Goal: Contribute content: Contribute content

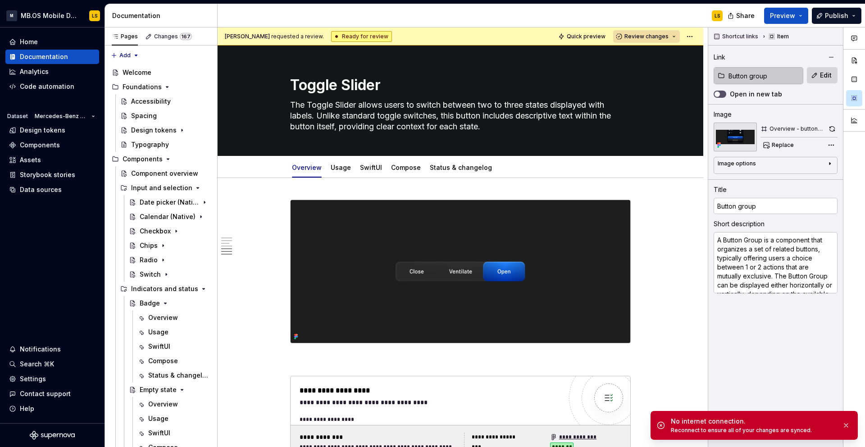
scroll to position [1920, 0]
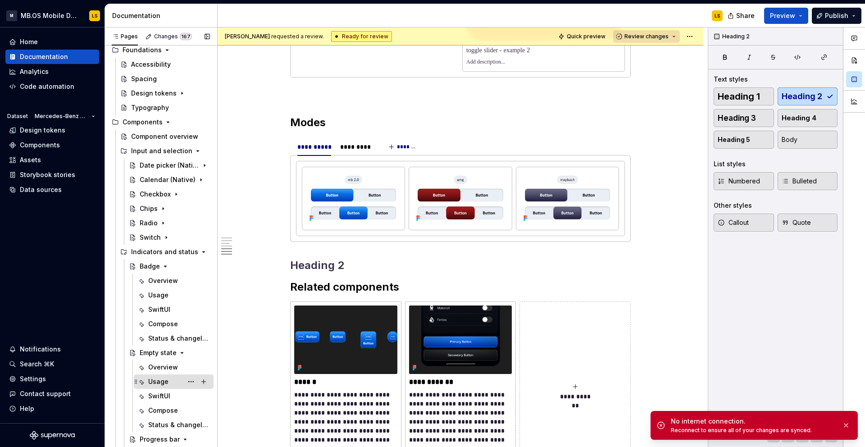
scroll to position [33, 0]
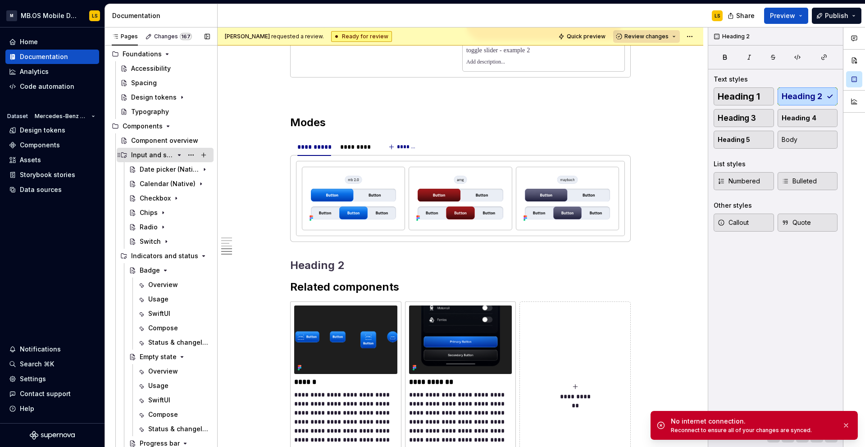
click at [178, 156] on icon "Page tree" at bounding box center [179, 154] width 7 height 7
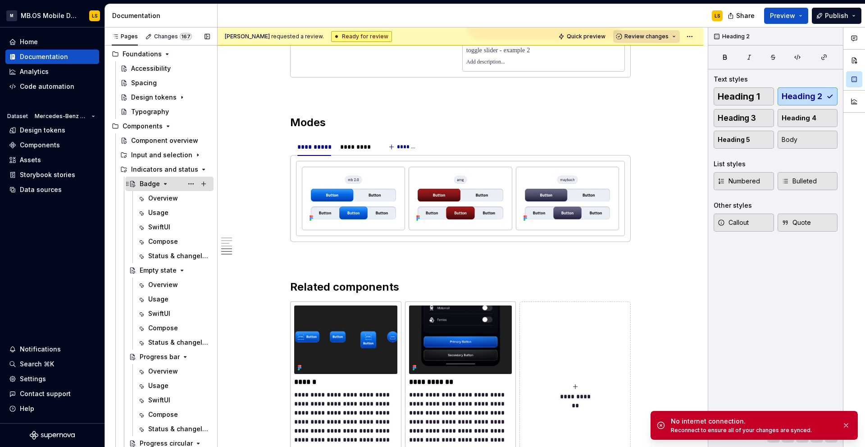
click at [163, 184] on icon "Page tree" at bounding box center [165, 183] width 7 height 7
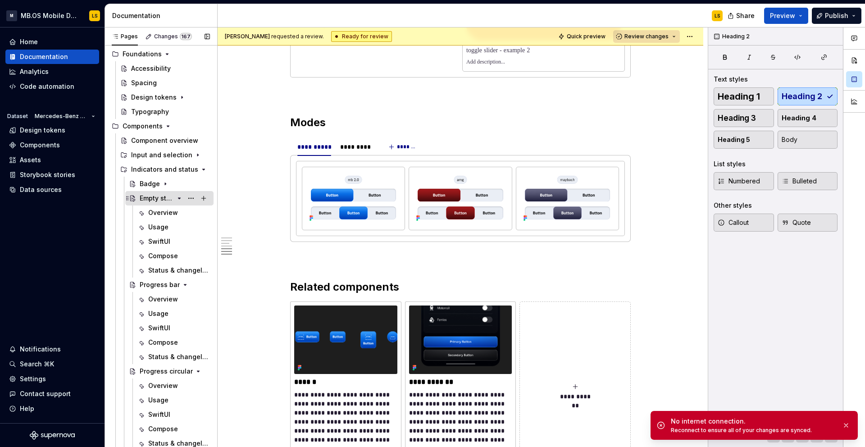
click at [180, 197] on icon "Page tree" at bounding box center [179, 198] width 7 height 7
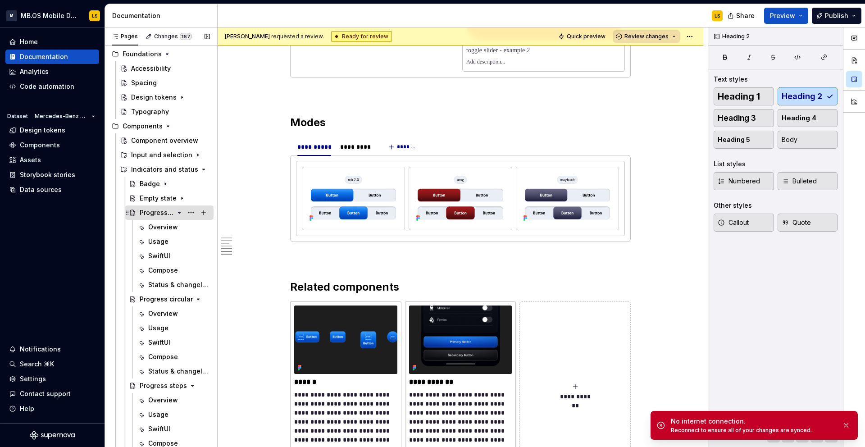
click at [180, 212] on icon "Page tree" at bounding box center [179, 212] width 7 height 7
click at [180, 229] on icon "Page tree" at bounding box center [179, 226] width 7 height 7
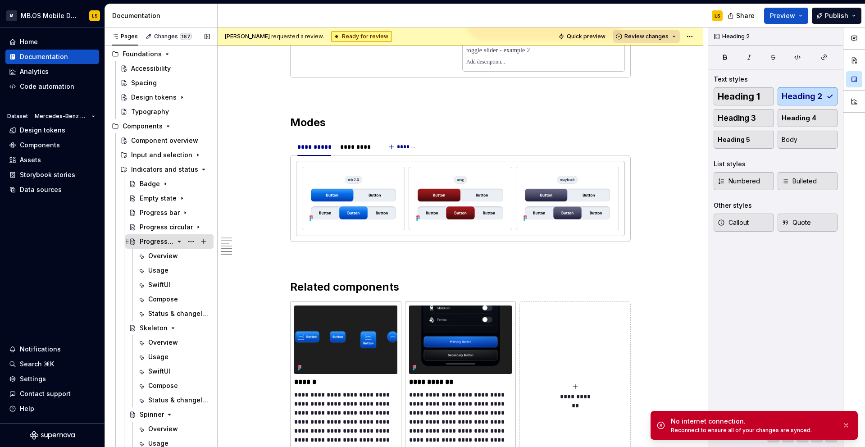
click at [180, 243] on icon "Page tree" at bounding box center [179, 241] width 7 height 7
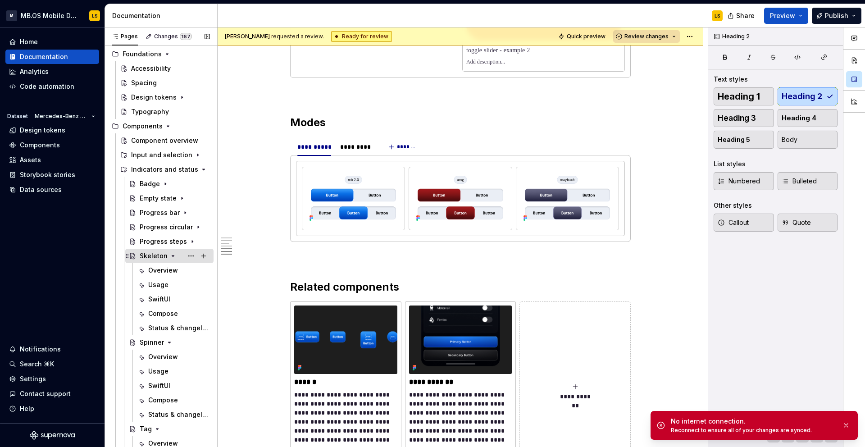
click at [172, 255] on icon "Page tree" at bounding box center [173, 255] width 2 height 1
click at [168, 269] on icon "Page tree" at bounding box center [169, 270] width 7 height 7
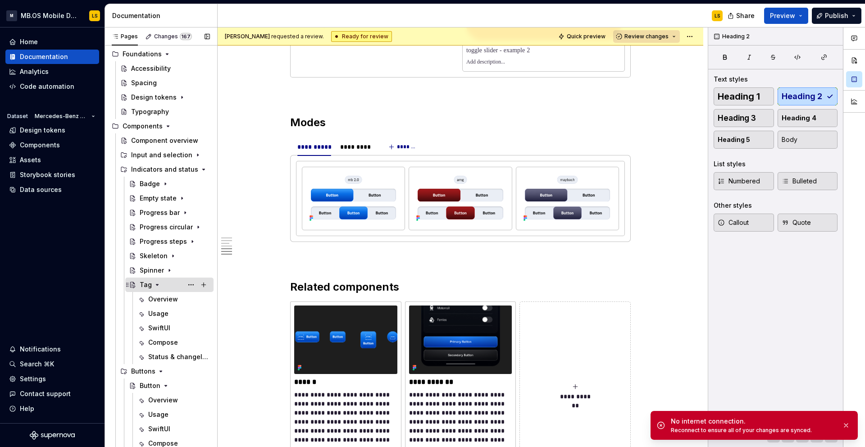
click at [155, 285] on icon "Page tree" at bounding box center [157, 284] width 7 height 7
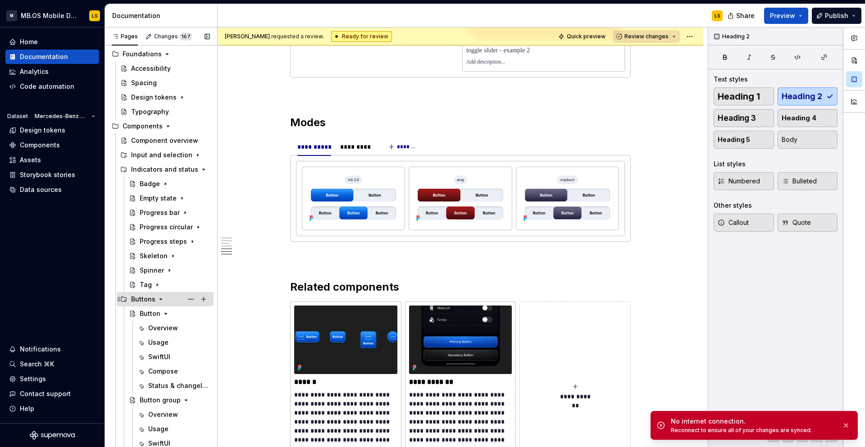
click at [159, 299] on icon "Page tree" at bounding box center [160, 298] width 7 height 7
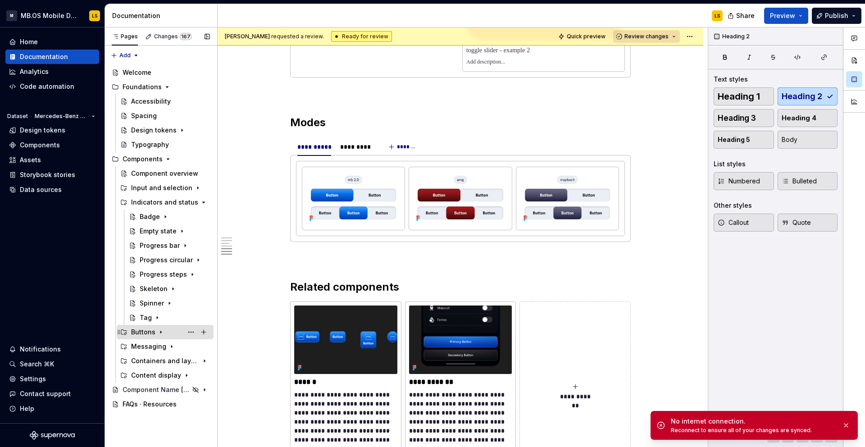
click at [158, 331] on icon "Page tree" at bounding box center [160, 331] width 7 height 7
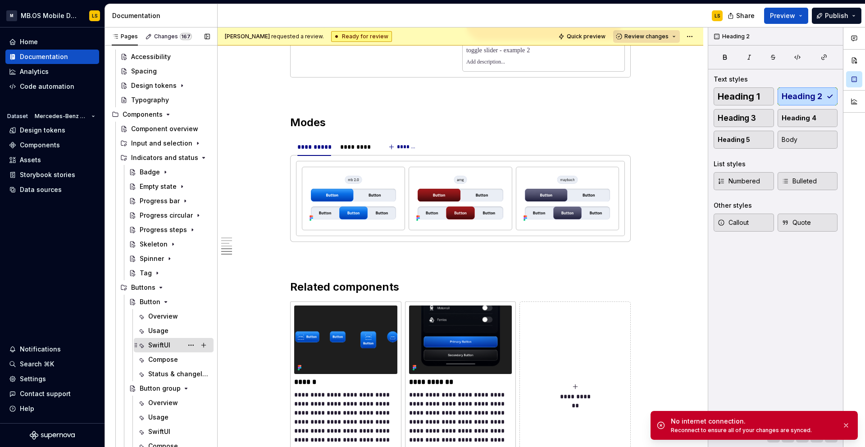
scroll to position [78, 0]
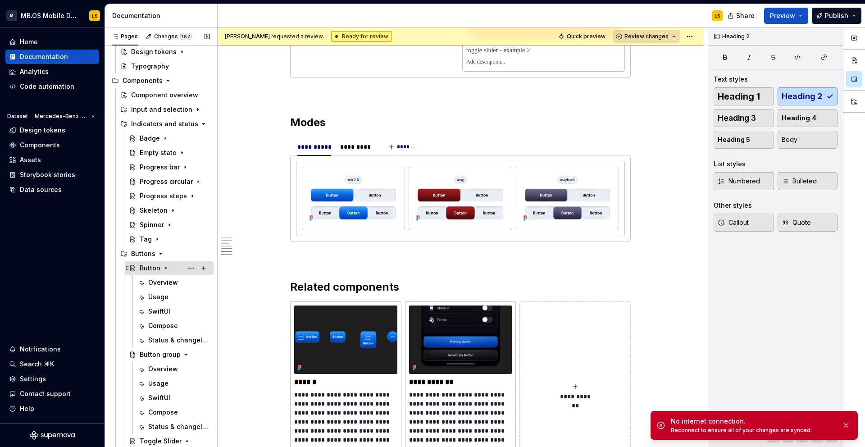
click at [143, 265] on div "Button" at bounding box center [150, 267] width 21 height 9
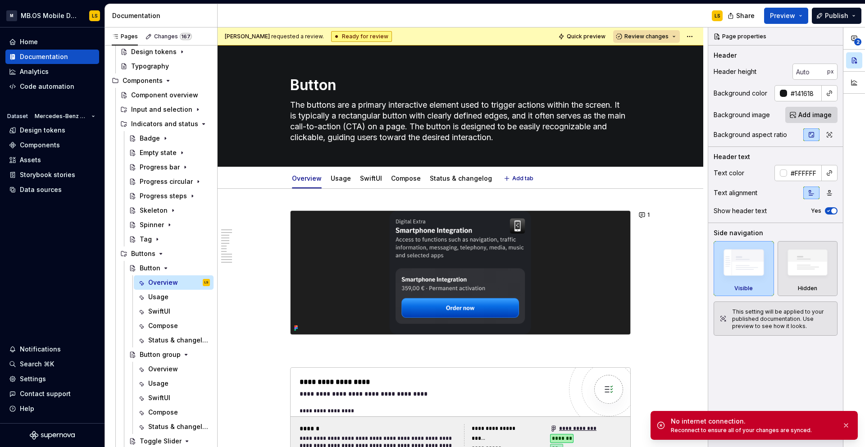
scroll to position [78, 0]
click at [671, 422] on div "No internet connection." at bounding box center [753, 421] width 164 height 9
type textarea "*"
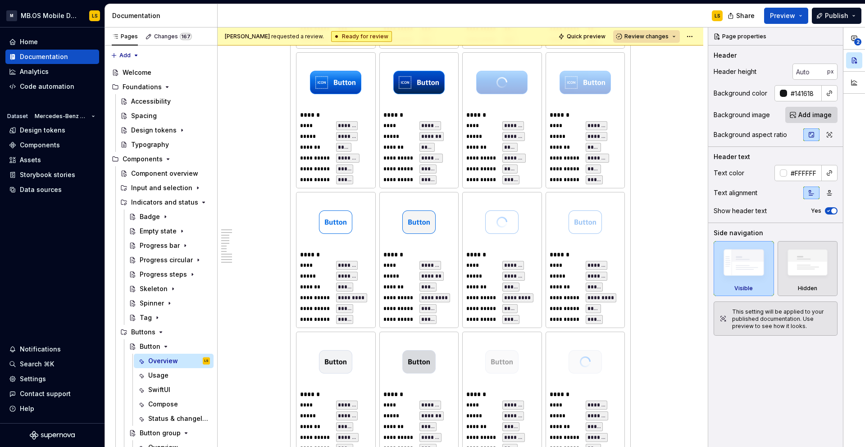
scroll to position [845, 0]
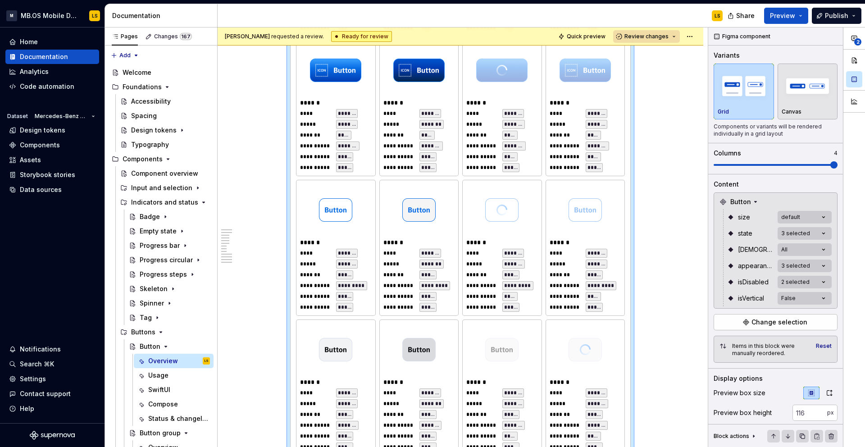
click at [554, 178] on div "**********" at bounding box center [460, 317] width 329 height 834
click at [857, 60] on button "button" at bounding box center [854, 60] width 16 height 16
click at [526, 247] on div "**********" at bounding box center [502, 275] width 72 height 74
type textarea "*"
click at [775, 321] on span "Change selection" at bounding box center [779, 321] width 56 height 9
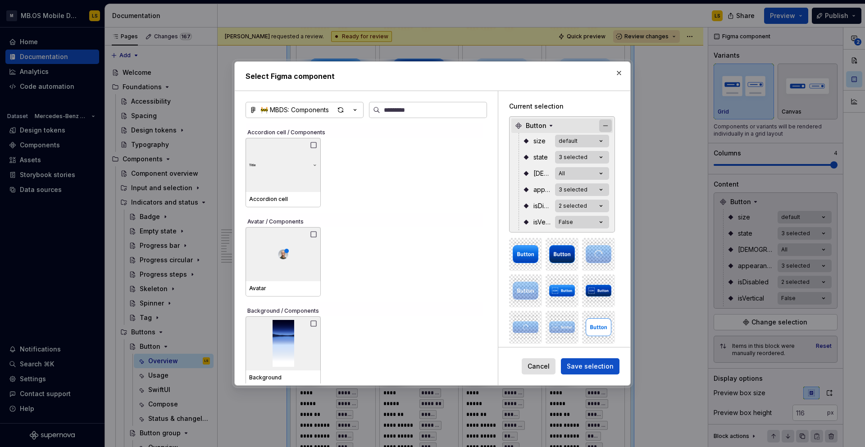
click at [611, 119] on button "button" at bounding box center [605, 125] width 13 height 13
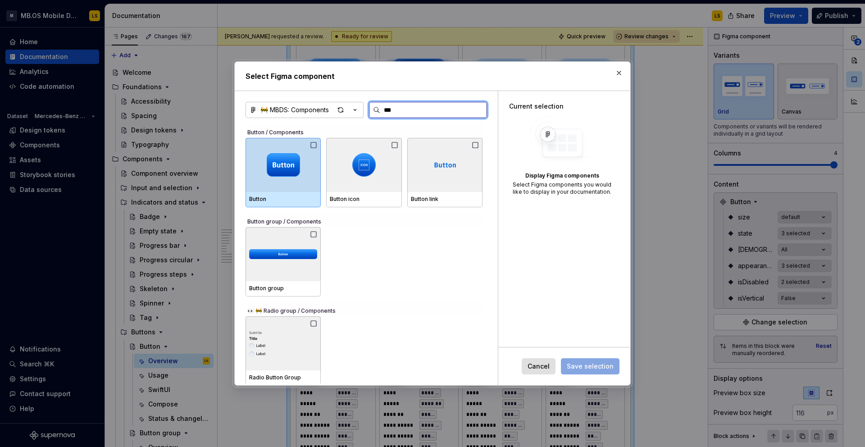
type input "****"
click at [314, 151] on div at bounding box center [282, 165] width 75 height 54
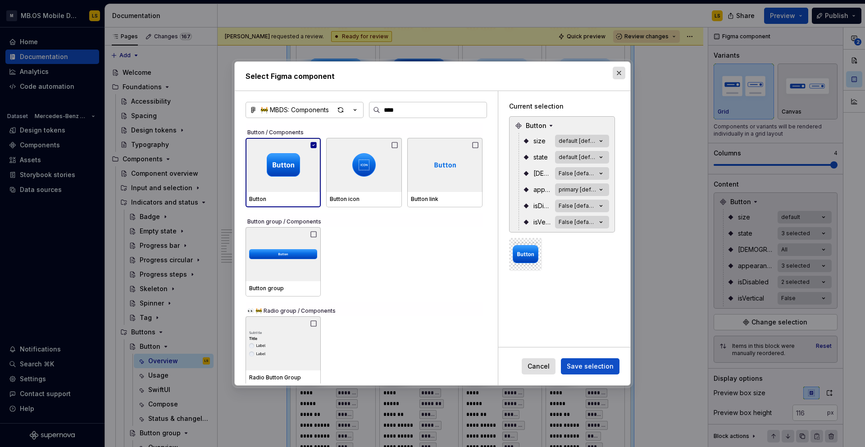
click at [619, 75] on button "button" at bounding box center [618, 73] width 13 height 13
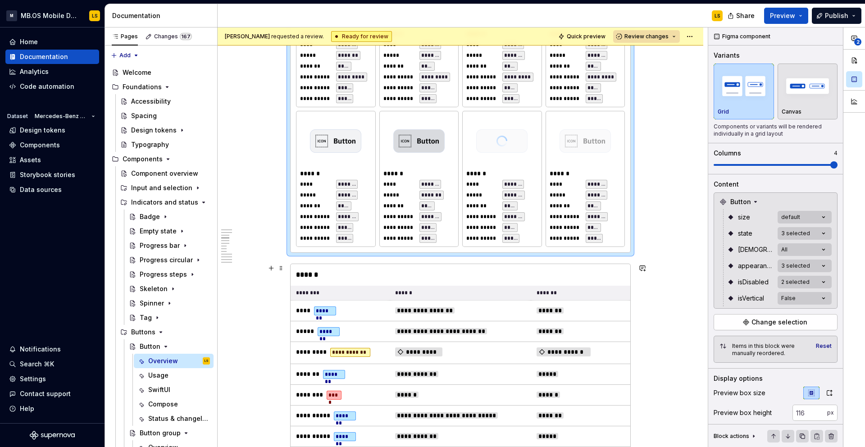
scroll to position [1208, 0]
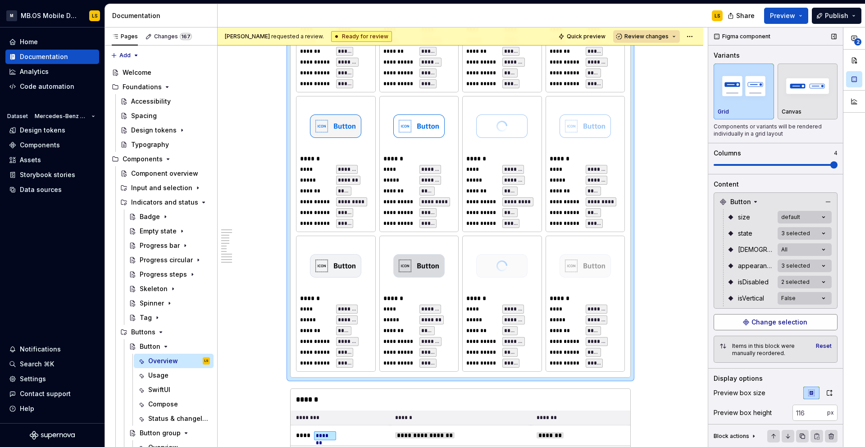
click at [776, 322] on span "Change selection" at bounding box center [779, 321] width 56 height 9
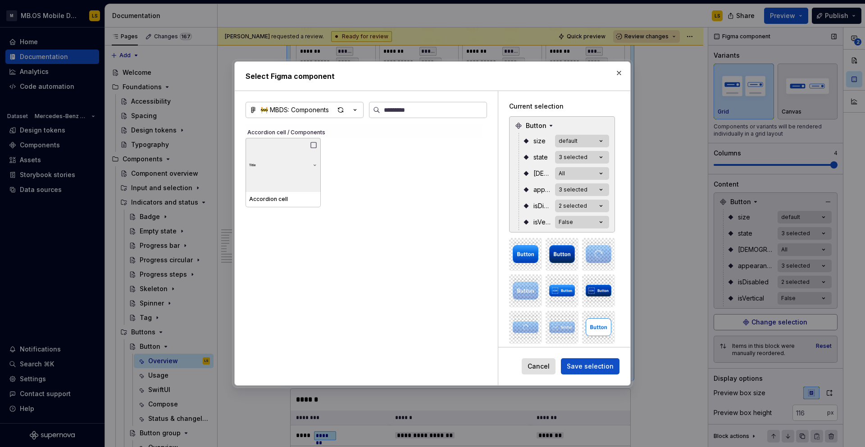
type textarea "*"
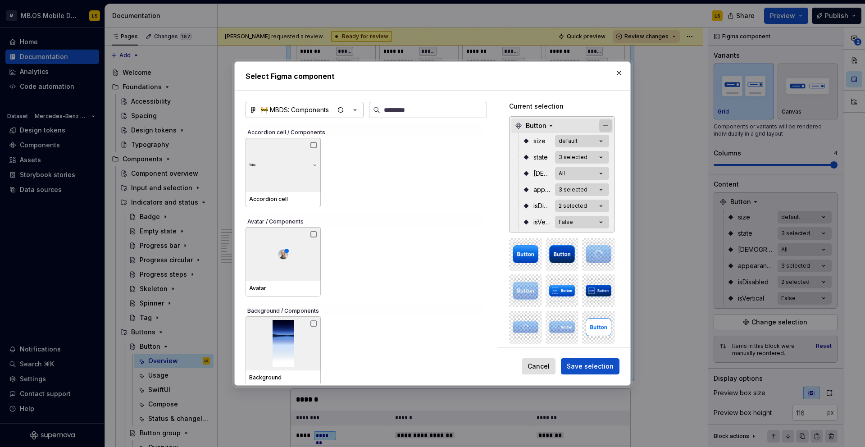
click at [612, 124] on button "button" at bounding box center [605, 125] width 13 height 13
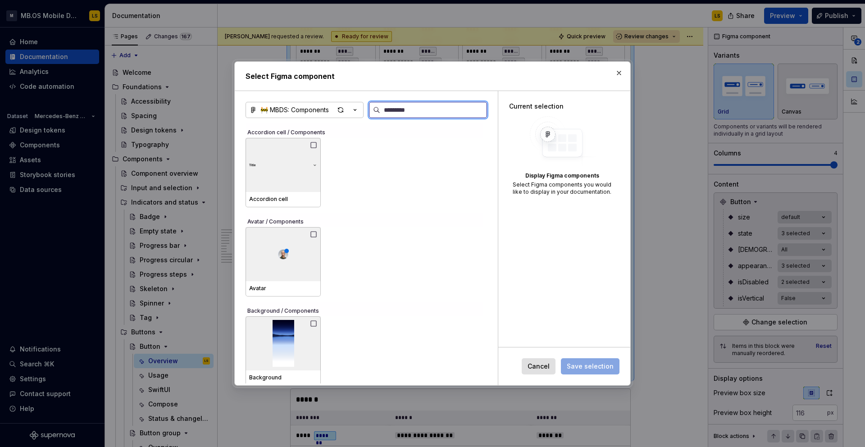
click at [449, 114] on input "search" at bounding box center [433, 109] width 106 height 9
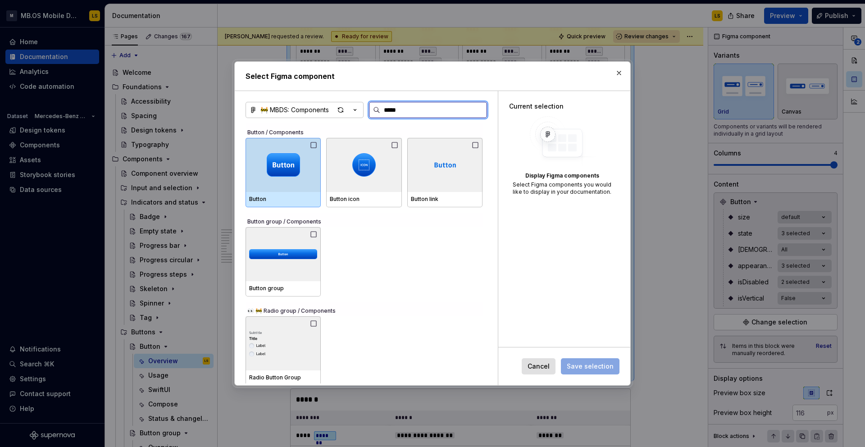
type input "******"
click at [282, 153] on img at bounding box center [283, 164] width 33 height 23
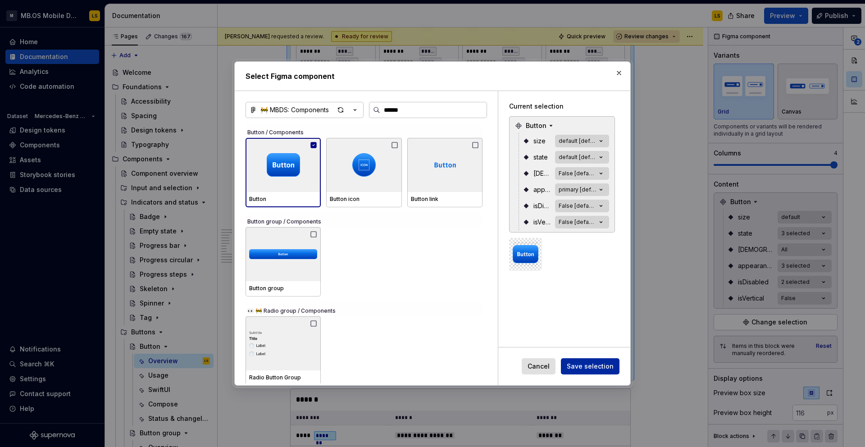
click at [579, 360] on button "Save selection" at bounding box center [590, 366] width 59 height 16
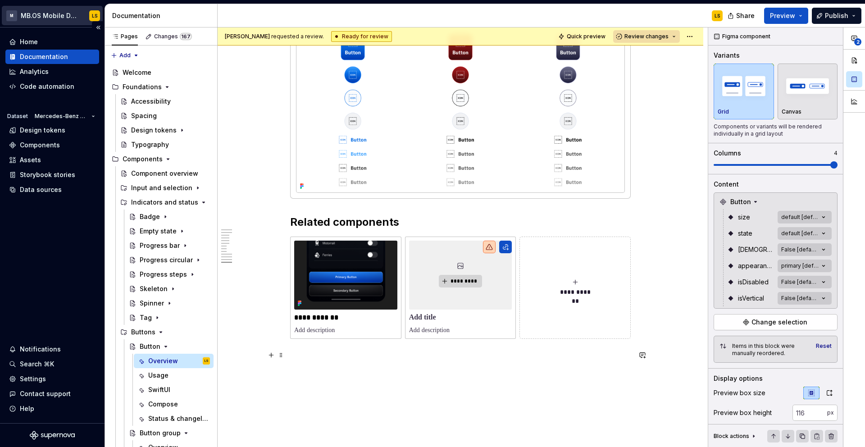
scroll to position [4368, 0]
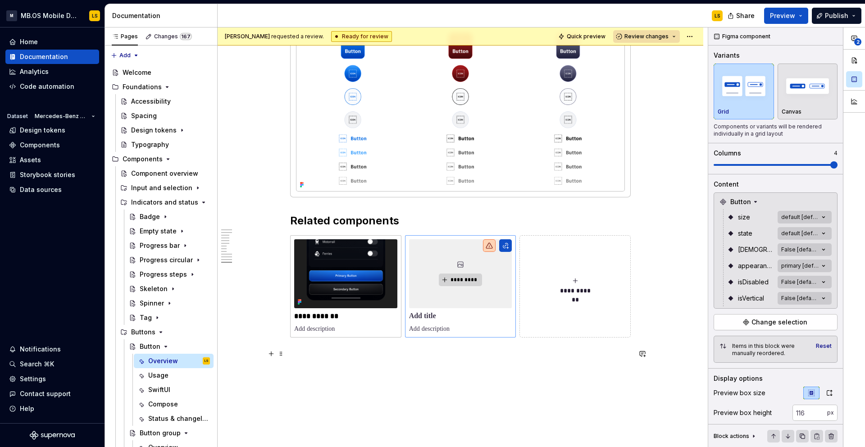
click at [444, 295] on div "*********" at bounding box center [460, 273] width 103 height 68
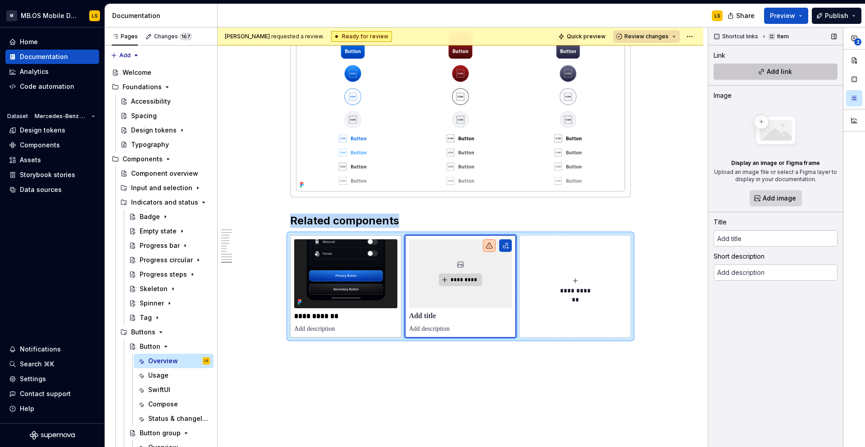
click at [787, 74] on span "Add link" at bounding box center [778, 71] width 25 height 9
type textarea "*"
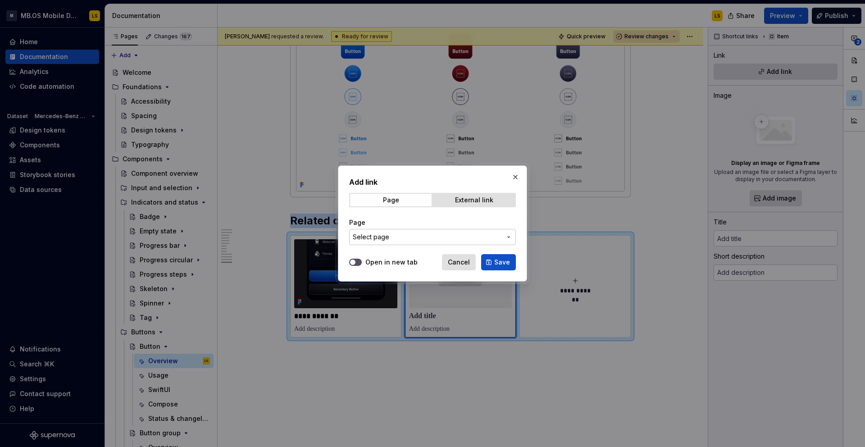
click at [377, 235] on span "Select page" at bounding box center [371, 236] width 36 height 9
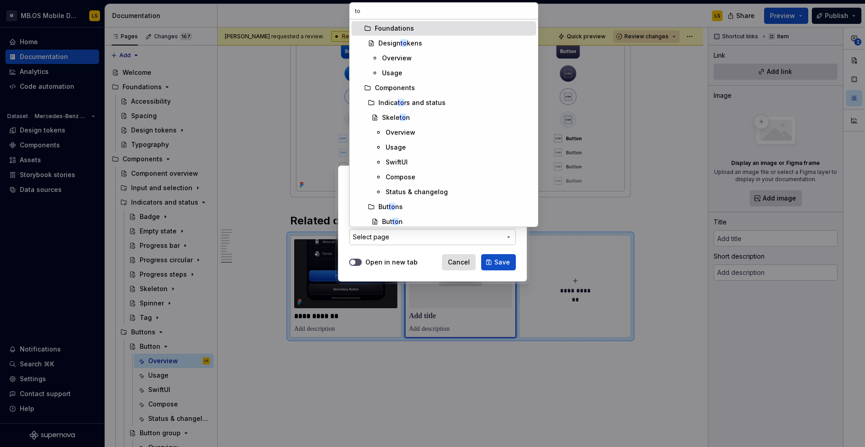
type input "tog"
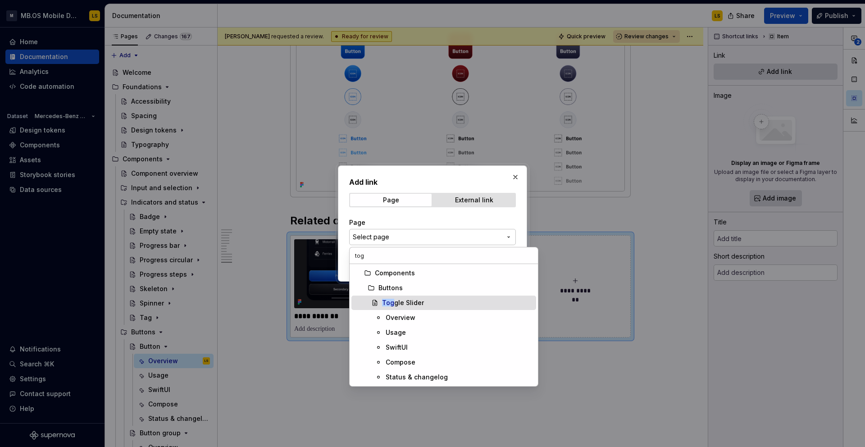
click at [408, 304] on div "Tog gle Slider" at bounding box center [403, 302] width 42 height 9
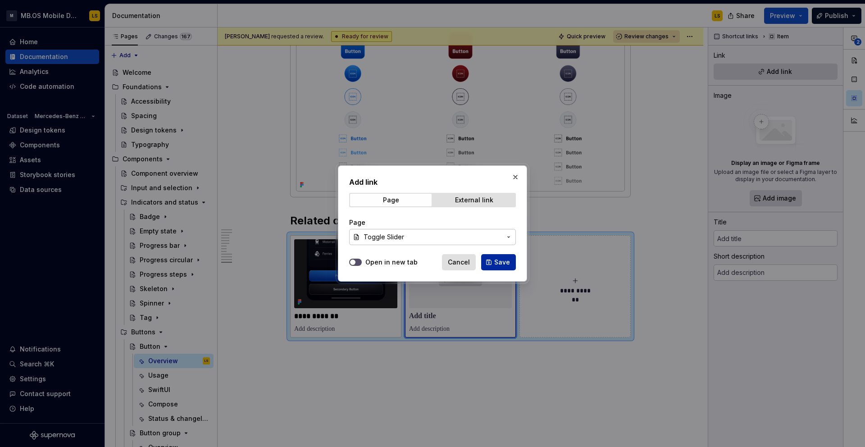
click at [506, 260] on span "Save" at bounding box center [502, 262] width 16 height 9
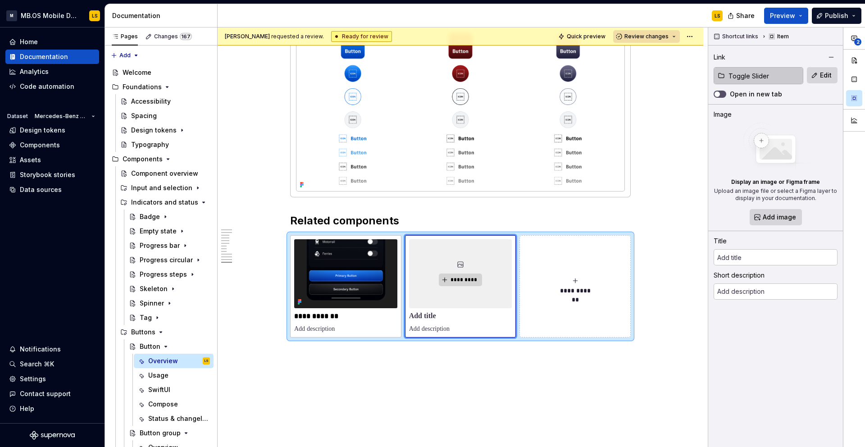
type textarea "*"
type input "Toggle Slider"
type textarea "The Toggle Slider allows users to switch between two to three states displayed …"
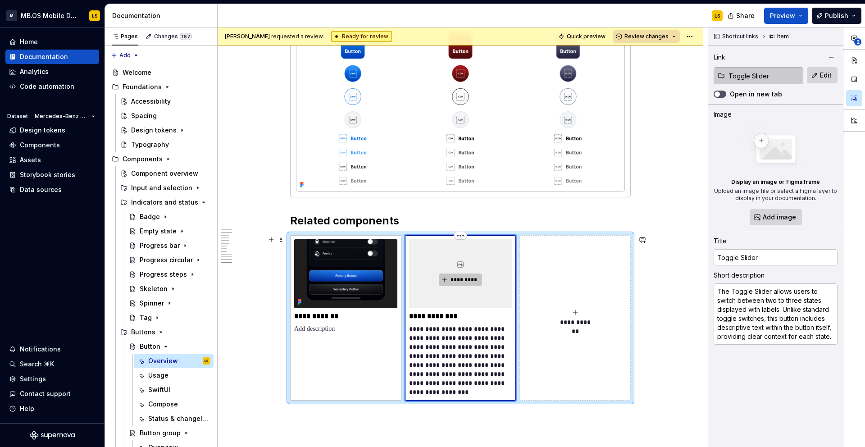
click at [467, 281] on span "*********" at bounding box center [463, 279] width 27 height 7
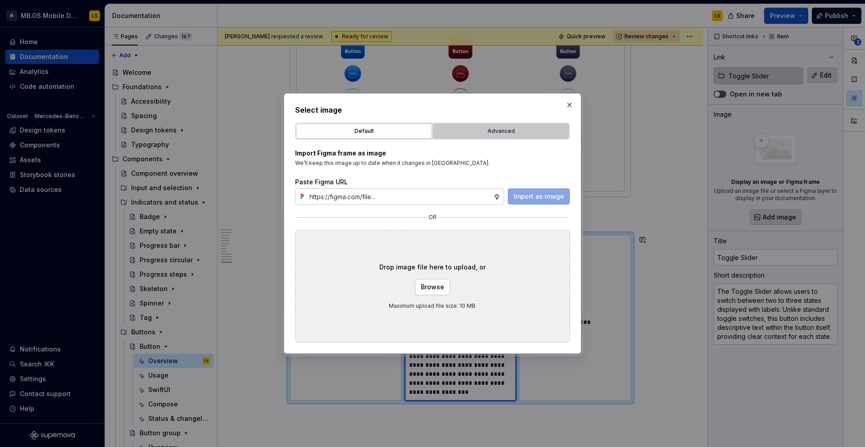
click at [492, 131] on div "Advanced" at bounding box center [501, 131] width 130 height 9
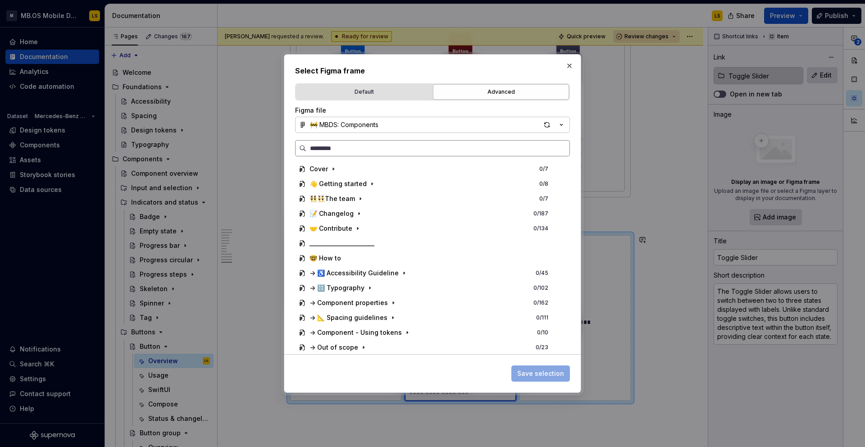
click at [372, 154] on label at bounding box center [432, 148] width 275 height 16
click at [372, 153] on input "search" at bounding box center [437, 148] width 263 height 9
click at [400, 92] on div "Default" at bounding box center [364, 91] width 130 height 9
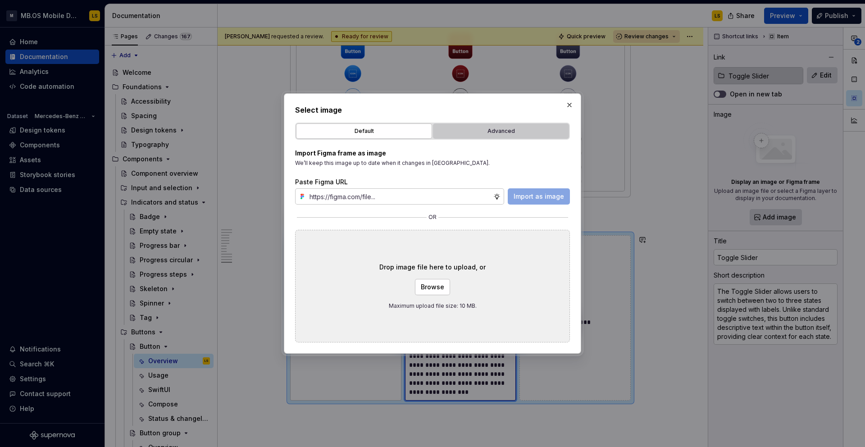
click at [475, 129] on div "Advanced" at bounding box center [501, 131] width 130 height 9
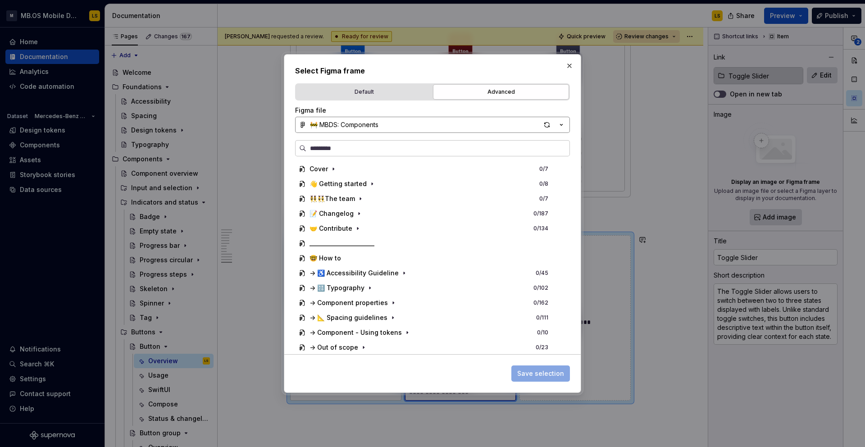
click at [407, 125] on button "🚧 MBDS: Components" at bounding box center [432, 125] width 275 height 16
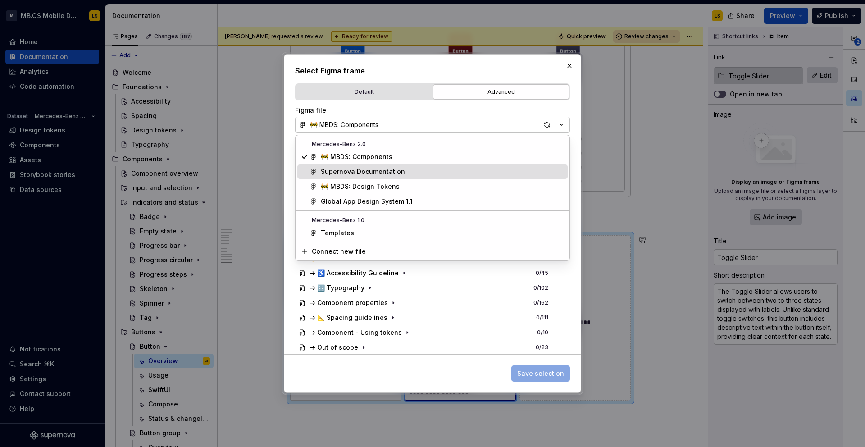
click at [390, 175] on div "Supernova Documentation" at bounding box center [363, 171] width 84 height 9
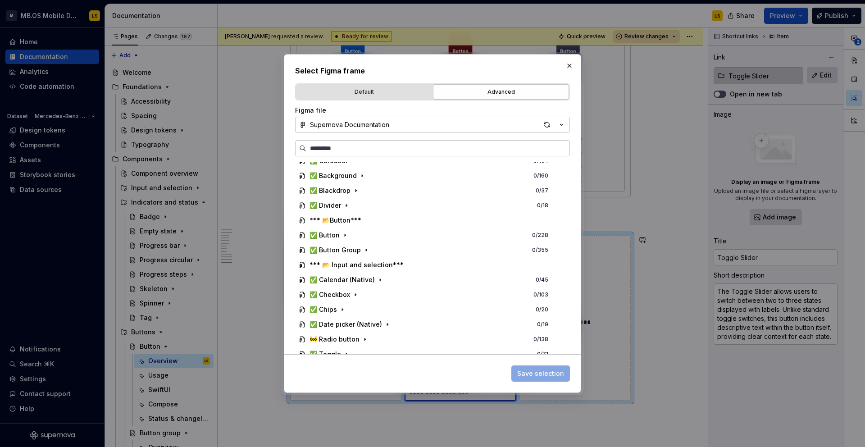
scroll to position [207, 0]
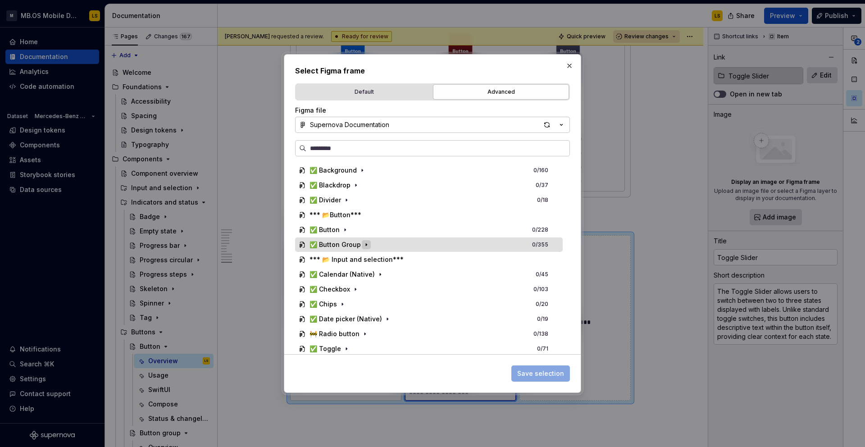
click at [365, 245] on icon "button" at bounding box center [366, 244] width 7 height 7
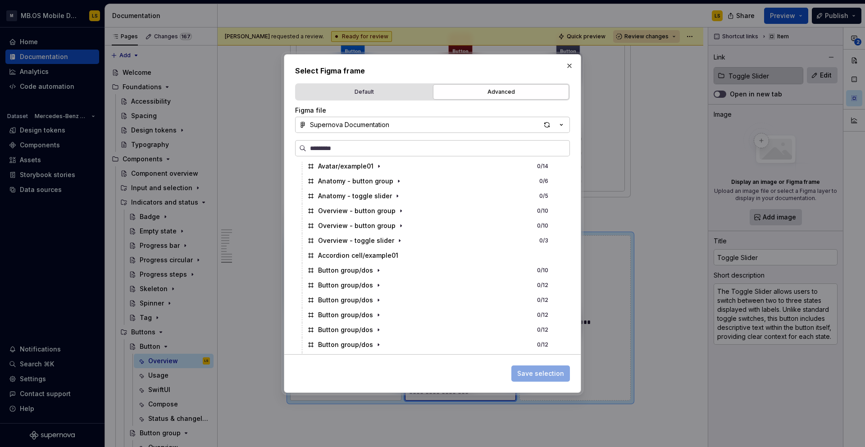
scroll to position [373, 0]
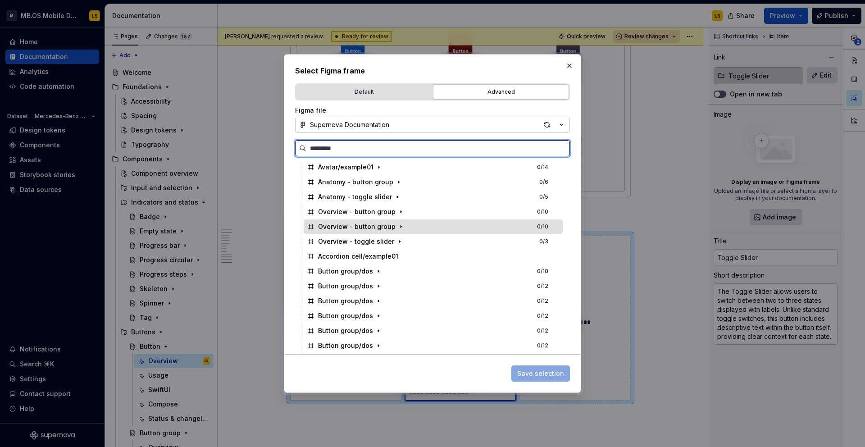
click at [538, 241] on div "Overview - toggle slider 0 / 3" at bounding box center [433, 241] width 259 height 14
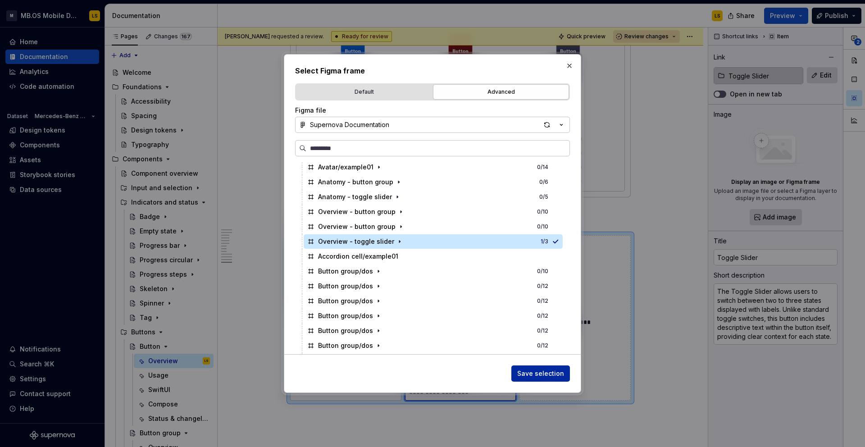
click at [555, 373] on span "Save selection" at bounding box center [540, 373] width 47 height 9
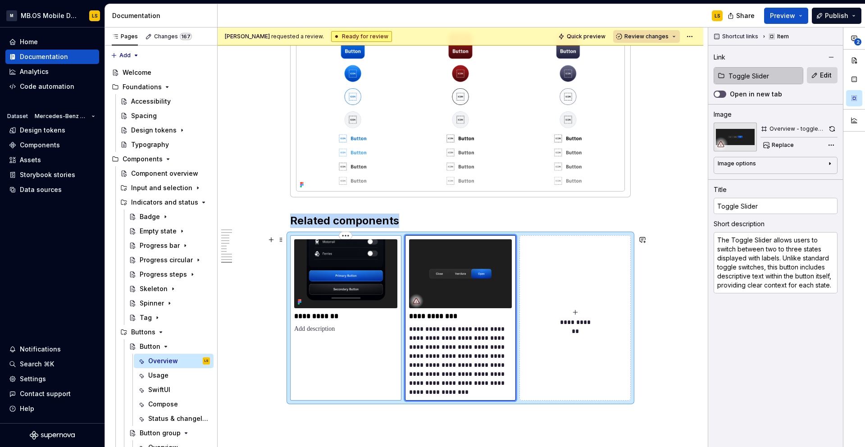
click at [345, 324] on p at bounding box center [345, 328] width 103 height 9
type textarea "*"
type input "Button group"
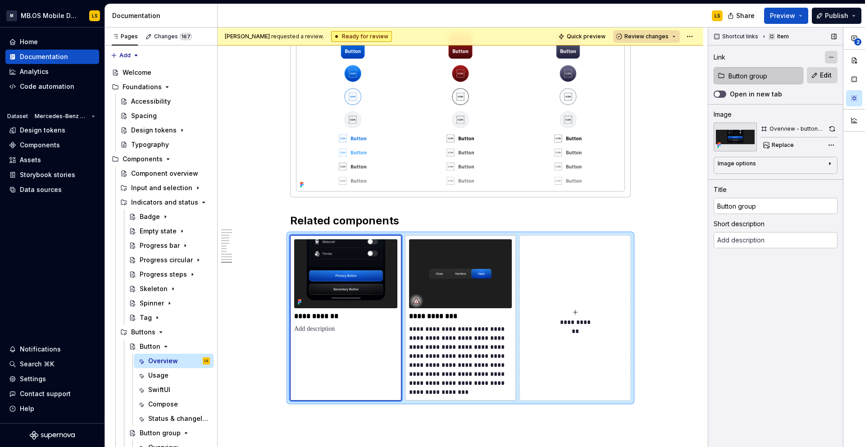
click at [827, 59] on button "button" at bounding box center [831, 57] width 13 height 13
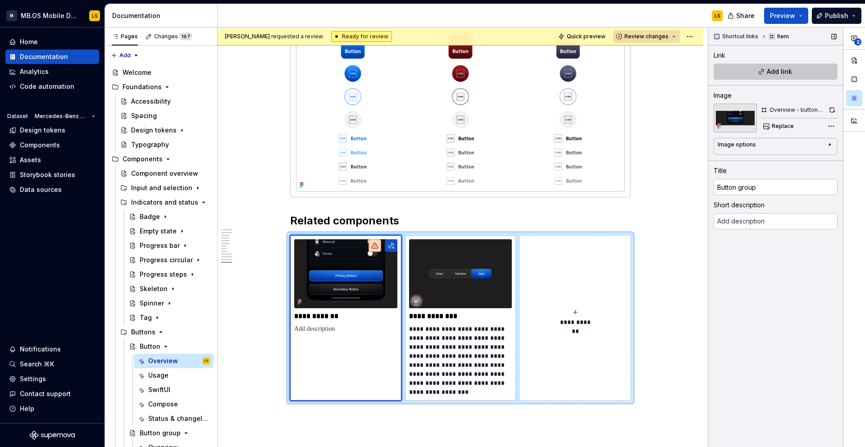
type textarea "*"
click at [795, 69] on button "Add link" at bounding box center [775, 71] width 124 height 16
type textarea "*"
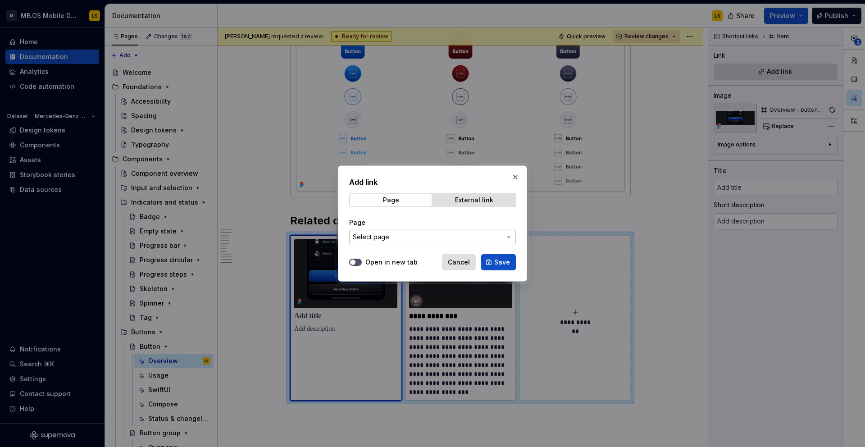
click at [472, 238] on span "Select page" at bounding box center [427, 236] width 149 height 9
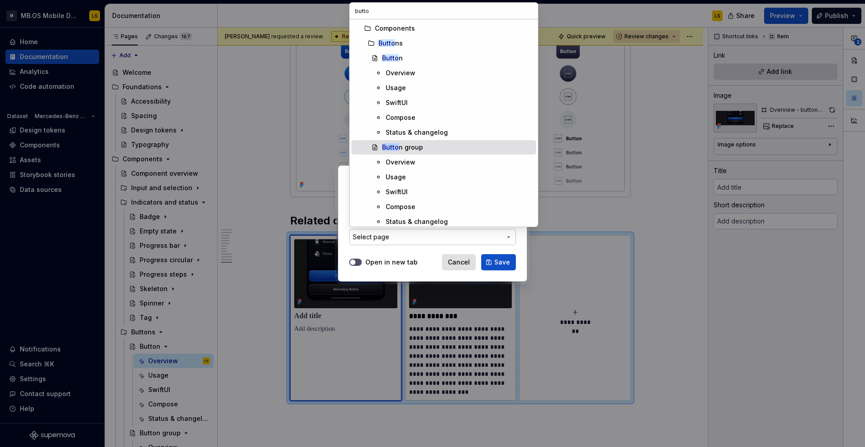
type input "butto"
click at [417, 147] on div "Butto n group" at bounding box center [402, 147] width 41 height 9
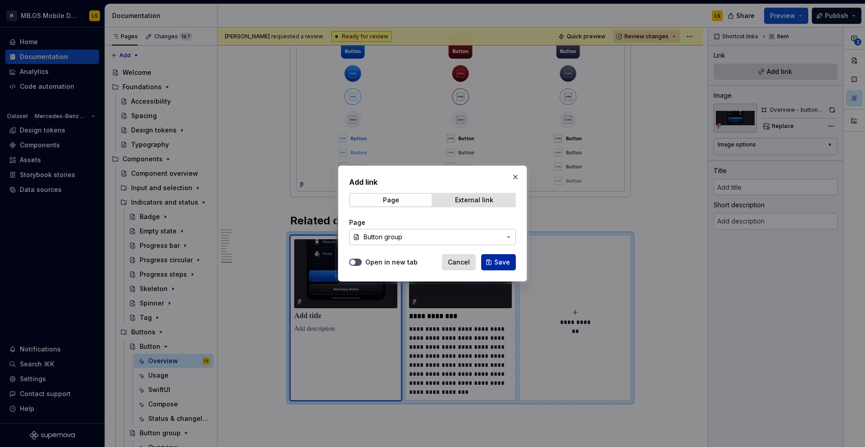
click at [495, 258] on span "Save" at bounding box center [502, 262] width 16 height 9
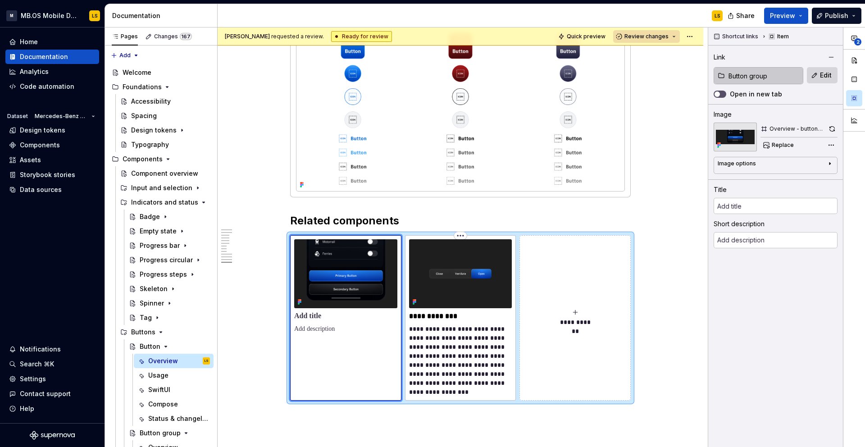
type textarea "*"
type input "Button group"
type textarea "A Button Group is a component that organizes a set of related buttons, typicall…"
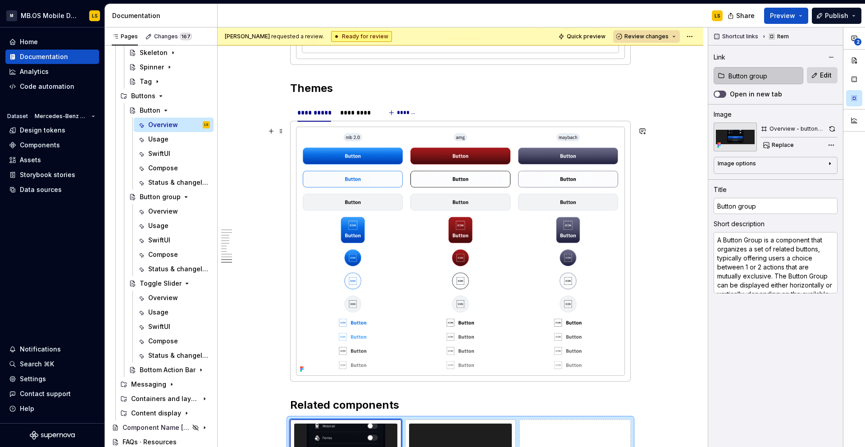
scroll to position [4169, 0]
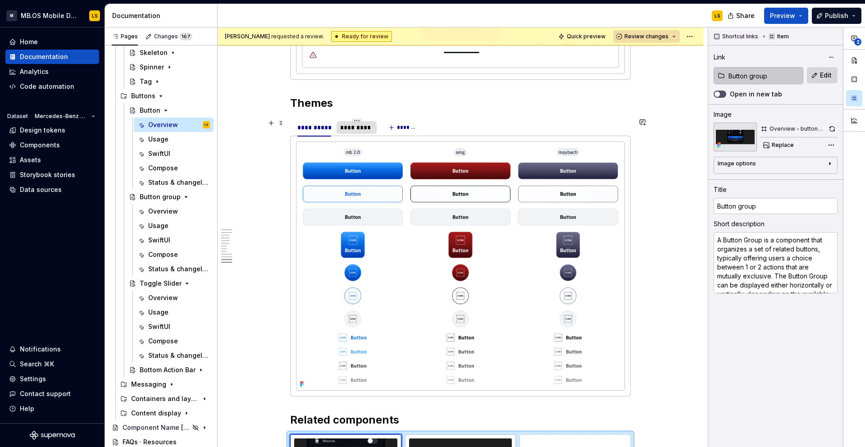
click at [361, 127] on div "*********" at bounding box center [356, 127] width 33 height 9
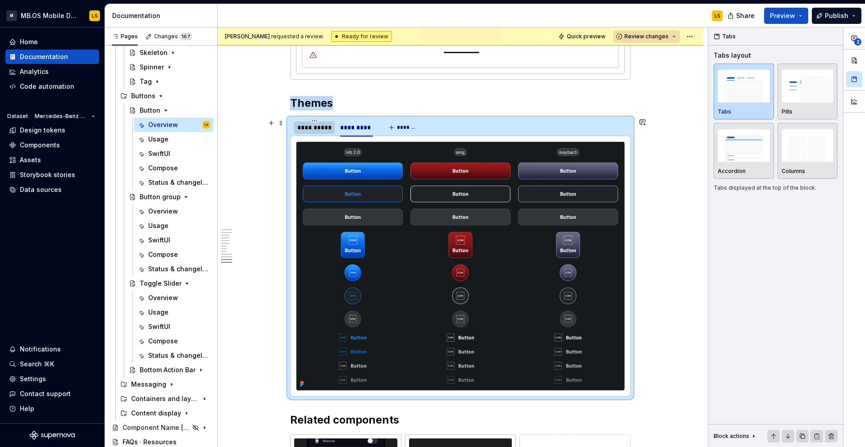
click at [319, 127] on div "**********" at bounding box center [314, 127] width 34 height 9
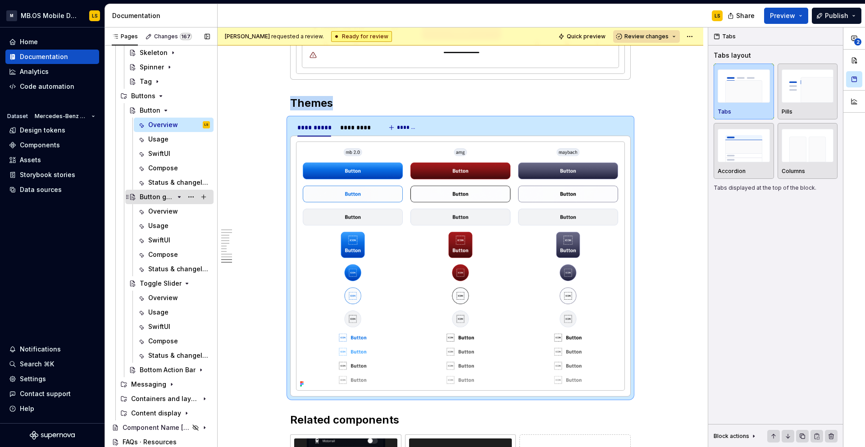
click at [154, 194] on div "Button group" at bounding box center [157, 196] width 34 height 9
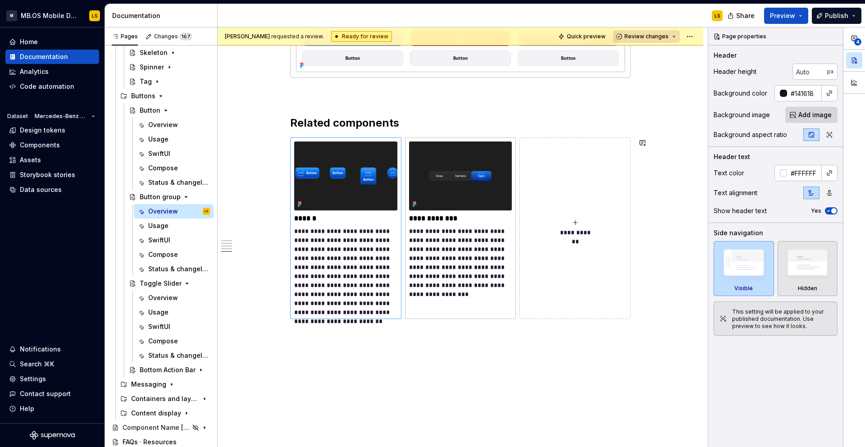
scroll to position [1679, 0]
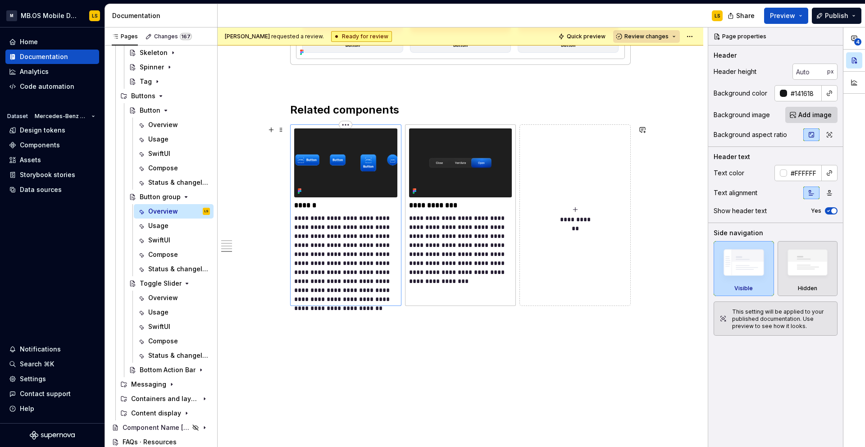
click at [362, 307] on p "**********" at bounding box center [345, 262] width 103 height 99
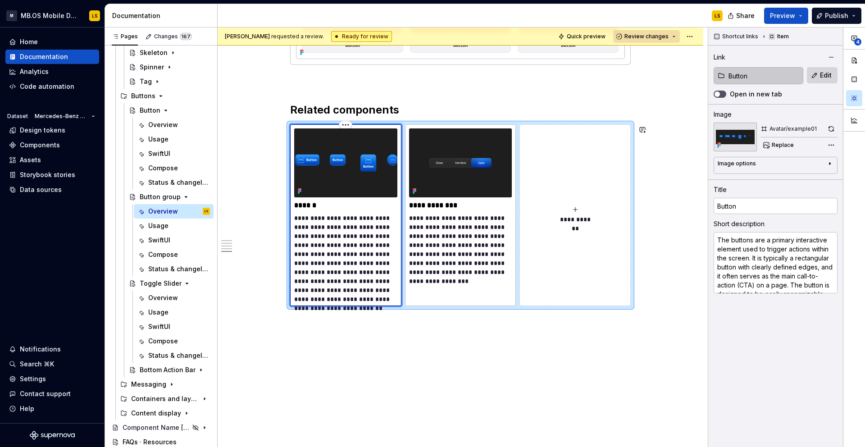
click at [360, 325] on p at bounding box center [460, 322] width 340 height 11
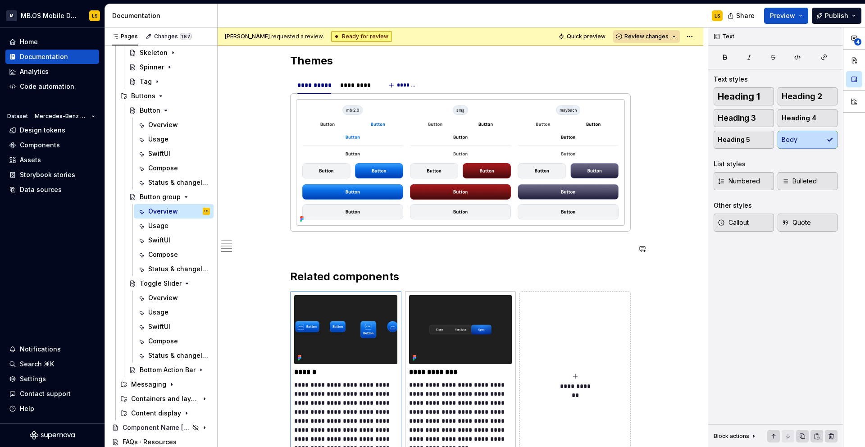
scroll to position [1514, 0]
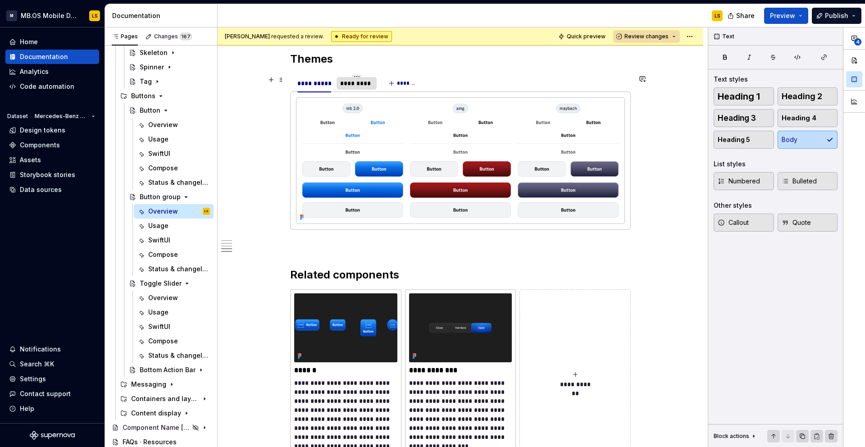
click at [357, 82] on div "*********" at bounding box center [356, 83] width 33 height 9
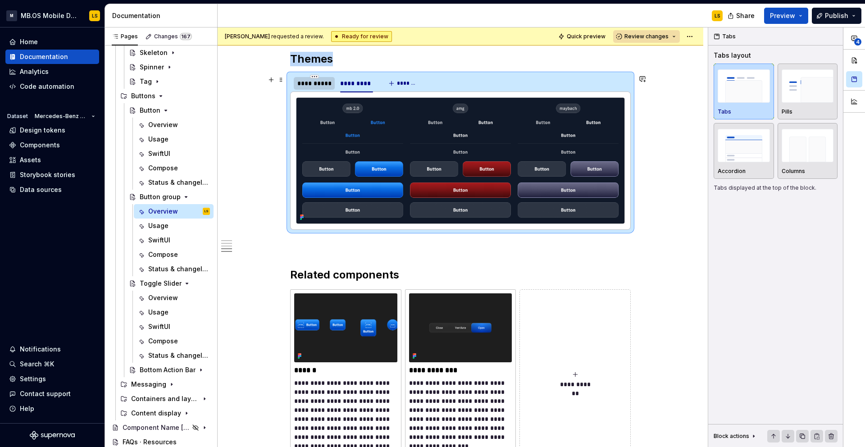
click at [326, 82] on div "**********" at bounding box center [314, 83] width 34 height 9
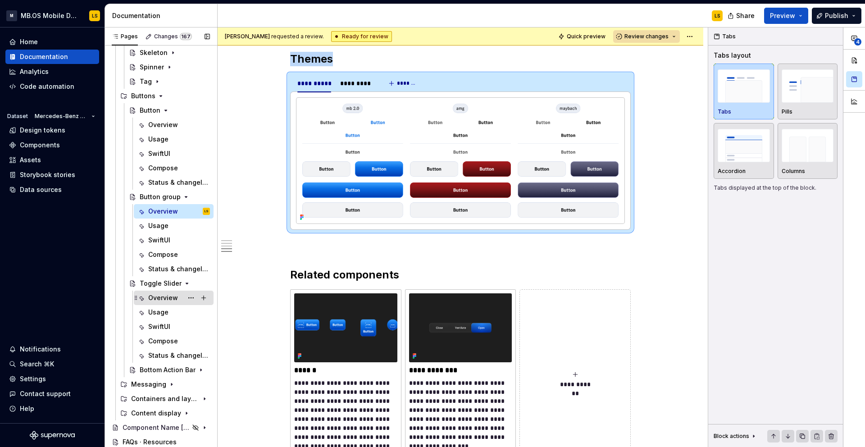
click at [164, 297] on div "Overview" at bounding box center [163, 297] width 30 height 9
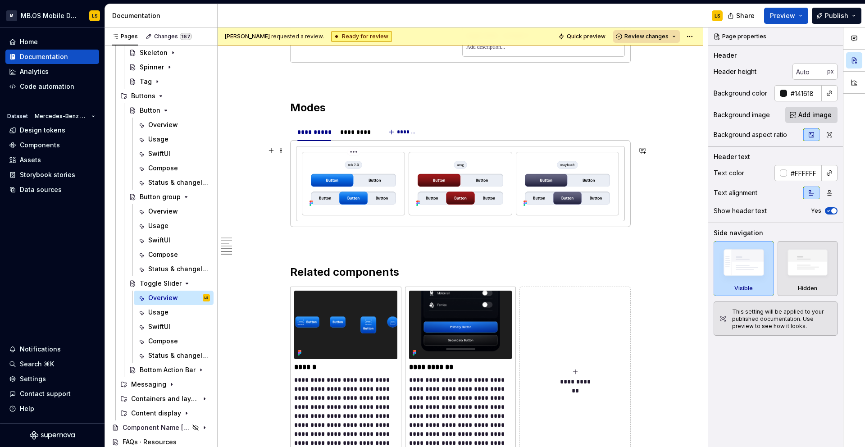
scroll to position [1940, 0]
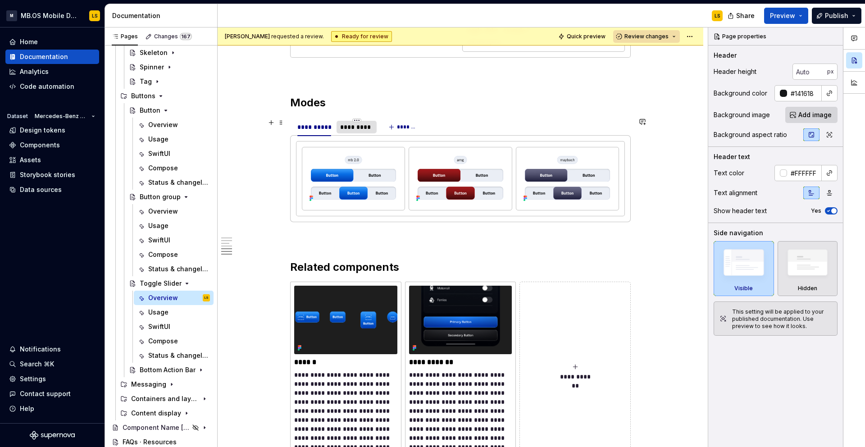
click at [354, 127] on div "*********" at bounding box center [356, 126] width 33 height 9
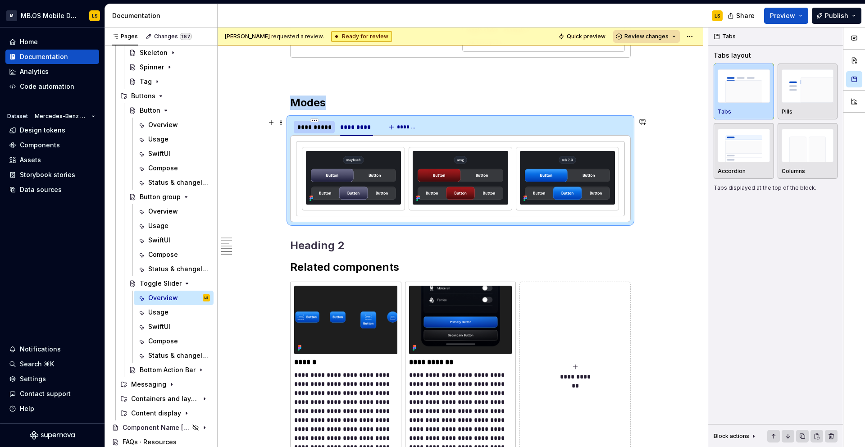
click at [325, 131] on div "**********" at bounding box center [314, 126] width 34 height 9
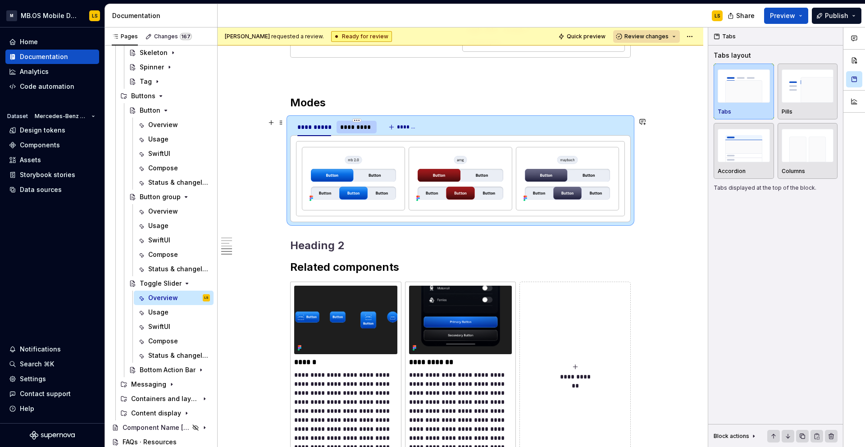
click at [357, 129] on div "*********" at bounding box center [356, 126] width 33 height 9
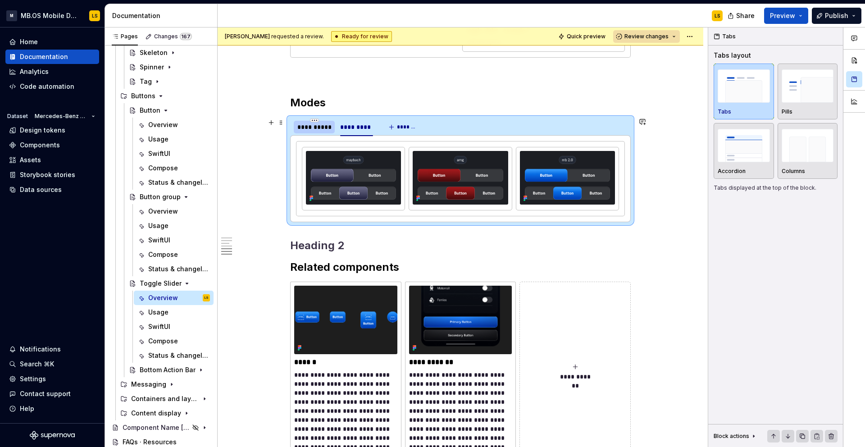
click at [310, 129] on div "**********" at bounding box center [314, 126] width 34 height 9
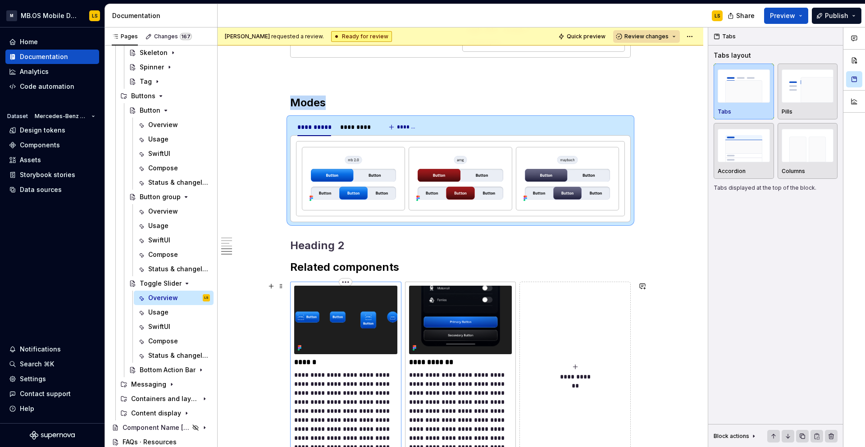
scroll to position [2061, 0]
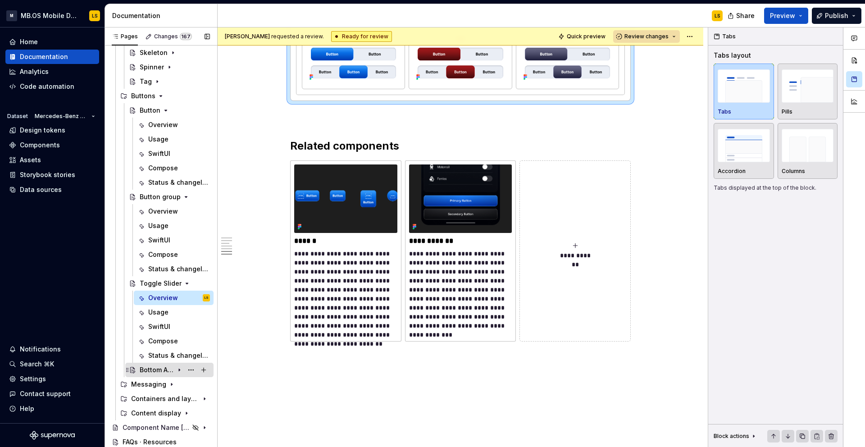
click at [165, 372] on div "Bottom Action Bar" at bounding box center [157, 369] width 34 height 9
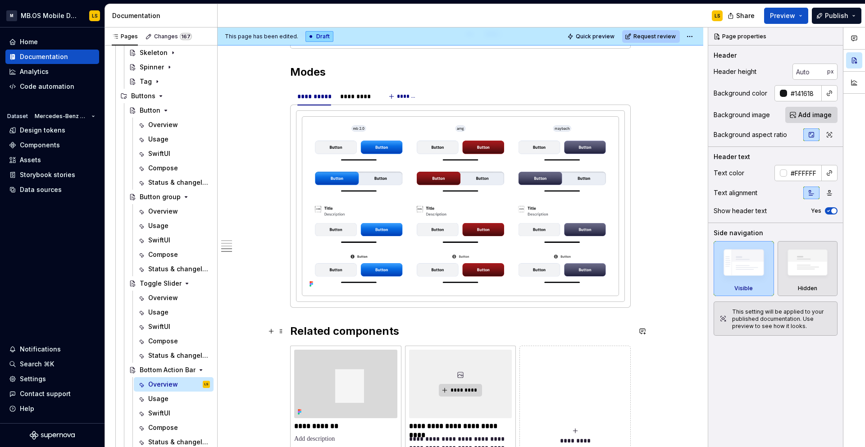
scroll to position [955, 0]
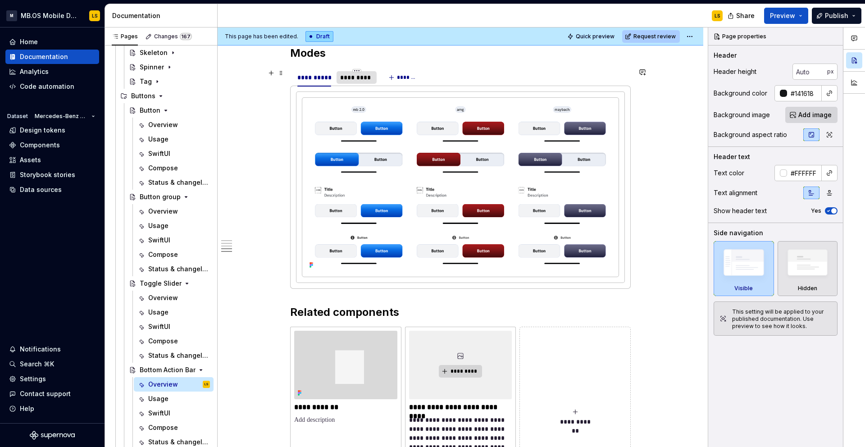
click at [353, 82] on div "*********" at bounding box center [356, 77] width 40 height 13
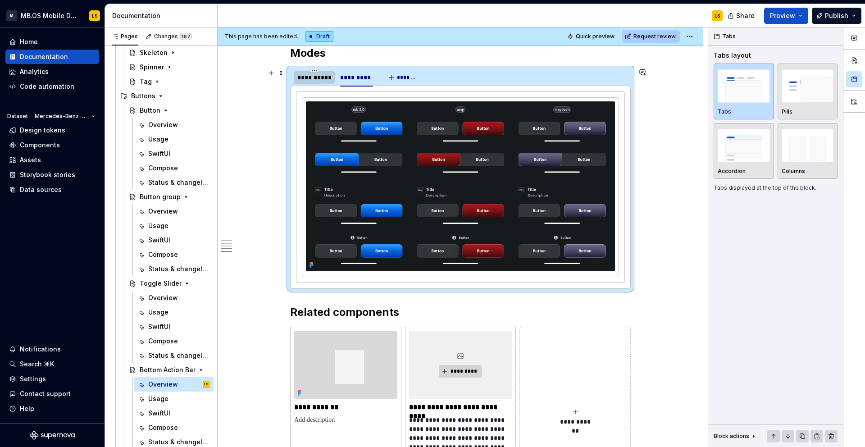
click at [322, 82] on div "**********" at bounding box center [314, 77] width 41 height 13
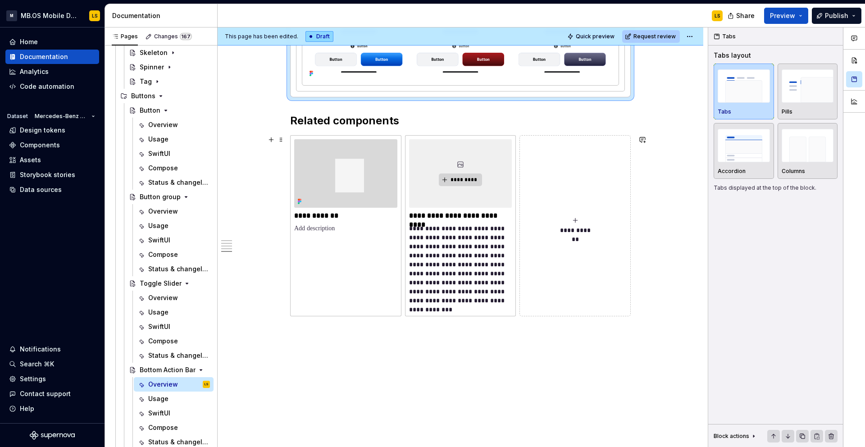
scroll to position [1148, 0]
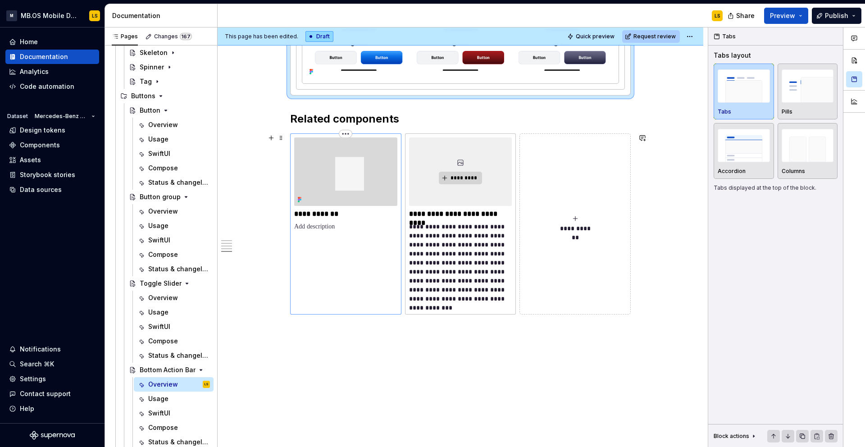
click at [357, 171] on img at bounding box center [345, 171] width 103 height 68
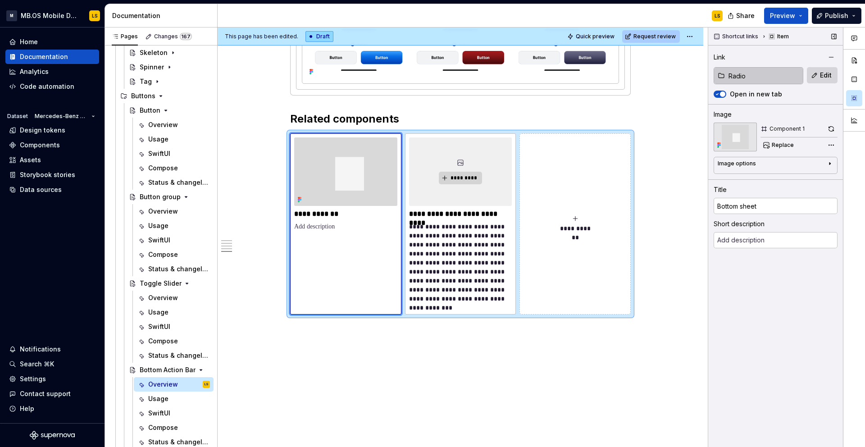
click at [784, 73] on input "Radio" at bounding box center [764, 76] width 78 height 16
click at [830, 54] on button "button" at bounding box center [831, 57] width 13 height 13
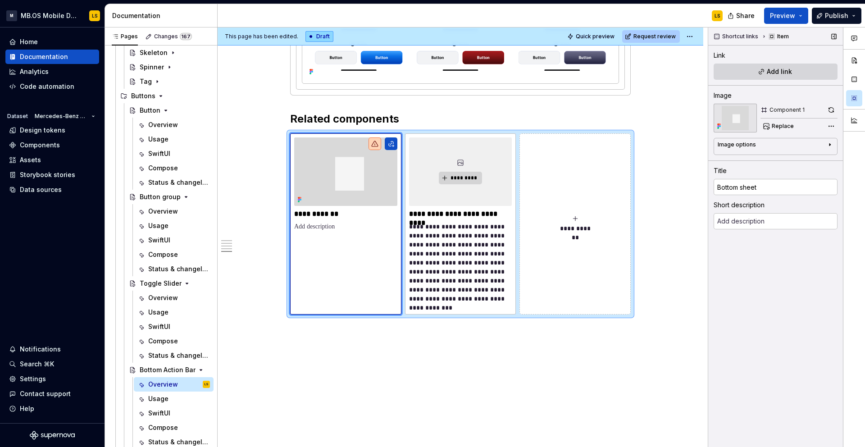
type textarea "*"
click at [770, 68] on span "Add link" at bounding box center [778, 71] width 25 height 9
type textarea "*"
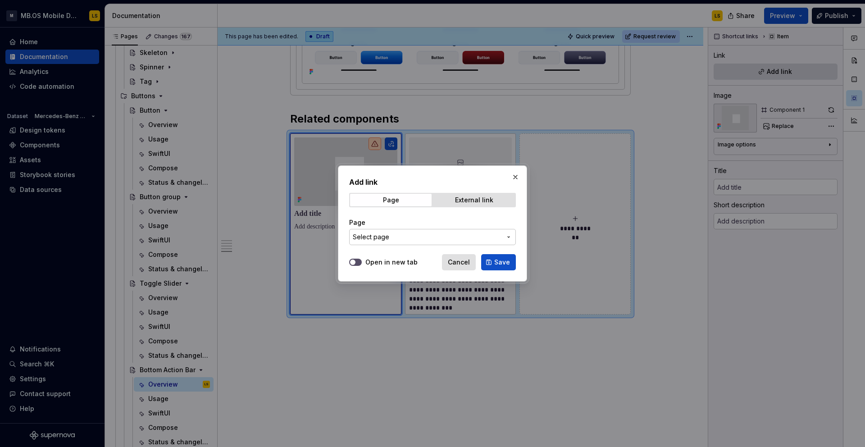
click at [422, 232] on span "Select page" at bounding box center [427, 236] width 149 height 9
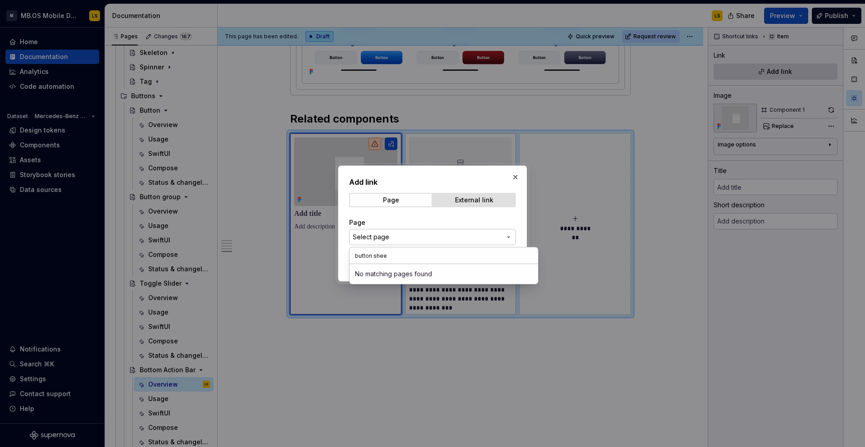
click at [367, 256] on input "button shee" at bounding box center [443, 255] width 188 height 16
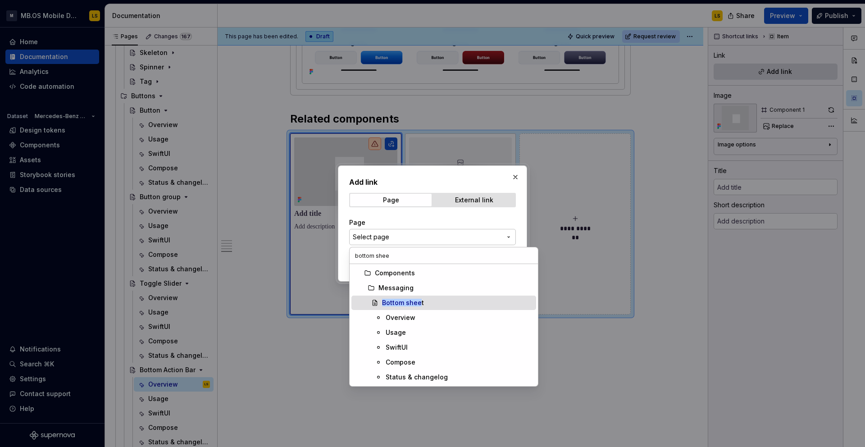
type input "bottom shee"
click at [393, 300] on mark "Bottom shee" at bounding box center [402, 303] width 40 height 8
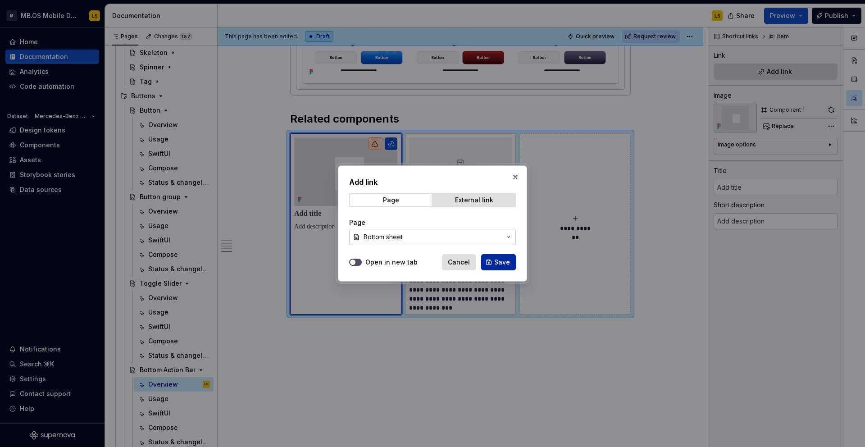
click at [502, 260] on span "Save" at bounding box center [502, 262] width 16 height 9
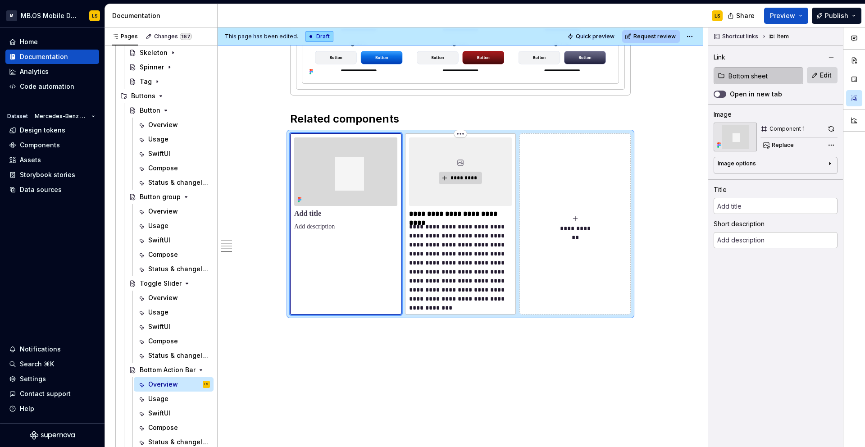
type textarea "*"
type input "Bottom sheet"
type textarea "A Dialog is a modal window that appears in front of the main content to deliver…"
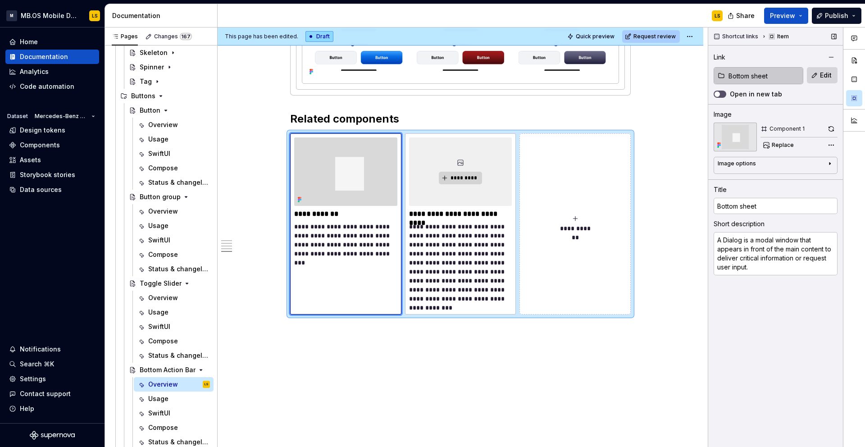
click at [743, 138] on img at bounding box center [734, 136] width 43 height 29
click at [771, 141] on button "Replace" at bounding box center [778, 145] width 37 height 13
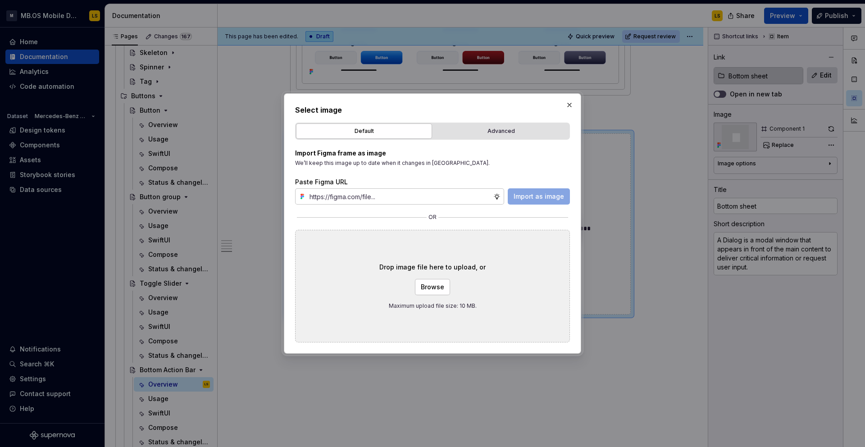
type textarea "*"
click at [506, 125] on button "Advanced" at bounding box center [501, 130] width 136 height 15
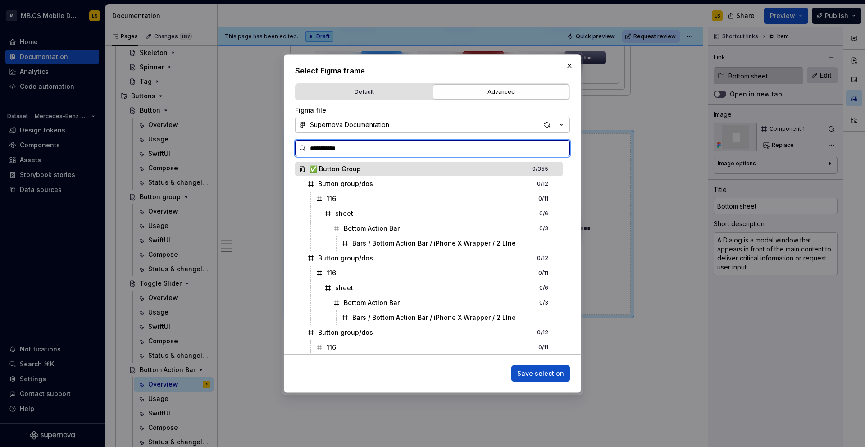
type input "**********"
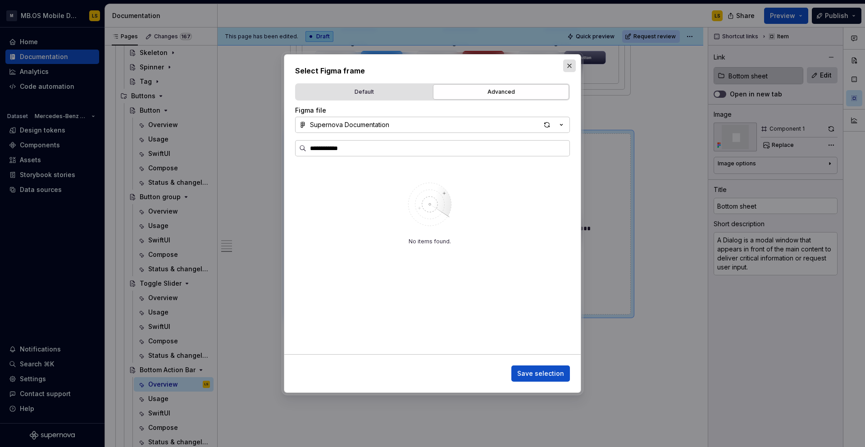
click at [570, 67] on button "button" at bounding box center [569, 65] width 13 height 13
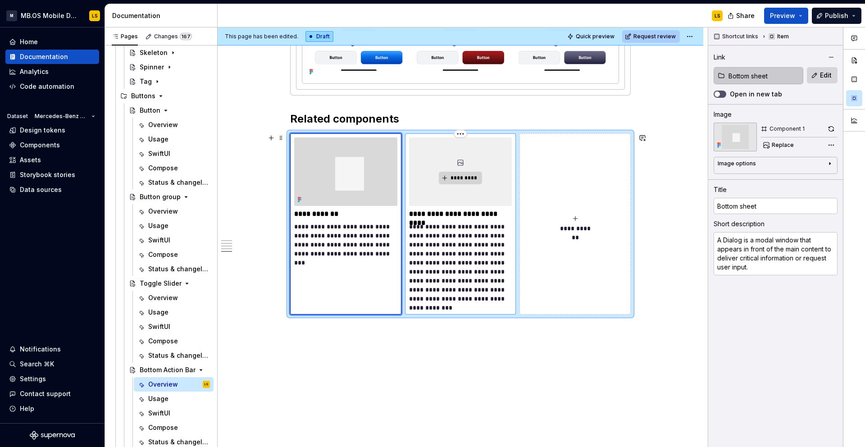
type textarea "*"
type input "Button group"
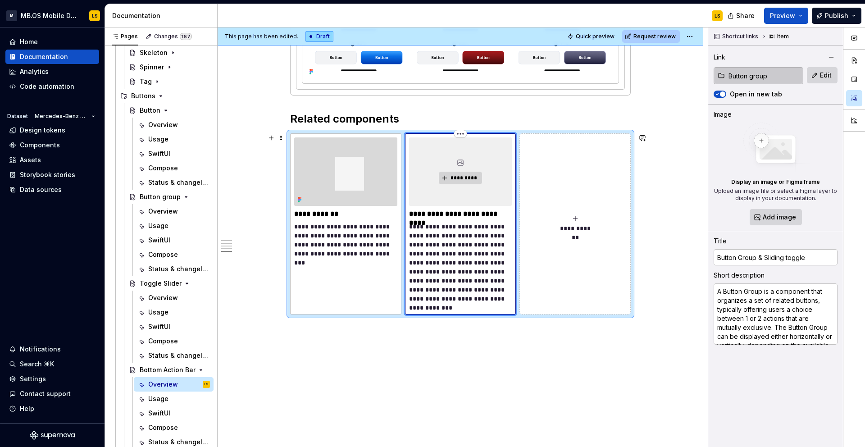
click at [468, 195] on div "*********" at bounding box center [460, 171] width 103 height 68
drag, startPoint x: 802, startPoint y: 255, endPoint x: 762, endPoint y: 256, distance: 40.6
click at [762, 256] on input "Button Group & Sliding toggle" at bounding box center [775, 257] width 124 height 16
drag, startPoint x: 757, startPoint y: 258, endPoint x: 828, endPoint y: 256, distance: 71.2
click at [828, 256] on input "Button Group & Sliding toggle" at bounding box center [775, 257] width 124 height 16
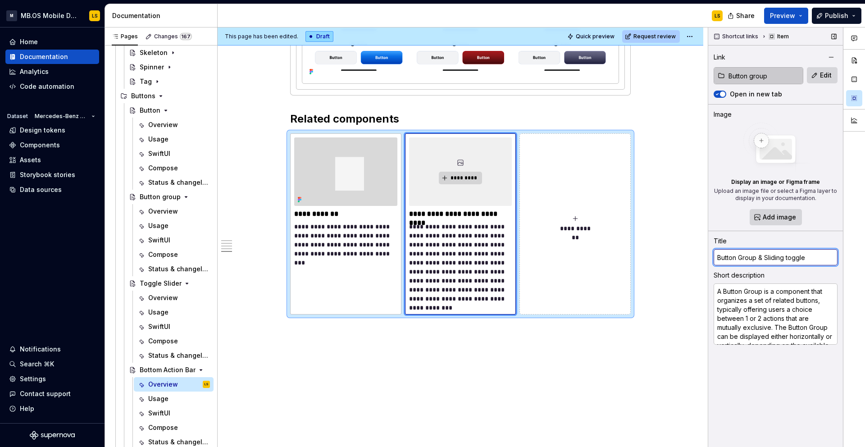
drag, startPoint x: 828, startPoint y: 256, endPoint x: 758, endPoint y: 258, distance: 69.8
click at [758, 258] on input "Button Group & Sliding toggle" at bounding box center [775, 257] width 124 height 16
type textarea "*"
type input "Button Group"
type textarea "*"
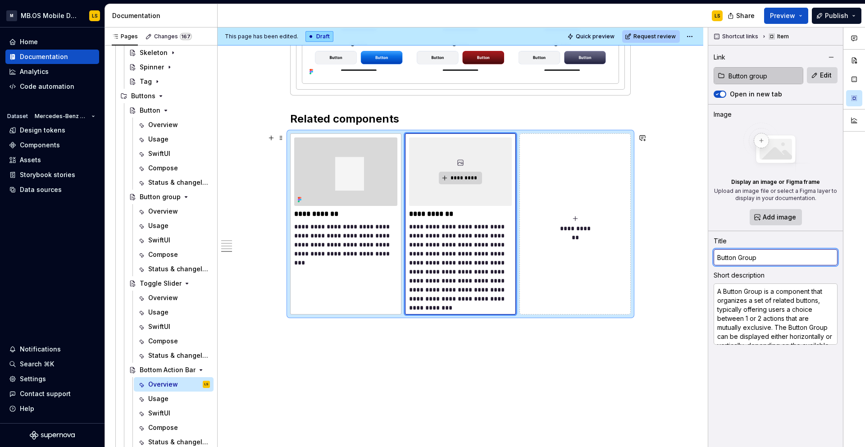
type input "Button Group"
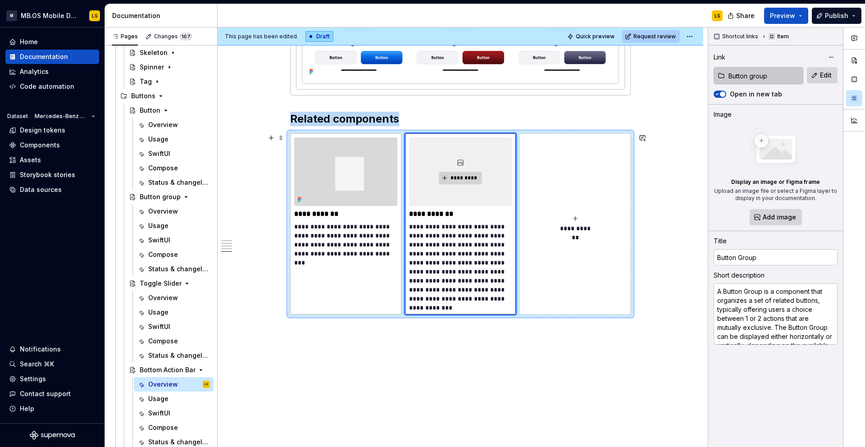
click at [557, 228] on span "**********" at bounding box center [574, 228] width 39 height 9
type textarea "*"
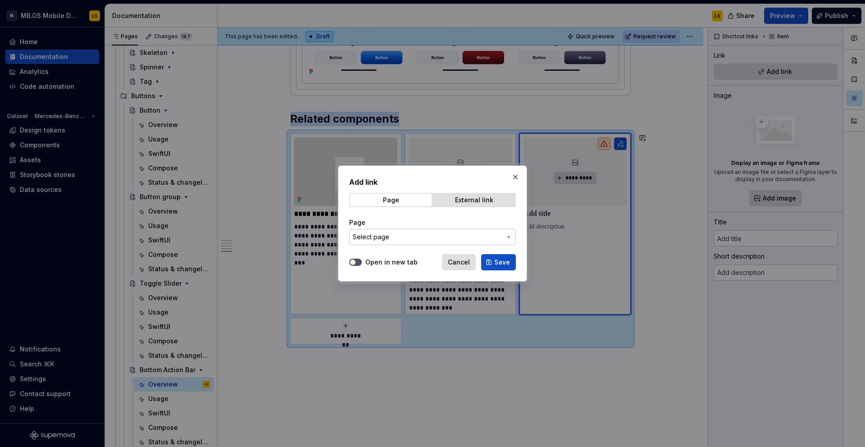
click at [466, 237] on span "Select page" at bounding box center [427, 236] width 149 height 9
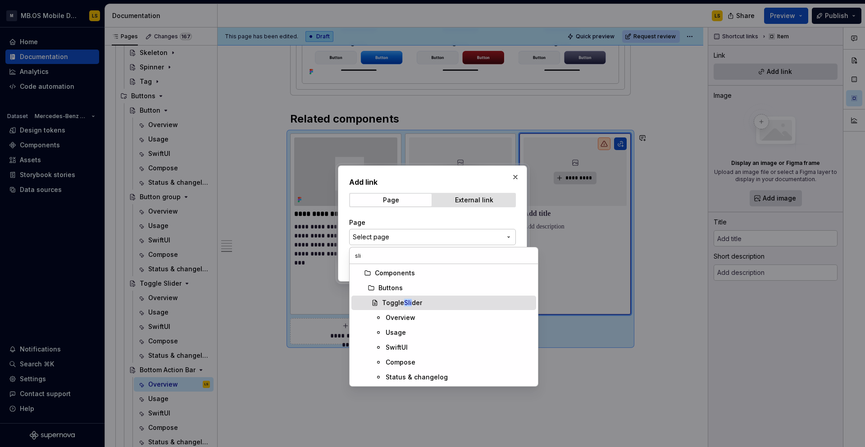
type input "sli"
click at [407, 303] on mark "Sli" at bounding box center [408, 303] width 8 height 8
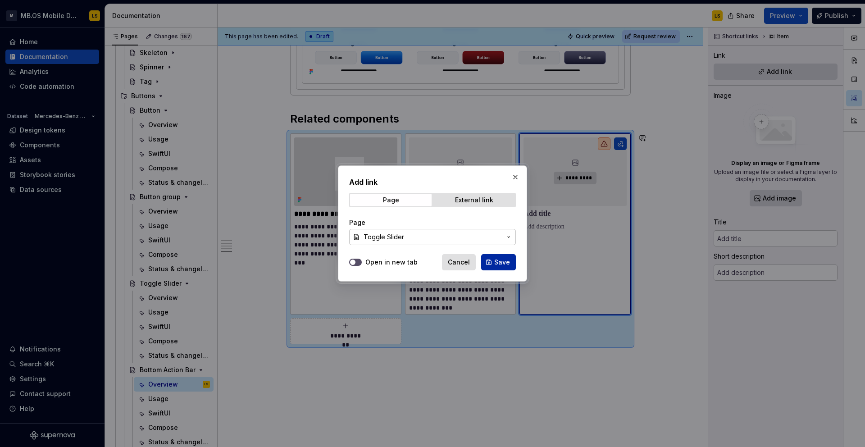
click at [498, 258] on span "Save" at bounding box center [502, 262] width 16 height 9
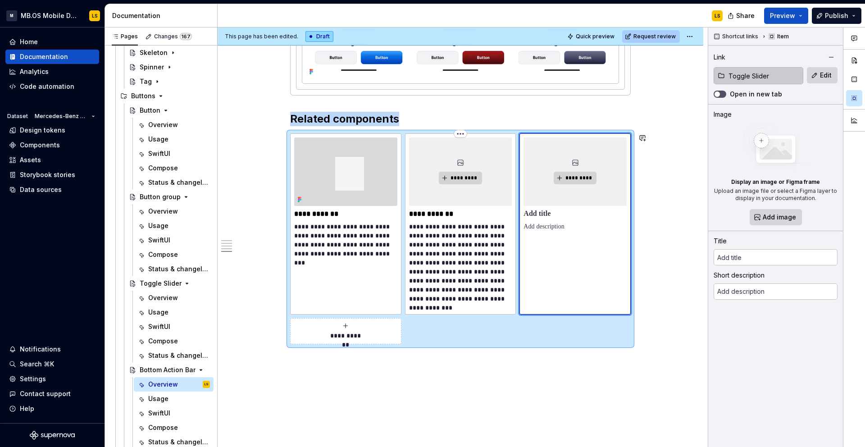
type textarea "*"
type input "Toggle Slider"
type textarea "The Toggle Slider allows users to switch between two to three states displayed …"
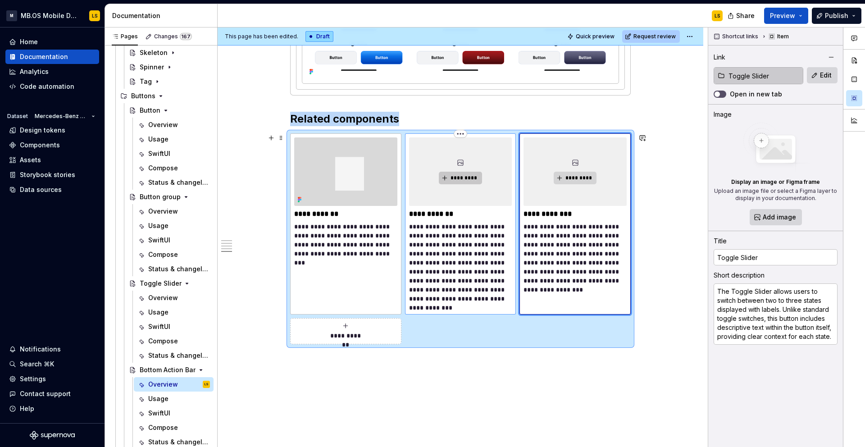
type textarea "*"
type input "Button Group"
type textarea "A Button Group is a component that organizes a set of related buttons, typicall…"
type input "Button group"
click at [460, 177] on span "*********" at bounding box center [463, 177] width 27 height 7
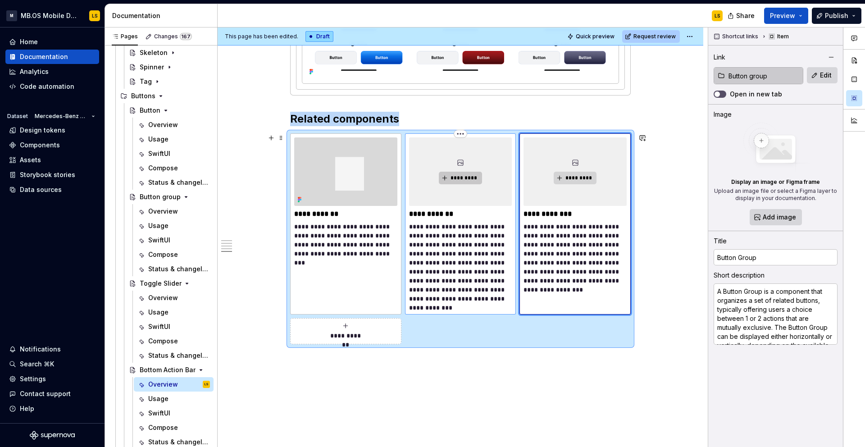
type textarea "*"
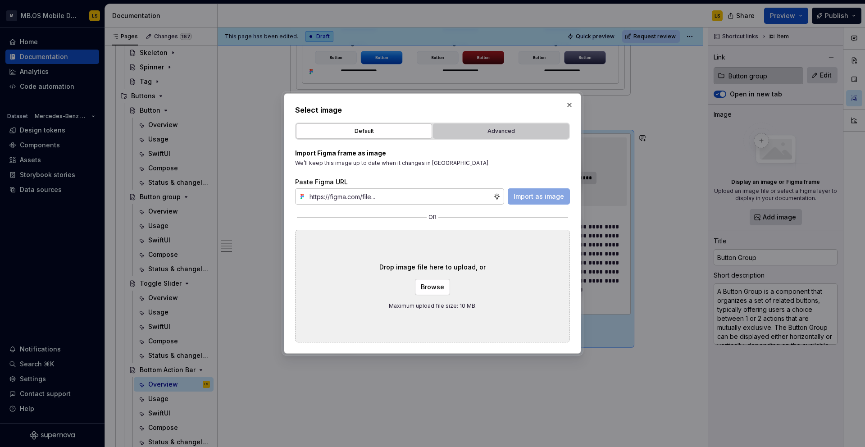
click at [522, 129] on div "Advanced" at bounding box center [501, 131] width 130 height 9
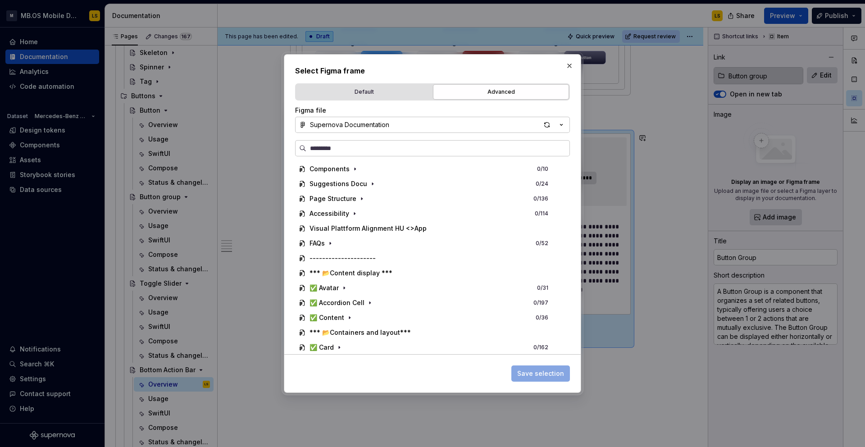
click at [408, 140] on div "Figma file Supernova Documentation Components 0 / 10 Suggestions Docu 0 / 24 Pa…" at bounding box center [432, 230] width 275 height 248
click at [403, 149] on input "search" at bounding box center [437, 148] width 263 height 9
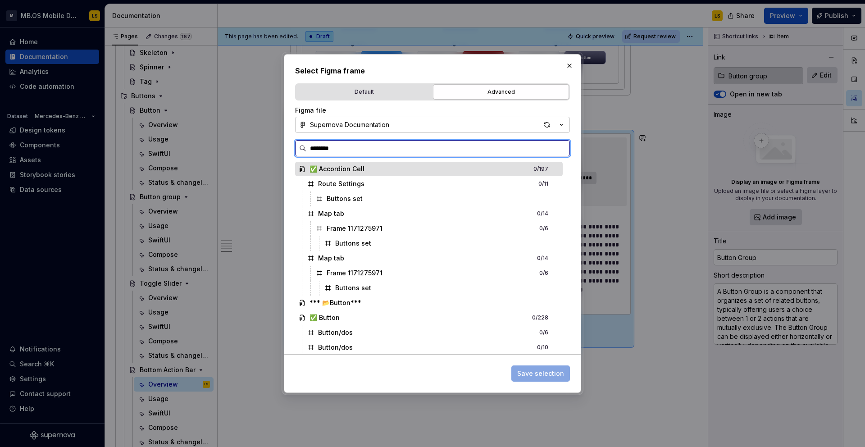
type input "*********"
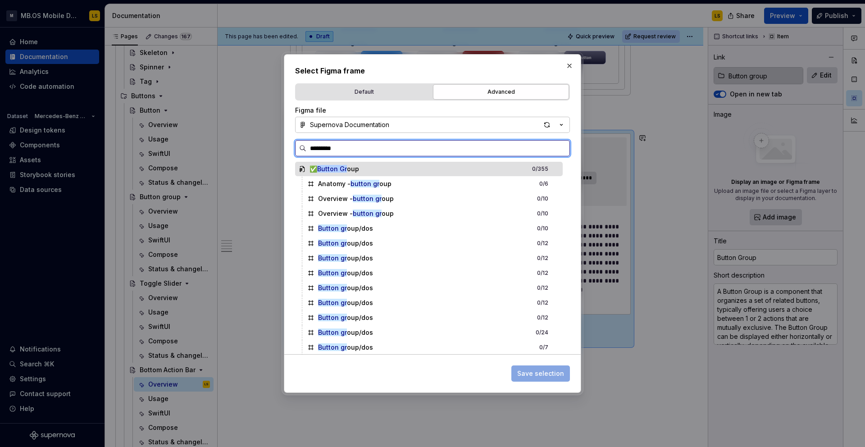
click at [387, 170] on div "✅ Button Gr oup 0 / 355" at bounding box center [428, 169] width 267 height 14
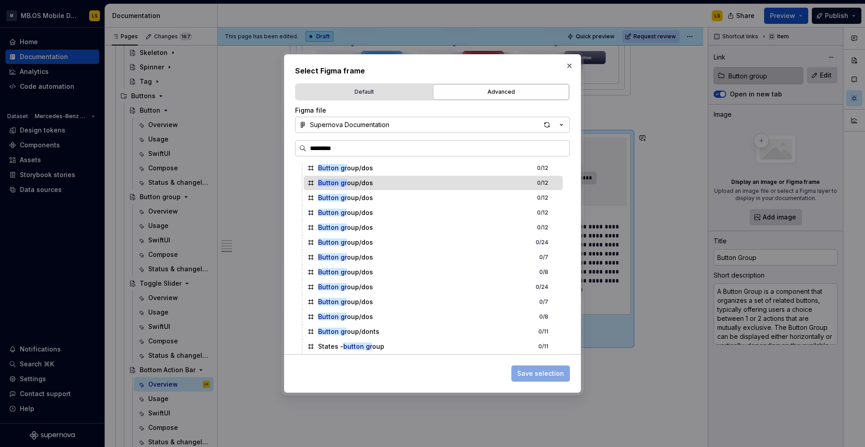
scroll to position [0, 0]
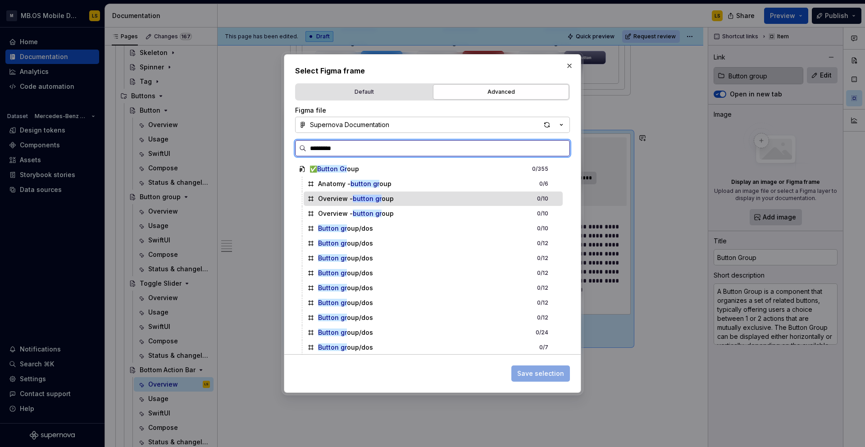
click at [401, 198] on div "Overview - button gr oup 0 / 10" at bounding box center [433, 198] width 259 height 14
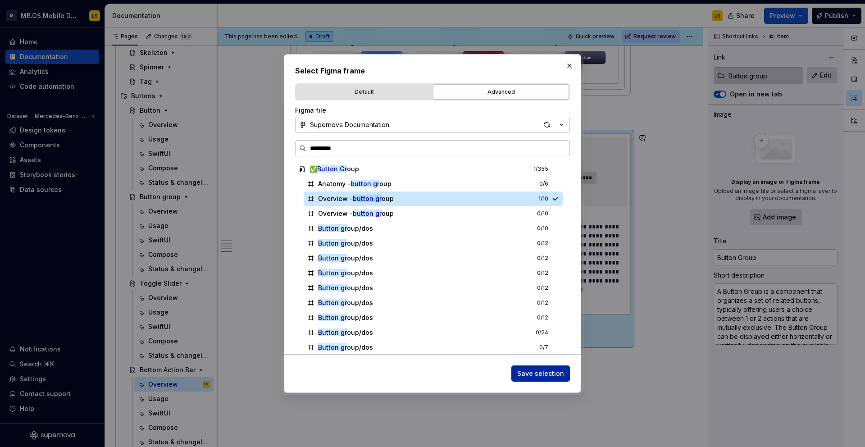
click at [549, 373] on span "Save selection" at bounding box center [540, 373] width 47 height 9
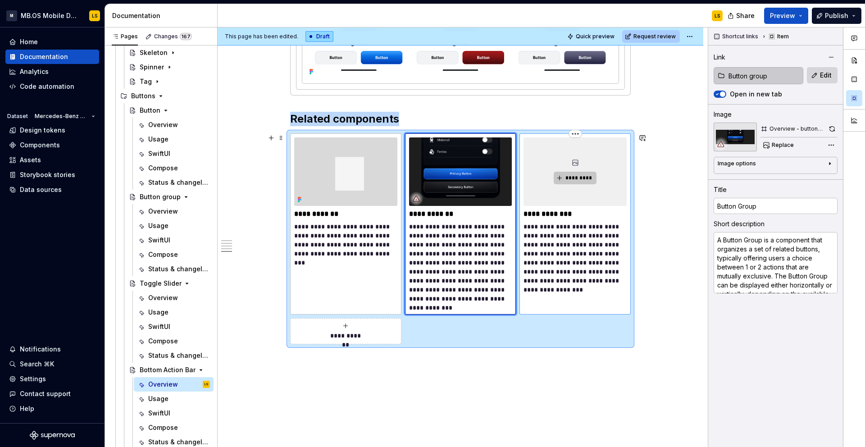
type textarea "*"
type input "Toggle Slider"
click at [576, 179] on span "*********" at bounding box center [578, 177] width 27 height 7
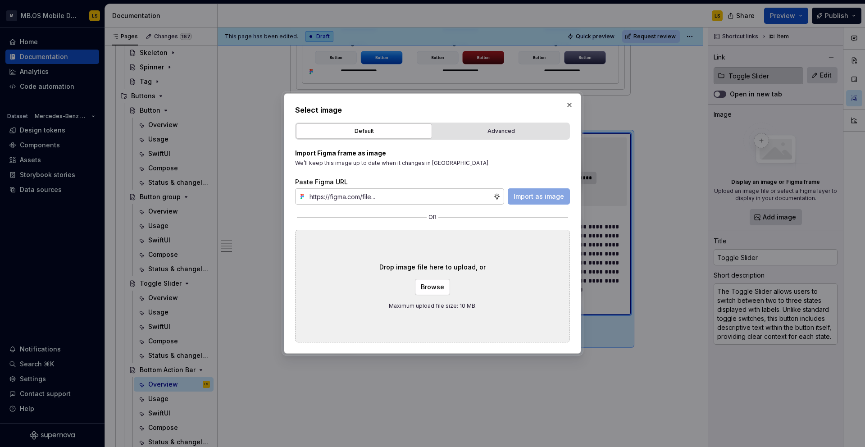
type textarea "*"
click at [491, 131] on div "Advanced" at bounding box center [501, 131] width 130 height 9
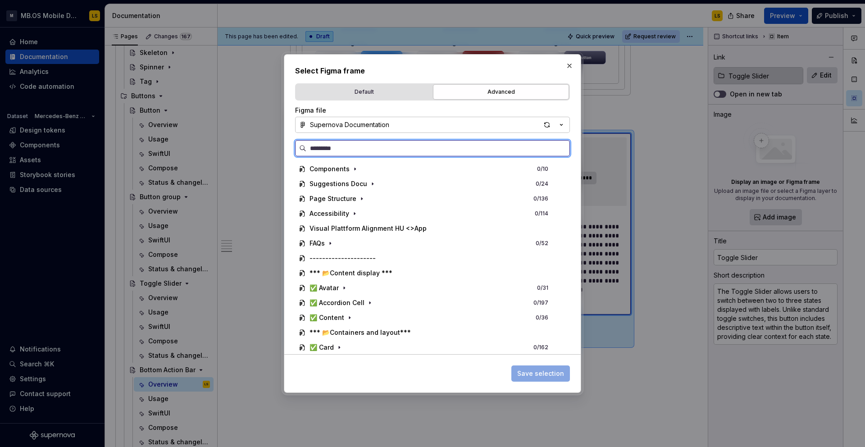
click at [400, 149] on input "search" at bounding box center [437, 148] width 263 height 9
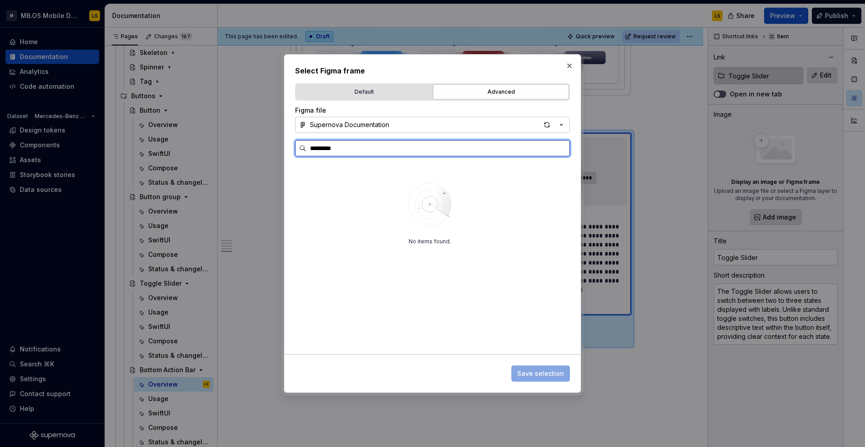
type input "********"
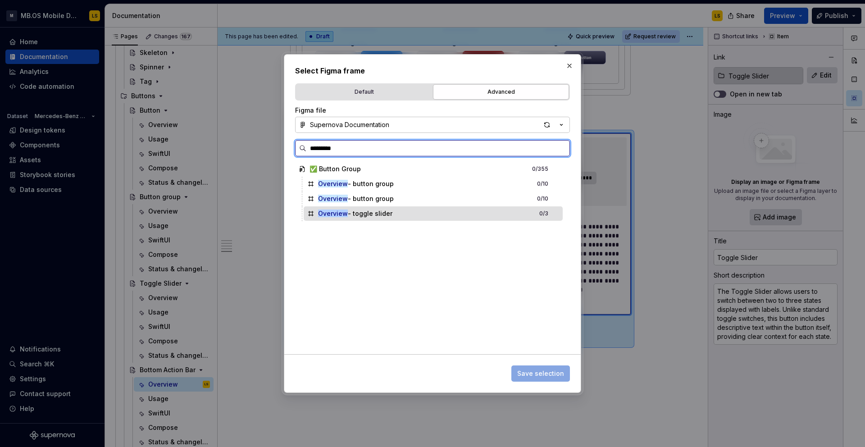
click at [385, 216] on div "Overview - toggle slider" at bounding box center [355, 213] width 74 height 9
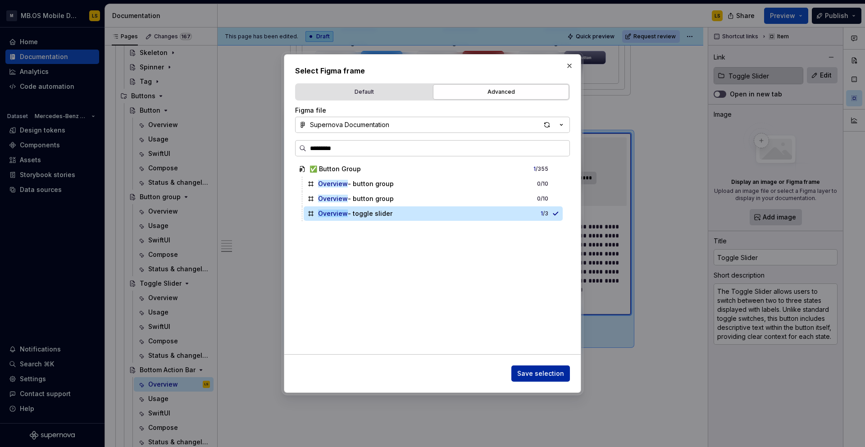
click at [551, 371] on span "Save selection" at bounding box center [540, 373] width 47 height 9
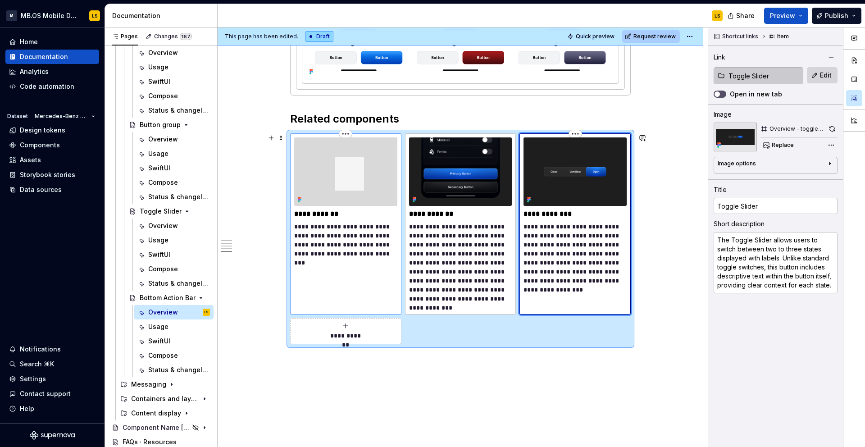
click at [366, 241] on p "**********" at bounding box center [345, 240] width 103 height 36
type textarea "*"
type input "Bottom sheet"
type textarea "A Dialog is a modal window that appears in front of the main content to deliver…"
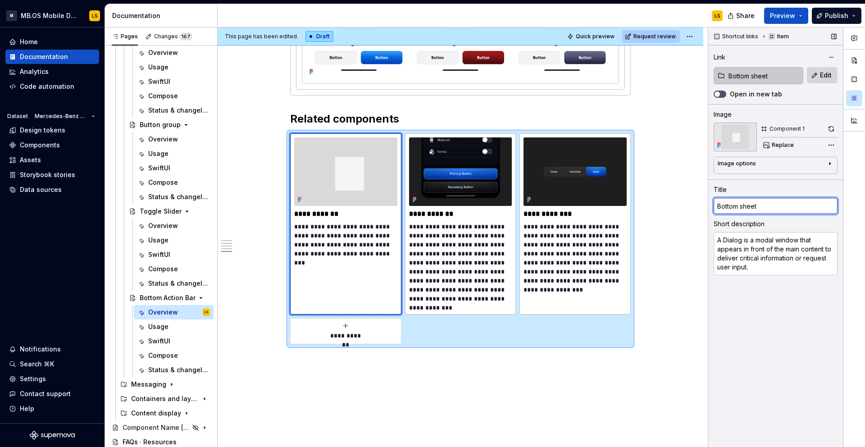
click at [803, 207] on input "Bottom sheet" at bounding box center [775, 206] width 124 height 16
click at [776, 140] on button "Replace" at bounding box center [778, 145] width 37 height 13
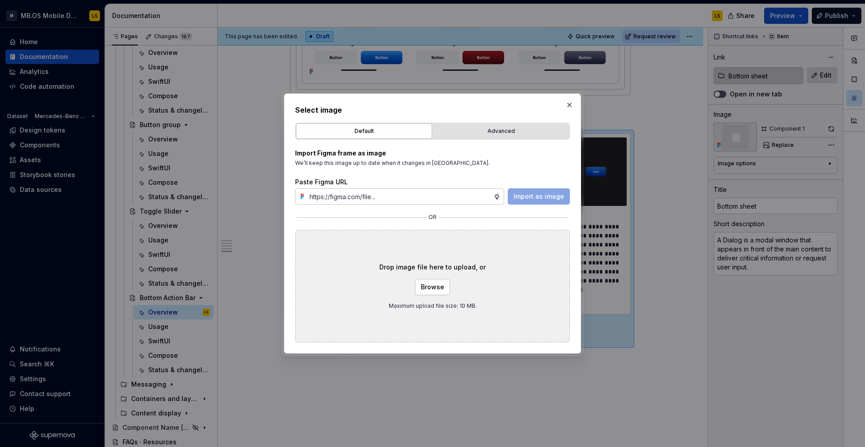
type textarea "*"
click at [457, 133] on div "Advanced" at bounding box center [501, 131] width 130 height 9
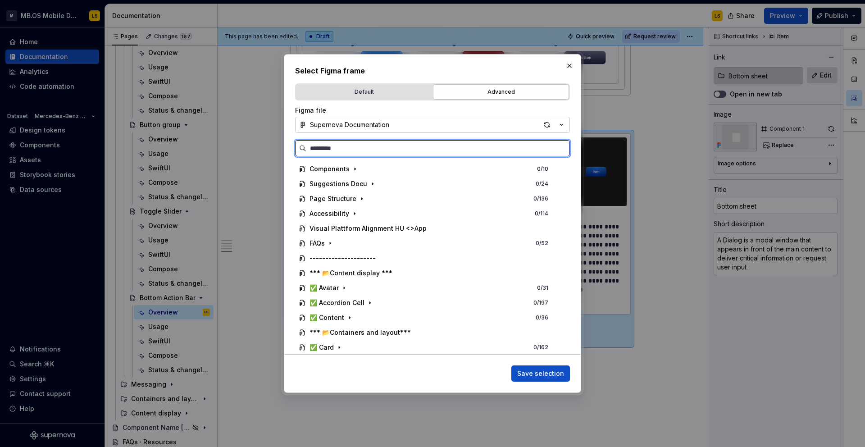
click at [379, 149] on input "search" at bounding box center [437, 148] width 263 height 9
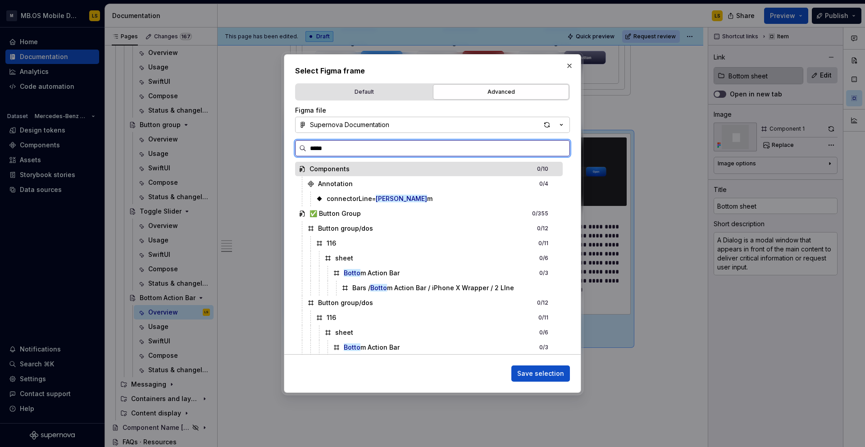
type input "******"
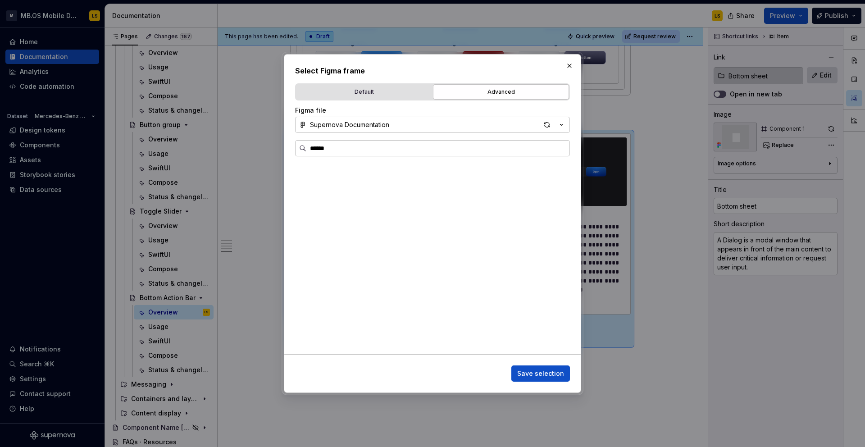
scroll to position [0, 0]
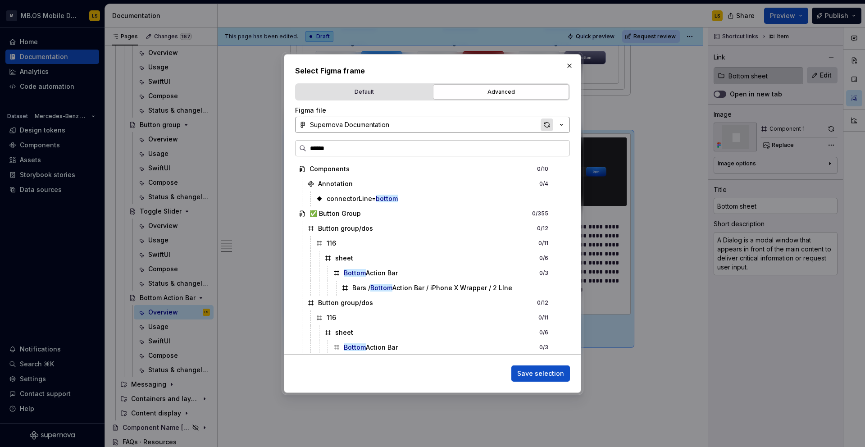
click at [544, 128] on div "button" at bounding box center [546, 124] width 13 height 13
type textarea "*"
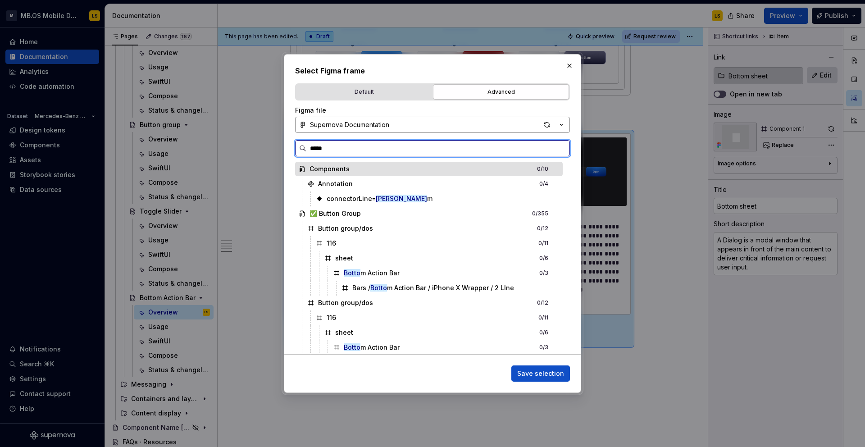
type input "******"
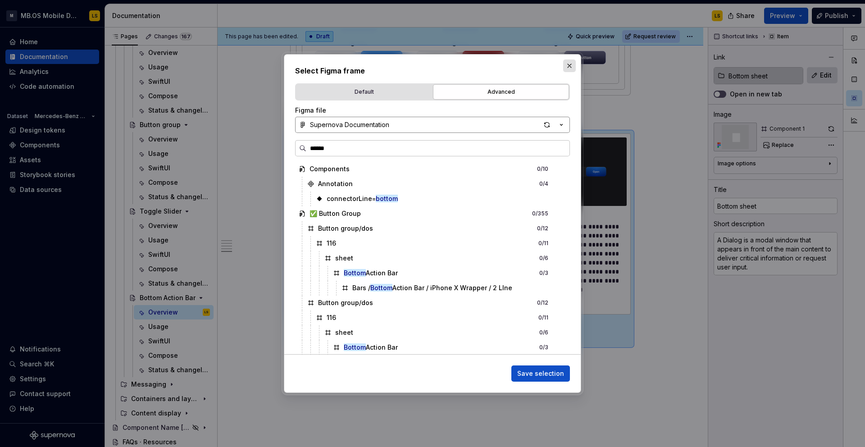
click at [570, 67] on button "button" at bounding box center [569, 65] width 13 height 13
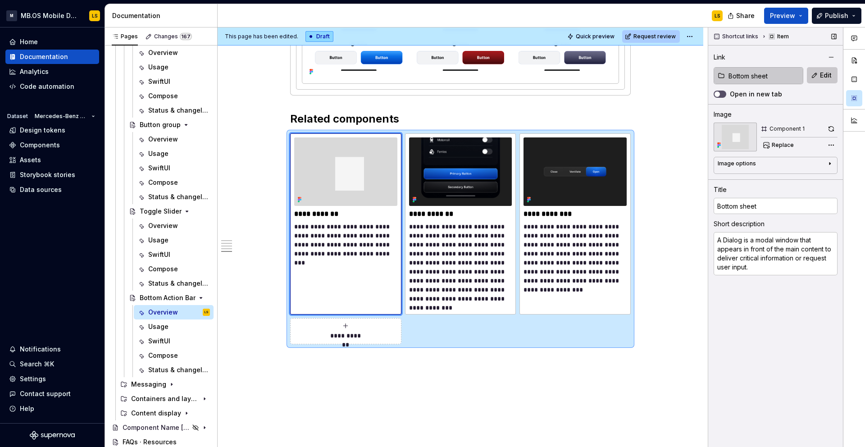
click at [817, 75] on button "Edit" at bounding box center [822, 75] width 31 height 16
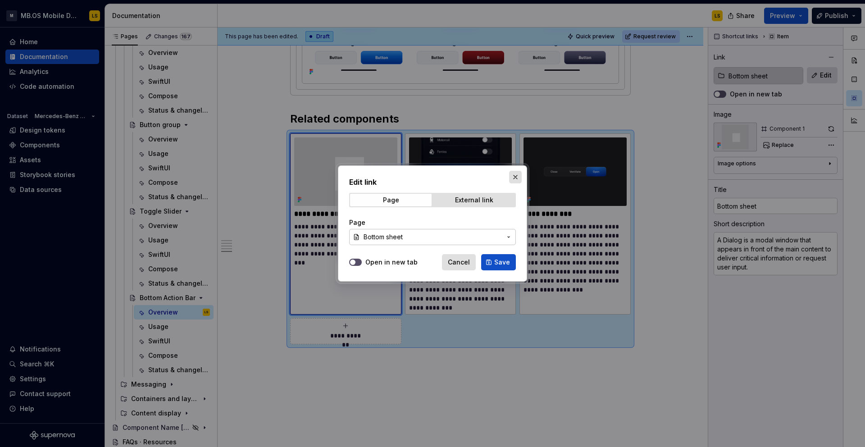
click at [513, 177] on button "button" at bounding box center [515, 177] width 13 height 13
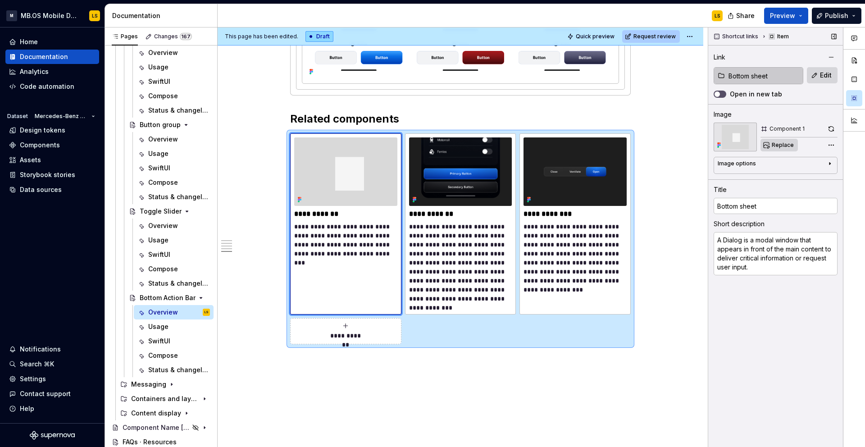
click at [781, 145] on span "Replace" at bounding box center [782, 144] width 22 height 7
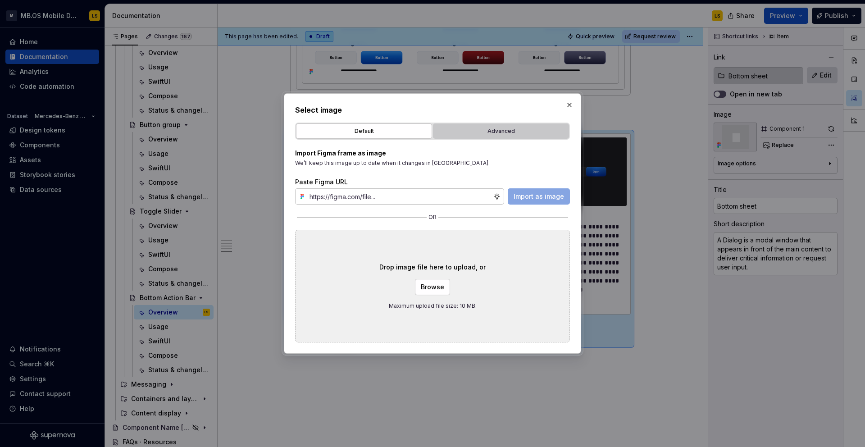
type textarea "*"
click at [504, 130] on div "Advanced" at bounding box center [501, 131] width 130 height 9
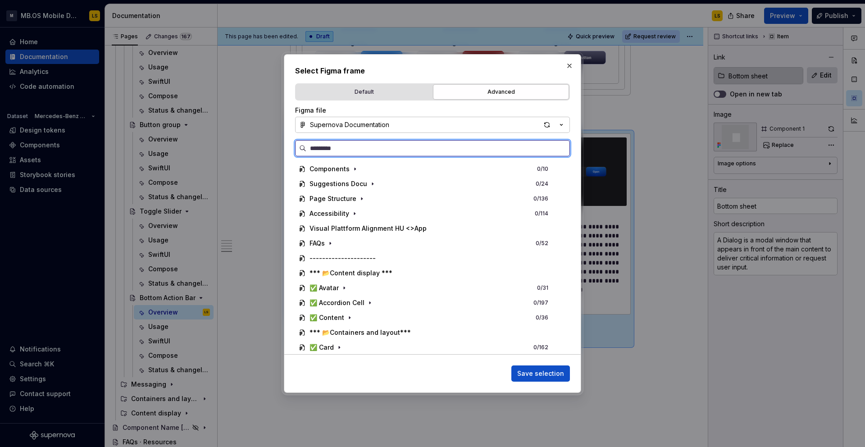
click at [372, 149] on input "search" at bounding box center [437, 148] width 263 height 9
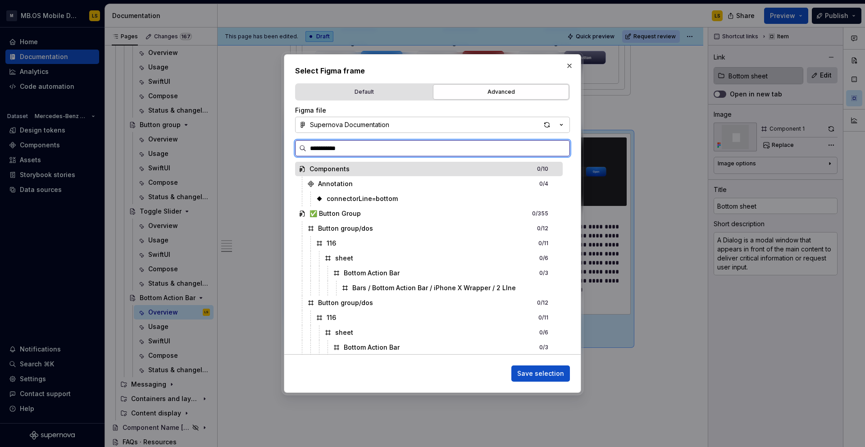
type input "**********"
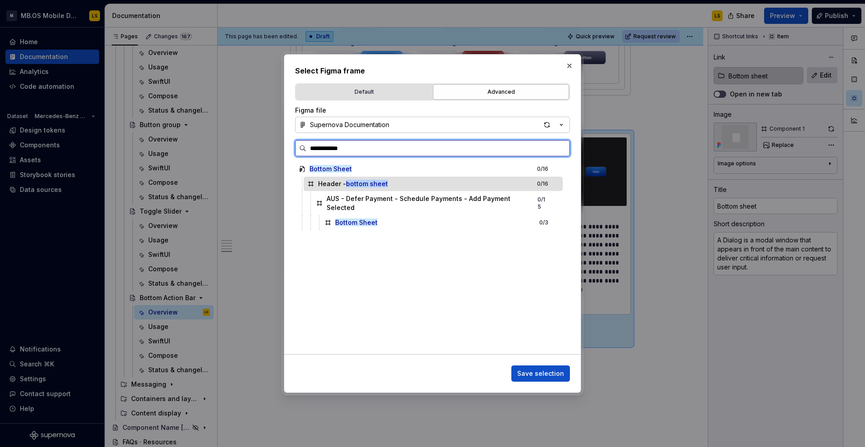
click at [531, 180] on div "Header - bottom sheet 0 / 16" at bounding box center [433, 184] width 259 height 14
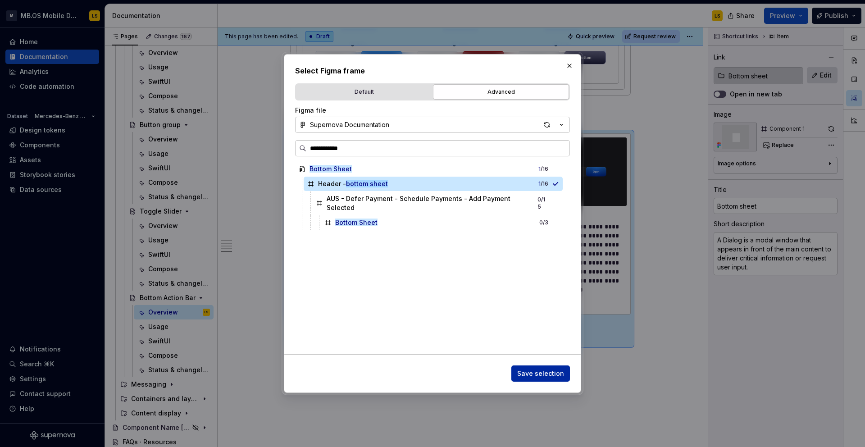
click at [556, 375] on span "Save selection" at bounding box center [540, 373] width 47 height 9
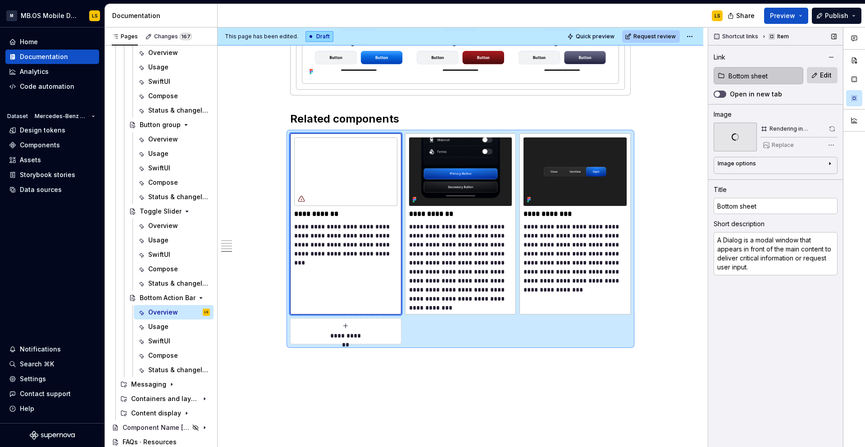
click at [766, 77] on input "Bottom sheet" at bounding box center [764, 76] width 78 height 16
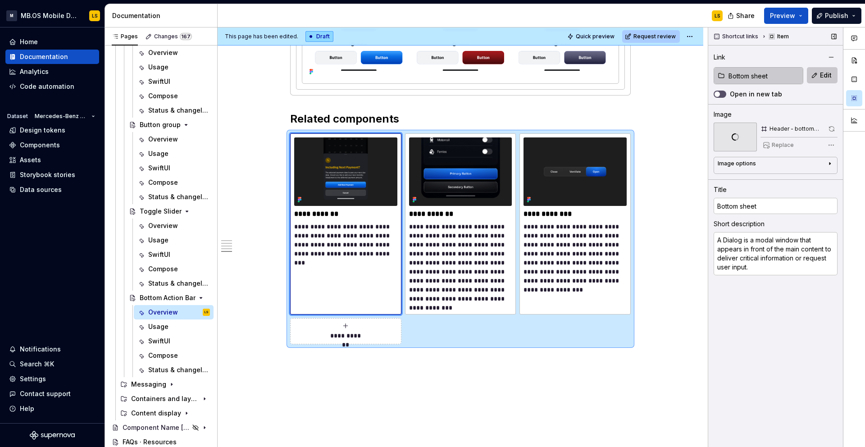
click at [830, 73] on span "Edit" at bounding box center [826, 75] width 12 height 9
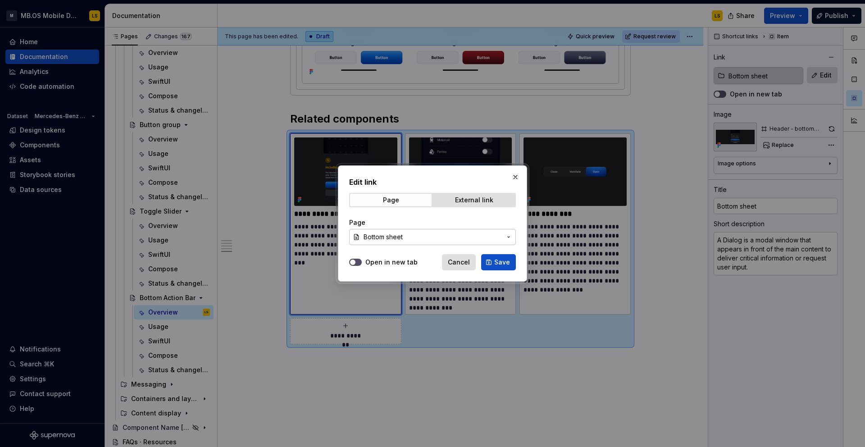
click at [458, 237] on span "Bottom sheet" at bounding box center [432, 236] width 138 height 9
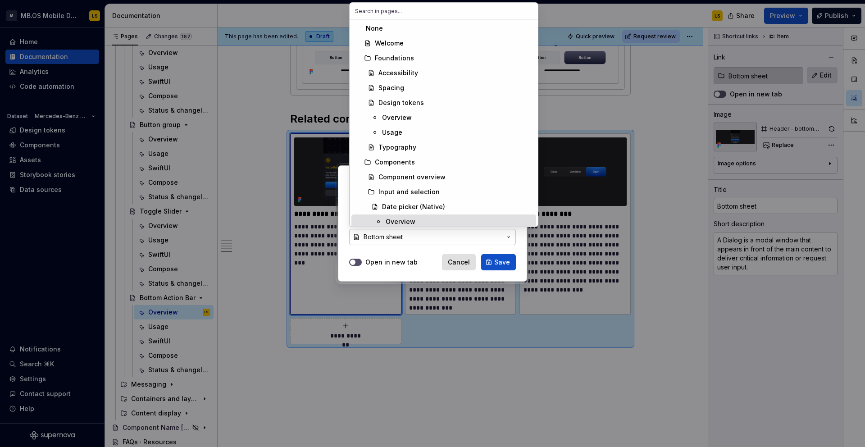
click at [472, 262] on div "Edit link Page External link Page Bottom sheet Open in new tab Cancel Save" at bounding box center [432, 223] width 865 height 447
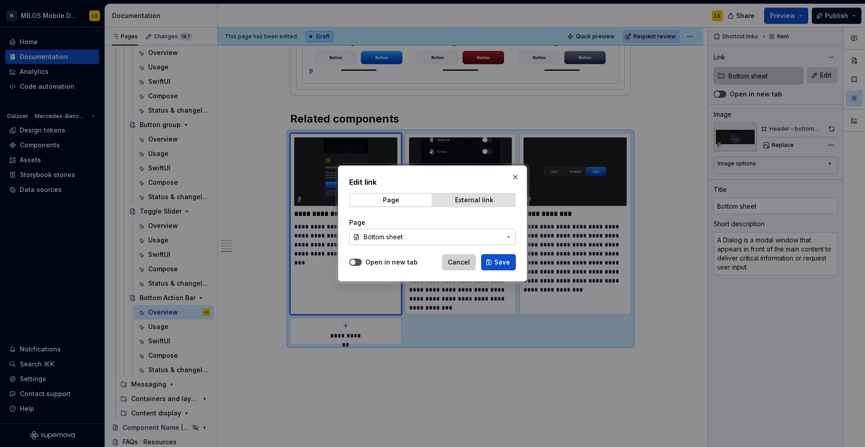
click at [459, 261] on span "Cancel" at bounding box center [459, 262] width 22 height 9
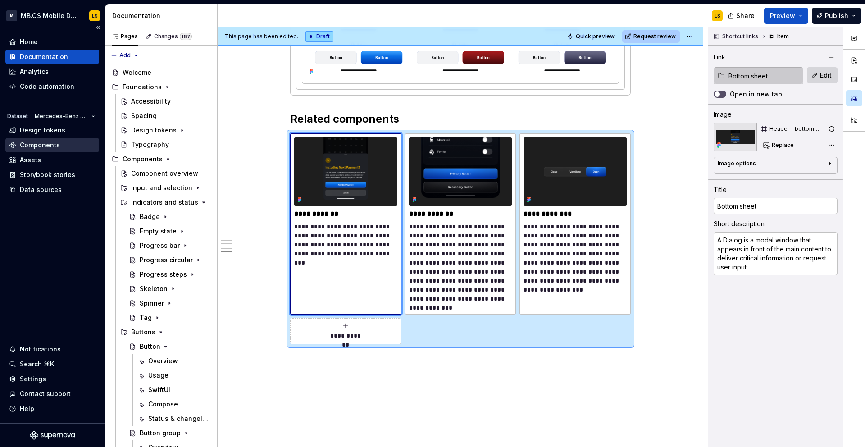
type textarea "*"
click at [49, 144] on div "Components" at bounding box center [40, 145] width 40 height 9
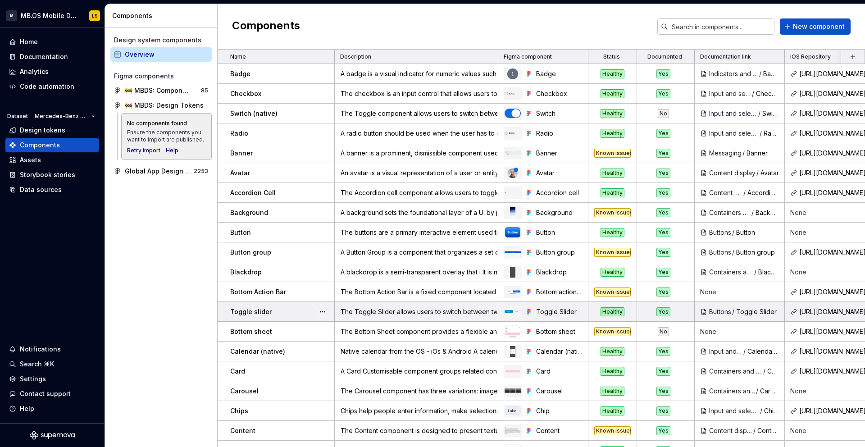
scroll to position [5, 0]
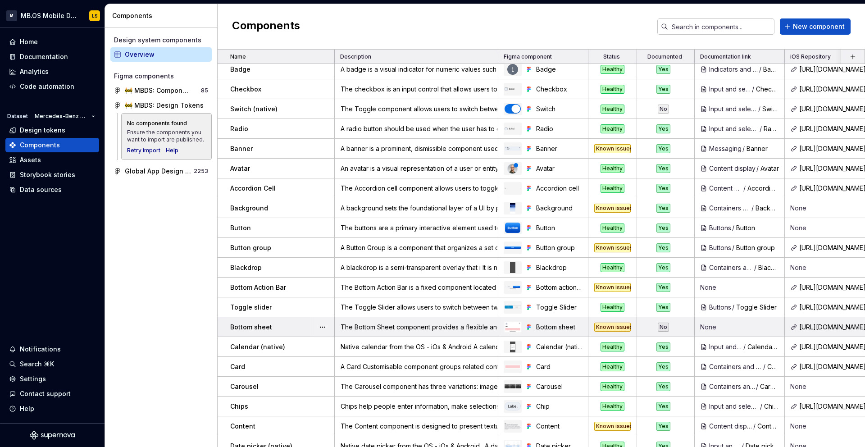
click at [372, 325] on div "The Bottom Sheet component provides a flexible and interactive space for displa…" at bounding box center [416, 326] width 162 height 9
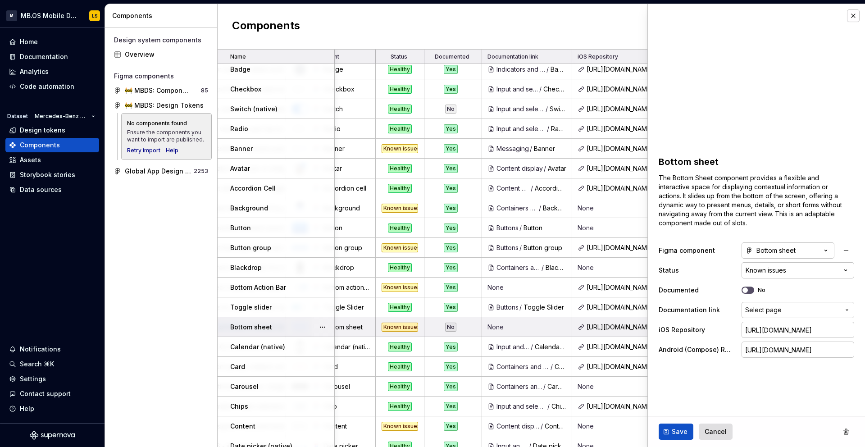
scroll to position [5, 0]
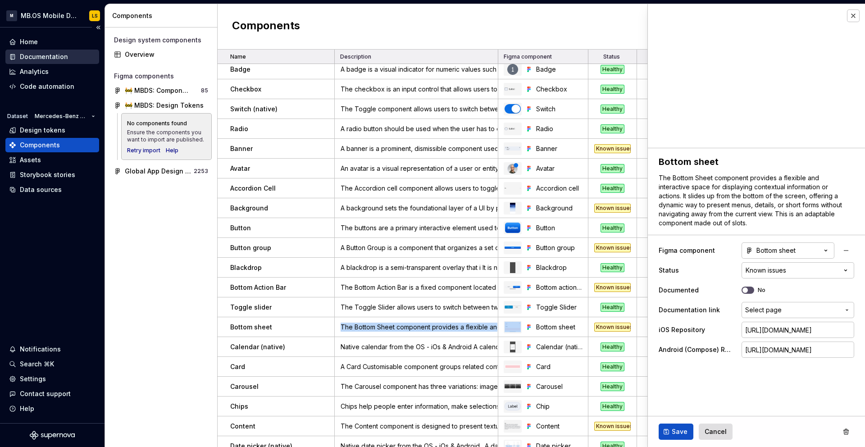
click at [54, 57] on div "Documentation" at bounding box center [44, 56] width 48 height 9
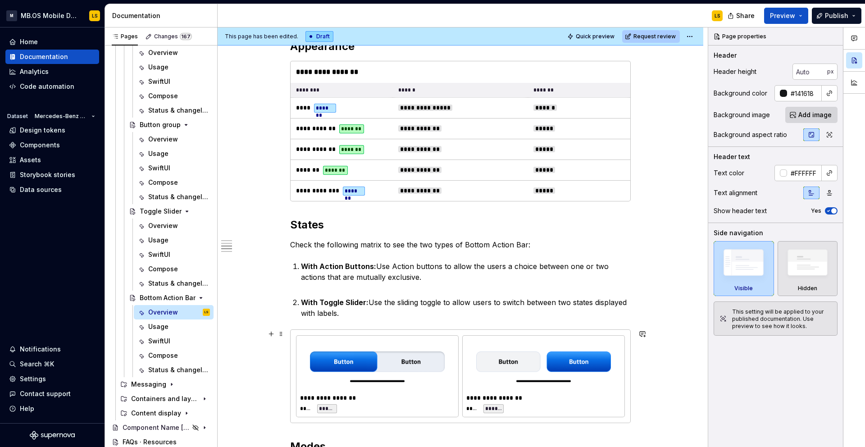
scroll to position [1211, 0]
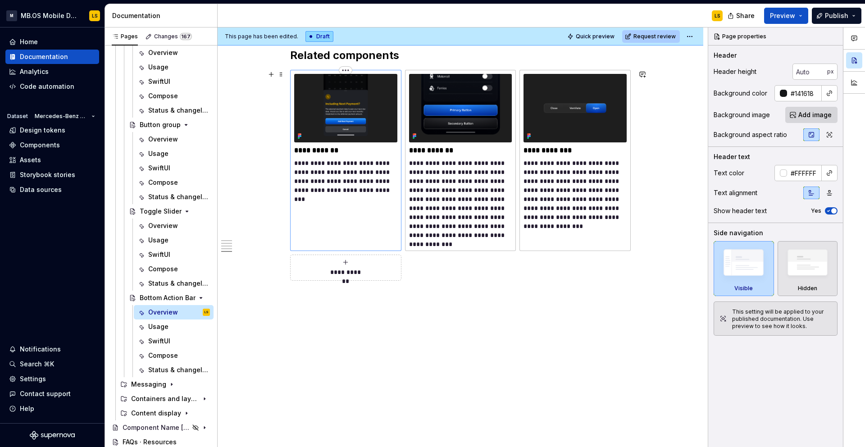
click at [331, 191] on p "**********" at bounding box center [345, 177] width 103 height 36
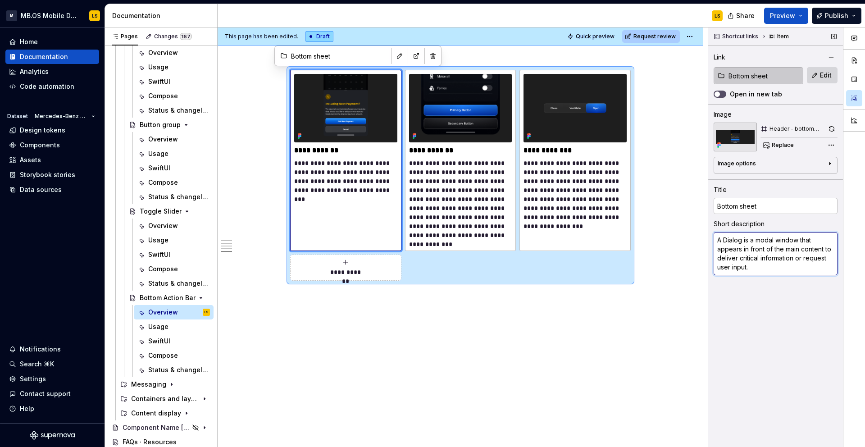
click at [830, 246] on textarea "A Dialog is a modal window that appears in front of the main content to deliver…" at bounding box center [775, 253] width 124 height 43
drag, startPoint x: 803, startPoint y: 272, endPoint x: 715, endPoint y: 228, distance: 99.1
click at [715, 228] on div "Short description A Dialog is a modal window that appears in front of the main …" at bounding box center [775, 248] width 124 height 58
click at [833, 60] on button "button" at bounding box center [831, 57] width 13 height 13
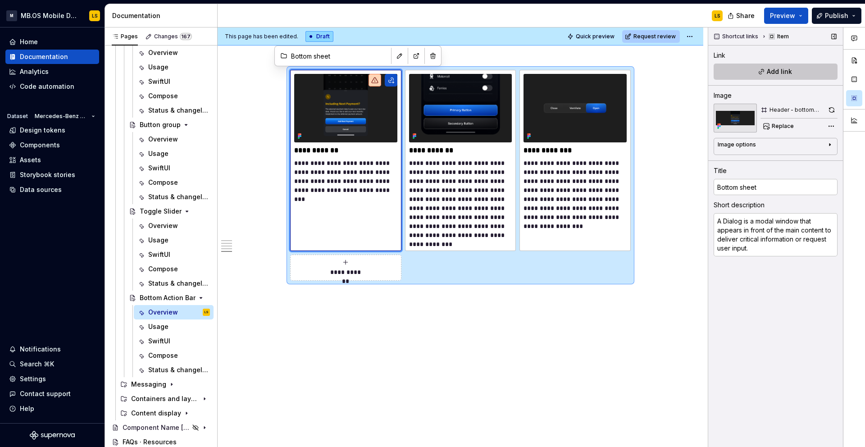
click at [779, 71] on span "Add link" at bounding box center [778, 71] width 25 height 9
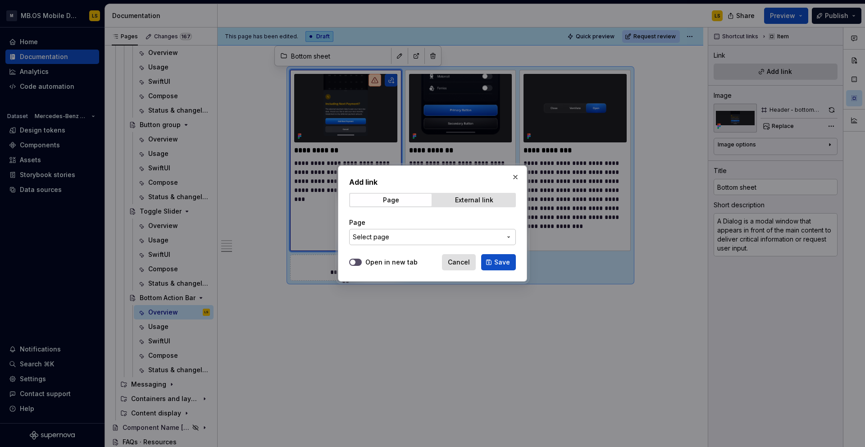
click at [417, 239] on span "Select page" at bounding box center [427, 236] width 149 height 9
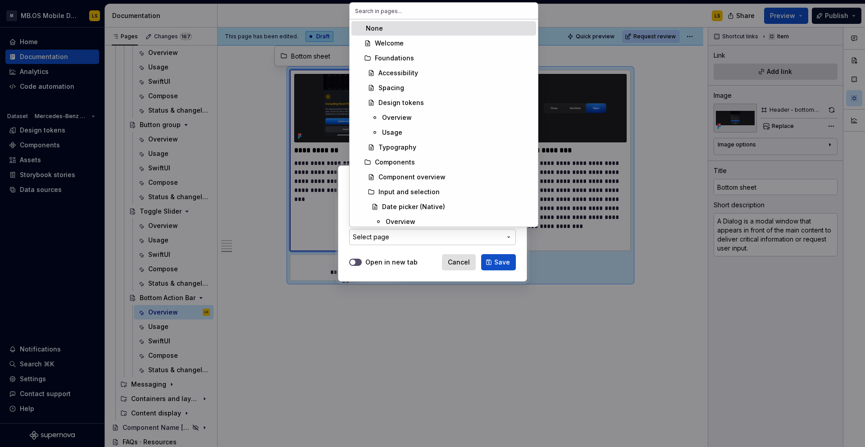
type textarea "*"
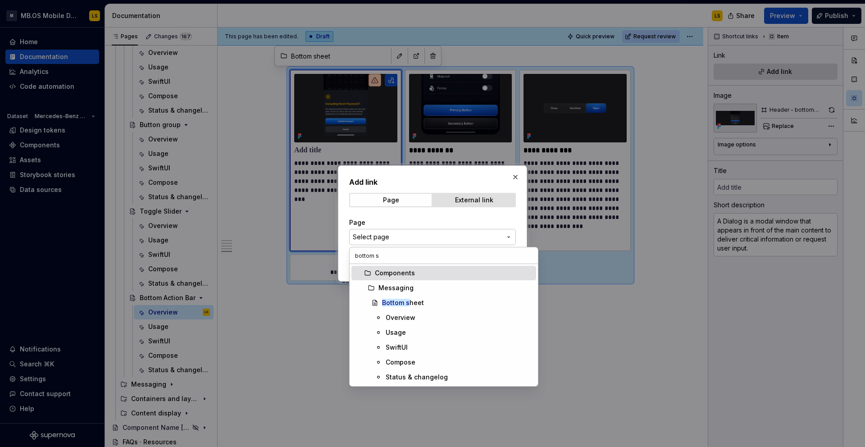
type input "bottom sh"
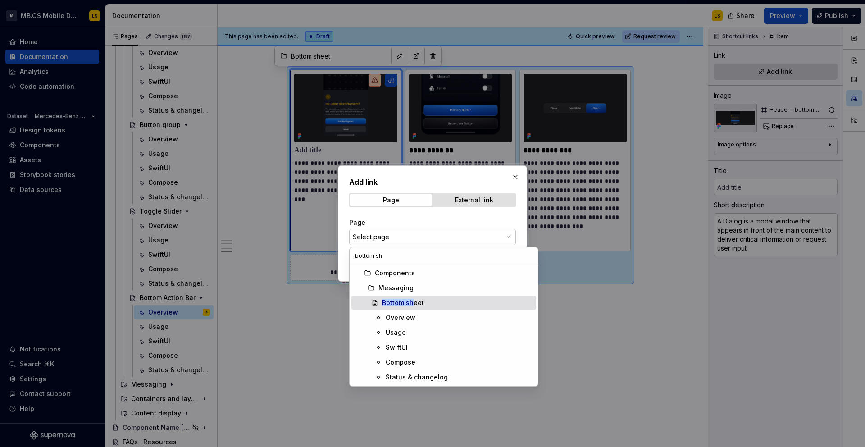
click at [432, 308] on span "Bottom sh eet" at bounding box center [443, 302] width 185 height 14
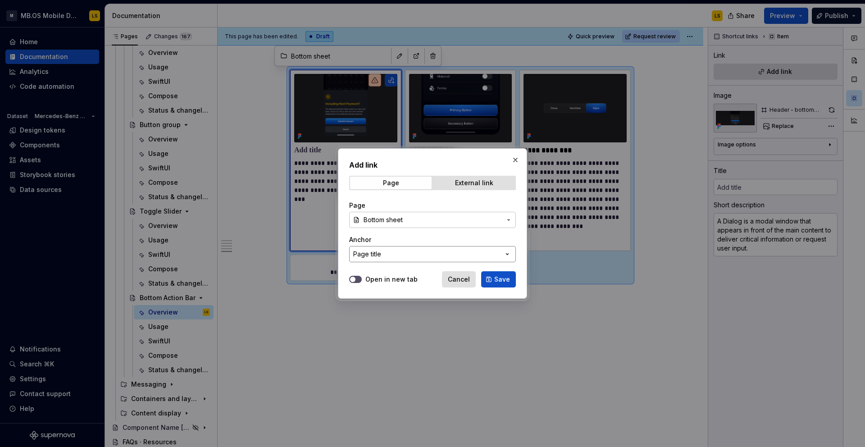
click at [489, 258] on button "Page title" at bounding box center [432, 254] width 167 height 16
click at [489, 258] on div "Add link Page External link Page Bottom sheet Anchor Page title Open in new tab…" at bounding box center [432, 223] width 865 height 447
click at [506, 286] on button "Save" at bounding box center [498, 279] width 35 height 16
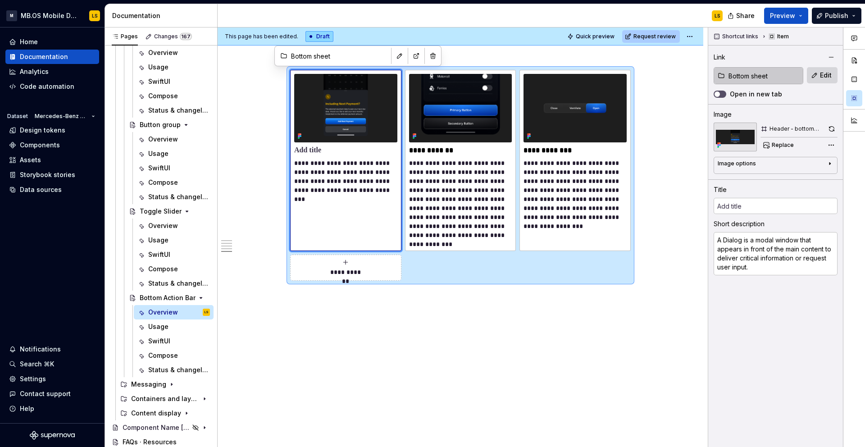
type textarea "*"
type input "Bottom sheet"
click at [769, 263] on textarea "A Dialog is a modal window that appears in front of the main content to deliver…" at bounding box center [775, 253] width 124 height 43
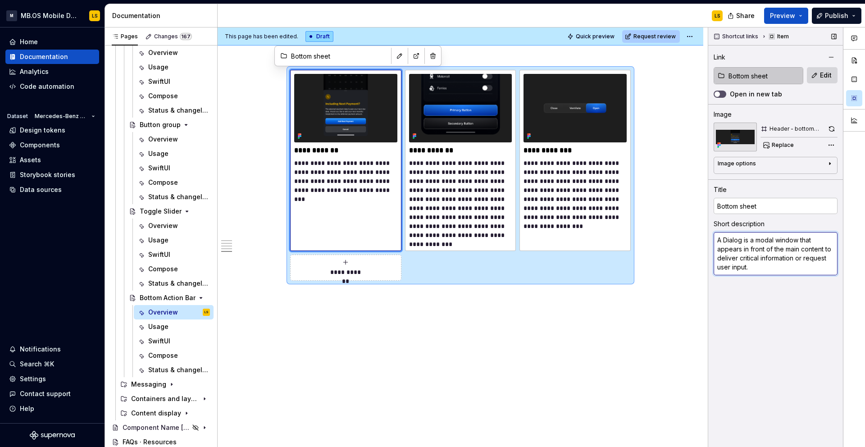
paste textarea "The Bottom Sheet component provides a flexible and interactive space for displa…"
type textarea "*"
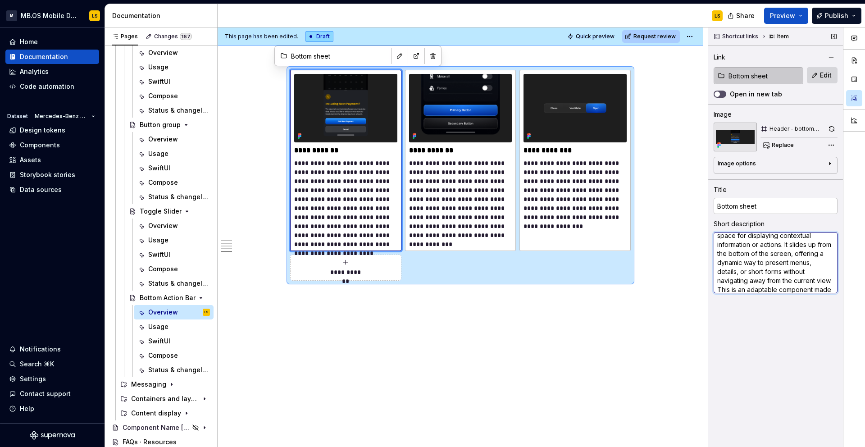
scroll to position [0, 0]
type textarea "The Bottom Sheet component provides a flexible and interactive space for displa…"
click at [724, 332] on div "Shortcut links Item Link Bottom sheet Edit Open in new tab Image Header - botto…" at bounding box center [775, 237] width 135 height 420
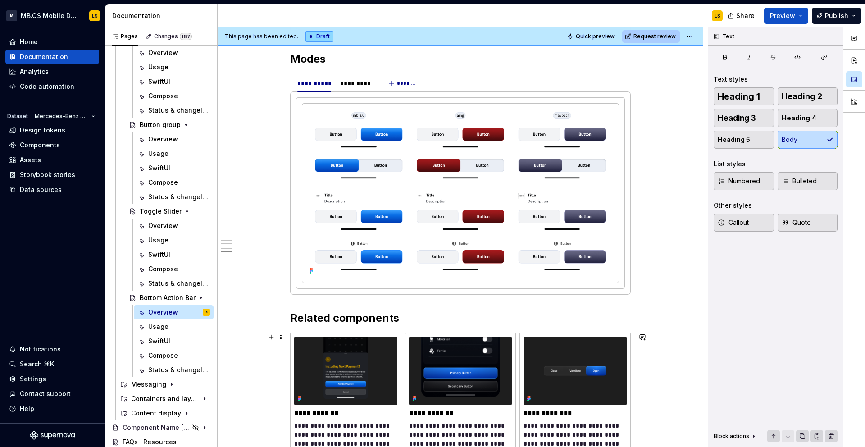
scroll to position [929, 0]
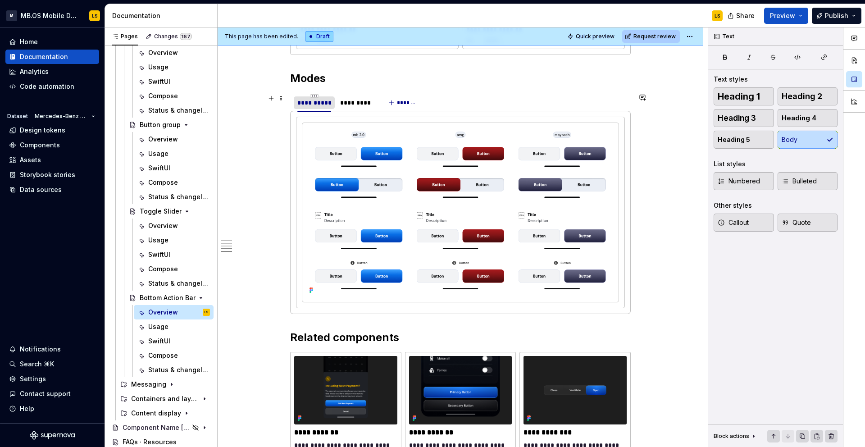
click at [312, 100] on div "**********" at bounding box center [314, 102] width 34 height 9
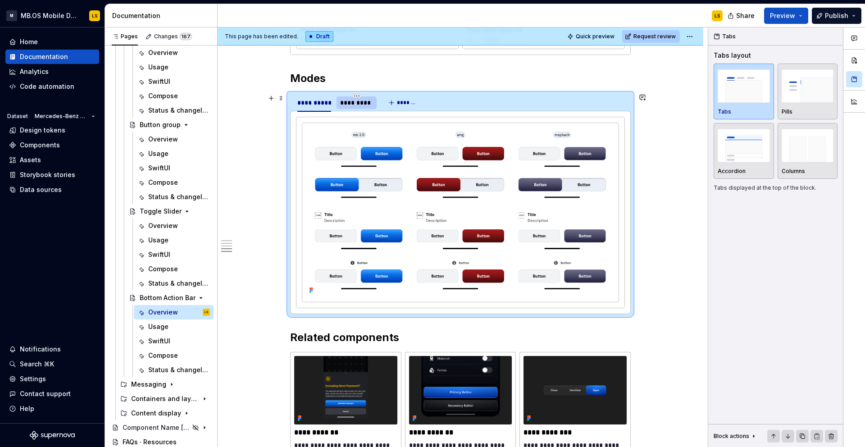
click at [355, 100] on div "*********" at bounding box center [356, 102] width 33 height 9
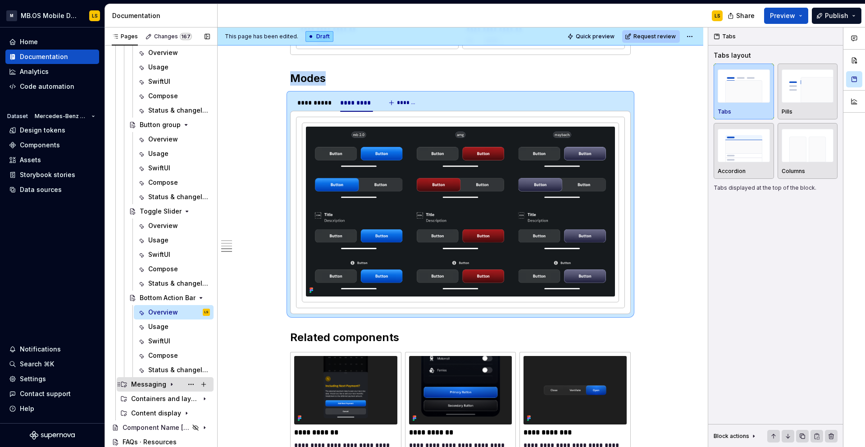
click at [168, 386] on icon "Page tree" at bounding box center [171, 384] width 7 height 7
click at [168, 385] on icon "Page tree" at bounding box center [171, 384] width 7 height 7
click at [166, 326] on div "Usage" at bounding box center [158, 326] width 20 height 9
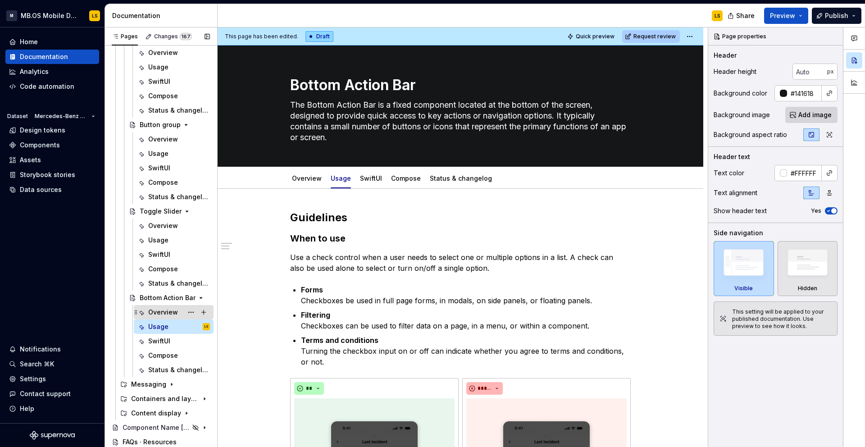
click at [163, 311] on div "Overview" at bounding box center [163, 312] width 30 height 9
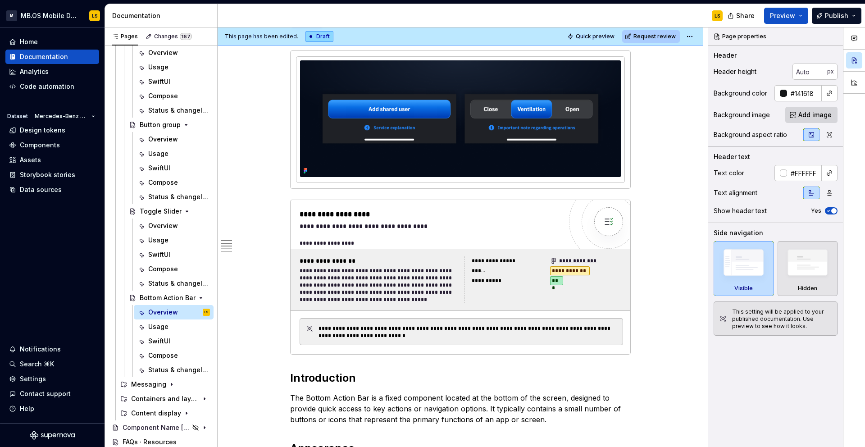
scroll to position [428, 0]
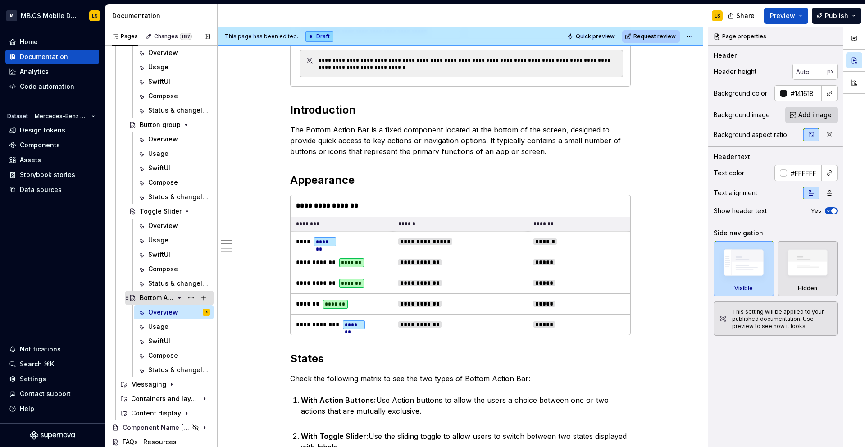
click at [162, 301] on div "Bottom Action Bar" at bounding box center [157, 297] width 34 height 9
click at [153, 386] on div "Messaging" at bounding box center [148, 384] width 35 height 9
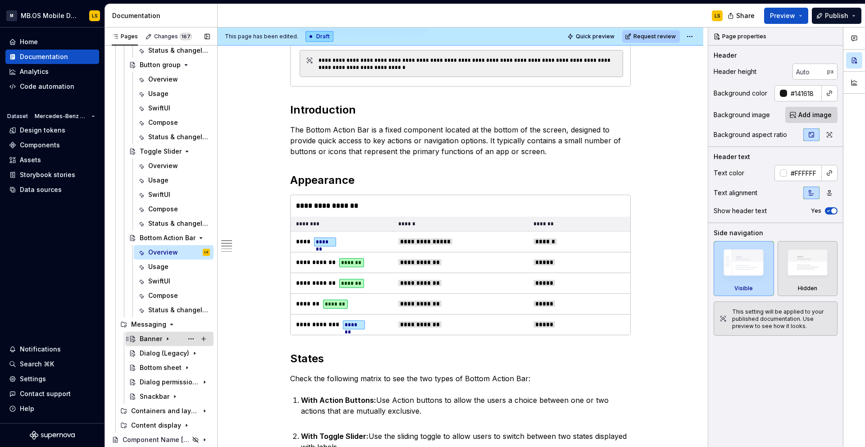
scroll to position [380, 0]
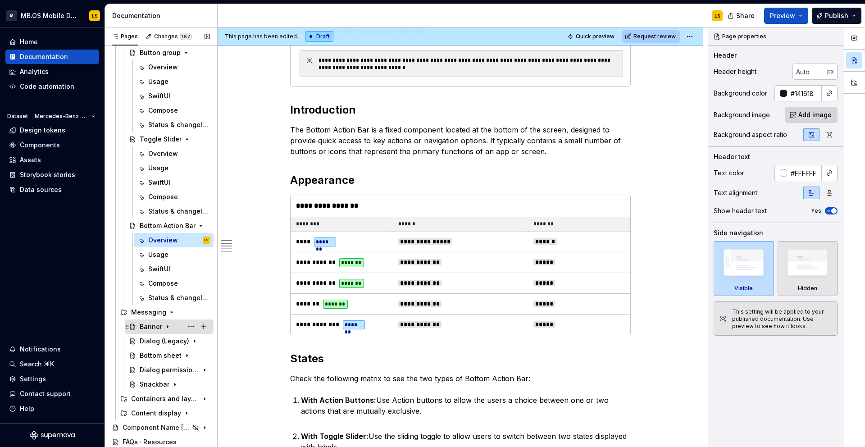
click at [154, 329] on div "Banner" at bounding box center [151, 326] width 23 height 9
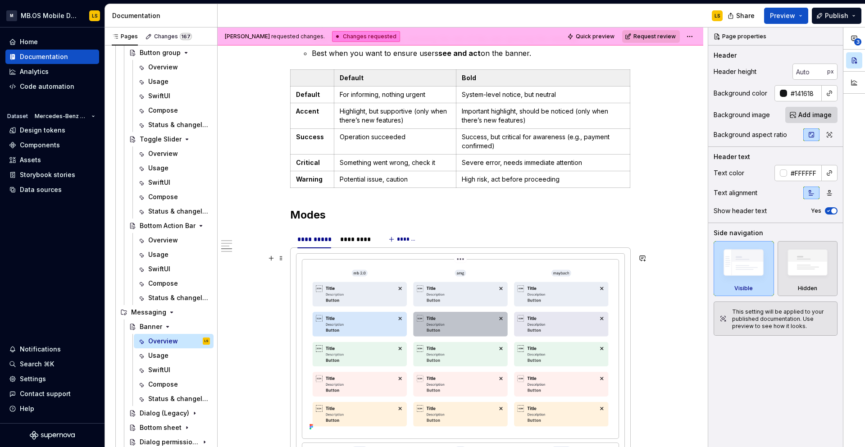
scroll to position [1712, 0]
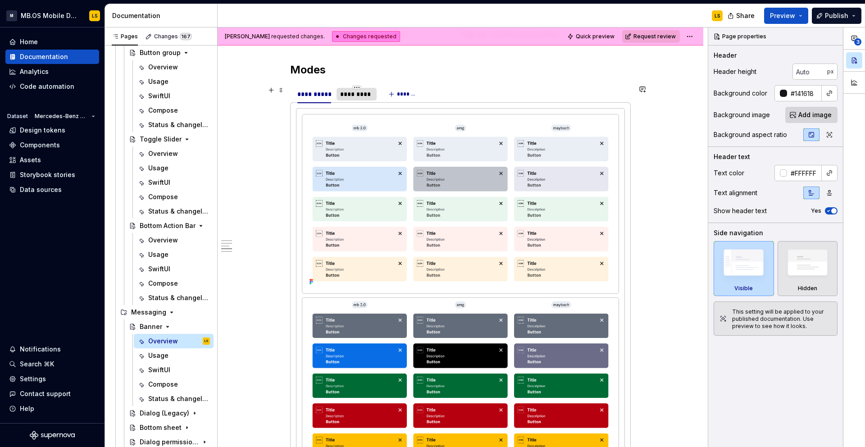
click at [363, 95] on div "*********" at bounding box center [356, 94] width 33 height 9
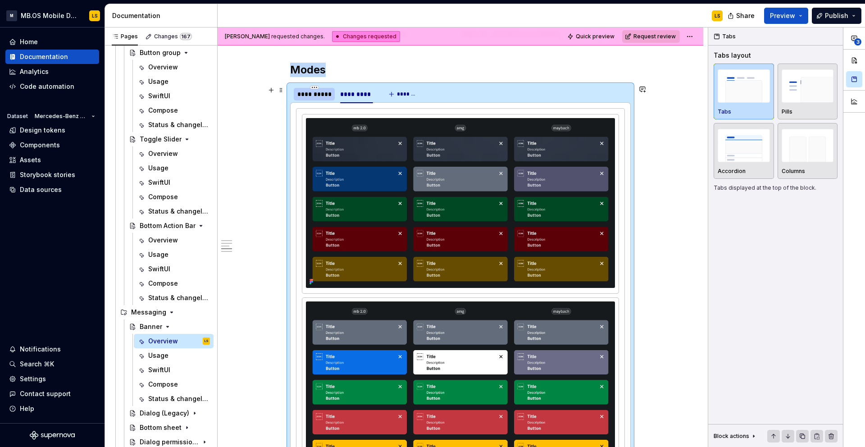
click at [322, 96] on div "**********" at bounding box center [314, 94] width 34 height 9
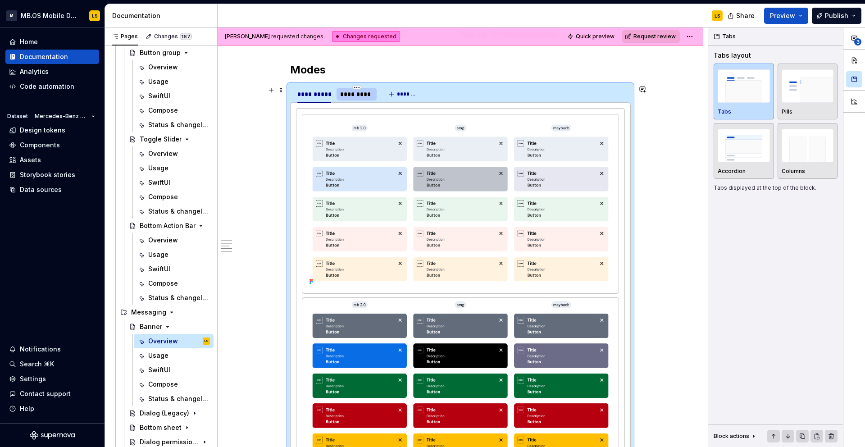
click at [354, 97] on div "*********" at bounding box center [356, 94] width 33 height 9
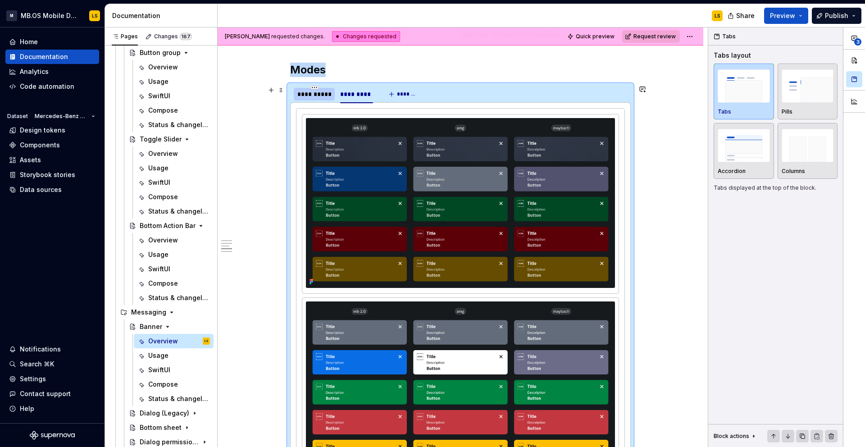
click at [321, 100] on div "**********" at bounding box center [314, 94] width 41 height 13
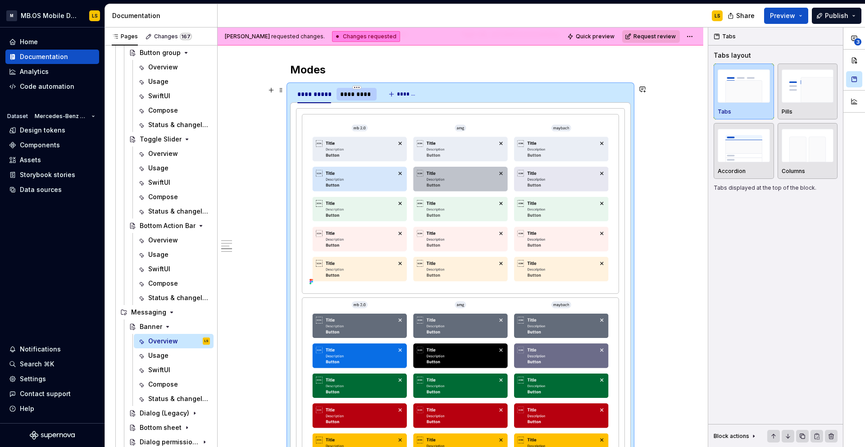
click at [362, 95] on div "*********" at bounding box center [356, 94] width 33 height 9
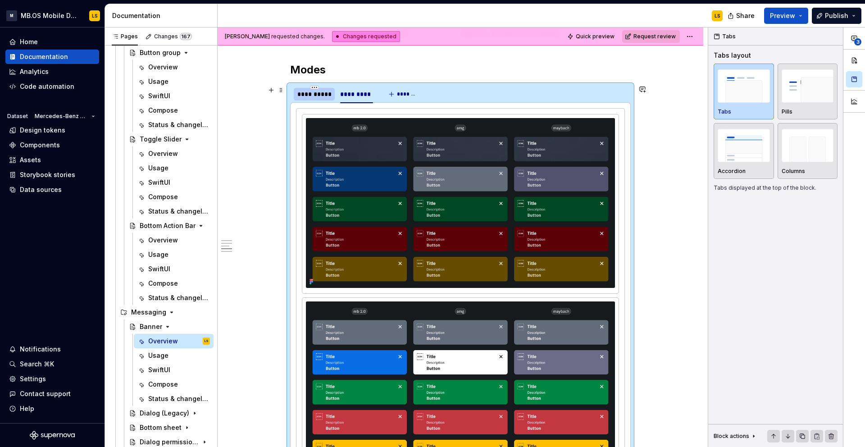
click at [317, 97] on div "**********" at bounding box center [314, 94] width 34 height 9
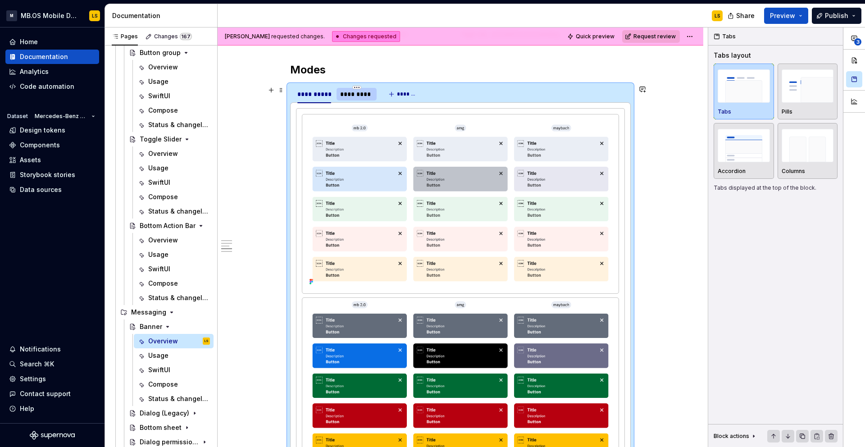
click at [362, 94] on div "*********" at bounding box center [356, 94] width 33 height 9
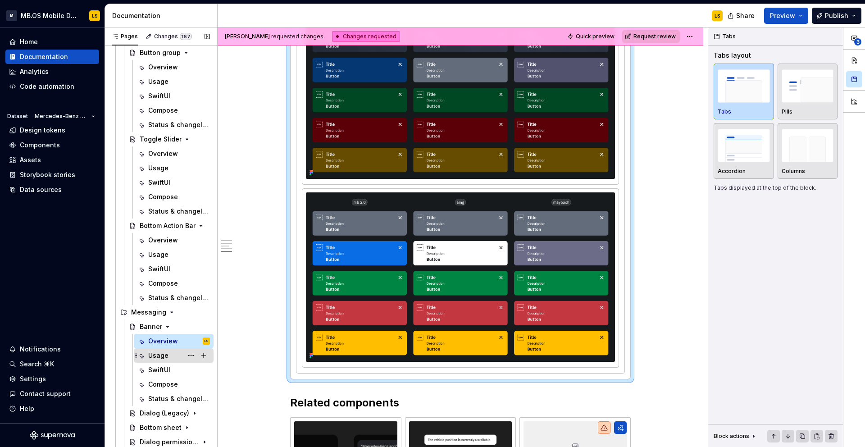
scroll to position [452, 0]
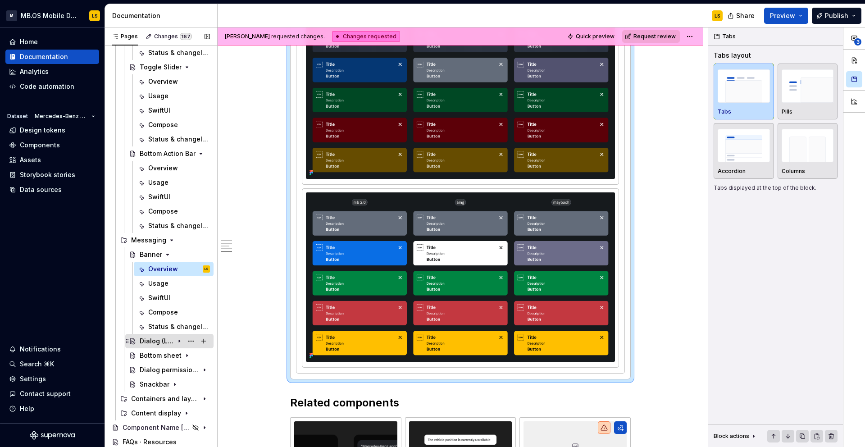
click at [154, 343] on div "Dialog (Legacy)" at bounding box center [157, 340] width 34 height 9
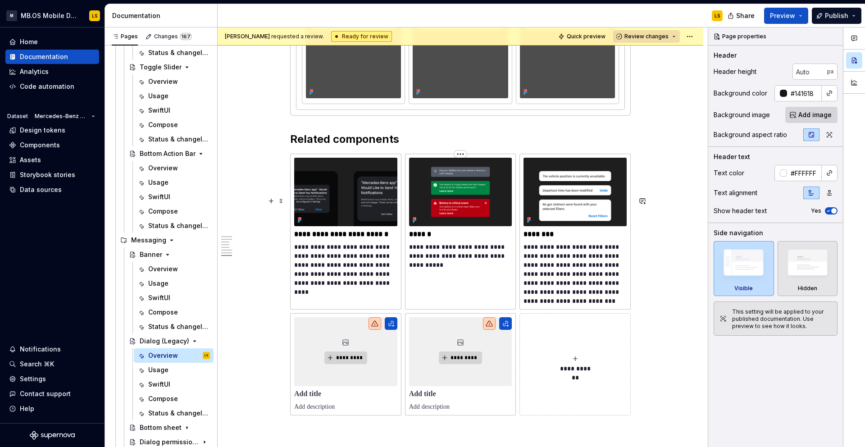
scroll to position [2901, 0]
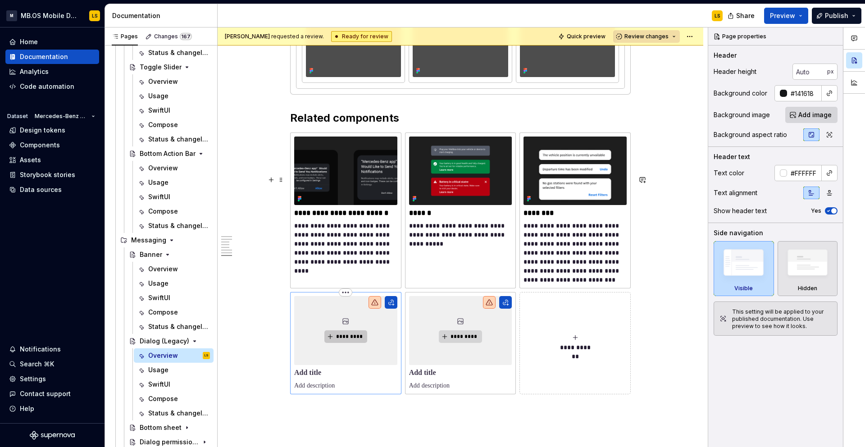
click at [353, 340] on span "*********" at bounding box center [348, 336] width 27 height 7
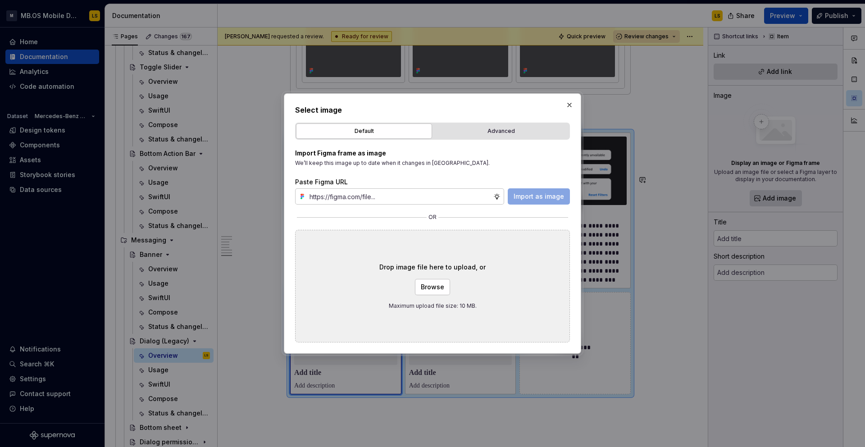
type textarea "*"
click at [514, 130] on div "Advanced" at bounding box center [501, 131] width 130 height 9
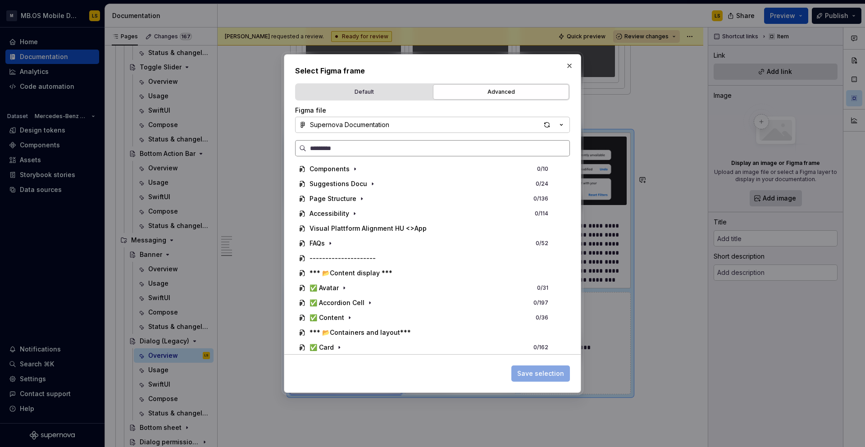
click at [436, 150] on input "search" at bounding box center [437, 148] width 263 height 9
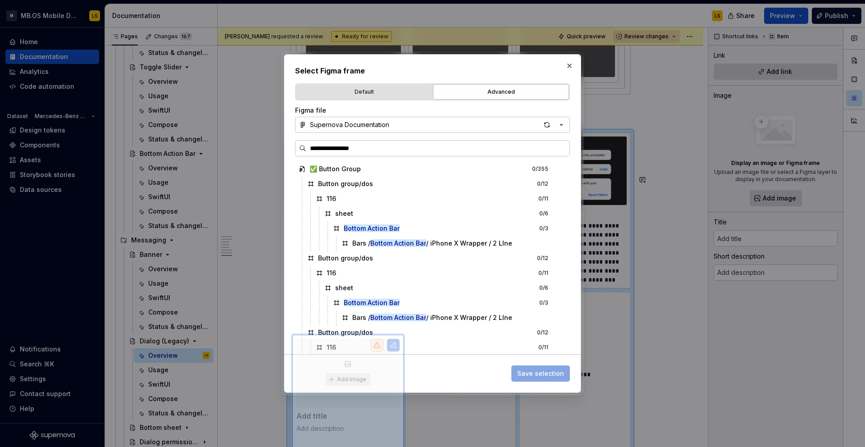
drag, startPoint x: 377, startPoint y: 151, endPoint x: 286, endPoint y: 140, distance: 91.6
click at [286, 140] on div "**********" at bounding box center [432, 223] width 297 height 339
drag, startPoint x: 368, startPoint y: 146, endPoint x: 332, endPoint y: 148, distance: 35.6
click at [332, 148] on input "**********" at bounding box center [437, 148] width 263 height 9
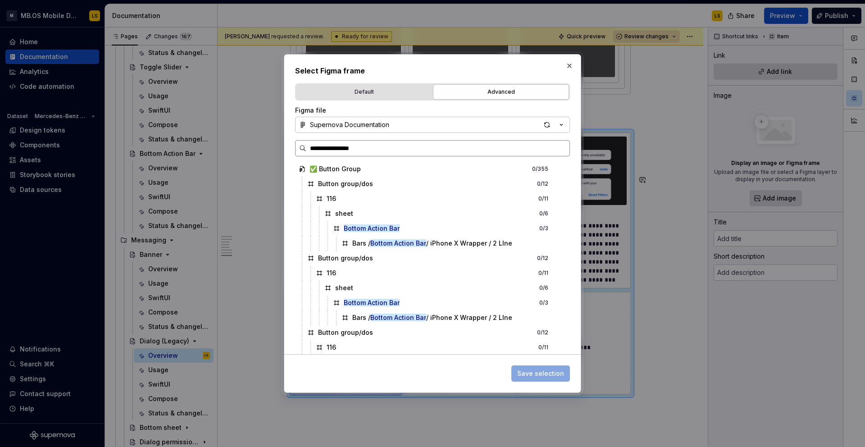
click at [339, 146] on input "**********" at bounding box center [437, 148] width 263 height 9
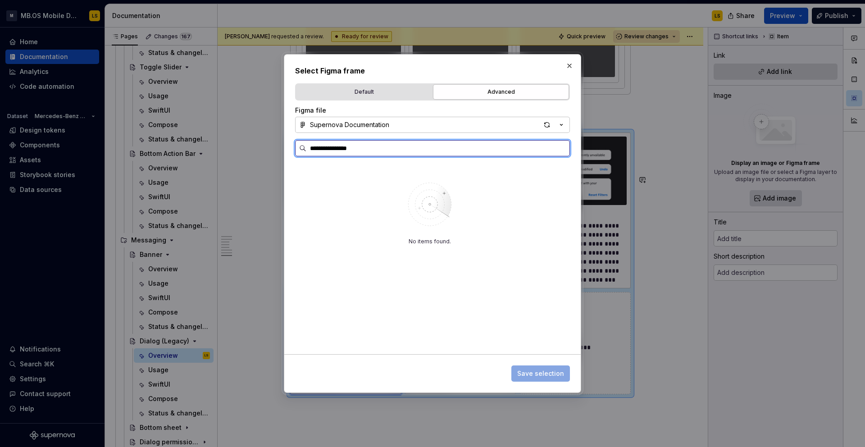
click at [362, 147] on input "**********" at bounding box center [437, 148] width 263 height 9
type input "**********"
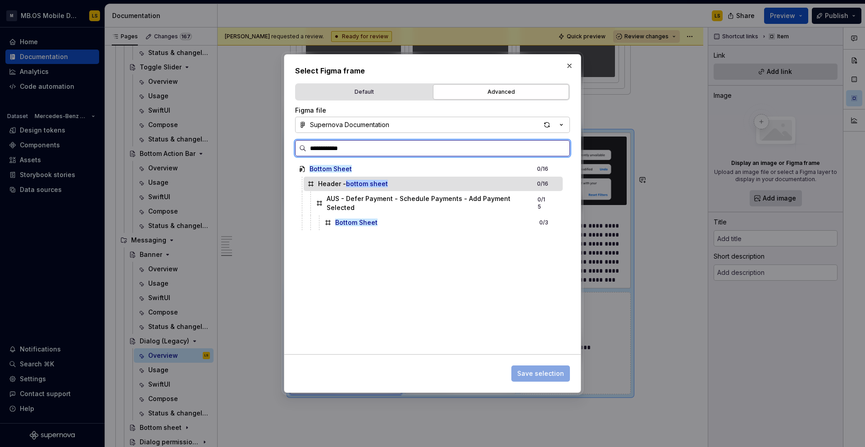
click at [449, 183] on div "Header - bottom sheet 0 / 16" at bounding box center [433, 184] width 259 height 14
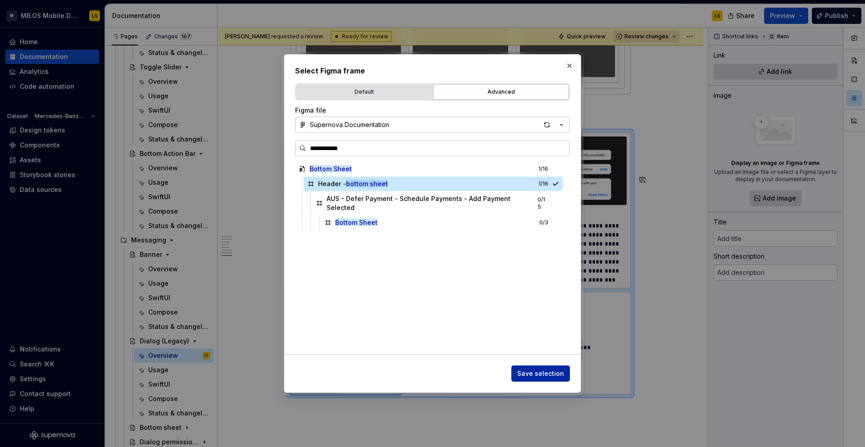
click at [562, 373] on span "Save selection" at bounding box center [540, 373] width 47 height 9
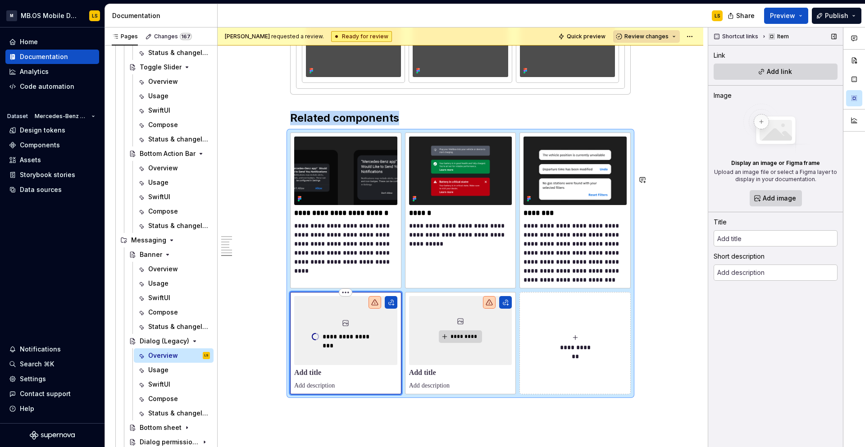
scroll to position [2903, 0]
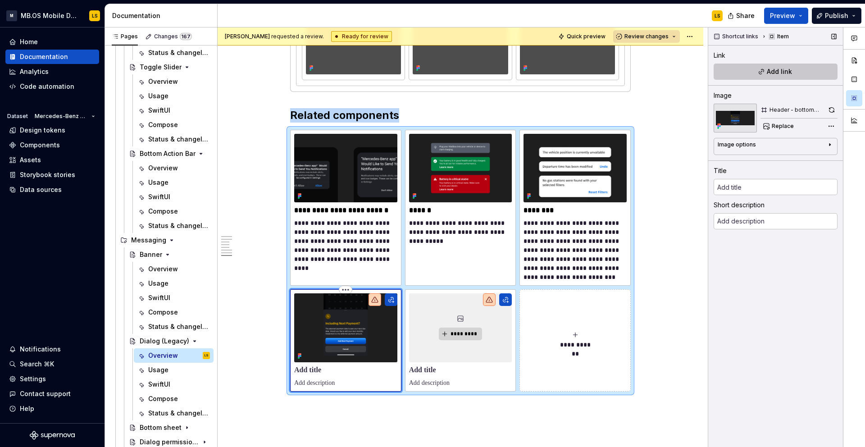
click at [780, 71] on span "Add link" at bounding box center [778, 71] width 25 height 9
type textarea "*"
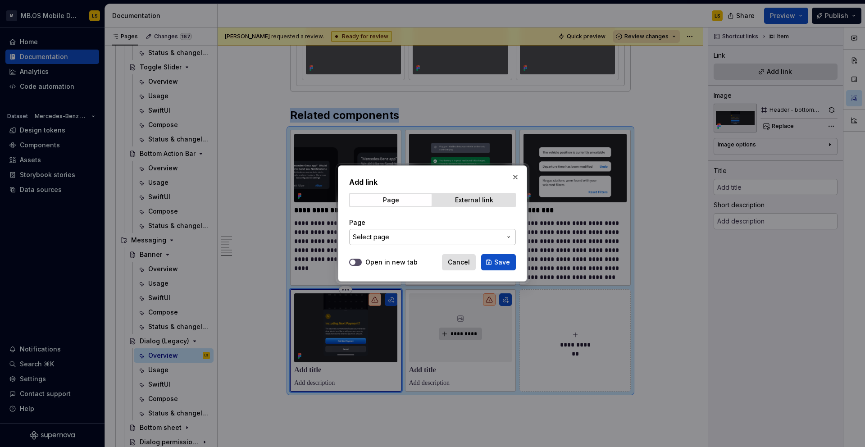
click at [431, 241] on span "Select page" at bounding box center [427, 236] width 149 height 9
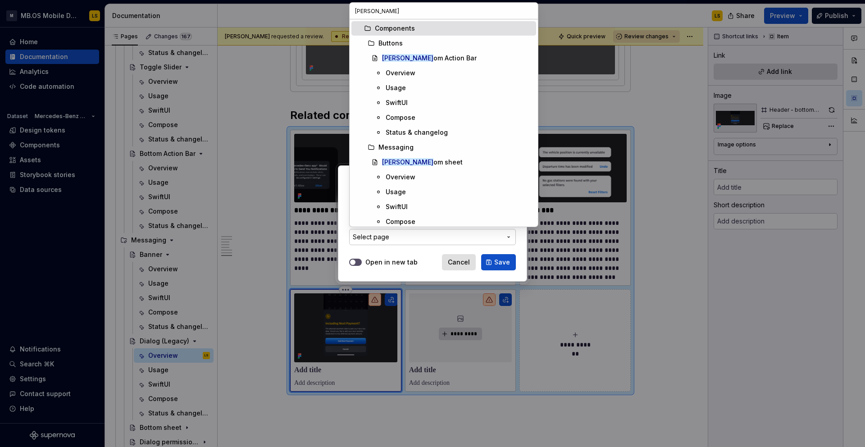
type input "[PERSON_NAME]"
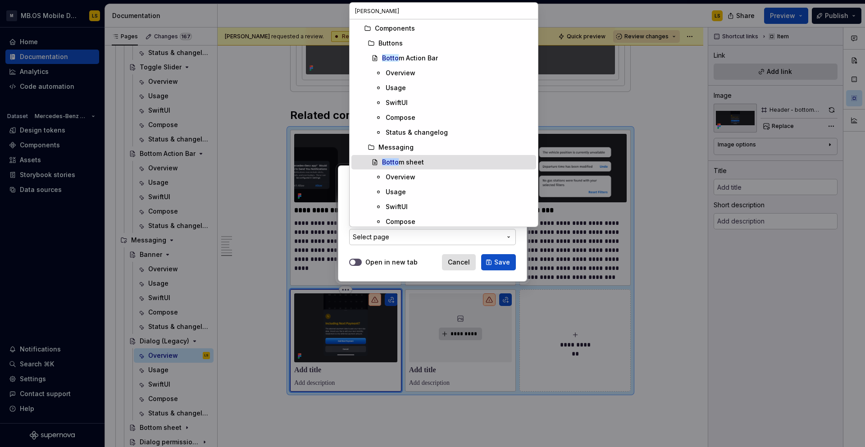
click at [416, 164] on div "Botto m sheet" at bounding box center [403, 162] width 42 height 9
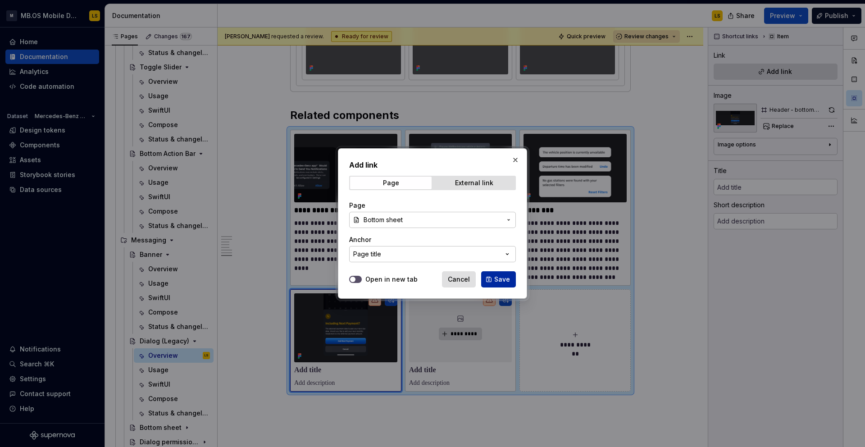
click at [507, 284] on button "Save" at bounding box center [498, 279] width 35 height 16
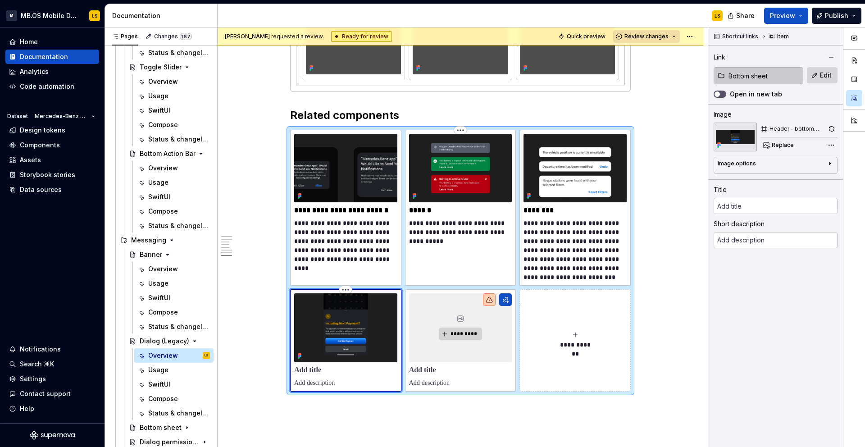
type textarea "*"
type input "Bottom sheet"
type textarea "A Dialog is a modal window that appears in front of the main content to deliver…"
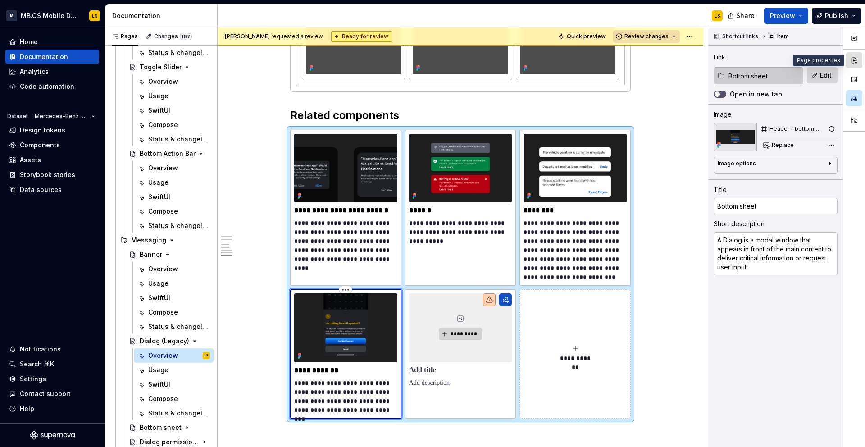
click at [853, 61] on button "button" at bounding box center [854, 60] width 16 height 16
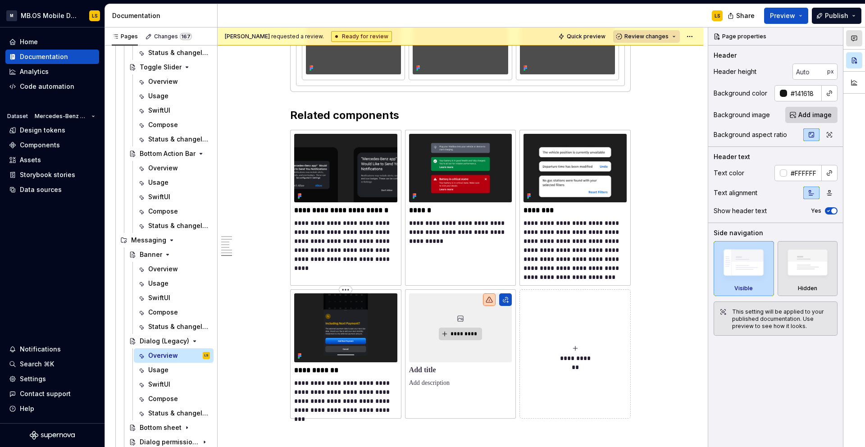
click at [858, 40] on button "button" at bounding box center [854, 38] width 16 height 16
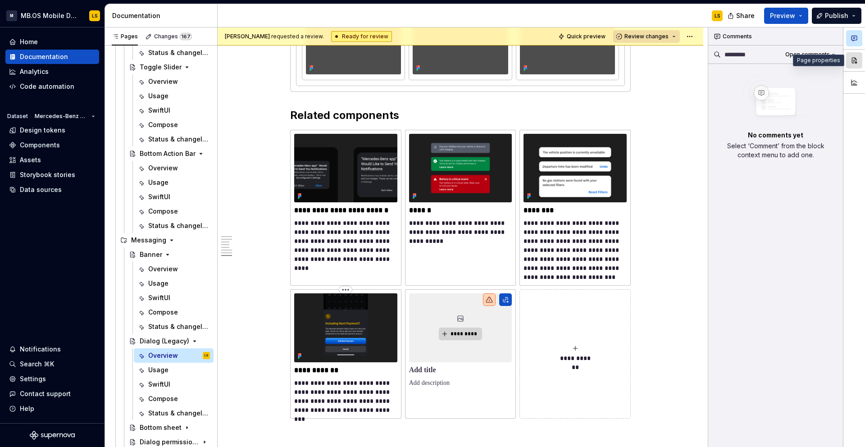
click at [856, 57] on button "button" at bounding box center [854, 60] width 16 height 16
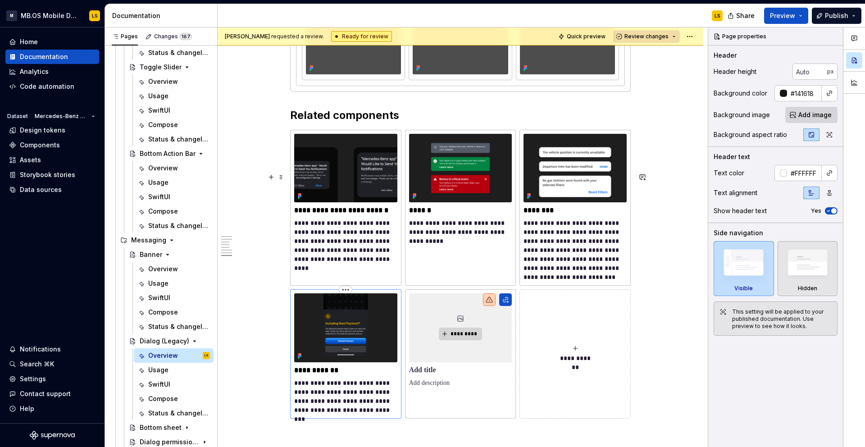
click at [365, 362] on img at bounding box center [345, 327] width 103 height 68
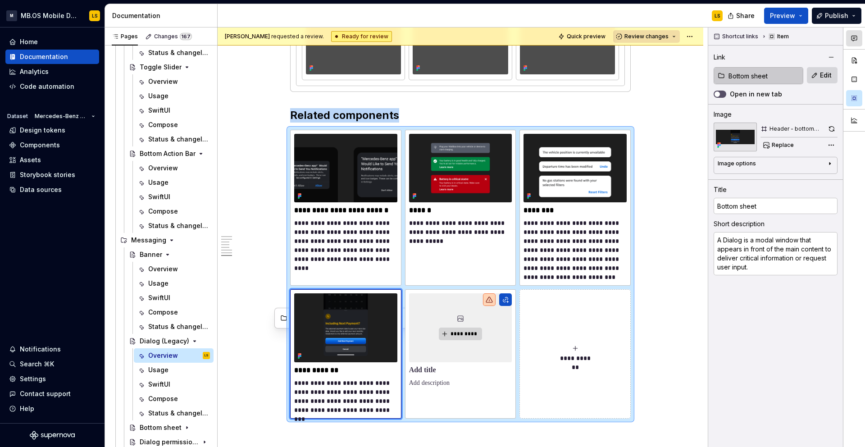
click at [850, 38] on icon "button" at bounding box center [853, 38] width 7 height 7
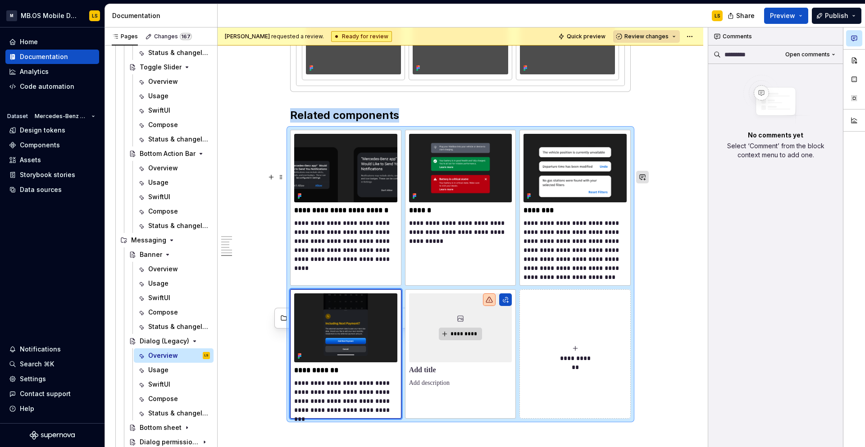
type textarea "*"
click at [644, 177] on button "button" at bounding box center [642, 177] width 13 height 13
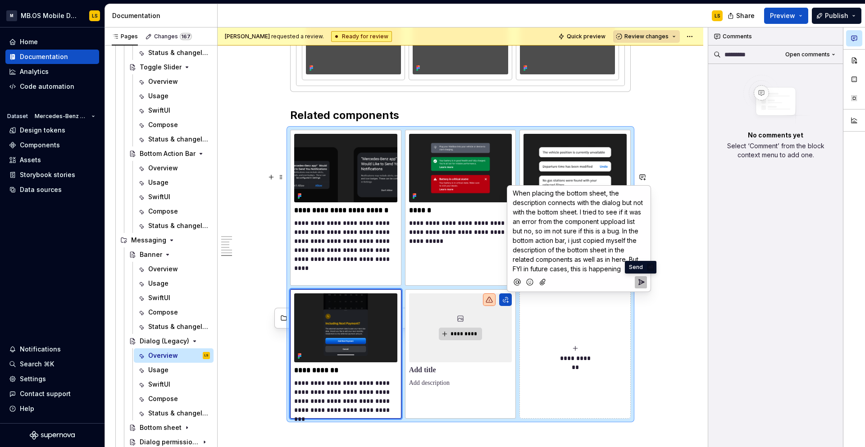
click at [623, 267] on div "When placing the bottom sheet, the description connects with the dialog but not…" at bounding box center [579, 239] width 136 height 106
click at [623, 267] on p "When placing the bottom sheet, the description connects with the dialog but not…" at bounding box center [578, 230] width 132 height 85
click at [639, 256] on span "[PERSON_NAME]" at bounding box center [655, 256] width 51 height 9
click at [641, 287] on icon "Send" at bounding box center [640, 282] width 9 height 9
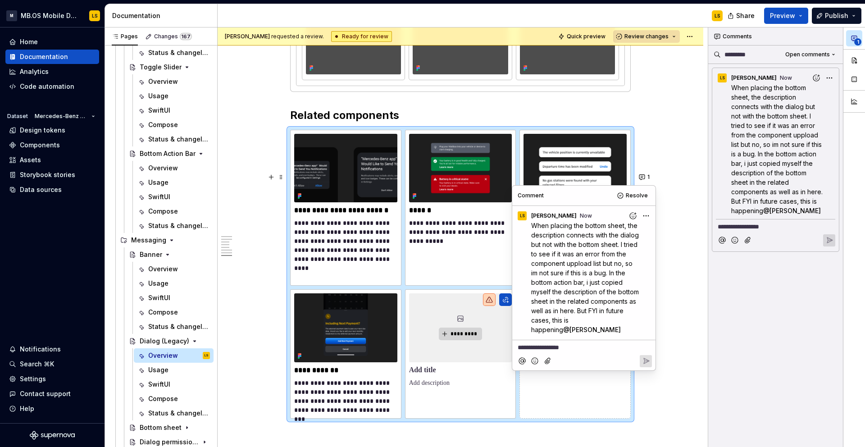
click at [653, 159] on div "**********" at bounding box center [463, 237] width 490 height 420
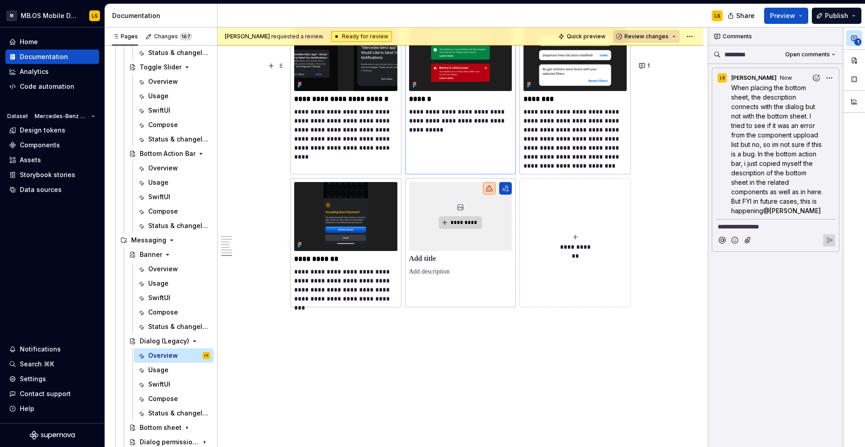
scroll to position [3025, 0]
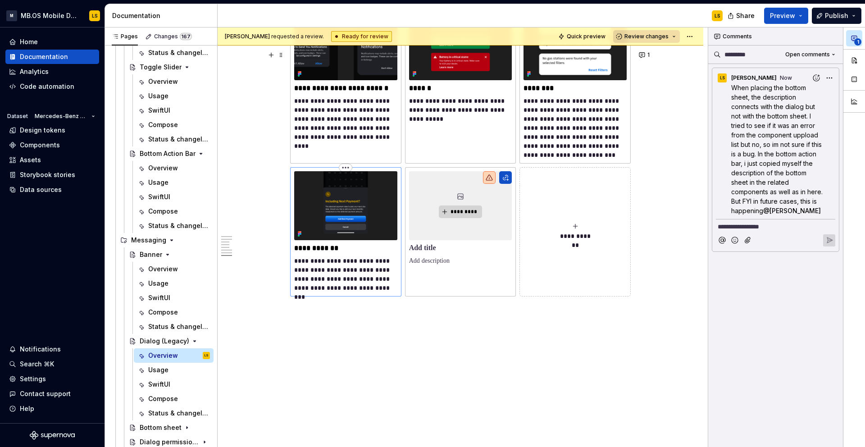
click at [370, 292] on p "**********" at bounding box center [345, 274] width 103 height 36
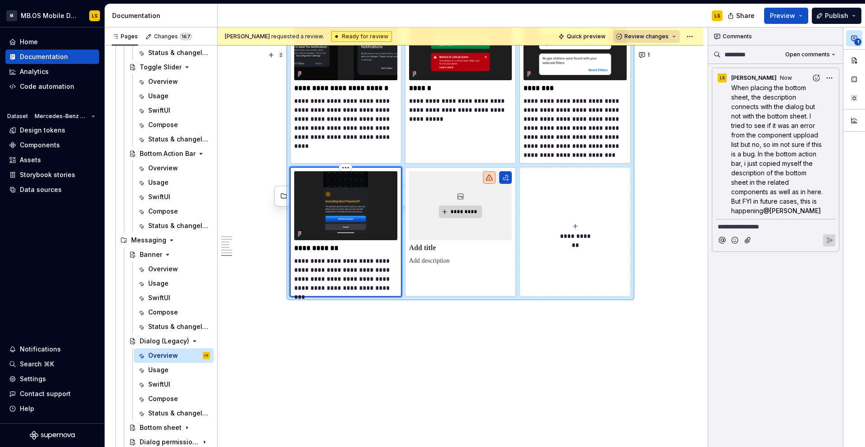
click at [362, 292] on p "**********" at bounding box center [345, 274] width 103 height 36
click at [855, 59] on button "button" at bounding box center [854, 60] width 16 height 16
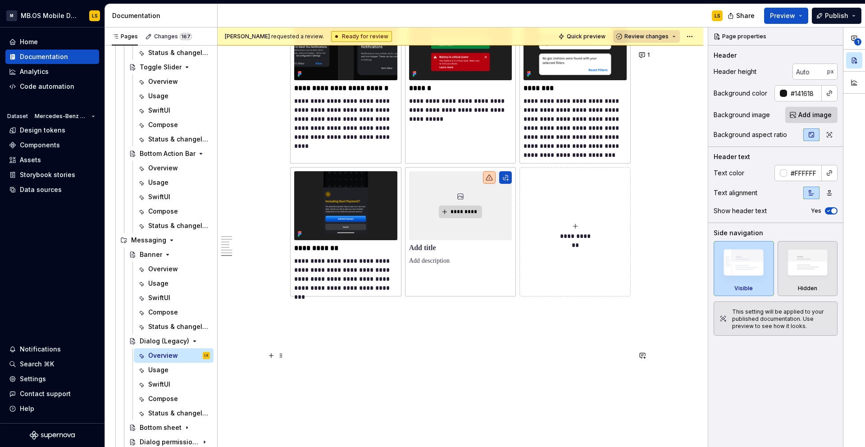
click at [379, 318] on p at bounding box center [460, 312] width 340 height 11
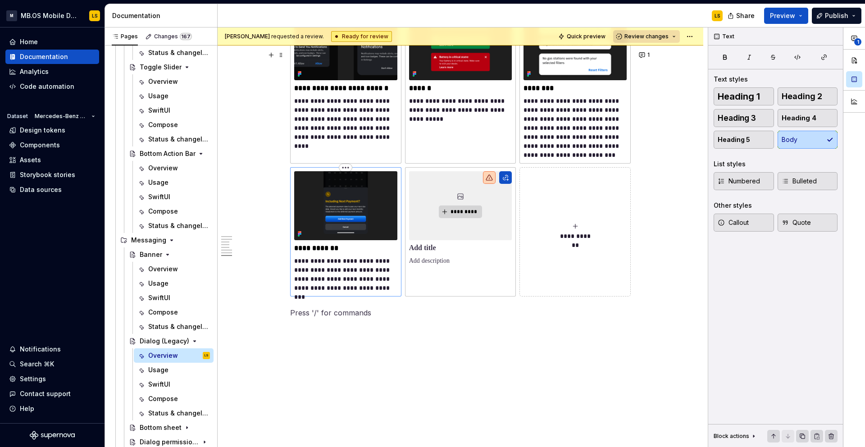
click at [372, 292] on p "**********" at bounding box center [345, 274] width 103 height 36
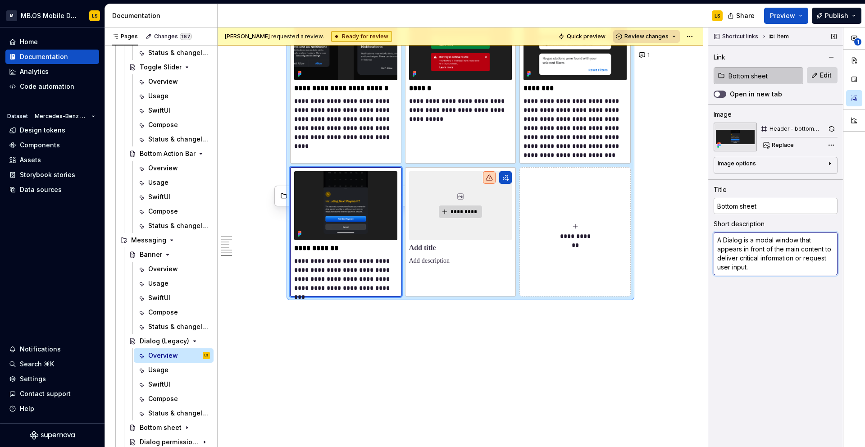
click at [770, 251] on textarea "A Dialog is a modal window that appears in front of the main content to deliver…" at bounding box center [775, 253] width 124 height 43
paste textarea "The Bottom Sheet component provides a flexible and interactive space for displa…"
type textarea "*"
type textarea "The Bottom Sheet component provides a flexible and interactive space for displa…"
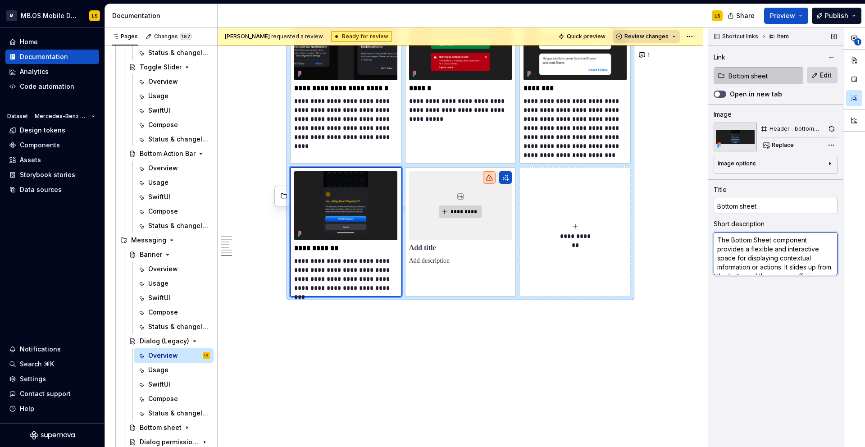
scroll to position [23, 0]
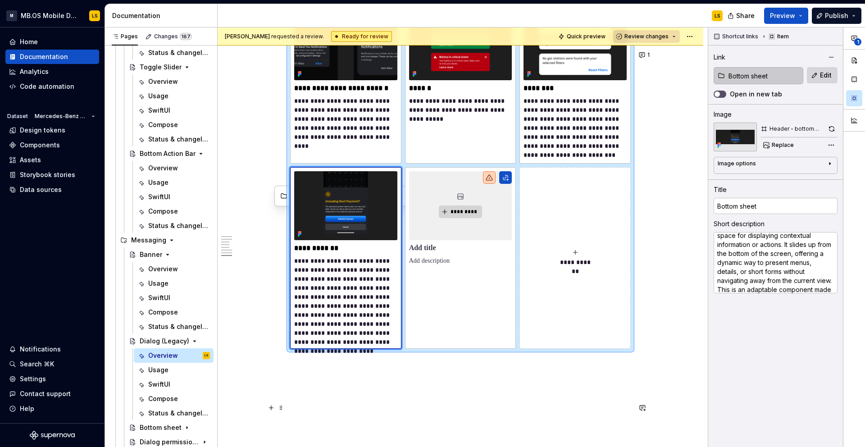
click at [440, 370] on p at bounding box center [460, 364] width 340 height 11
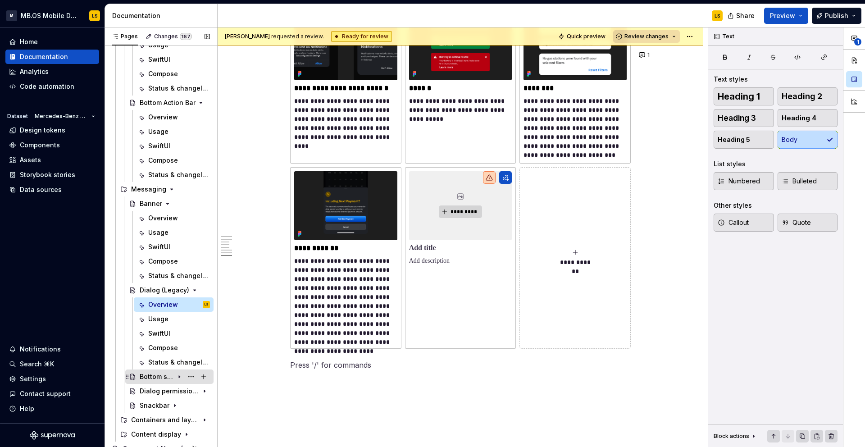
scroll to position [506, 0]
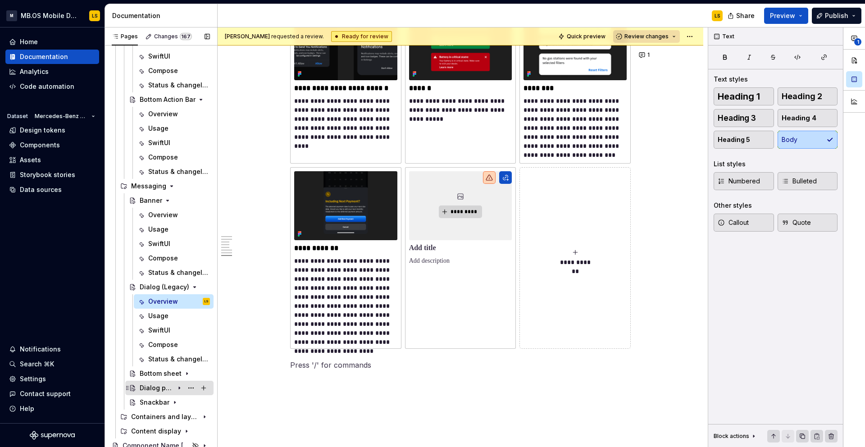
click at [162, 389] on div "Dialog permission (native)" at bounding box center [157, 387] width 34 height 9
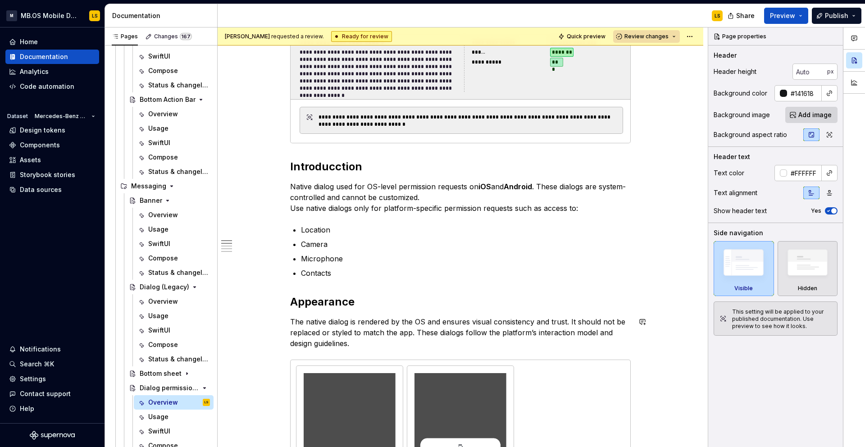
scroll to position [344, 0]
click at [155, 376] on div "Bottom sheet" at bounding box center [157, 373] width 34 height 9
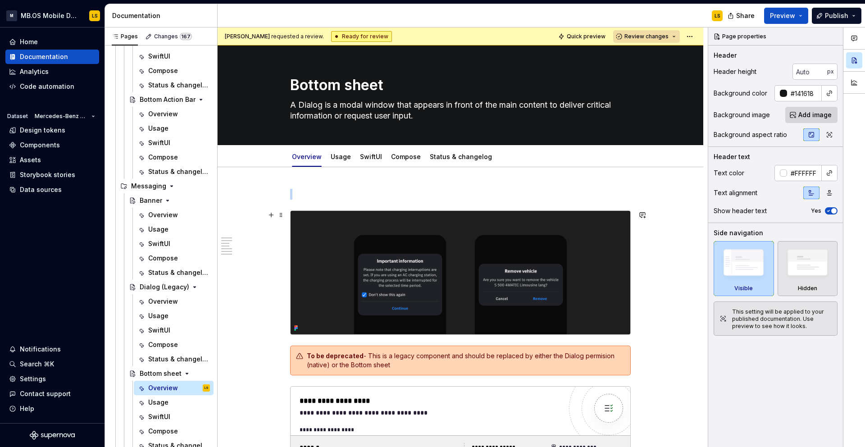
click at [431, 245] on img at bounding box center [460, 272] width 340 height 123
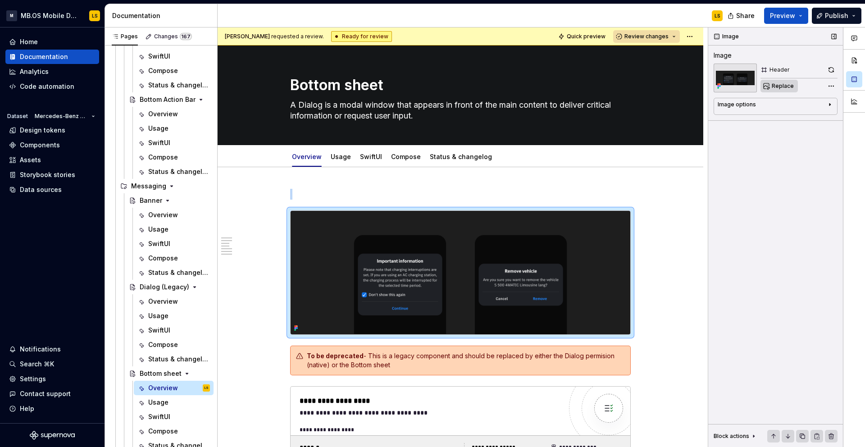
click at [782, 84] on span "Replace" at bounding box center [782, 85] width 22 height 7
type textarea "*"
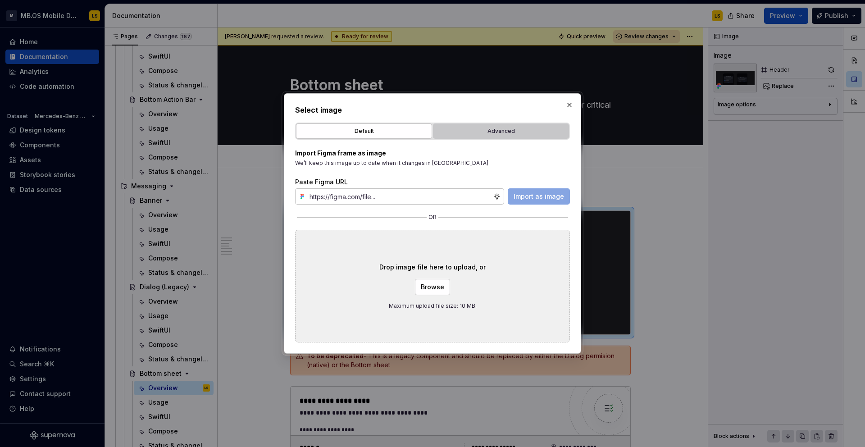
click at [499, 129] on div "Advanced" at bounding box center [501, 131] width 130 height 9
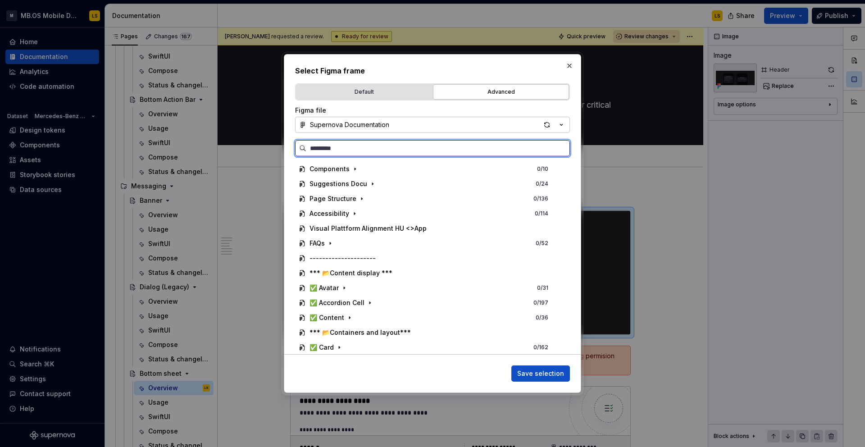
click at [376, 148] on input "search" at bounding box center [437, 148] width 263 height 9
type input "******"
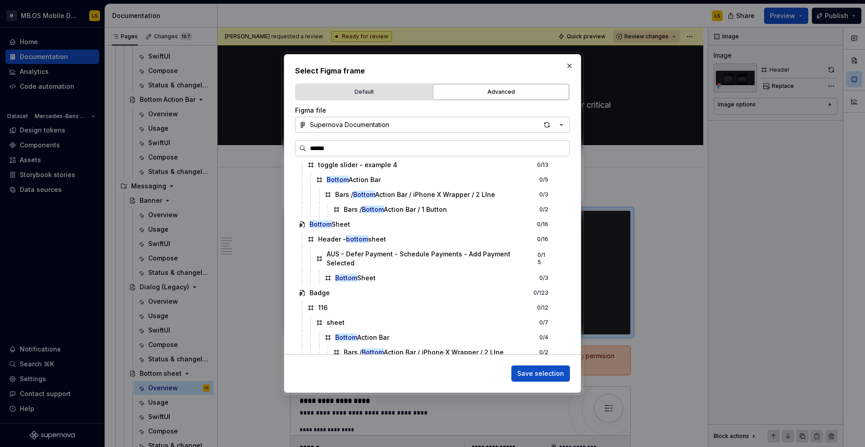
scroll to position [610, 0]
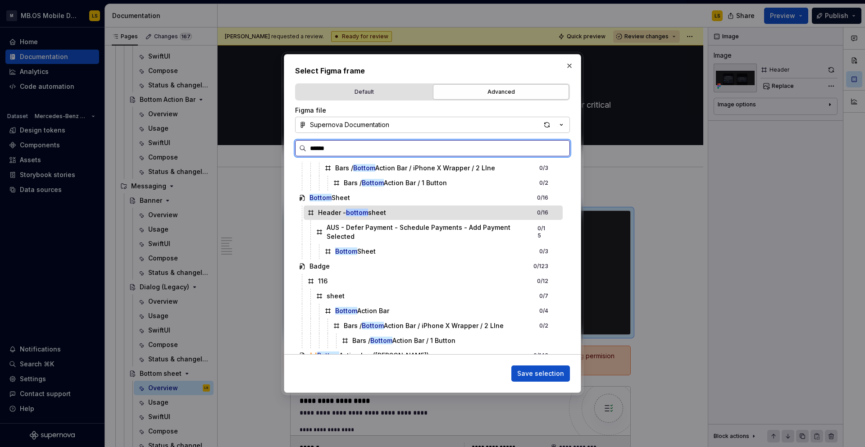
click at [415, 214] on div "Header - bottom sheet 0 / 16" at bounding box center [433, 212] width 259 height 14
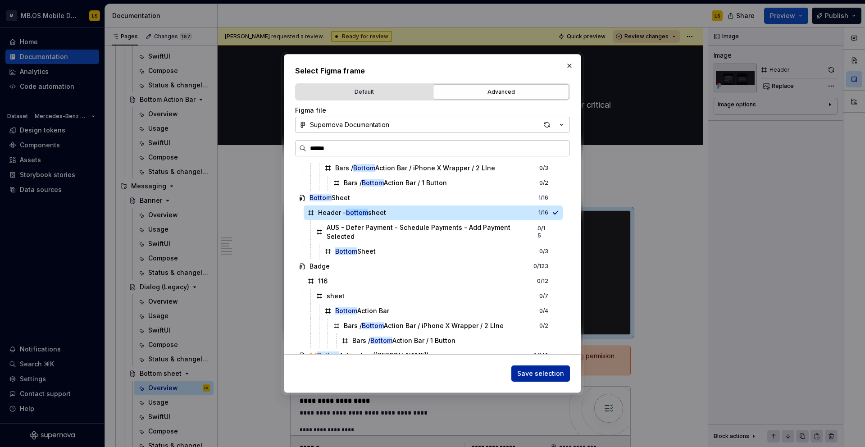
click at [534, 372] on span "Save selection" at bounding box center [540, 373] width 47 height 9
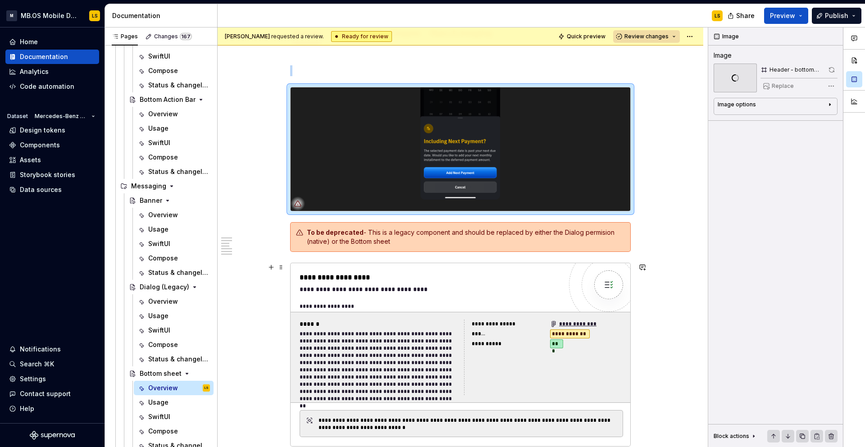
scroll to position [141, 0]
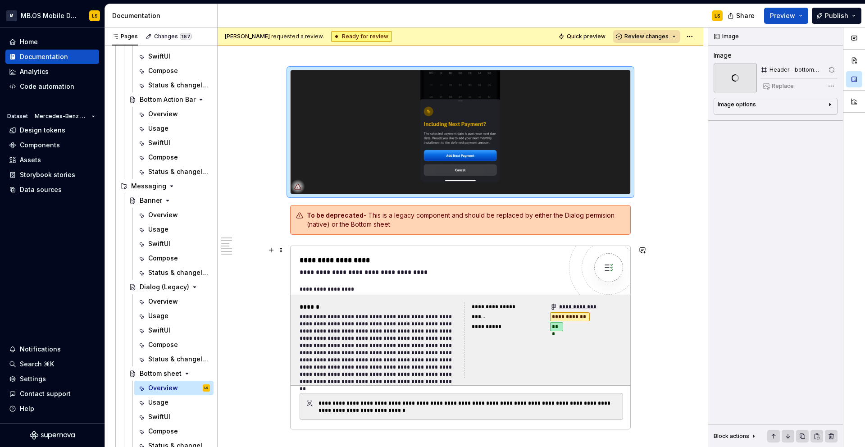
click at [358, 330] on div "**********" at bounding box center [378, 345] width 159 height 65
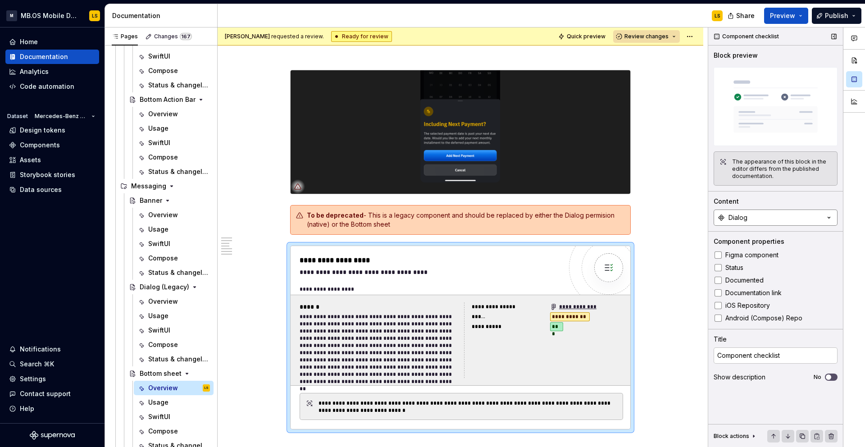
type textarea "*"
click at [798, 218] on button "Dialog" at bounding box center [775, 217] width 124 height 16
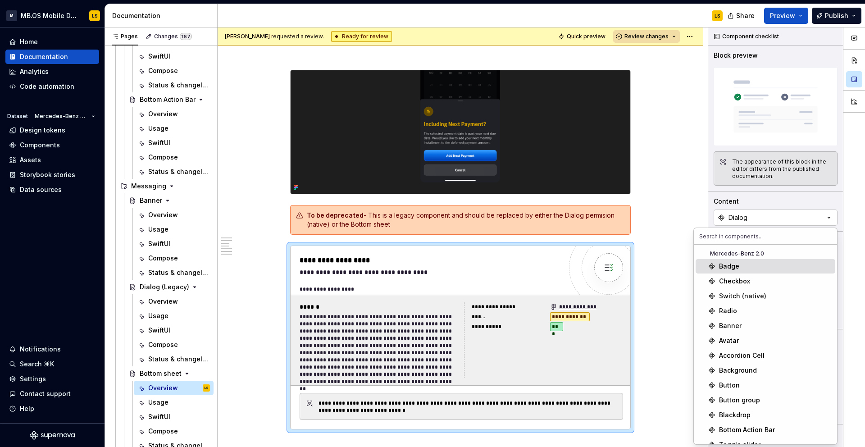
click at [743, 236] on input "text" at bounding box center [765, 236] width 143 height 16
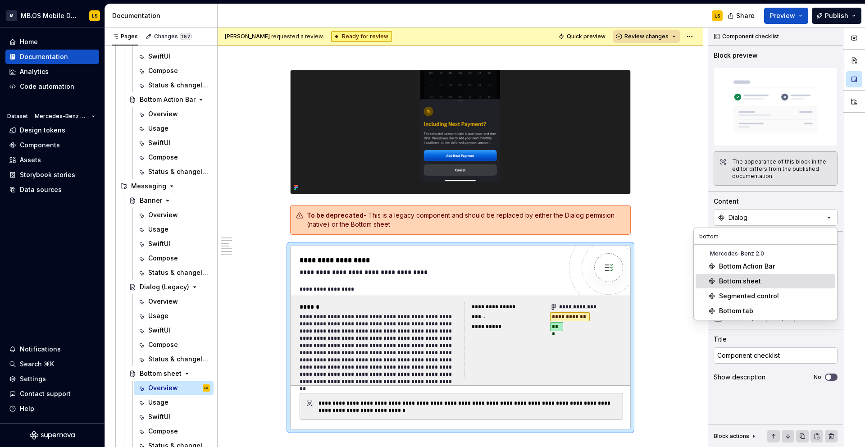
type input "bottom"
click at [769, 286] on span "Bottom sheet" at bounding box center [765, 281] width 140 height 14
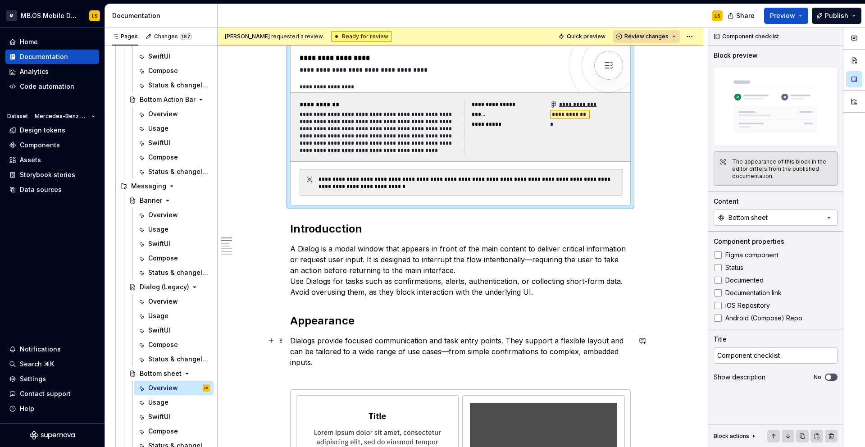
scroll to position [355, 0]
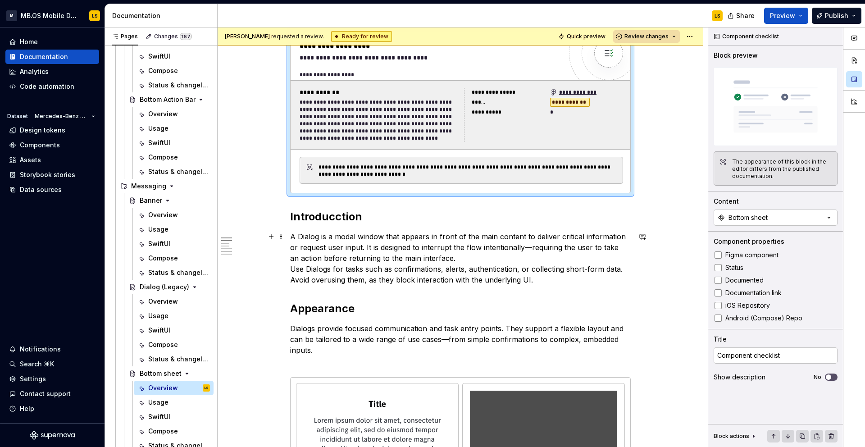
click at [350, 259] on p "A Dialog is a modal window that appears in front of the main content to deliver…" at bounding box center [460, 258] width 340 height 54
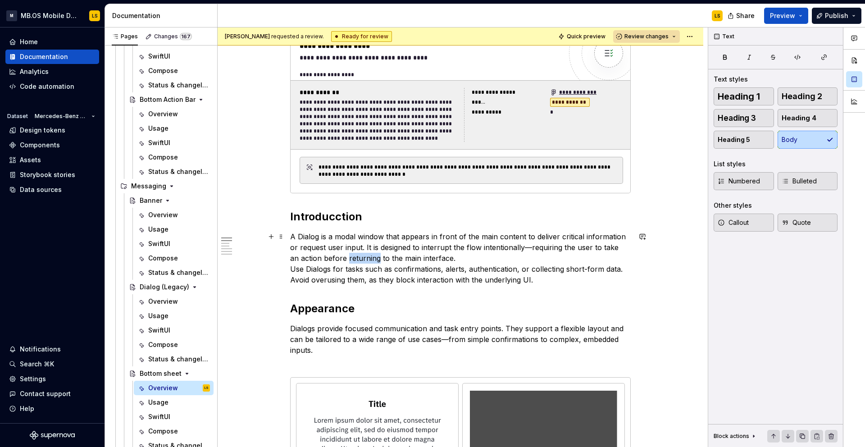
click at [350, 259] on p "A Dialog is a modal window that appears in front of the main content to deliver…" at bounding box center [460, 258] width 340 height 54
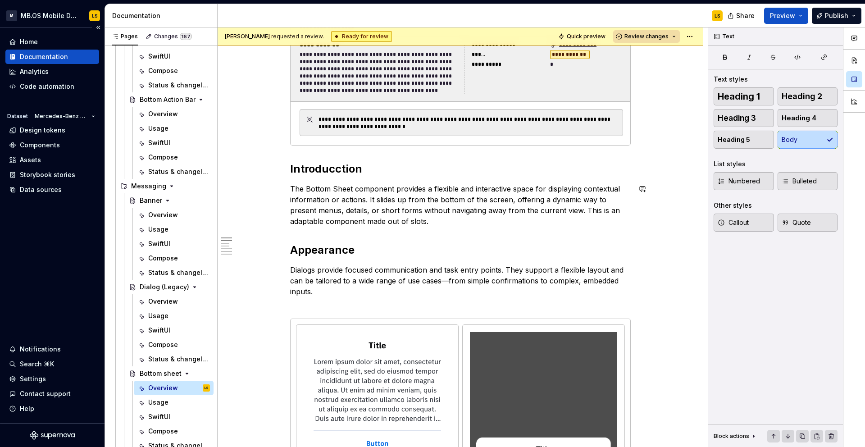
scroll to position [443, 0]
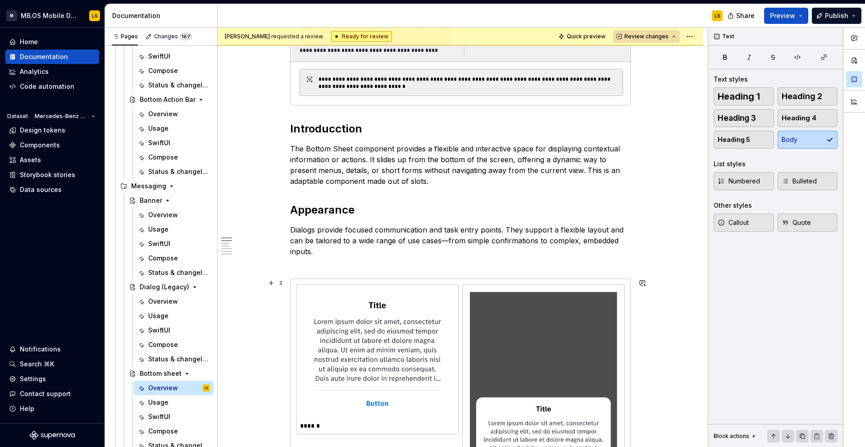
click at [417, 350] on img at bounding box center [377, 354] width 142 height 124
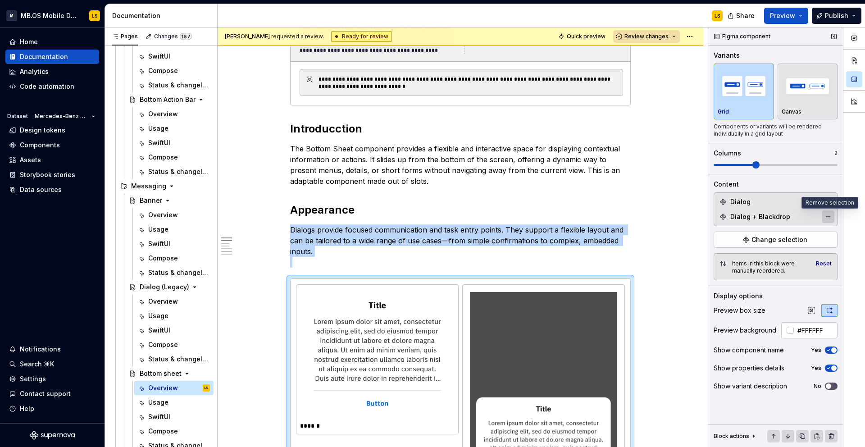
click at [831, 213] on button "button" at bounding box center [827, 216] width 13 height 13
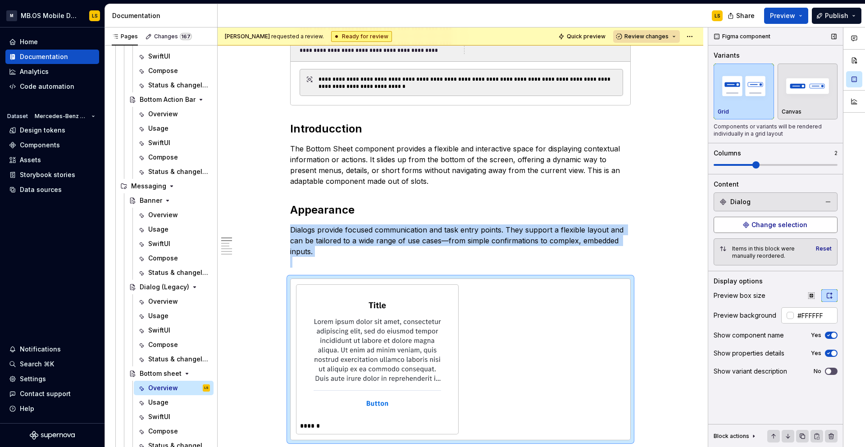
click at [779, 224] on span "Change selection" at bounding box center [779, 224] width 56 height 9
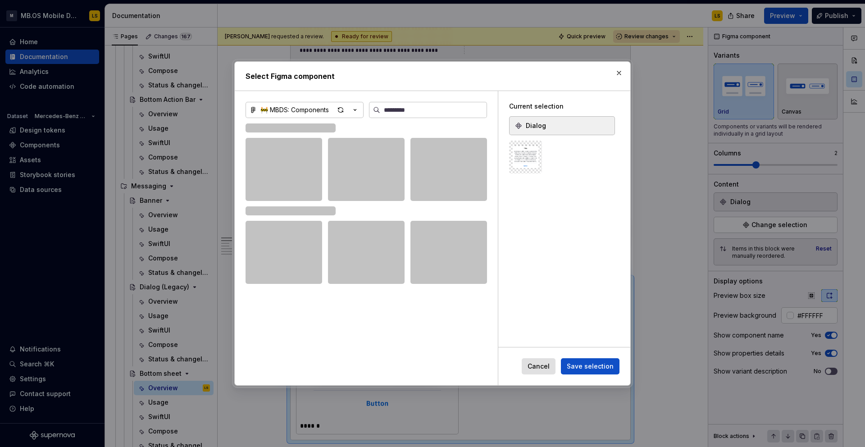
type textarea "*"
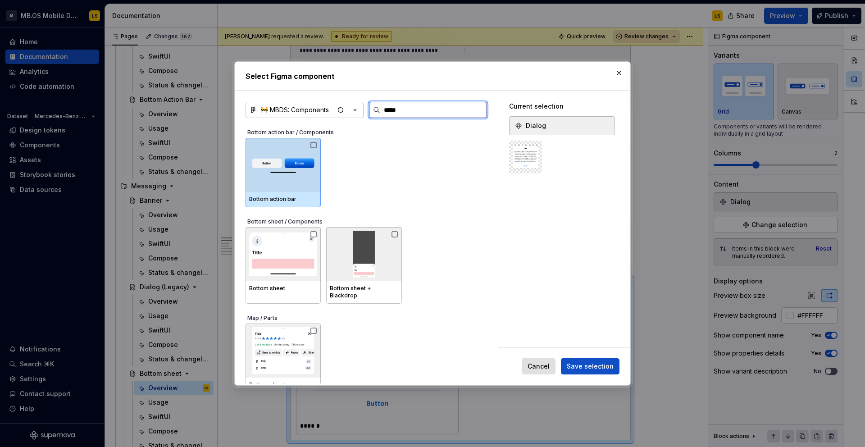
type input "******"
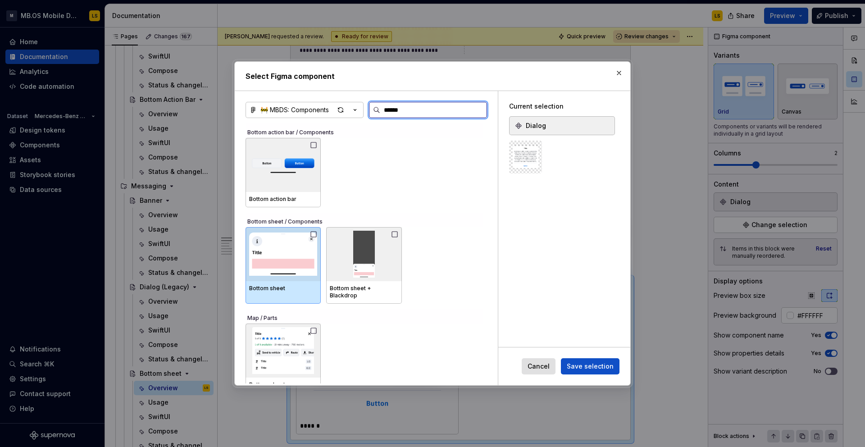
click at [315, 235] on icon at bounding box center [313, 234] width 7 height 7
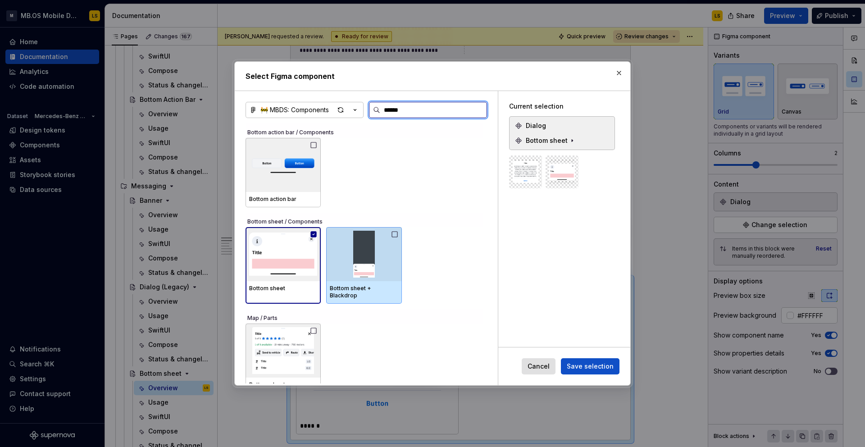
click at [394, 235] on icon at bounding box center [394, 233] width 5 height 5
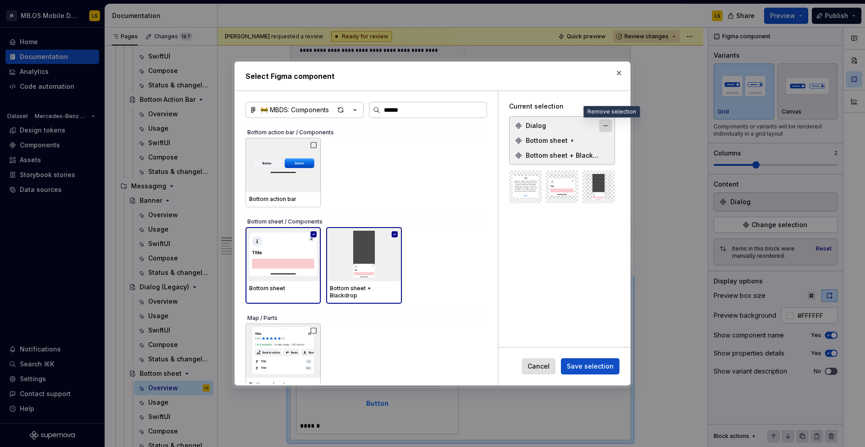
click at [609, 124] on button "button" at bounding box center [605, 125] width 13 height 13
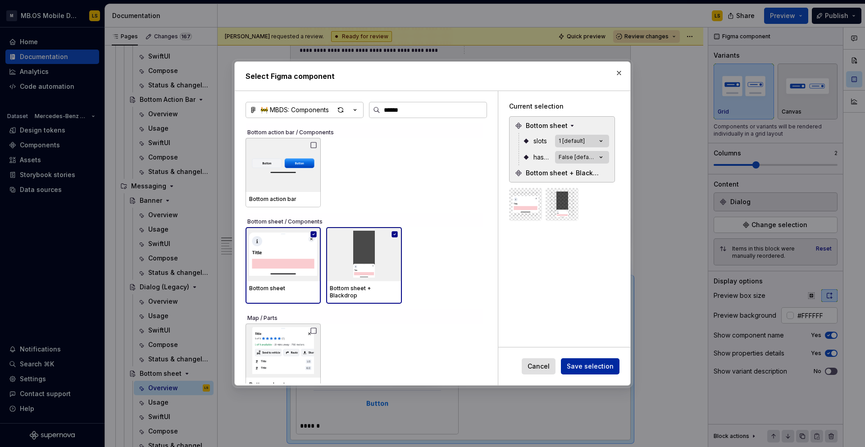
click at [586, 369] on span "Save selection" at bounding box center [590, 366] width 47 height 9
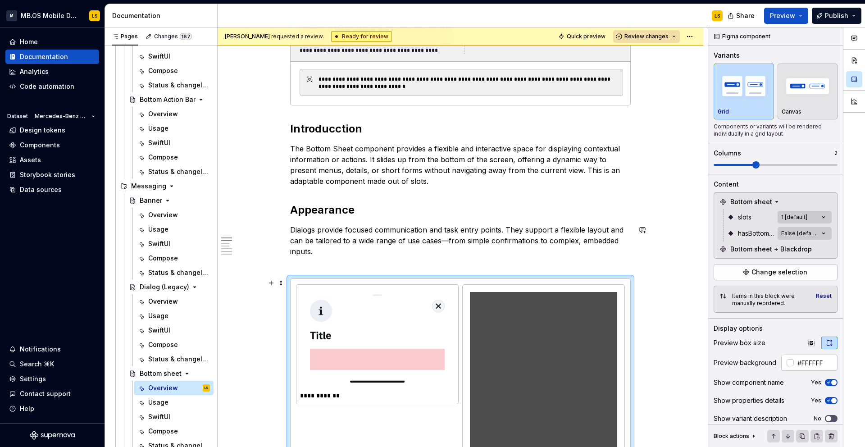
scroll to position [548, 0]
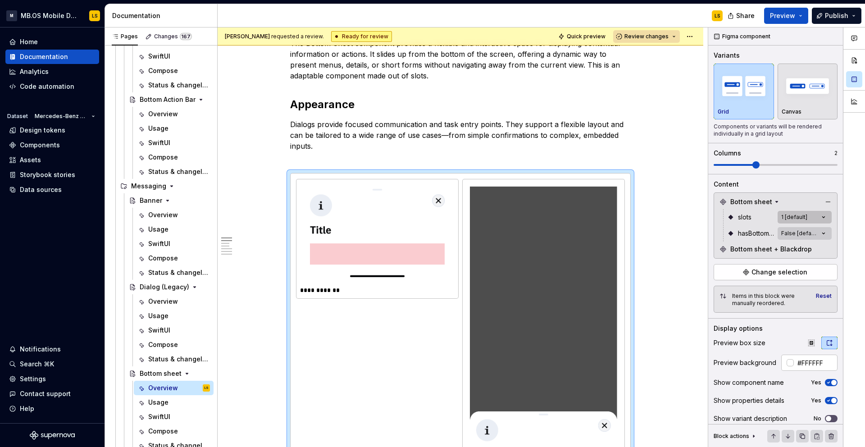
click at [813, 217] on div "Comments Open comments No comments yet Select ‘Comment’ from the block context …" at bounding box center [786, 237] width 157 height 420
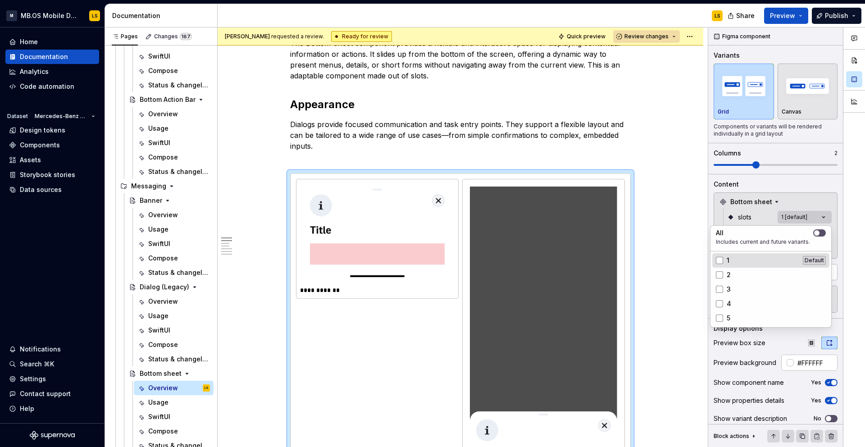
click at [742, 256] on div "1 Default" at bounding box center [771, 260] width 110 height 9
click at [742, 271] on div "2" at bounding box center [771, 274] width 110 height 9
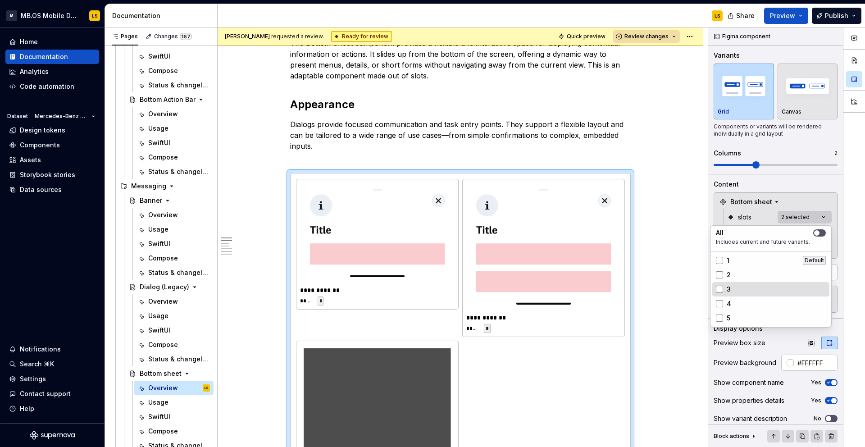
click at [741, 285] on div "3" at bounding box center [771, 289] width 110 height 9
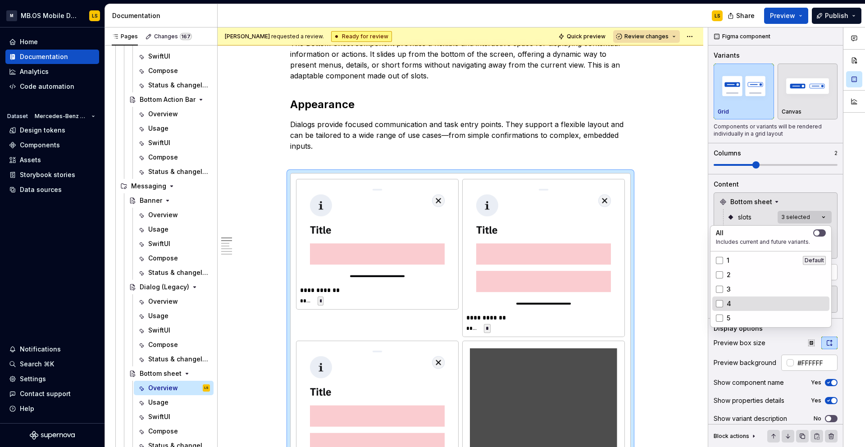
click at [741, 299] on div "4" at bounding box center [771, 303] width 110 height 9
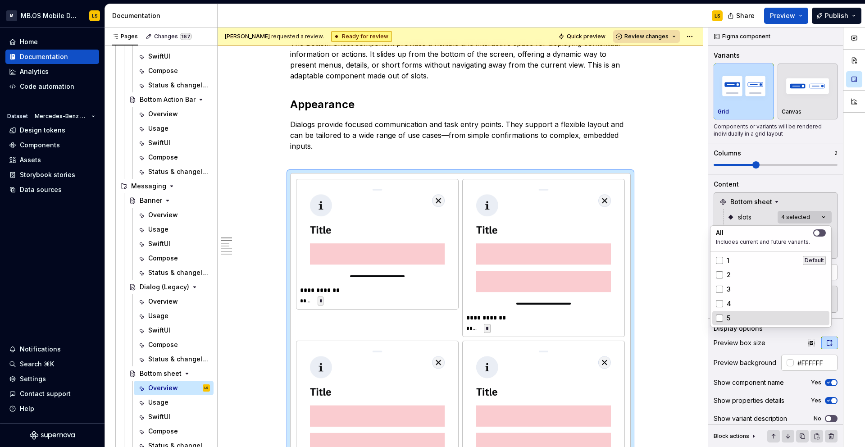
click at [741, 314] on div "5" at bounding box center [771, 317] width 110 height 9
click at [792, 189] on div "Comments Open comments No comments yet Select ‘Comment’ from the block context …" at bounding box center [786, 237] width 157 height 420
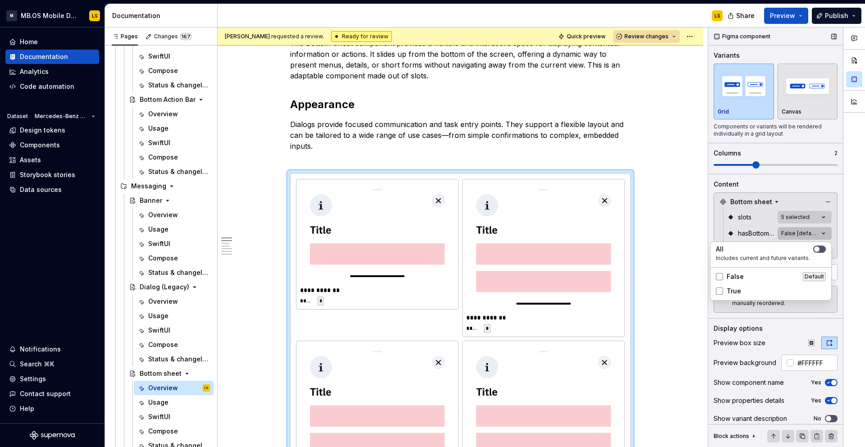
click at [793, 233] on div "Comments Open comments No comments yet Select ‘Comment’ from the block context …" at bounding box center [786, 237] width 157 height 420
click at [761, 237] on div "Comments Open comments No comments yet Select ‘Comment’ from the block context …" at bounding box center [786, 237] width 157 height 420
click at [793, 231] on div "Comments Open comments No comments yet Select ‘Comment’ from the block context …" at bounding box center [786, 237] width 157 height 420
click at [761, 273] on div "False Default" at bounding box center [771, 276] width 110 height 9
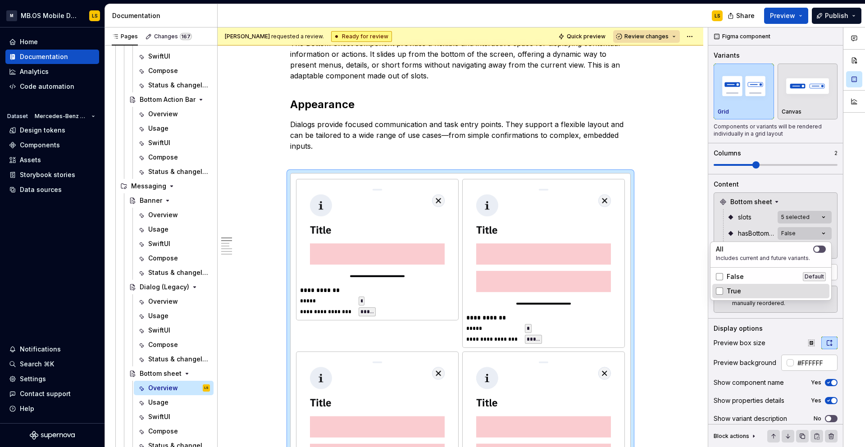
click at [757, 288] on div "True" at bounding box center [771, 290] width 110 height 9
click at [749, 218] on div "Comments Open comments No comments yet Select ‘Comment’ from the block context …" at bounding box center [786, 237] width 157 height 420
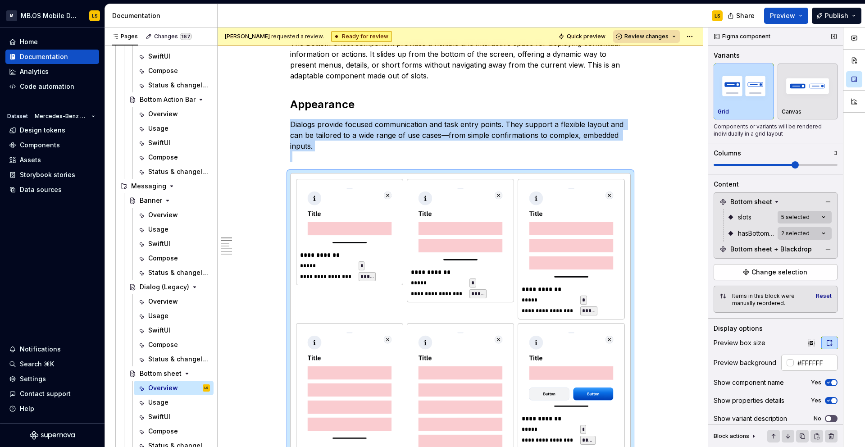
scroll to position [694, 0]
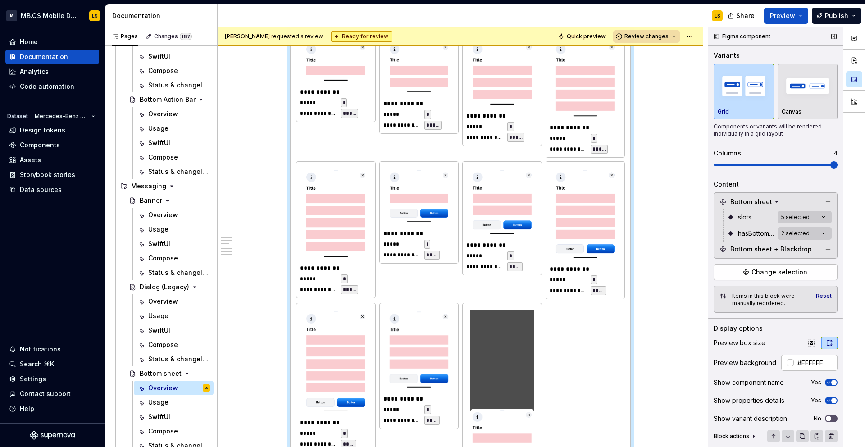
click at [837, 168] on span at bounding box center [833, 164] width 7 height 7
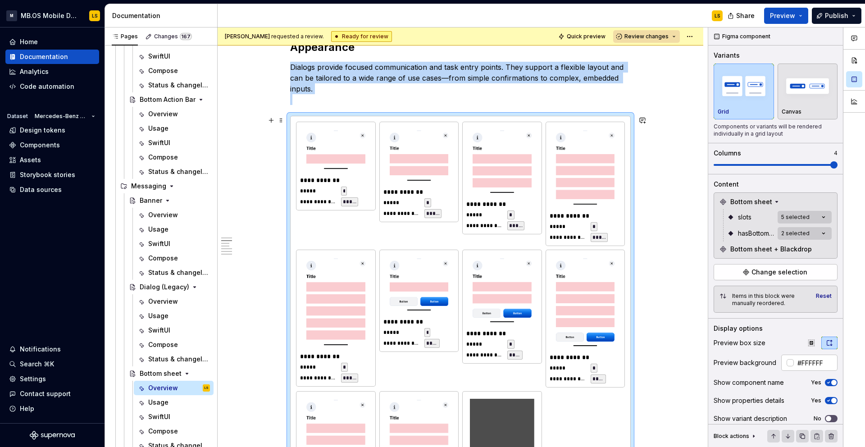
scroll to position [605, 0]
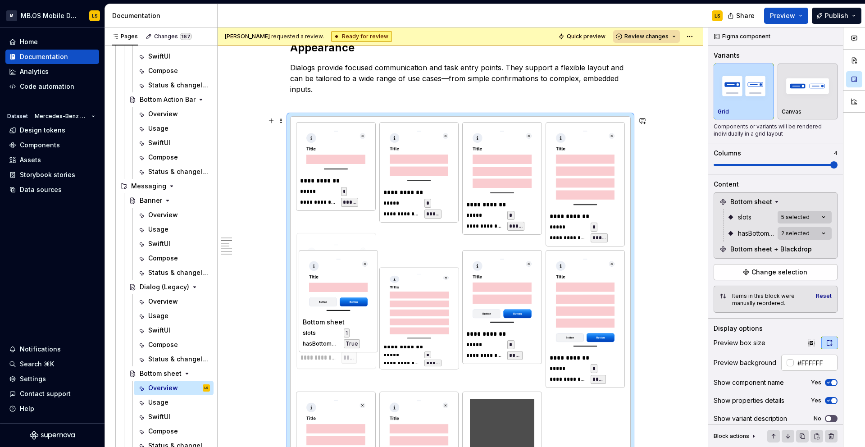
drag, startPoint x: 400, startPoint y: 283, endPoint x: 329, endPoint y: 281, distance: 70.8
click at [329, 281] on body "M MB.OS Mobile Design System LS Home Documentation Analytics Code automation Da…" at bounding box center [432, 223] width 865 height 447
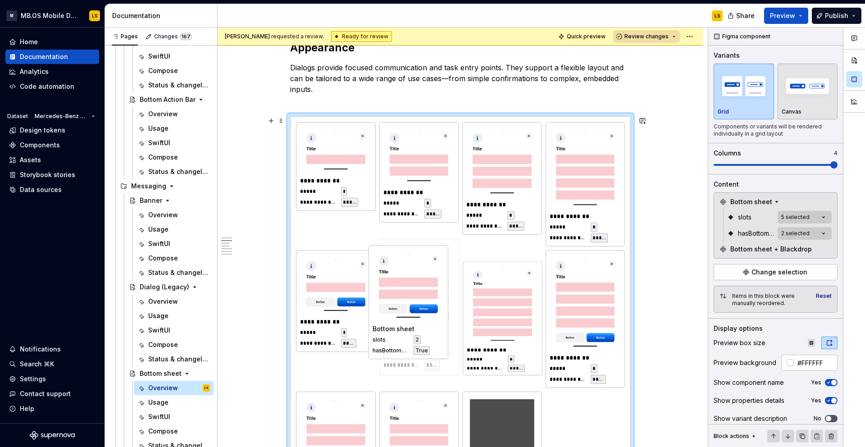
drag, startPoint x: 496, startPoint y: 309, endPoint x: 400, endPoint y: 304, distance: 96.0
click at [400, 304] on body "M MB.OS Mobile Design System LS Home Documentation Analytics Code automation Da…" at bounding box center [432, 223] width 865 height 447
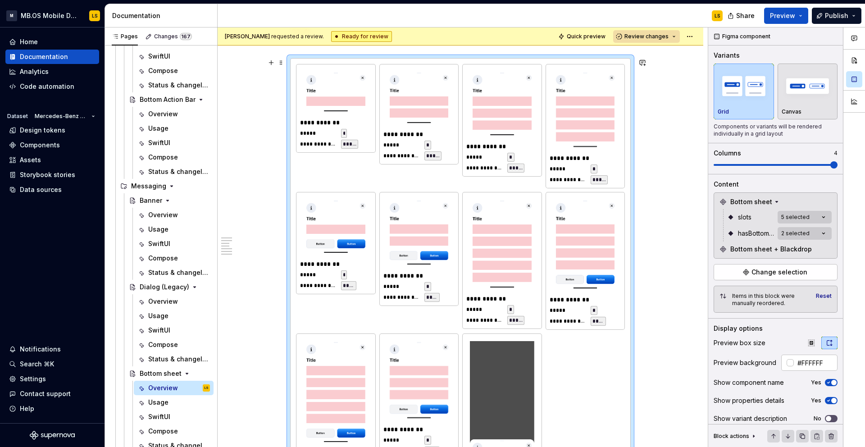
scroll to position [682, 0]
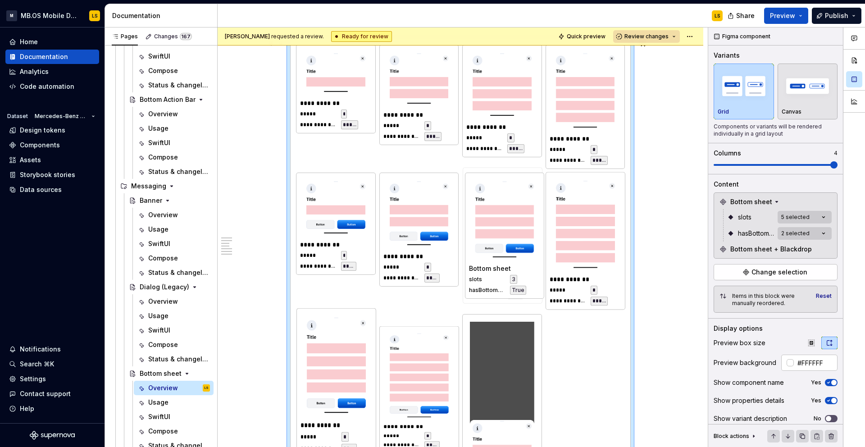
drag, startPoint x: 408, startPoint y: 354, endPoint x: 505, endPoint y: 252, distance: 141.7
click at [505, 252] on body "M MB.OS Mobile Design System LS Home Documentation Analytics Code automation Da…" at bounding box center [432, 223] width 865 height 447
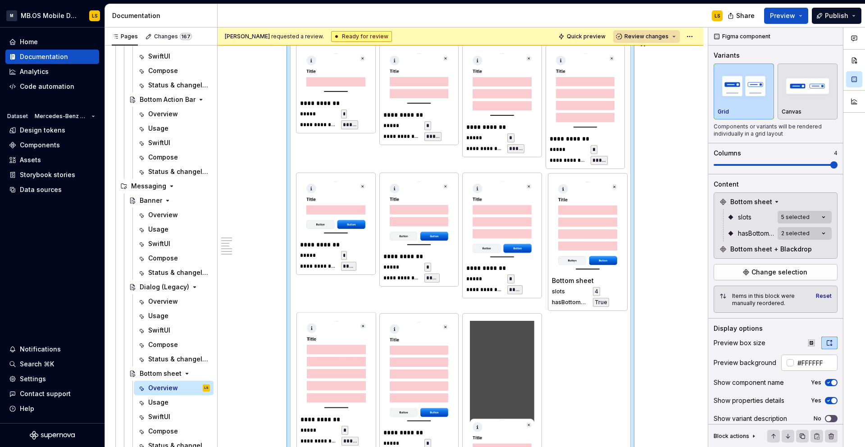
drag, startPoint x: 336, startPoint y: 344, endPoint x: 601, endPoint y: 229, distance: 288.2
click at [601, 229] on body "M MB.OS Mobile Design System LS Home Documentation Analytics Code automation Da…" at bounding box center [432, 223] width 865 height 447
click at [789, 166] on span at bounding box center [775, 164] width 124 height 7
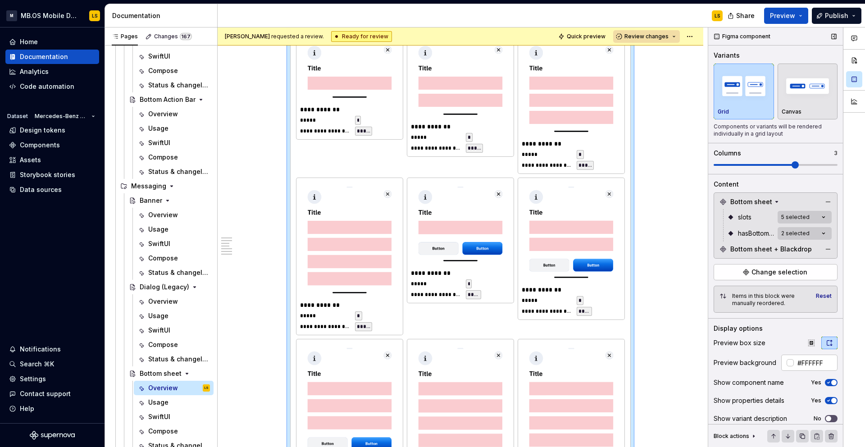
click at [838, 165] on div "Figma component Variants Grid Canvas Components or variants will be rendered in…" at bounding box center [775, 237] width 135 height 420
click at [836, 165] on span at bounding box center [775, 165] width 124 height 2
click at [798, 162] on span at bounding box center [775, 164] width 124 height 7
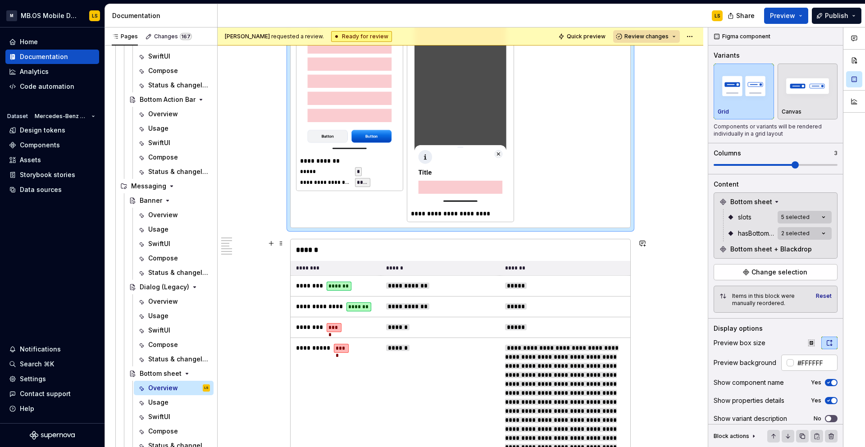
scroll to position [1045, 0]
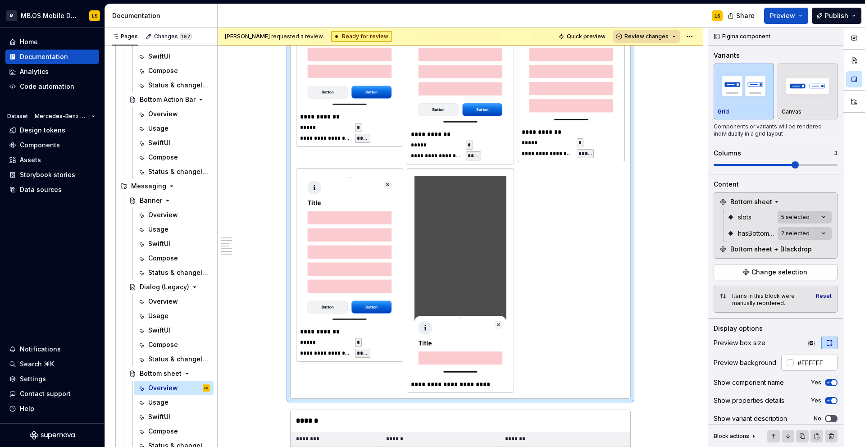
click at [479, 258] on img at bounding box center [460, 275] width 92 height 199
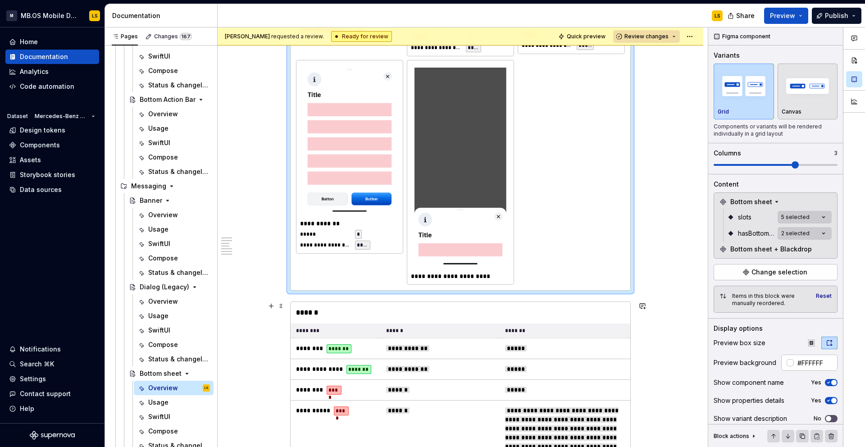
scroll to position [1219, 0]
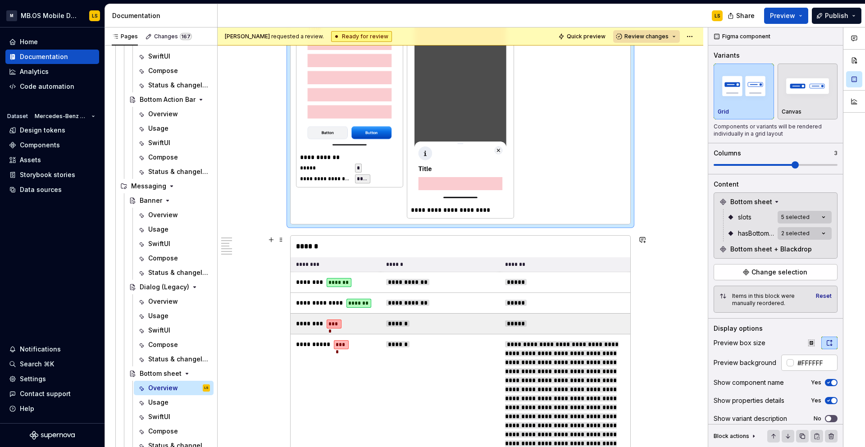
click at [473, 317] on td "******" at bounding box center [440, 323] width 119 height 21
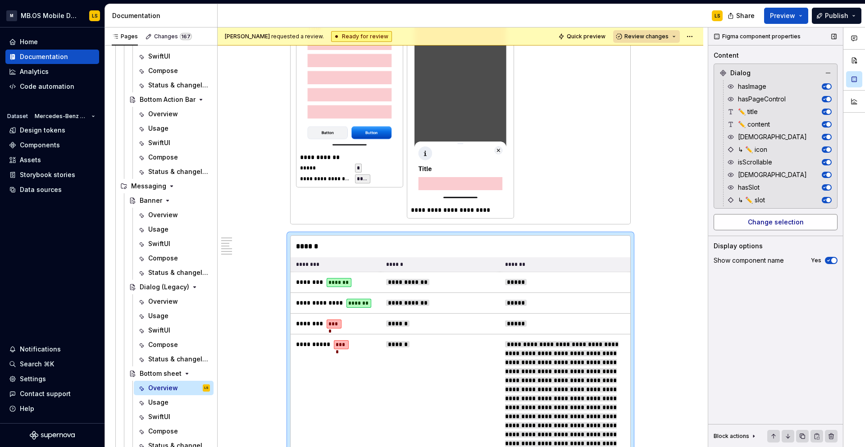
click at [782, 226] on span "Change selection" at bounding box center [776, 222] width 56 height 9
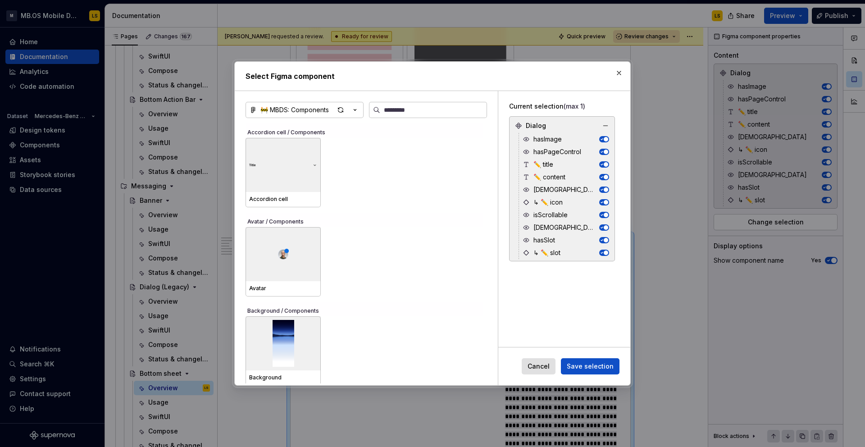
type textarea "*"
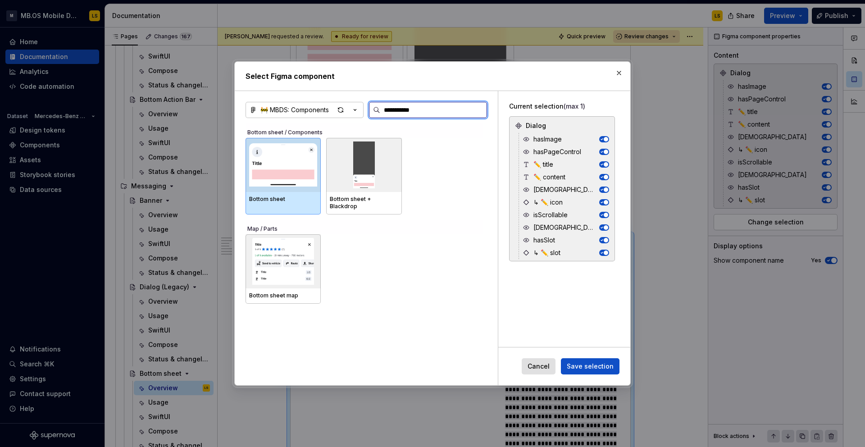
type input "**********"
click at [307, 168] on img at bounding box center [283, 164] width 68 height 47
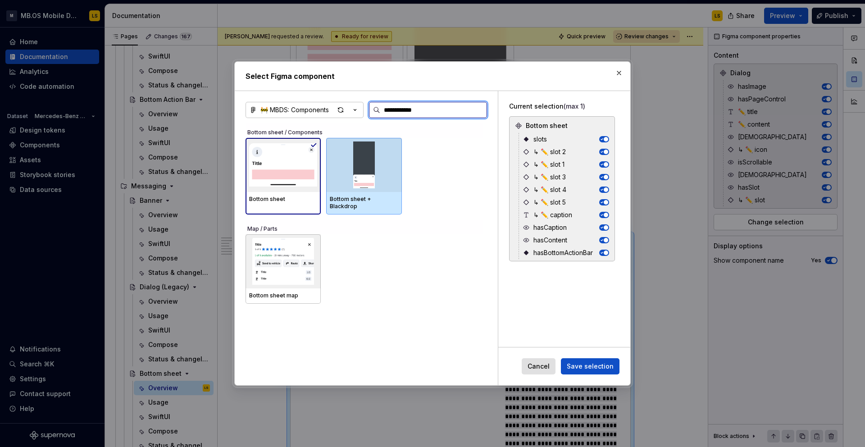
click at [357, 169] on img at bounding box center [364, 164] width 68 height 47
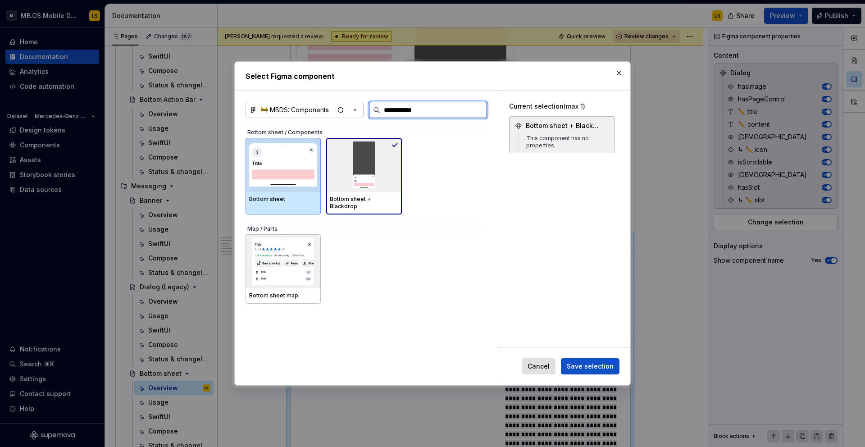
click at [297, 160] on img at bounding box center [283, 164] width 68 height 47
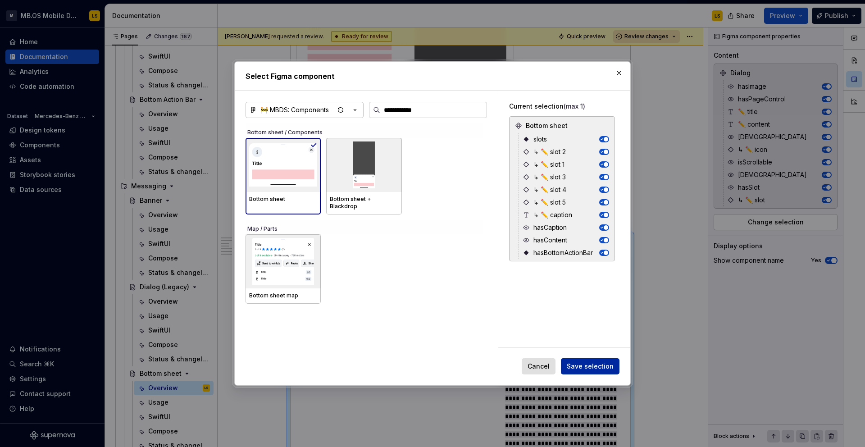
click at [591, 367] on span "Save selection" at bounding box center [590, 366] width 47 height 9
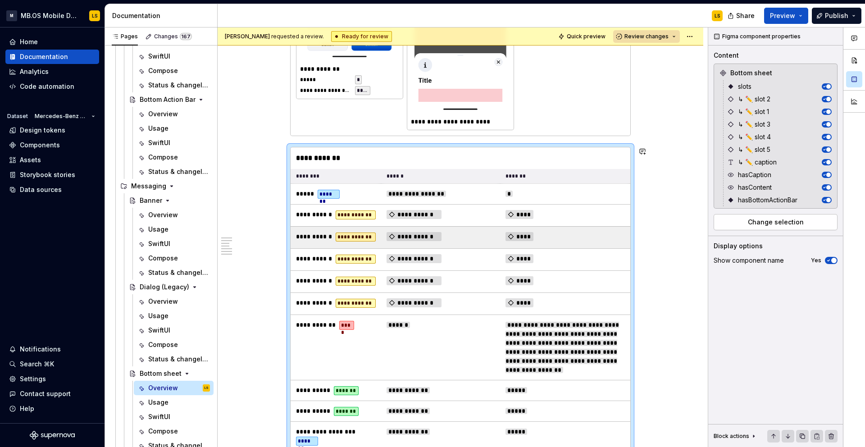
scroll to position [1308, 0]
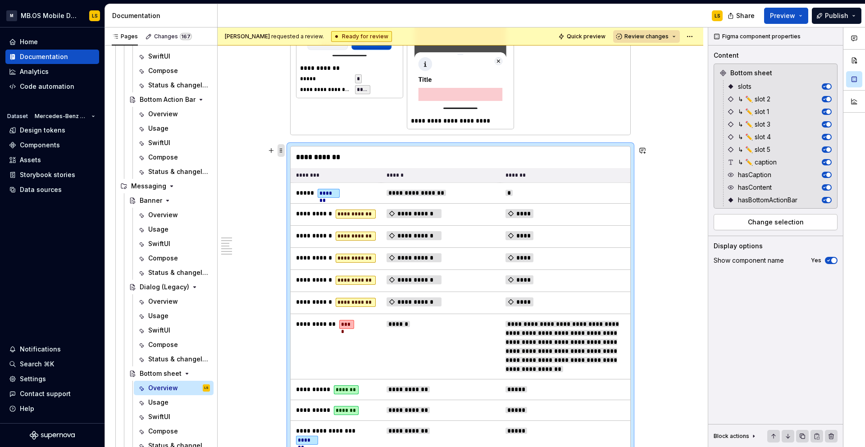
click at [283, 150] on span at bounding box center [280, 150] width 7 height 13
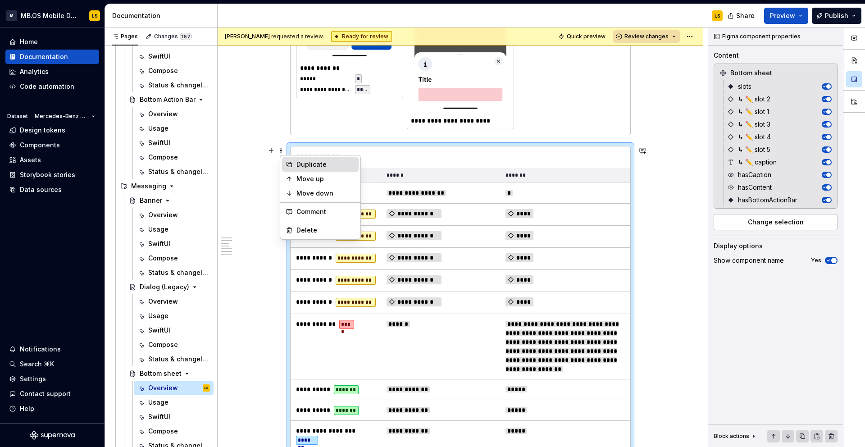
click at [298, 167] on div "Duplicate" at bounding box center [325, 164] width 59 height 9
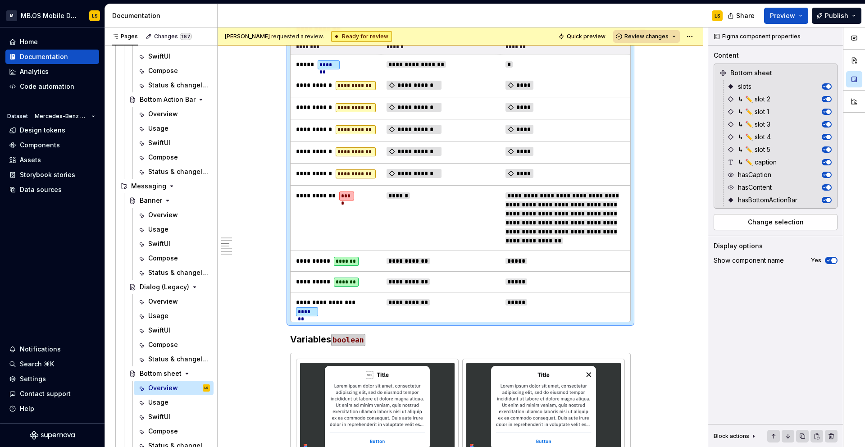
scroll to position [1747, 0]
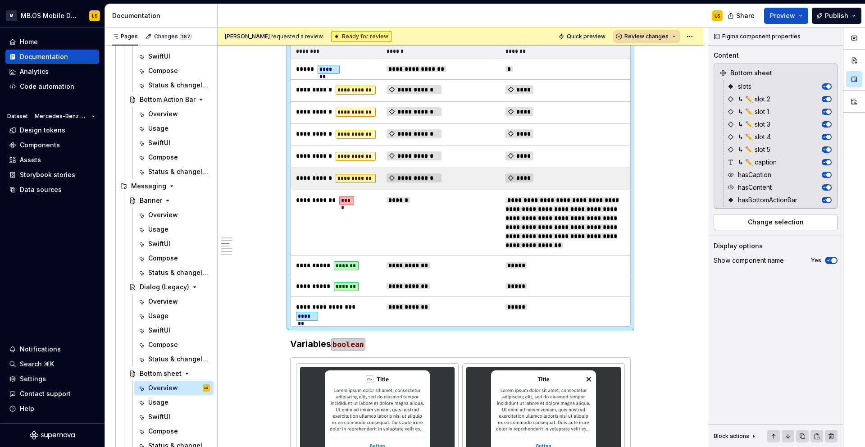
click at [409, 182] on span "**********" at bounding box center [413, 177] width 55 height 9
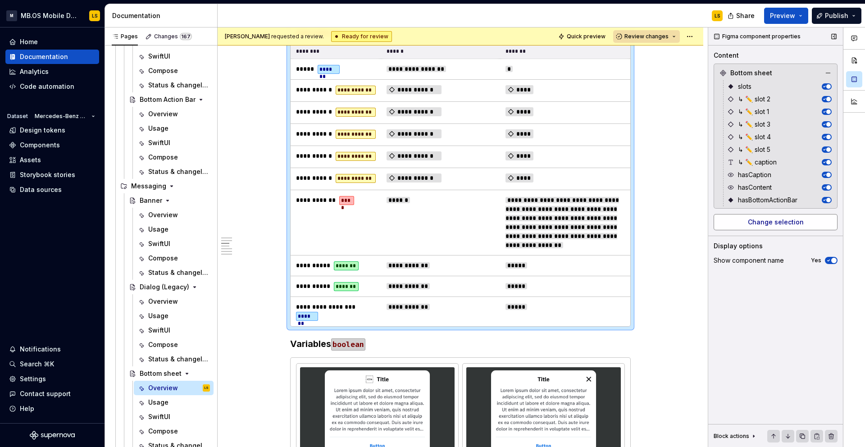
click at [773, 226] on span "Change selection" at bounding box center [776, 222] width 56 height 9
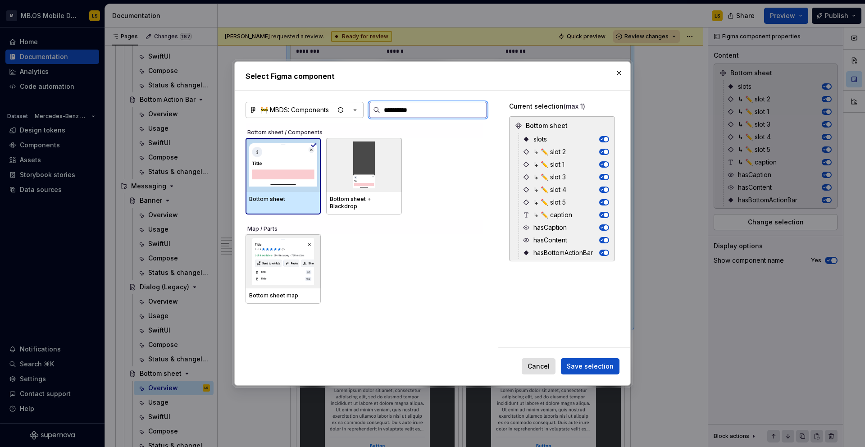
type input "**********"
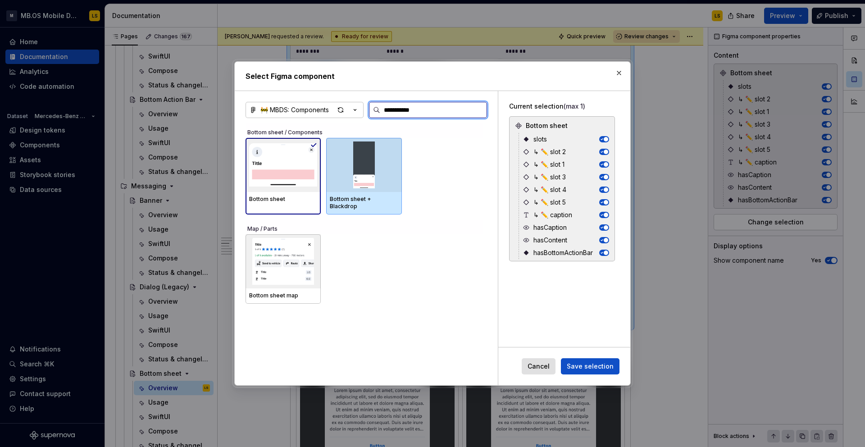
click at [366, 170] on img at bounding box center [364, 164] width 68 height 47
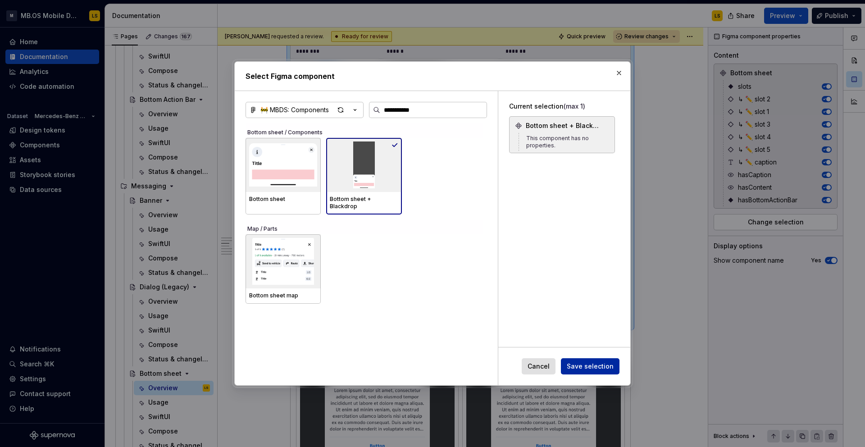
click at [598, 366] on span "Save selection" at bounding box center [590, 366] width 47 height 9
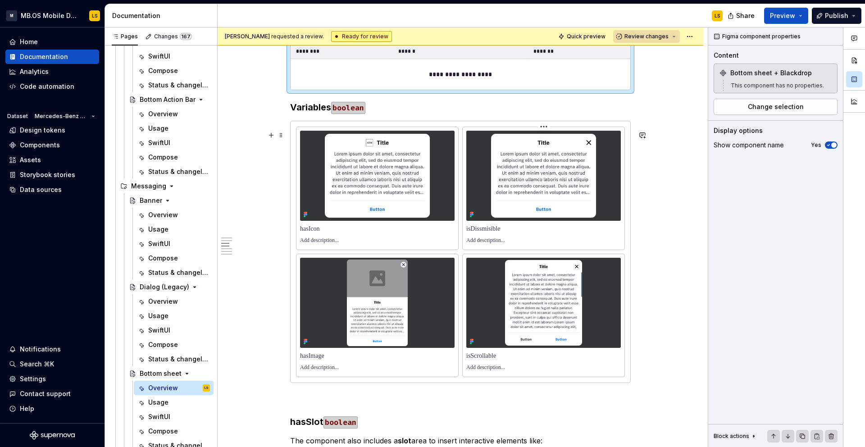
scroll to position [1518, 0]
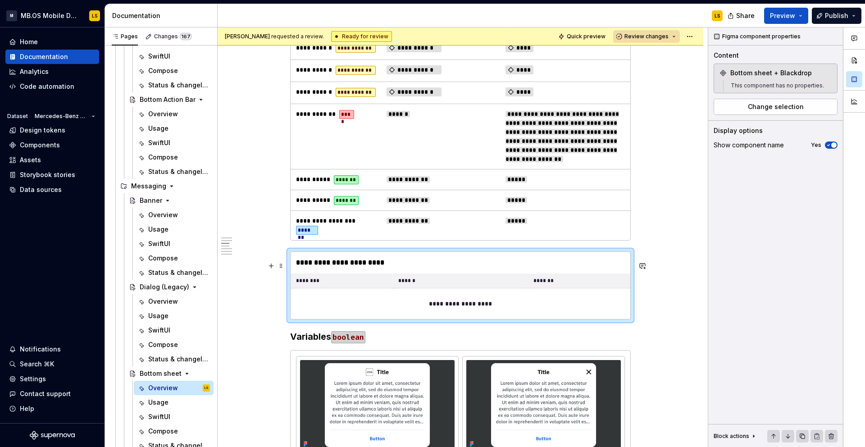
click at [468, 288] on th "******" at bounding box center [460, 280] width 135 height 15
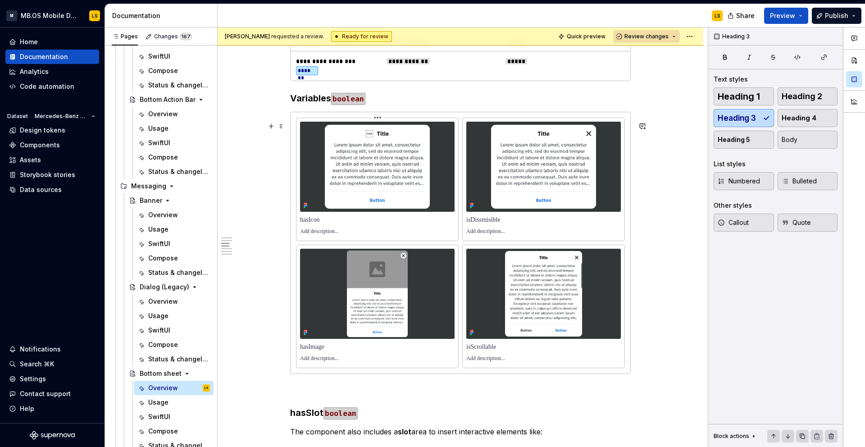
scroll to position [1671, 0]
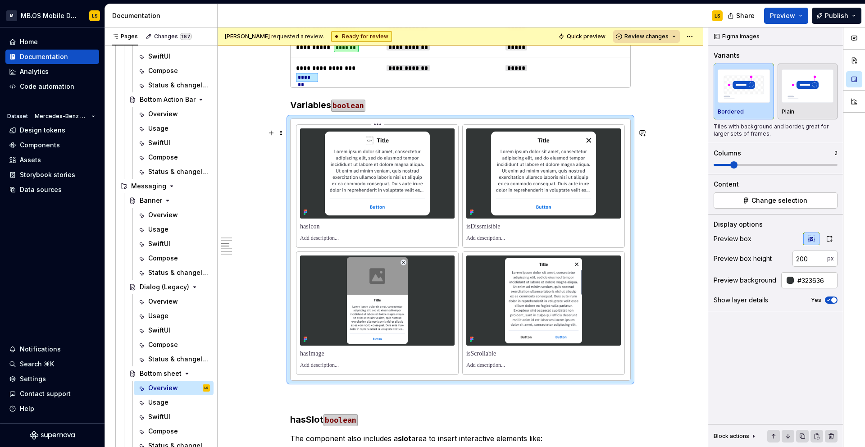
click at [409, 139] on img at bounding box center [377, 173] width 154 height 90
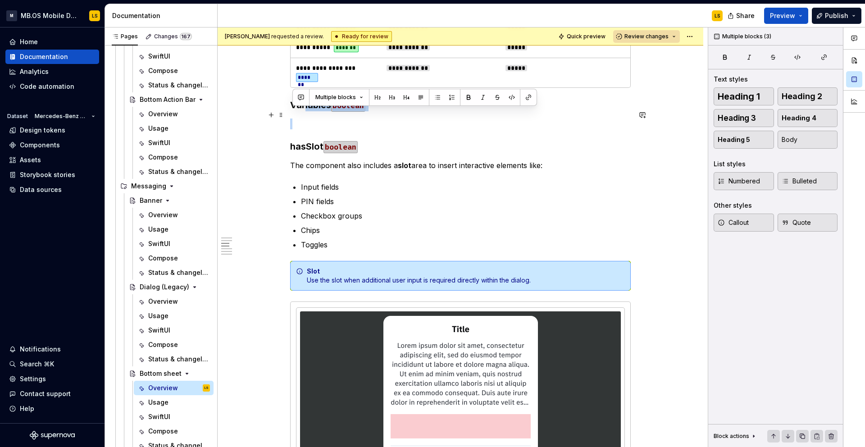
drag, startPoint x: 381, startPoint y: 148, endPoint x: 287, endPoint y: 113, distance: 100.2
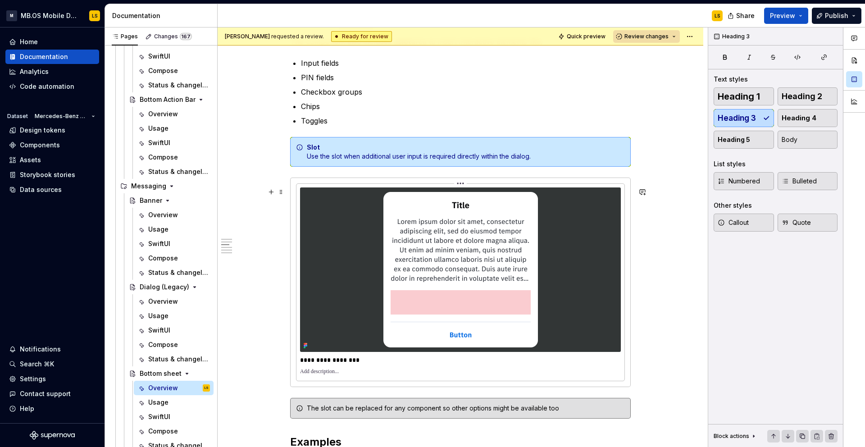
scroll to position [1754, 0]
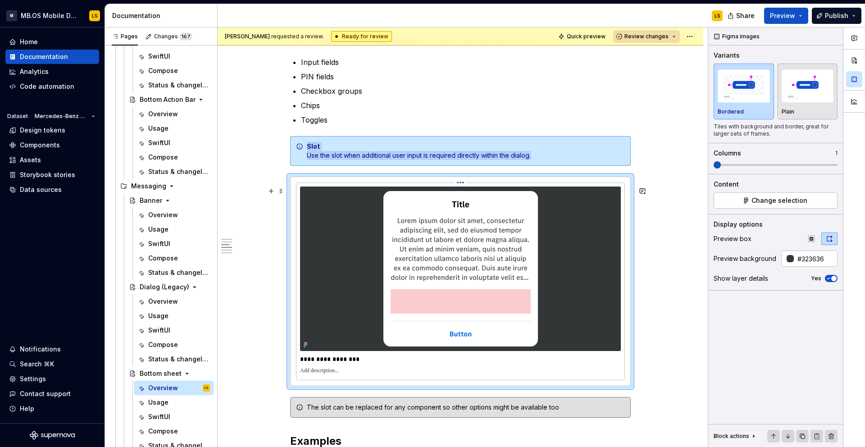
click at [387, 257] on img at bounding box center [460, 268] width 163 height 164
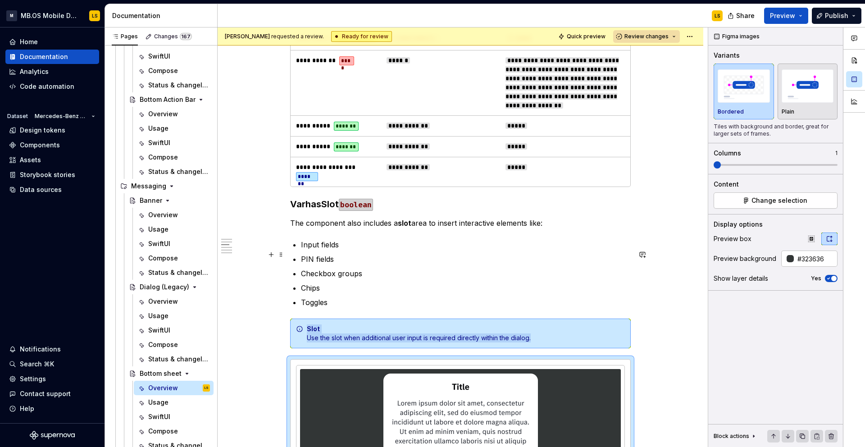
scroll to position [1724, 0]
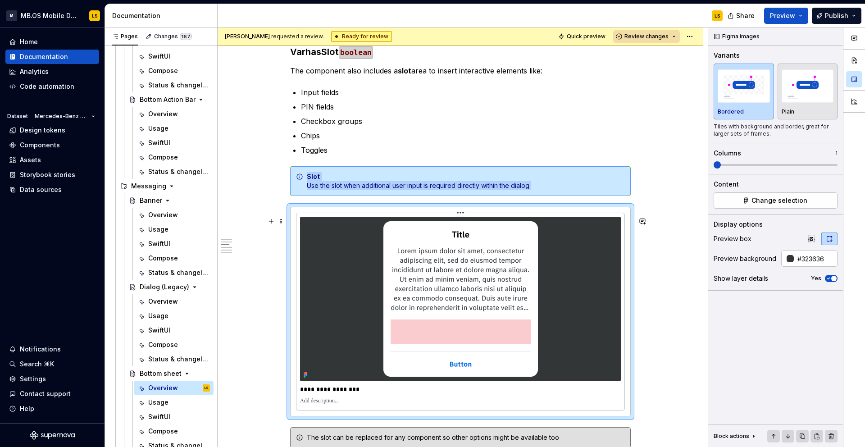
click at [422, 282] on img at bounding box center [460, 299] width 163 height 164
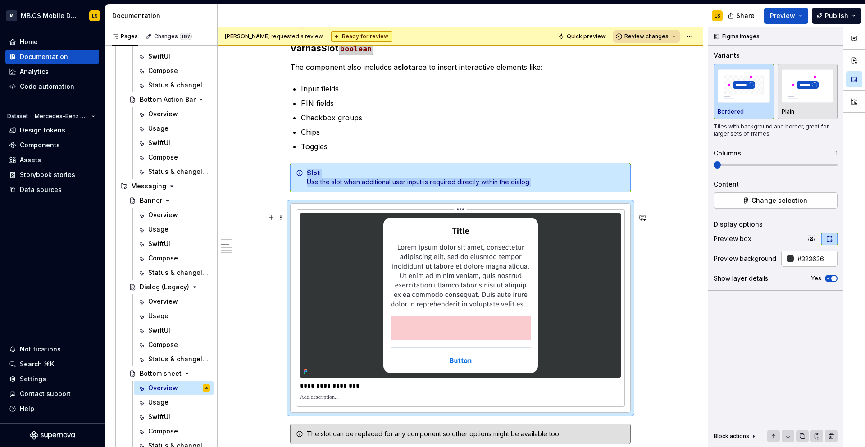
scroll to position [1730, 0]
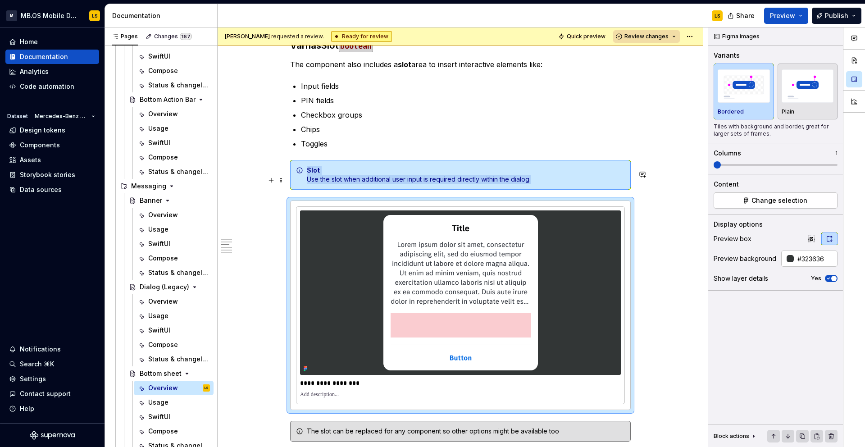
click at [537, 184] on div "Slot Use the slot when additional user input is required directly within the di…" at bounding box center [466, 175] width 318 height 18
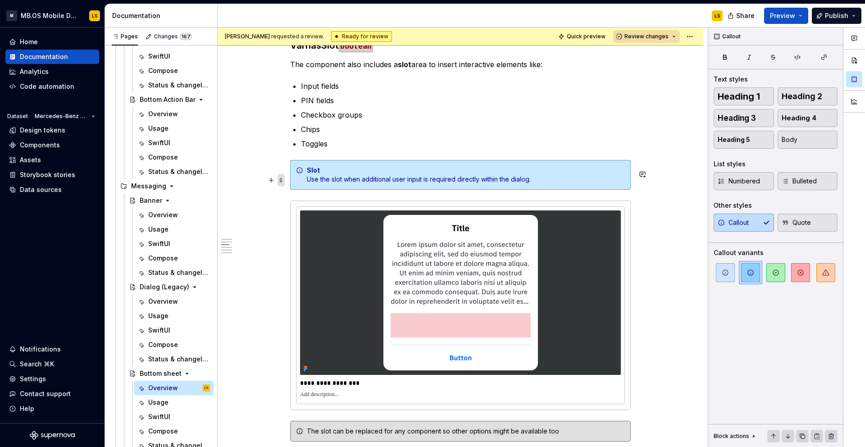
click at [281, 181] on span at bounding box center [280, 180] width 7 height 13
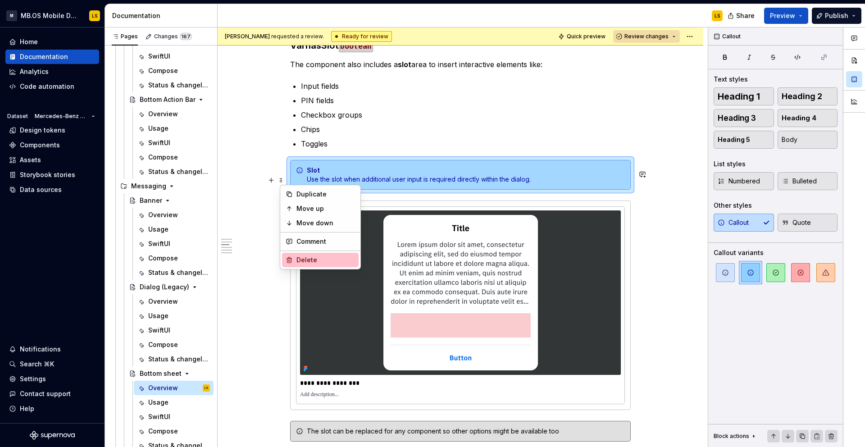
click at [306, 257] on div "Delete" at bounding box center [325, 259] width 59 height 9
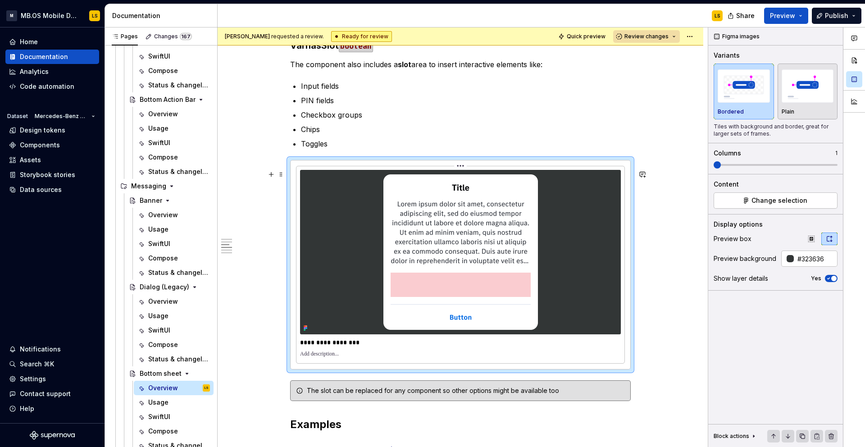
click at [388, 248] on img at bounding box center [460, 252] width 163 height 164
click at [781, 199] on span "Change selection" at bounding box center [779, 200] width 56 height 9
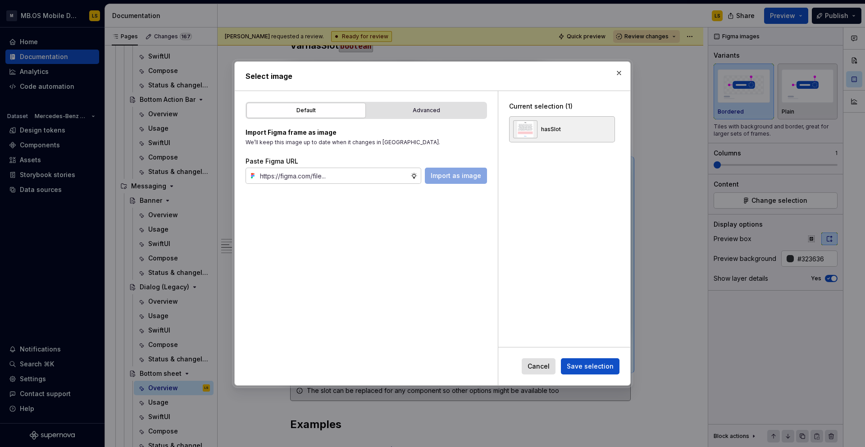
type textarea "*"
click at [451, 101] on div "Default Advanced Import Figma frame as image We’ll keep this image up to date w…" at bounding box center [366, 238] width 263 height 294
click at [445, 107] on div "Advanced" at bounding box center [426, 110] width 113 height 9
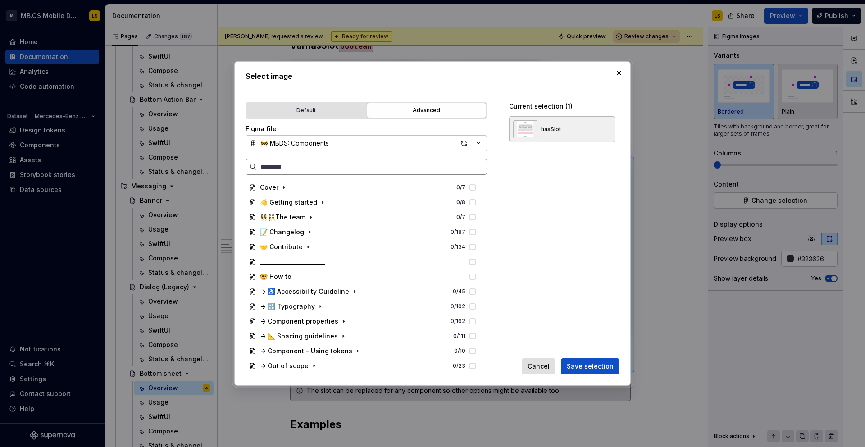
click at [339, 172] on label at bounding box center [365, 167] width 241 height 16
click at [339, 171] on input "search" at bounding box center [372, 166] width 230 height 9
click at [325, 142] on div "🚧 MBDS: Components" at bounding box center [294, 143] width 68 height 9
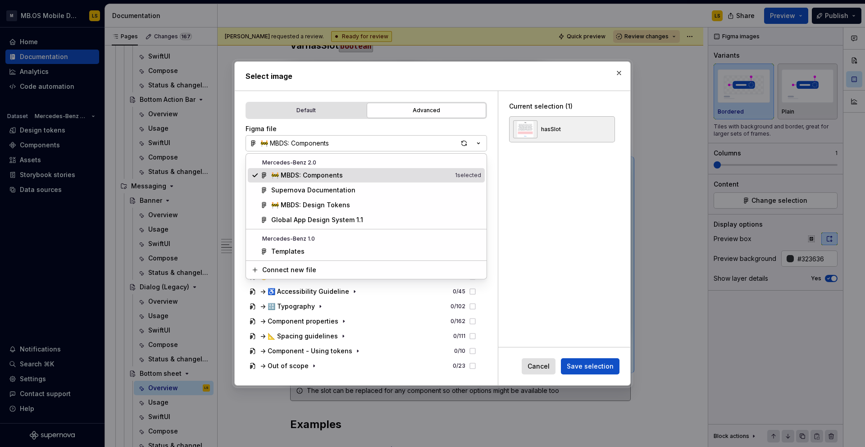
click at [326, 130] on div "Select image Default Advanced Import Figma frame as image We’ll keep this image…" at bounding box center [432, 223] width 865 height 447
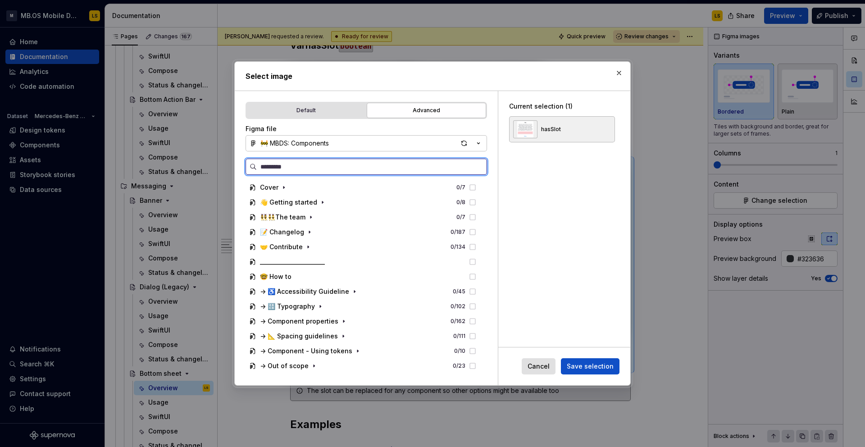
click at [318, 167] on input "search" at bounding box center [372, 166] width 230 height 9
type input "**********"
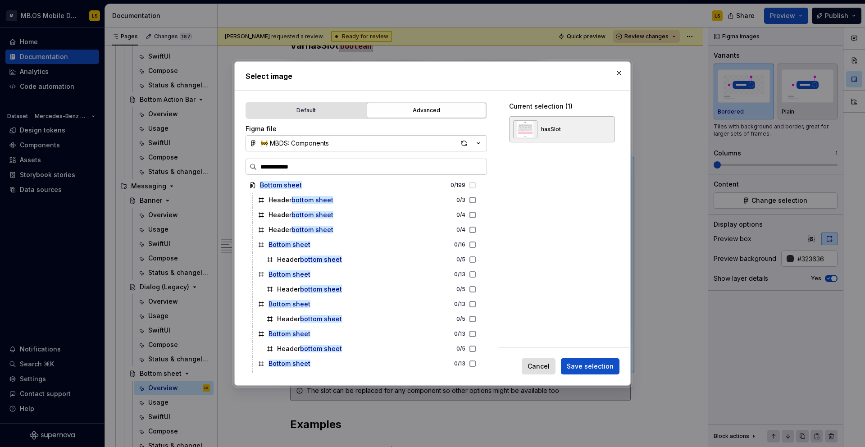
scroll to position [0, 0]
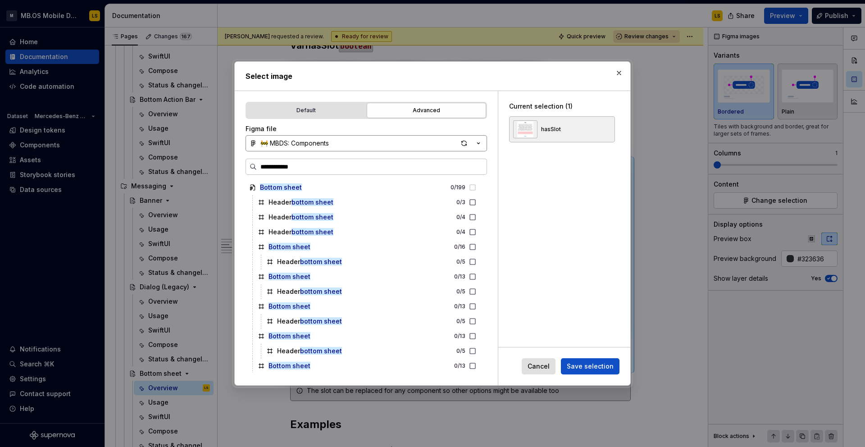
click at [306, 138] on button "🚧 MBDS: Components" at bounding box center [365, 143] width 241 height 16
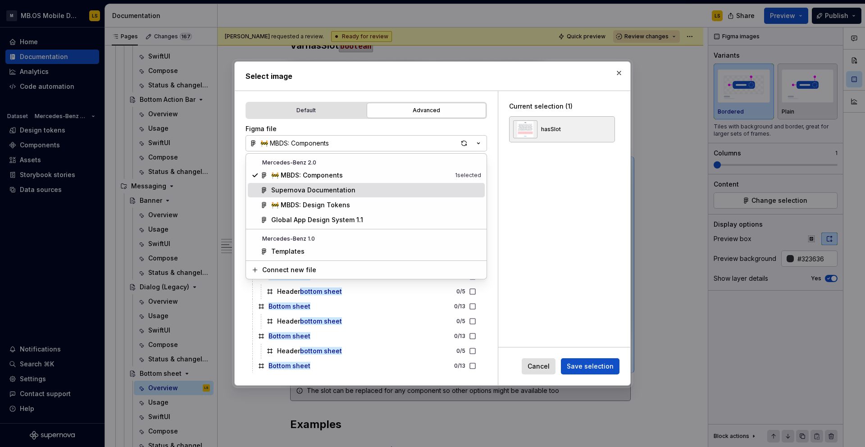
click at [307, 192] on div "Supernova Documentation" at bounding box center [313, 190] width 84 height 9
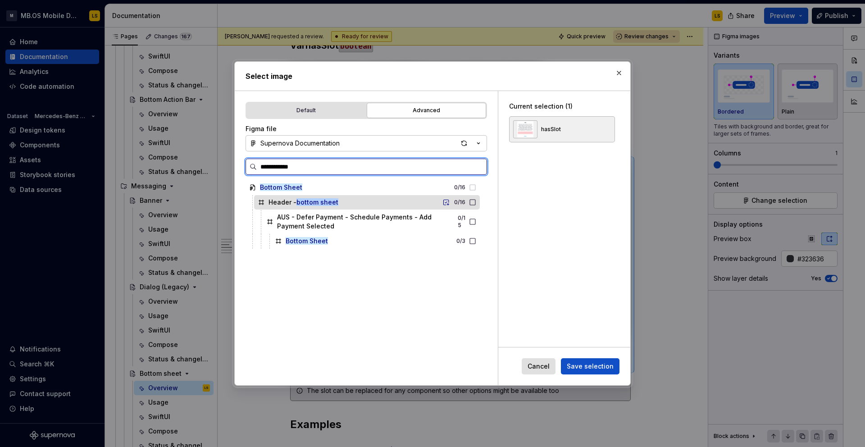
click at [399, 206] on div "Header - bottom sheet 0 / 16" at bounding box center [367, 202] width 226 height 14
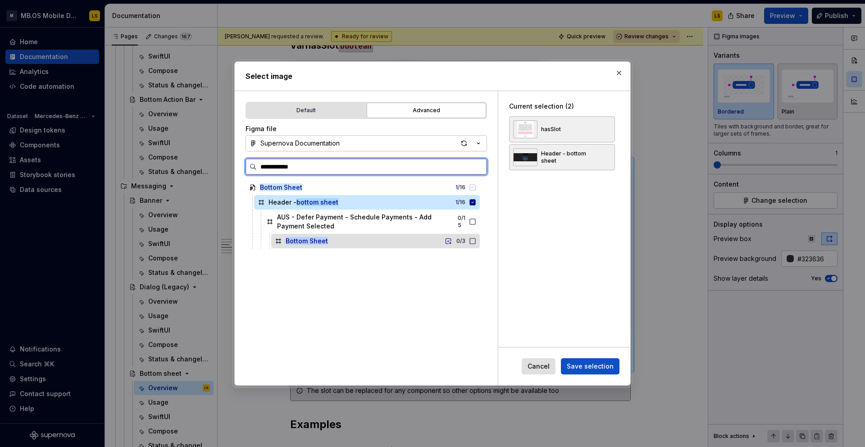
click at [409, 240] on div "Bottom Sheet 0 / 3" at bounding box center [375, 241] width 209 height 14
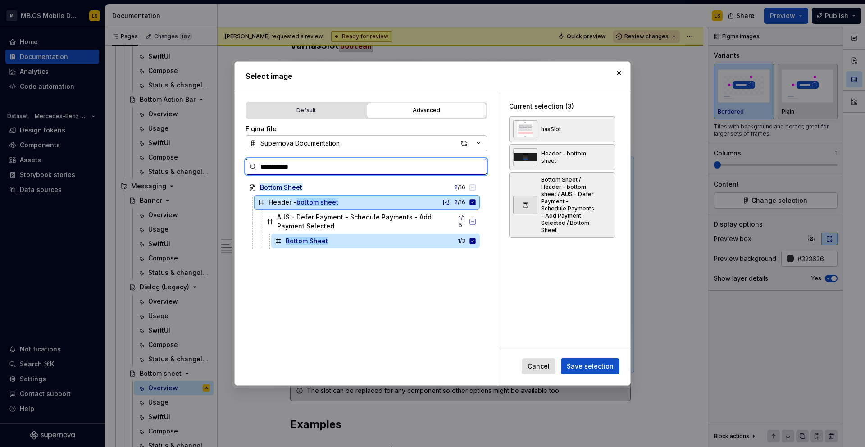
click at [476, 204] on icon at bounding box center [473, 202] width 6 height 6
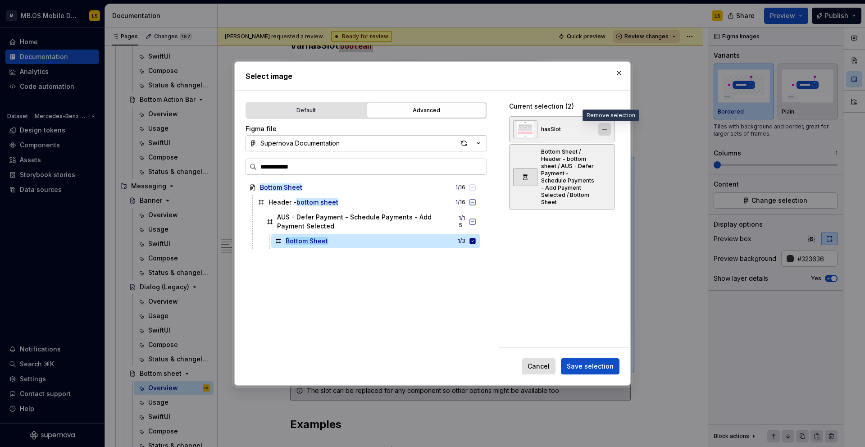
click at [607, 127] on button "button" at bounding box center [604, 129] width 13 height 13
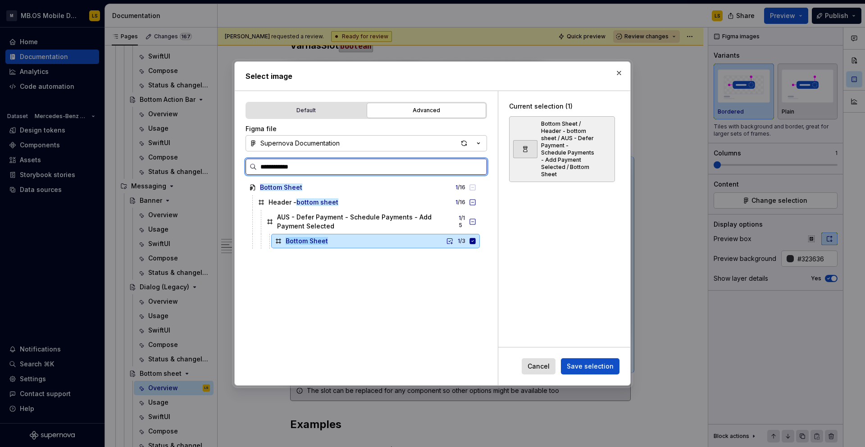
click at [476, 241] on icon at bounding box center [473, 241] width 6 height 6
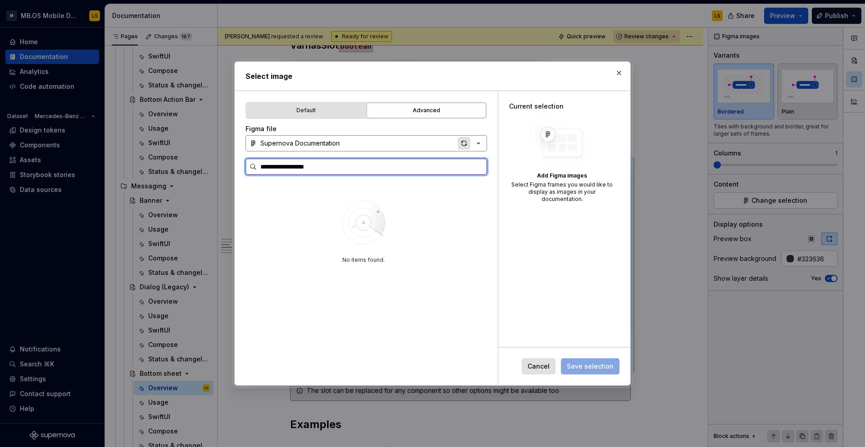
type input "**********"
click at [463, 142] on div "button" at bounding box center [464, 143] width 13 height 13
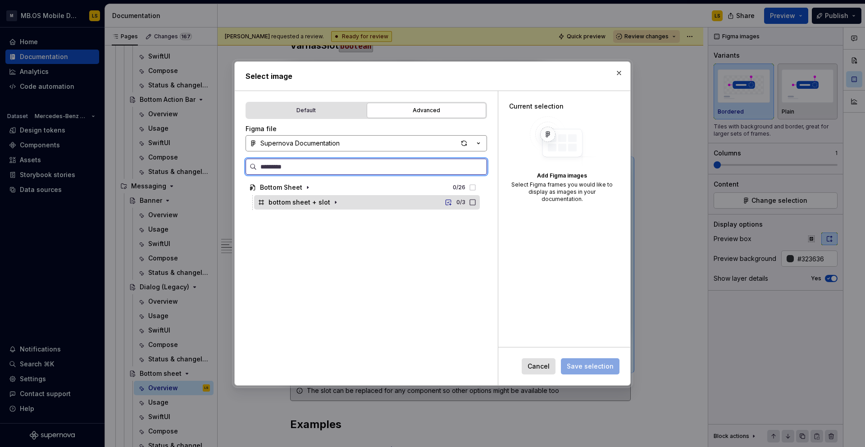
click at [476, 201] on icon at bounding box center [472, 202] width 7 height 7
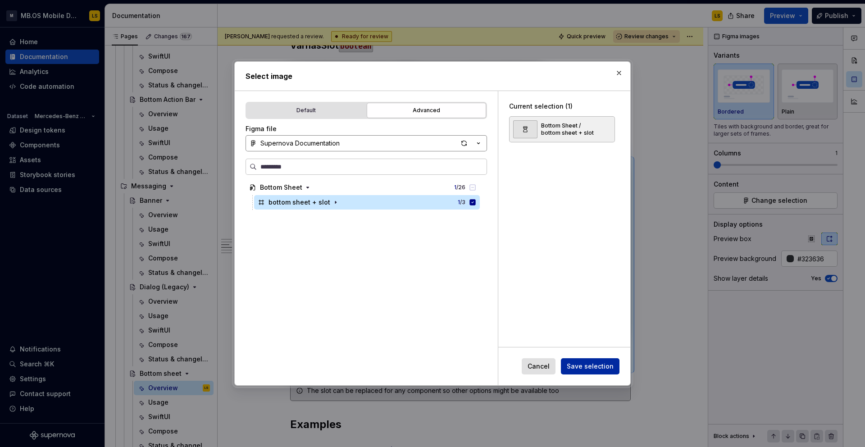
click at [586, 363] on span "Save selection" at bounding box center [590, 366] width 47 height 9
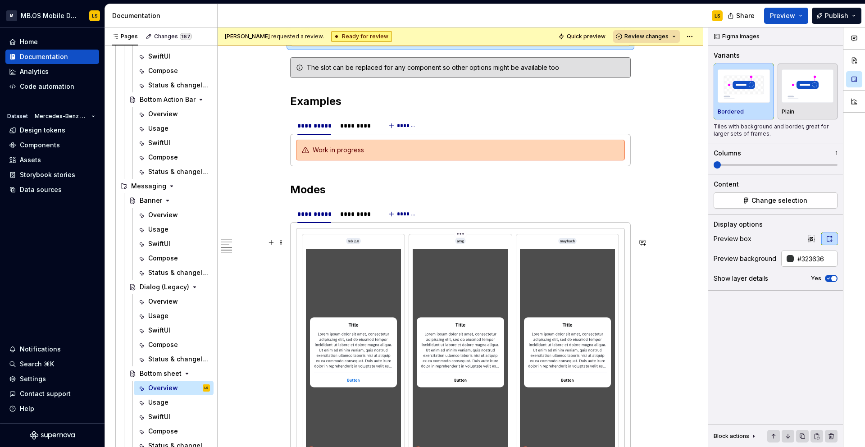
scroll to position [2236, 0]
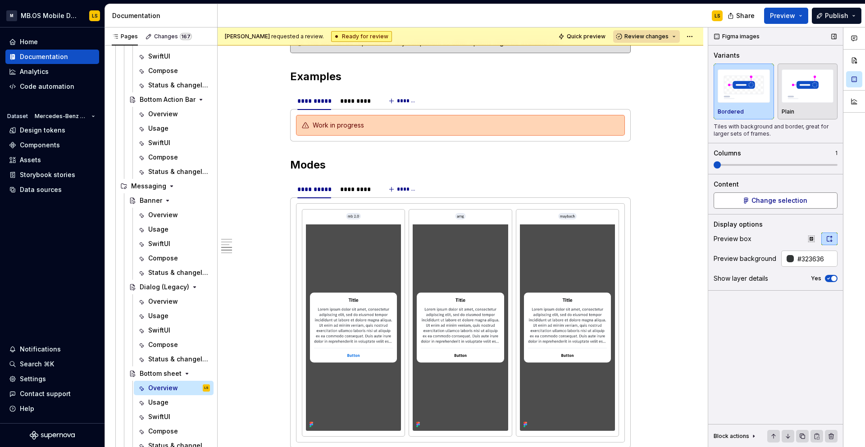
click at [787, 197] on span "Change selection" at bounding box center [779, 200] width 56 height 9
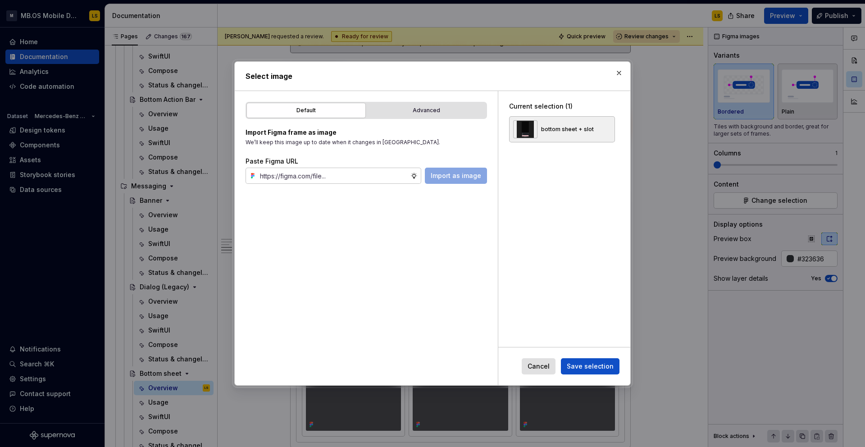
type textarea "*"
click at [445, 113] on div "Advanced" at bounding box center [426, 110] width 113 height 9
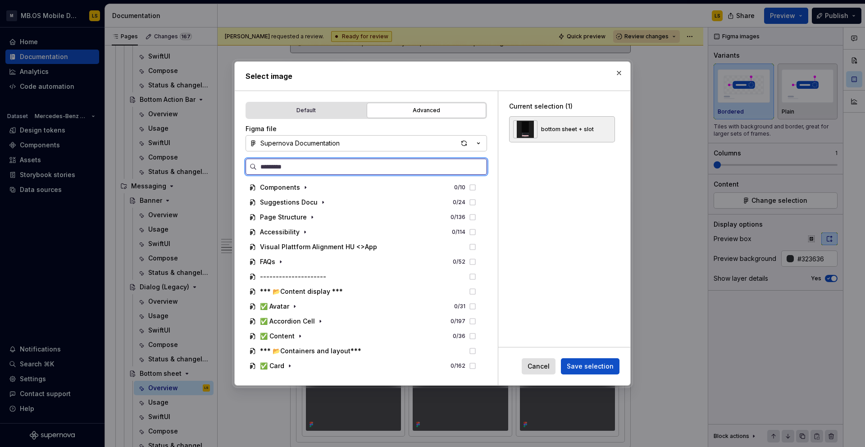
click at [299, 165] on input "search" at bounding box center [372, 166] width 230 height 9
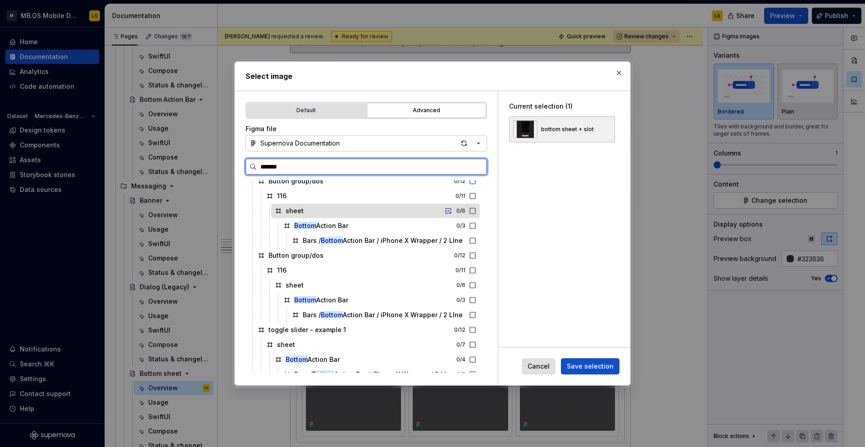
scroll to position [0, 2]
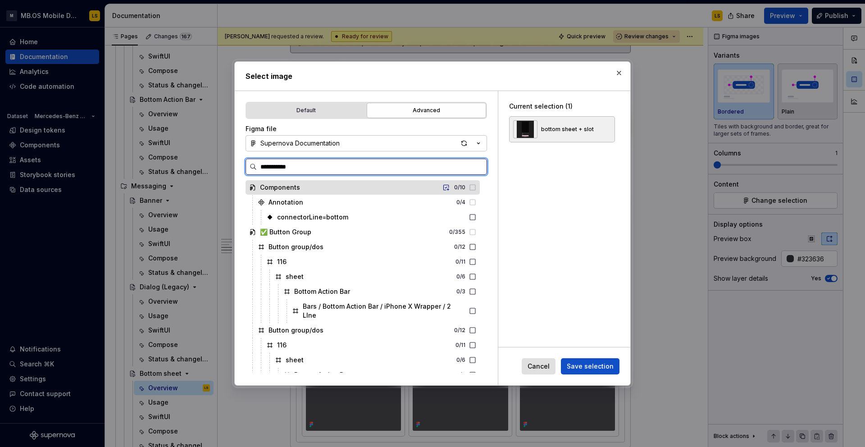
type input "**********"
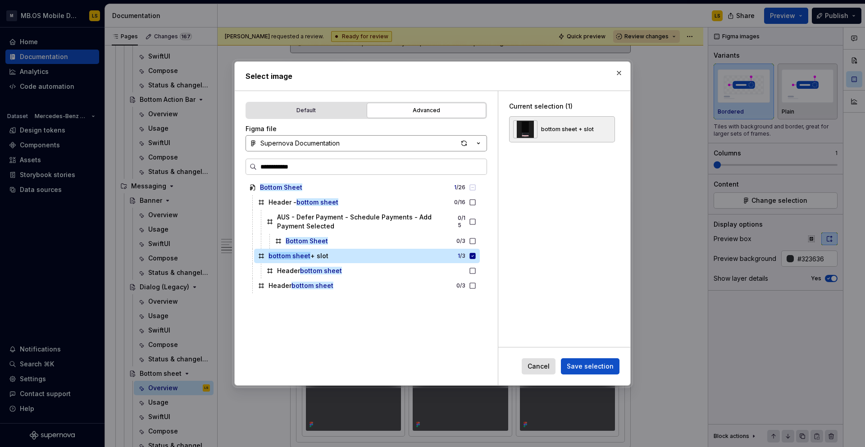
click at [342, 149] on button "Supernova Documentation" at bounding box center [365, 143] width 241 height 16
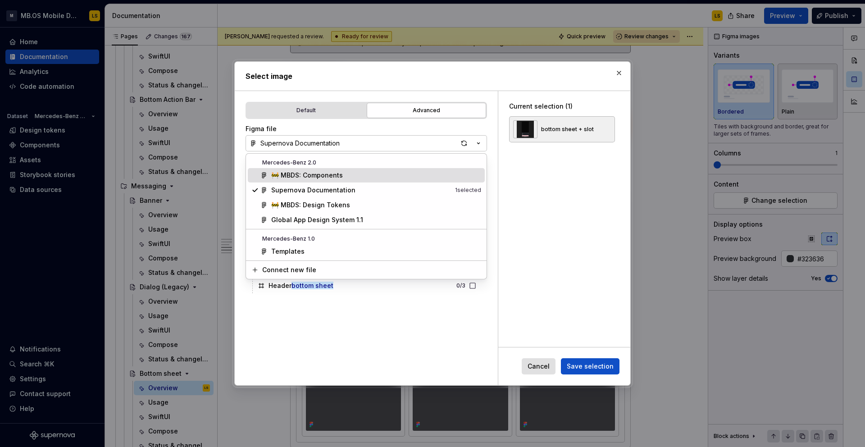
click at [325, 177] on div "🚧 MBDS: Components" at bounding box center [307, 175] width 72 height 9
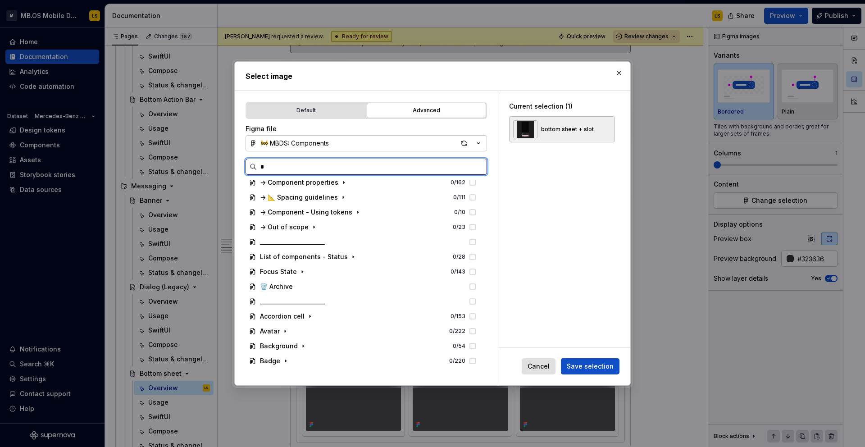
scroll to position [0, 0]
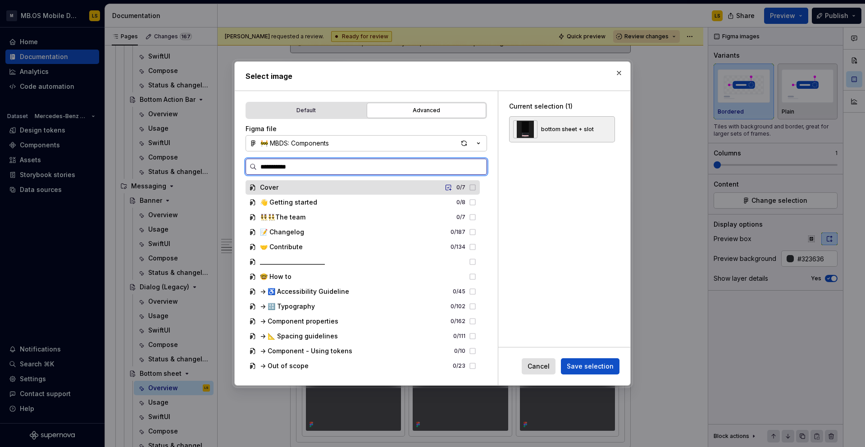
type input "**********"
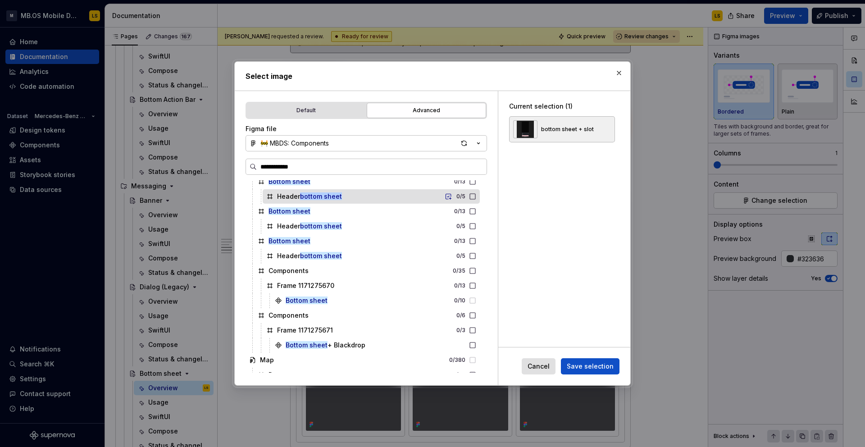
scroll to position [127, 0]
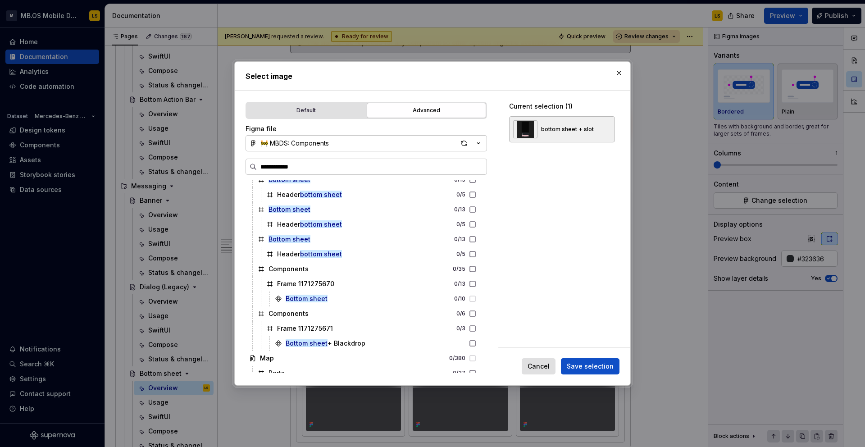
type textarea "*"
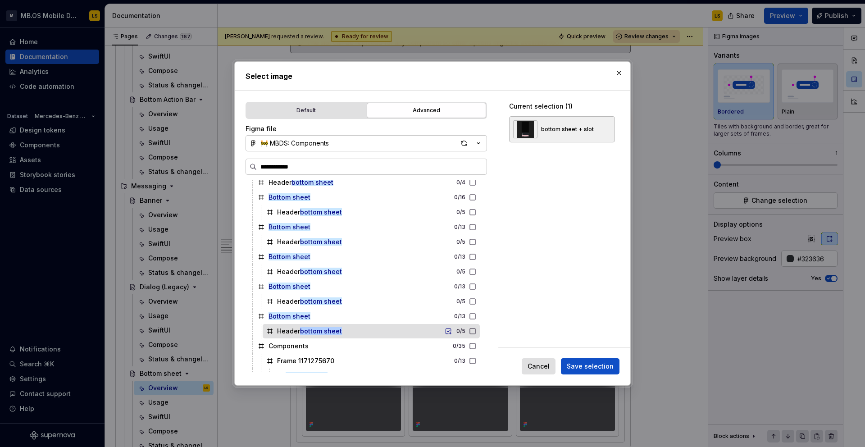
scroll to position [0, 0]
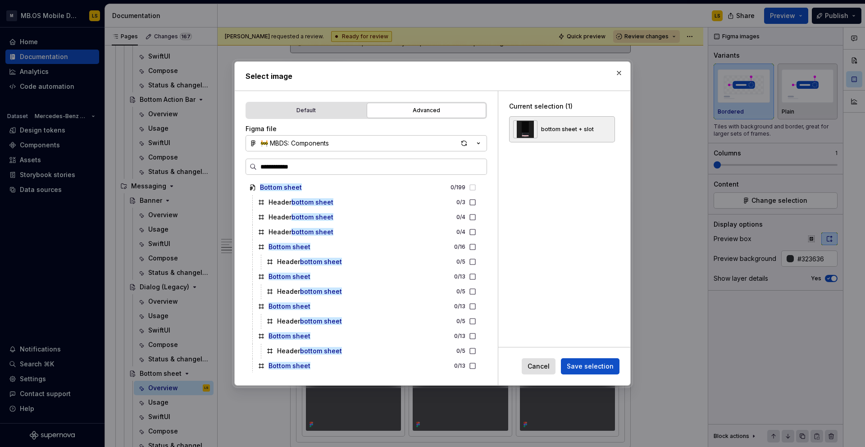
drag, startPoint x: 309, startPoint y: 170, endPoint x: 229, endPoint y: 159, distance: 80.9
click at [229, 159] on div "**********" at bounding box center [432, 223] width 865 height 447
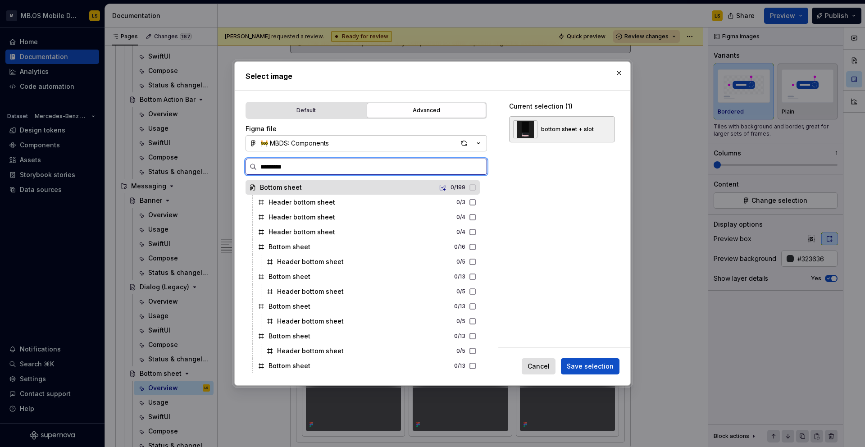
type input "**********"
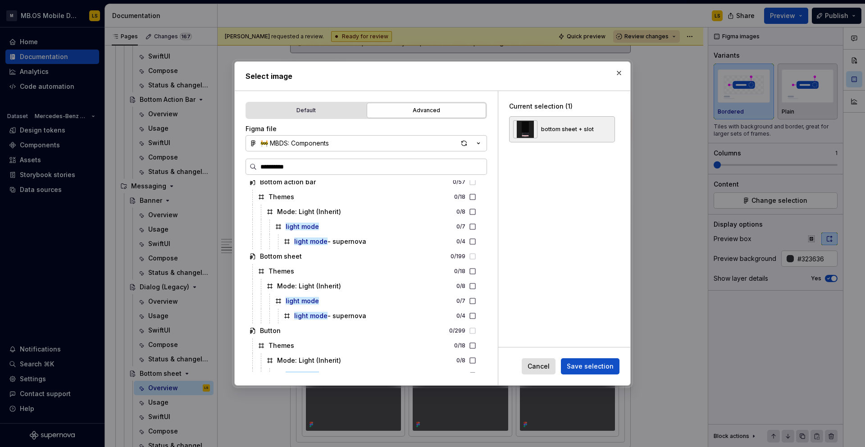
scroll to position [744, 0]
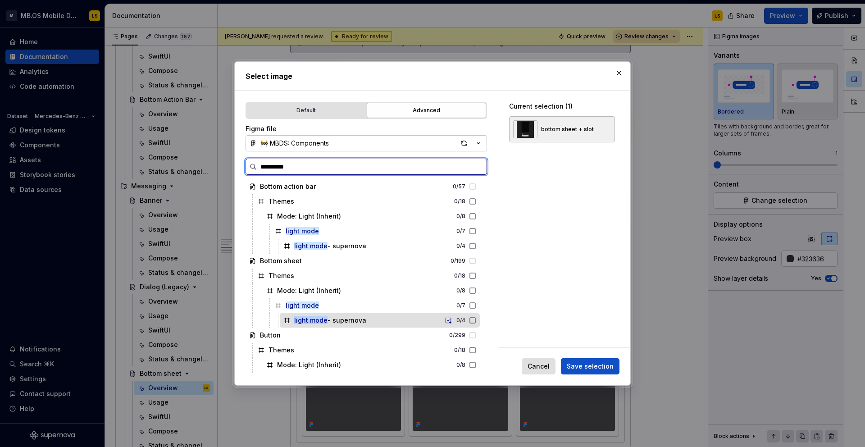
click at [355, 320] on div "light mode - supernova" at bounding box center [330, 320] width 72 height 9
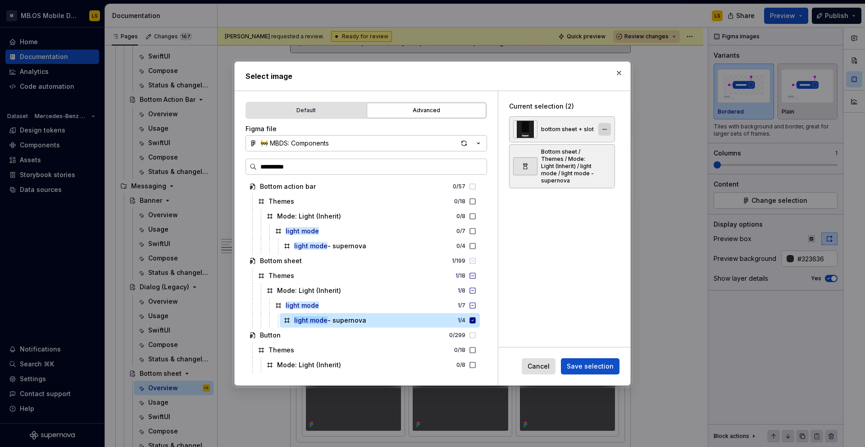
click at [610, 131] on button "button" at bounding box center [604, 129] width 13 height 13
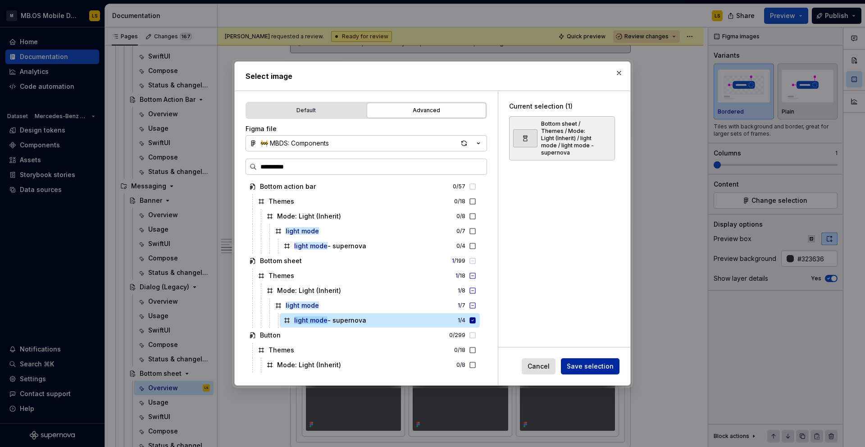
click at [594, 366] on span "Save selection" at bounding box center [590, 366] width 47 height 9
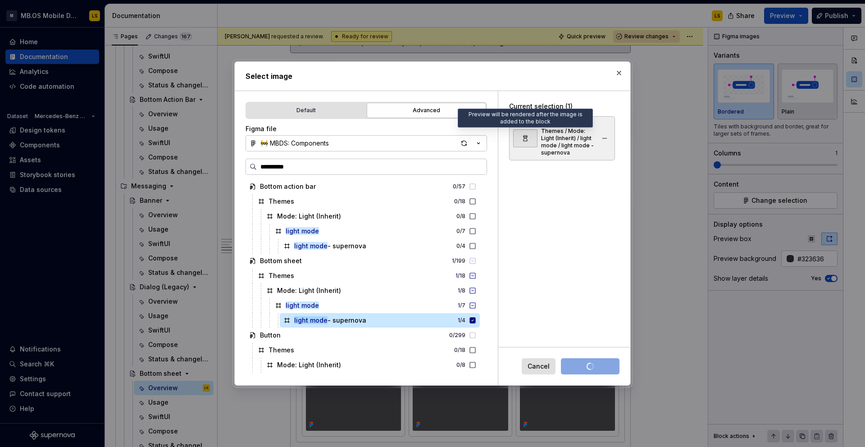
scroll to position [2004, 0]
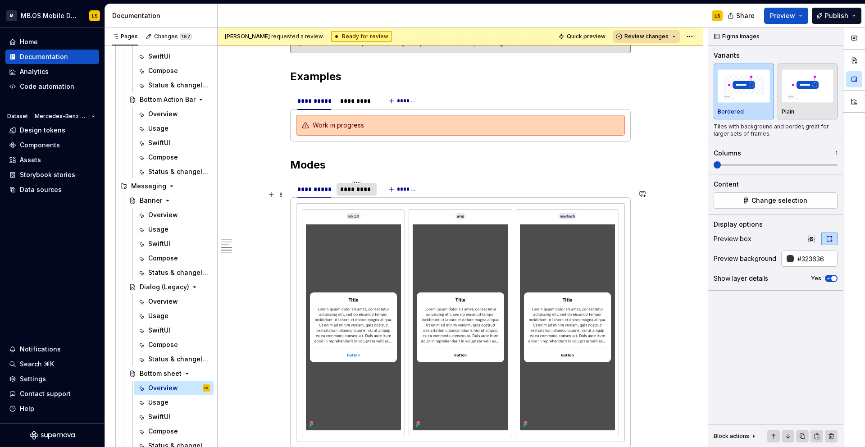
click at [344, 194] on div "*********" at bounding box center [356, 189] width 33 height 9
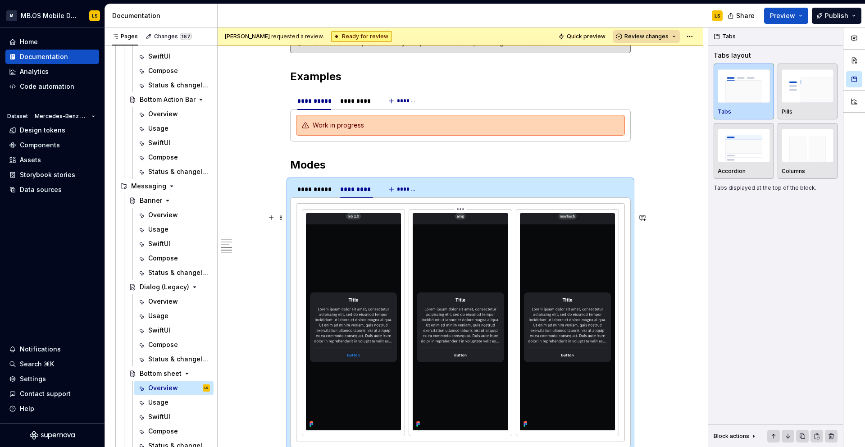
click at [461, 322] on img at bounding box center [460, 321] width 95 height 217
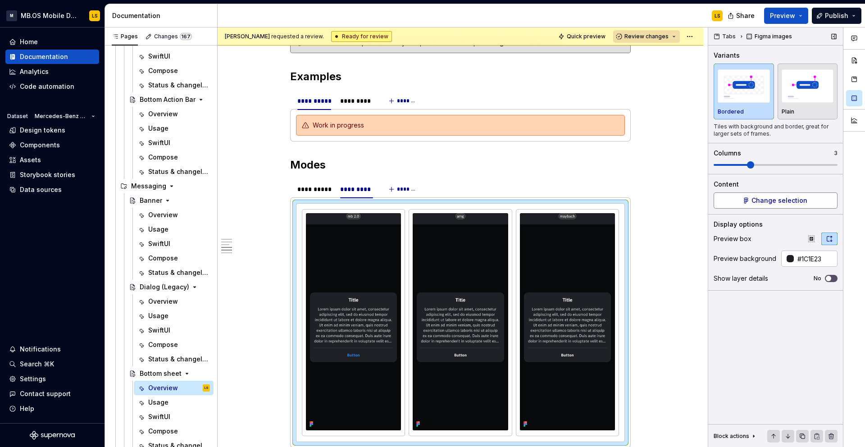
click at [757, 203] on span "Change selection" at bounding box center [779, 200] width 56 height 9
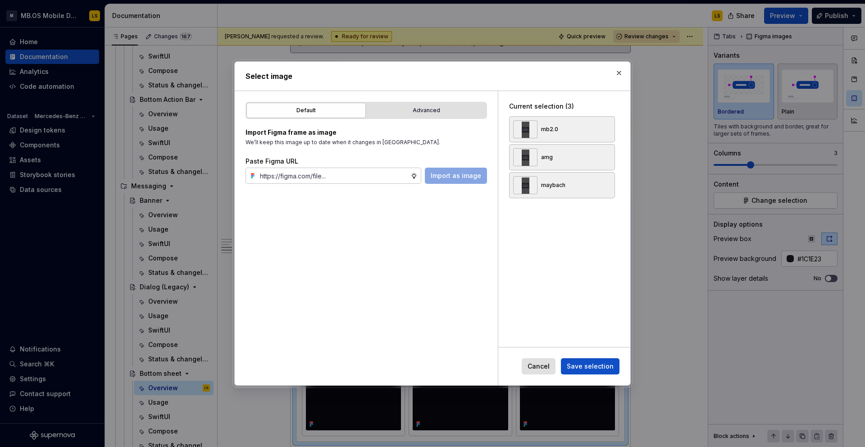
type textarea "*"
click at [611, 156] on button "button" at bounding box center [604, 157] width 13 height 13
click at [610, 156] on button "button" at bounding box center [604, 157] width 13 height 13
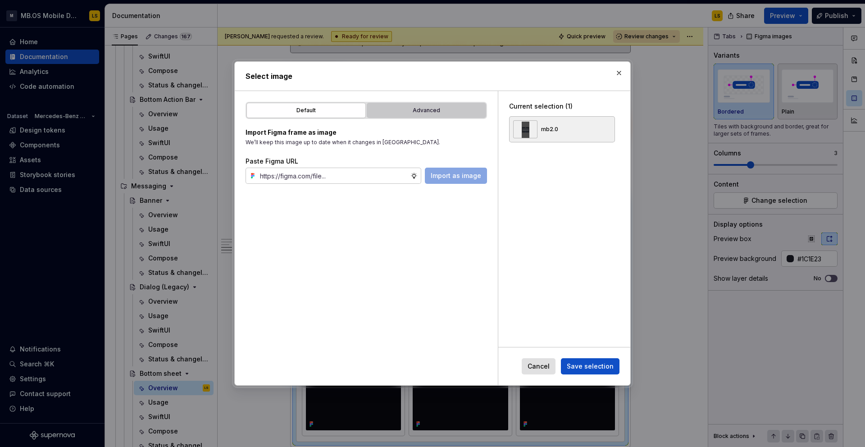
click at [426, 112] on div "Advanced" at bounding box center [426, 110] width 113 height 9
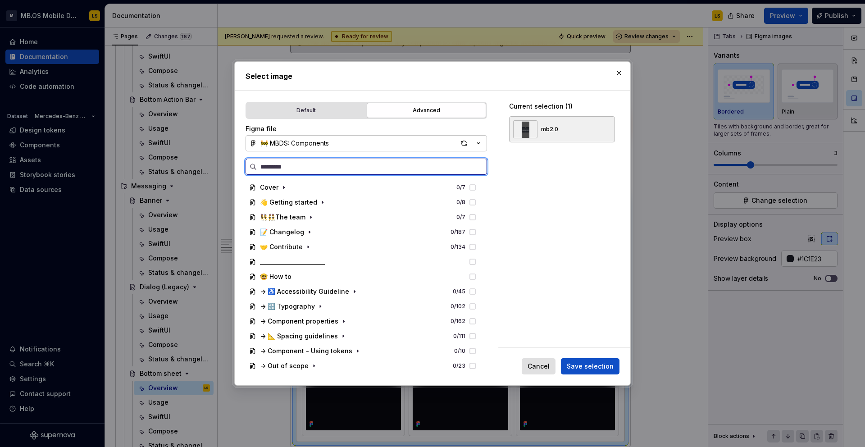
click at [299, 167] on input "search" at bounding box center [372, 166] width 230 height 9
type input "*"
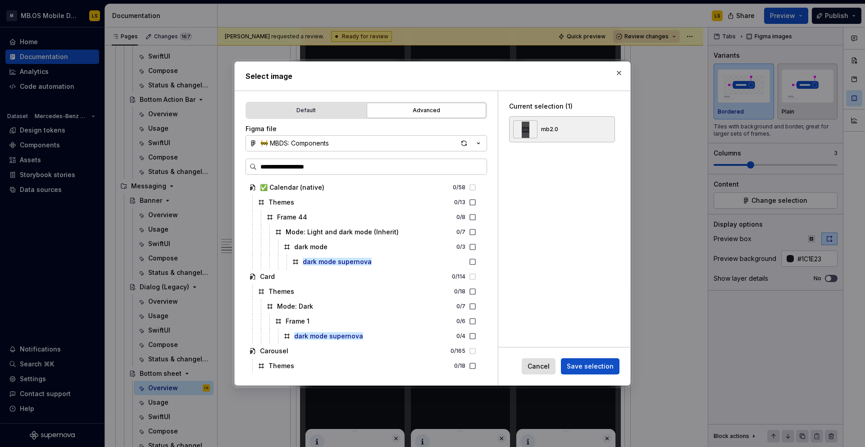
scroll to position [2590, 0]
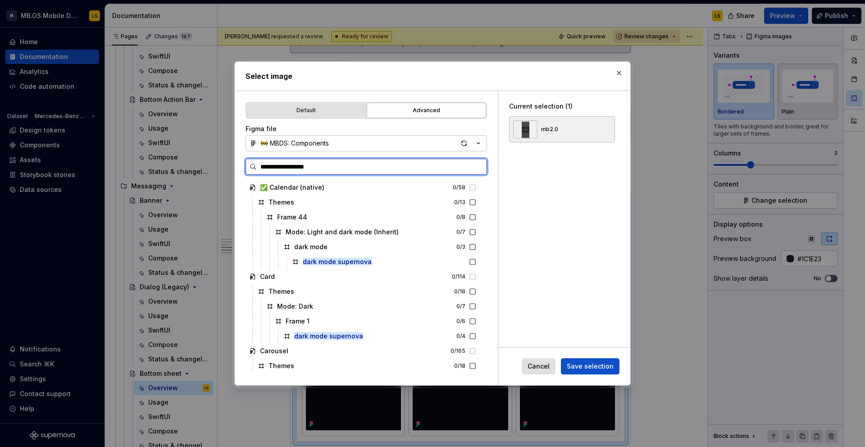
click at [296, 167] on input "**********" at bounding box center [372, 166] width 230 height 9
click at [292, 166] on input "**********" at bounding box center [372, 166] width 230 height 9
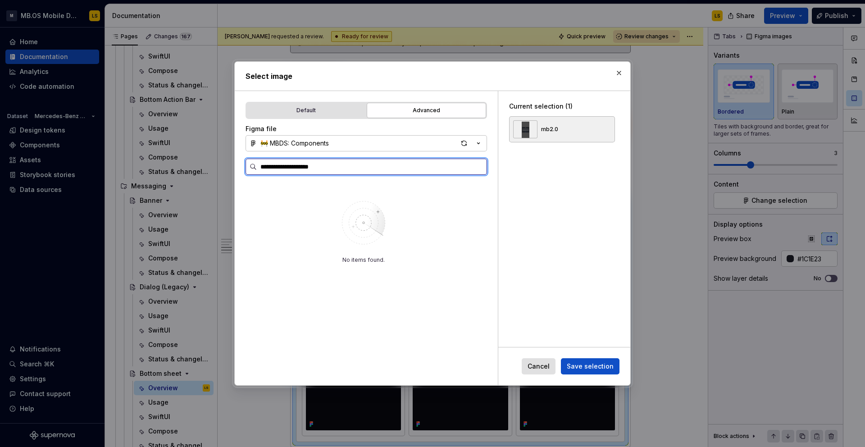
type input "**********"
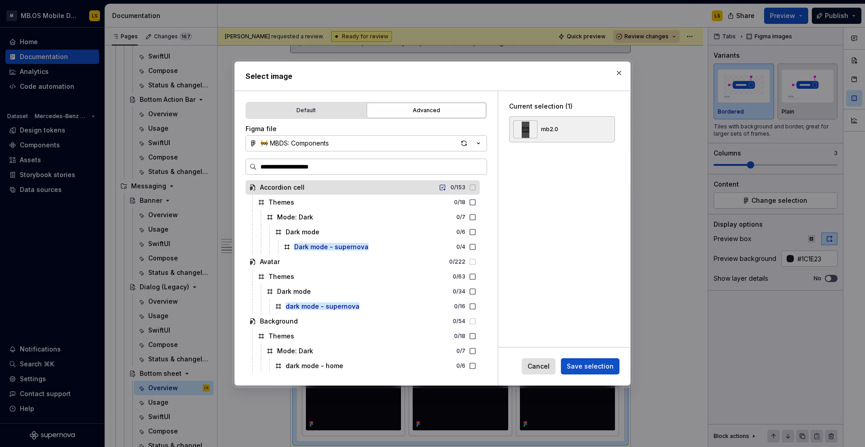
type textarea "*"
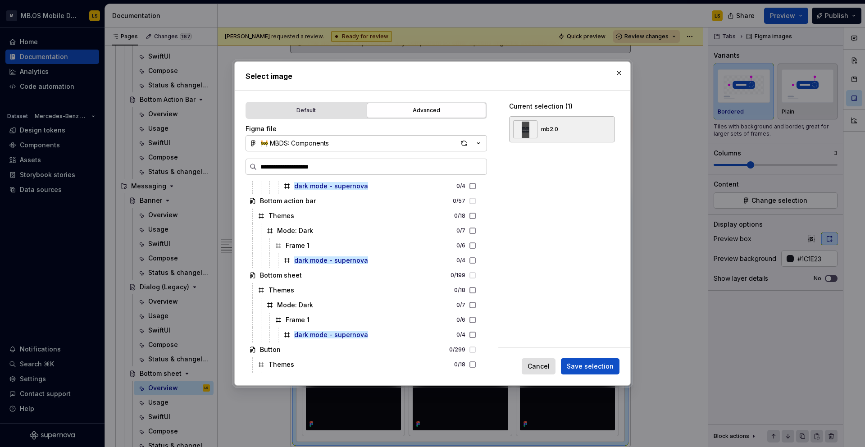
scroll to position [271, 0]
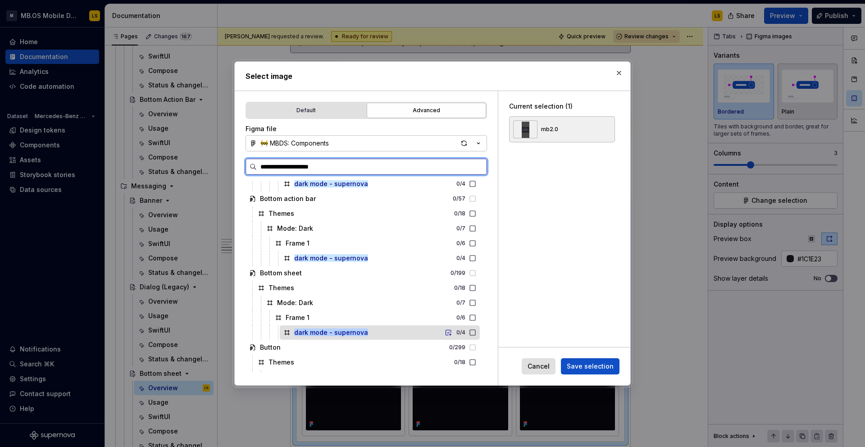
click at [390, 333] on div "dark mode - supernova 0 / 4" at bounding box center [380, 332] width 200 height 14
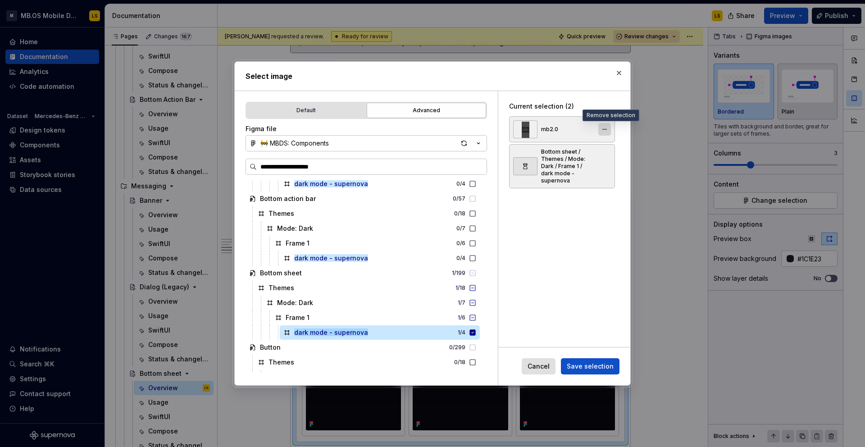
click at [611, 132] on button "button" at bounding box center [604, 129] width 13 height 13
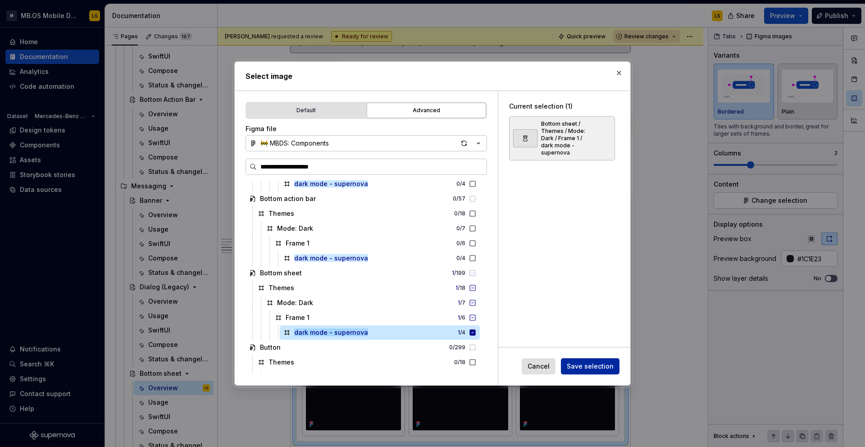
click at [594, 365] on span "Save selection" at bounding box center [590, 366] width 47 height 9
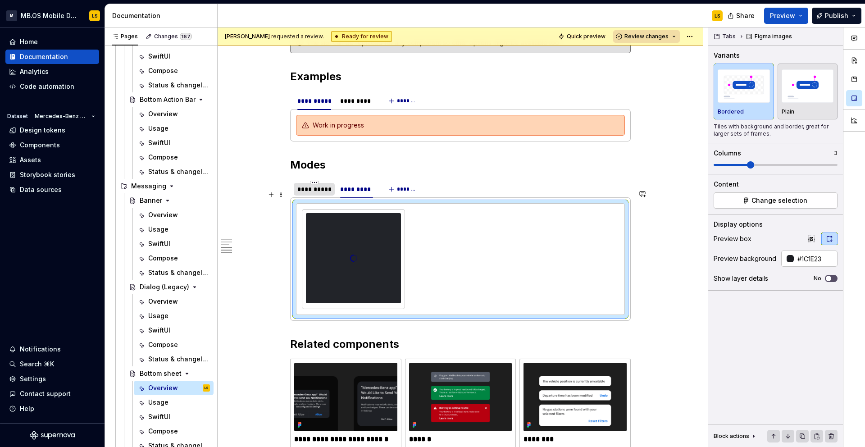
click at [327, 194] on div "**********" at bounding box center [314, 189] width 34 height 9
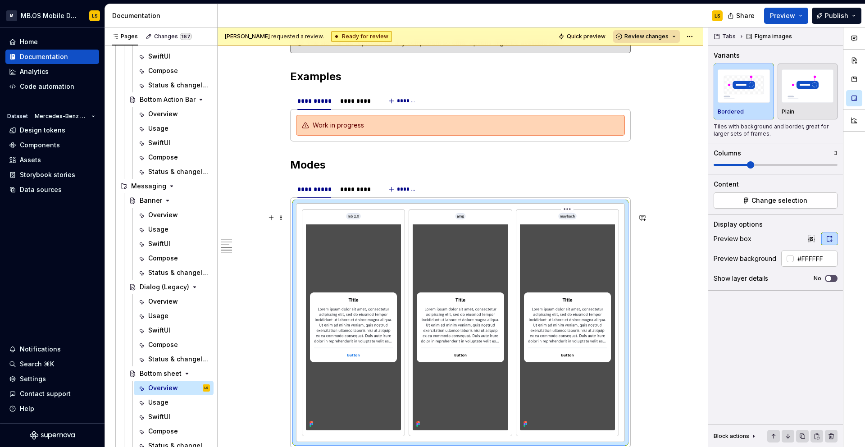
click at [582, 308] on img at bounding box center [567, 321] width 95 height 217
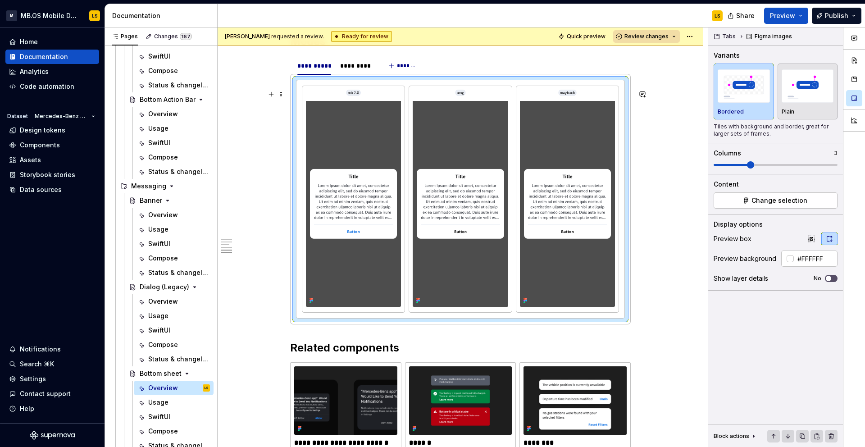
scroll to position [2714, 0]
click at [771, 204] on span "Change selection" at bounding box center [779, 200] width 56 height 9
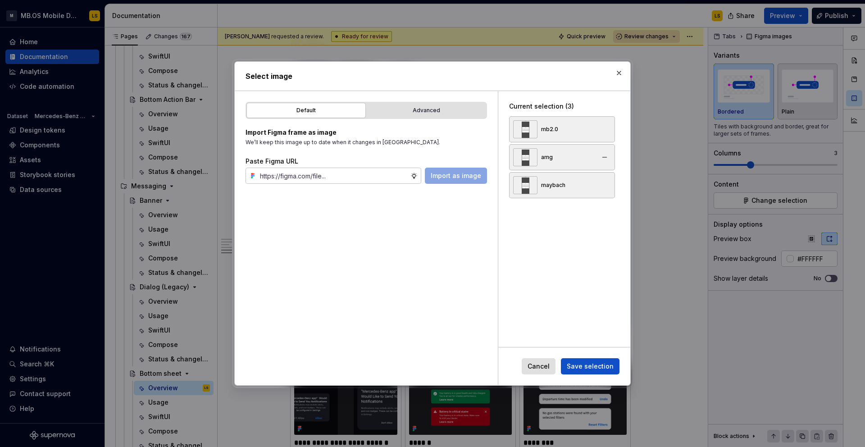
click at [612, 165] on div "amg" at bounding box center [562, 157] width 106 height 26
click at [611, 162] on button "button" at bounding box center [604, 157] width 13 height 13
click at [609, 157] on button "button" at bounding box center [604, 157] width 13 height 13
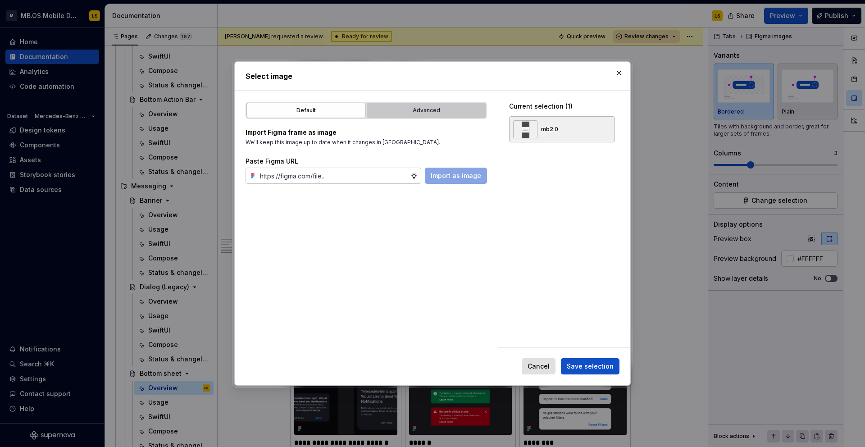
click at [431, 110] on div "Advanced" at bounding box center [426, 110] width 113 height 9
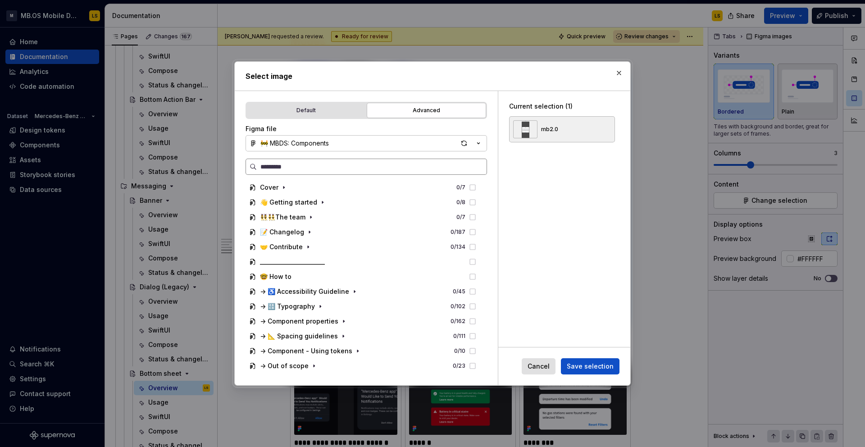
click at [316, 161] on label at bounding box center [365, 167] width 241 height 16
click at [316, 162] on input "search" at bounding box center [372, 166] width 230 height 9
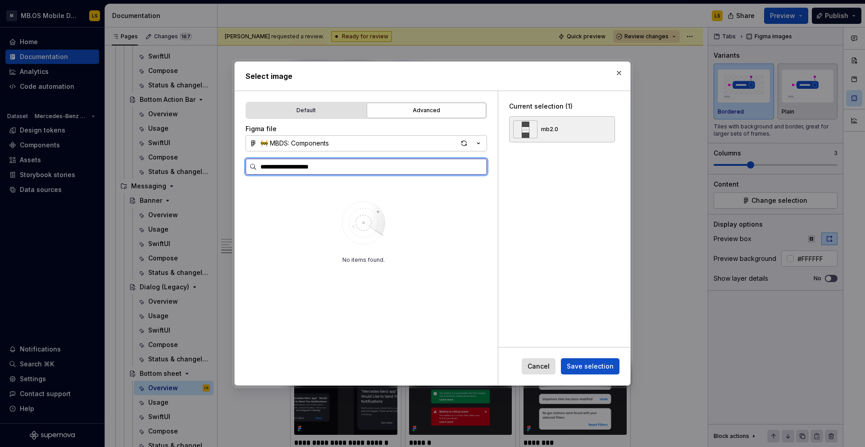
click at [297, 168] on input "**********" at bounding box center [372, 166] width 230 height 9
type input "**********"
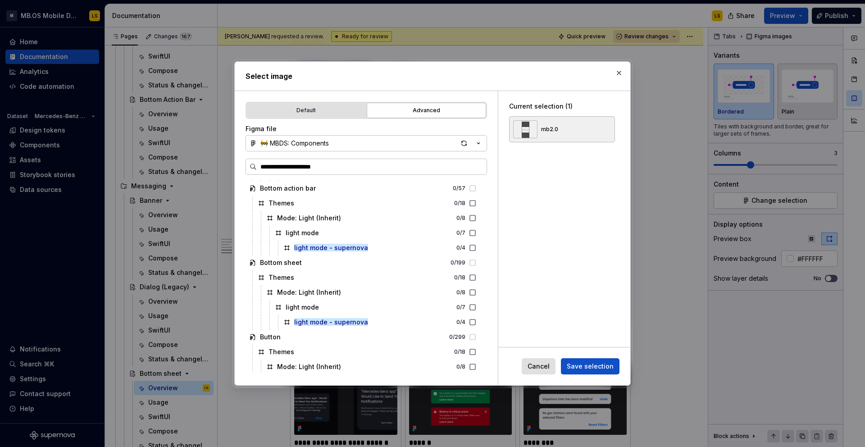
scroll to position [411, 0]
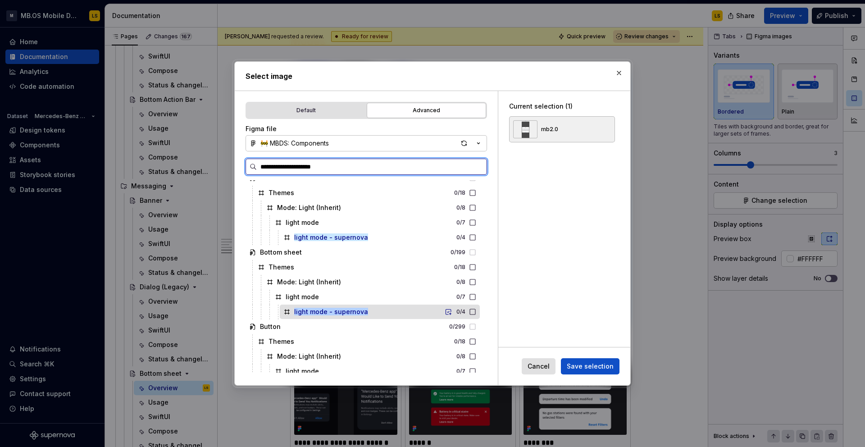
click at [418, 314] on div "light mode - supernova 0 / 4" at bounding box center [380, 311] width 200 height 14
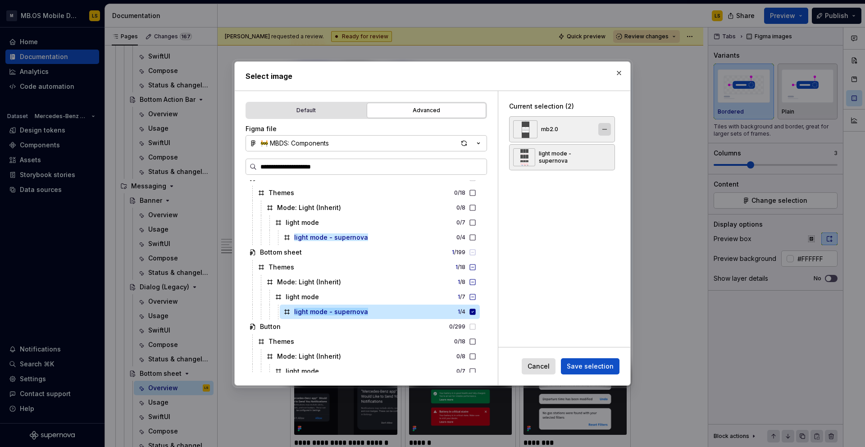
click at [611, 125] on button "button" at bounding box center [604, 129] width 13 height 13
click at [596, 360] on button "Save selection" at bounding box center [590, 366] width 59 height 16
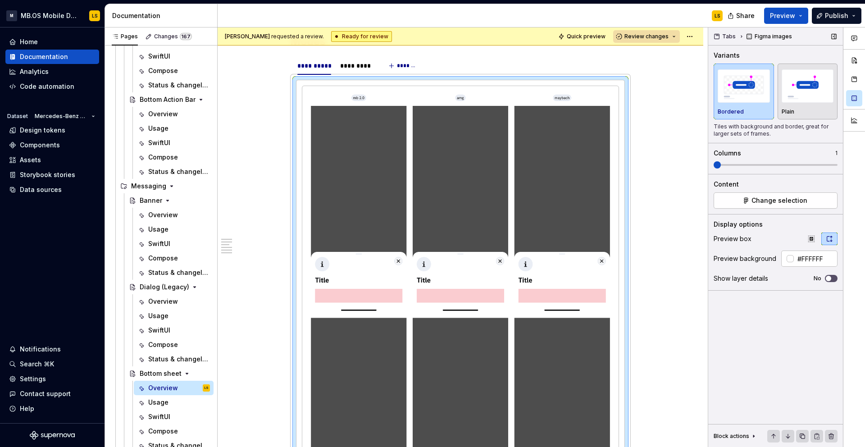
click at [716, 166] on span at bounding box center [775, 164] width 124 height 7
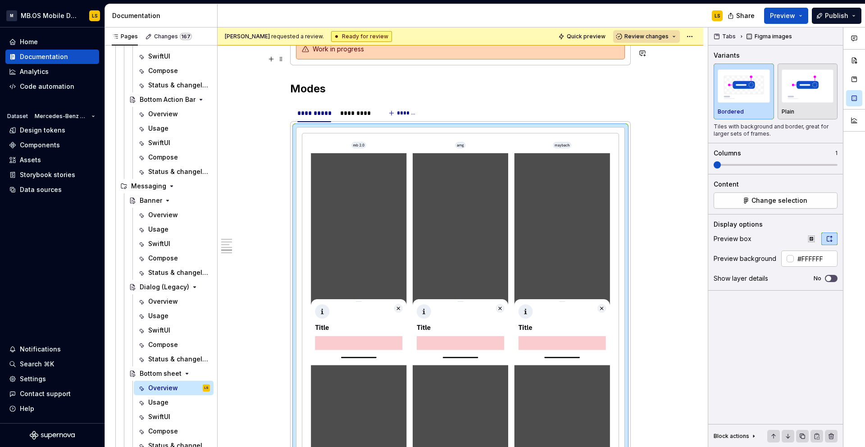
scroll to position [2664, 0]
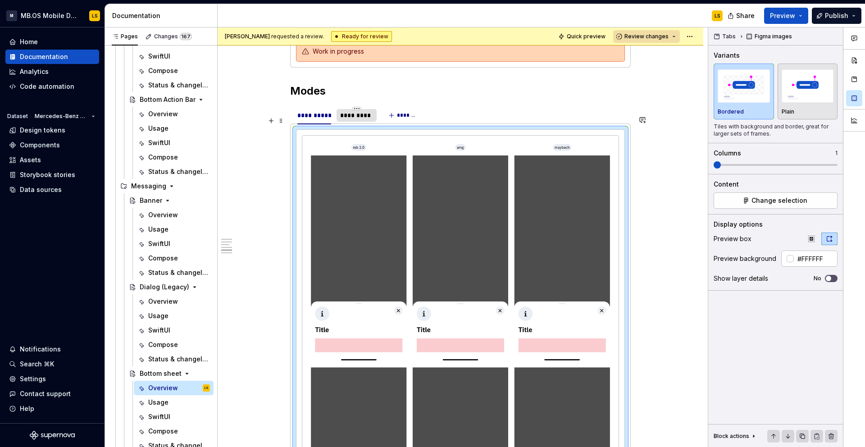
click at [358, 120] on div "*********" at bounding box center [356, 115] width 33 height 9
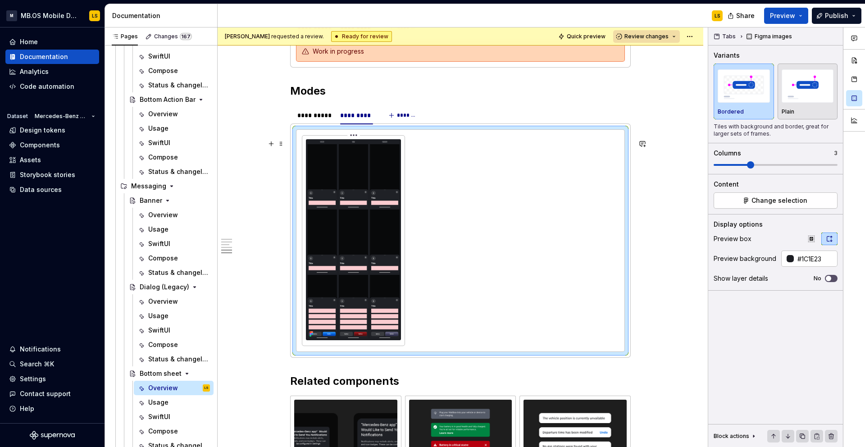
click at [372, 221] on img at bounding box center [353, 239] width 95 height 201
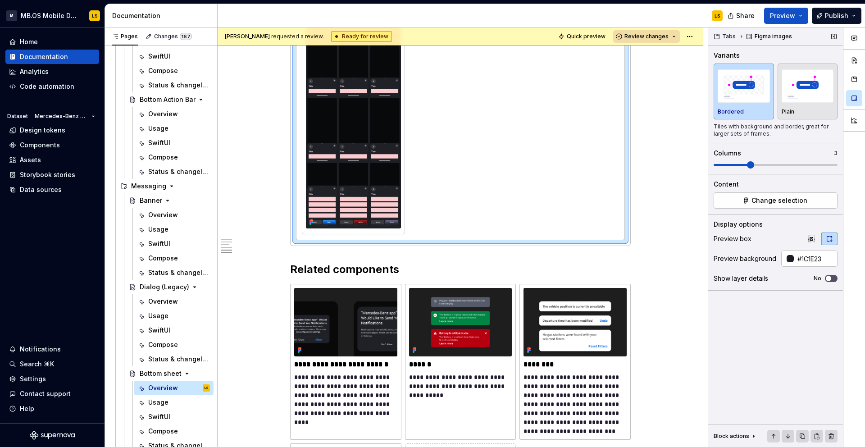
click at [713, 165] on span at bounding box center [775, 164] width 124 height 7
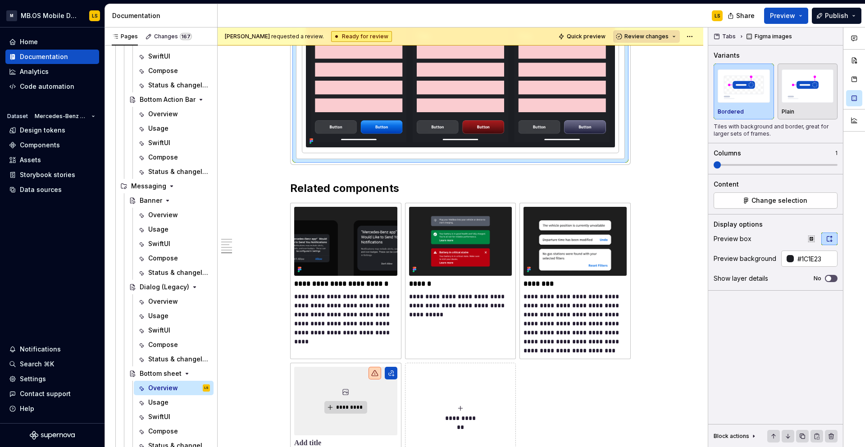
scroll to position [3431, 0]
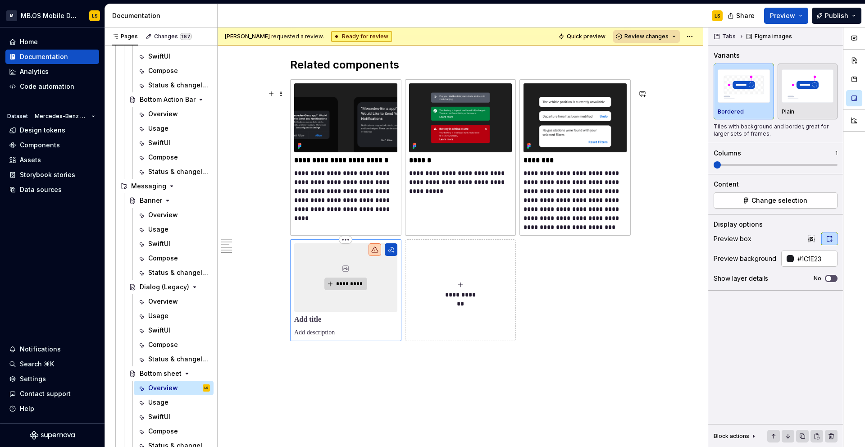
click at [337, 268] on div "*********" at bounding box center [345, 277] width 103 height 68
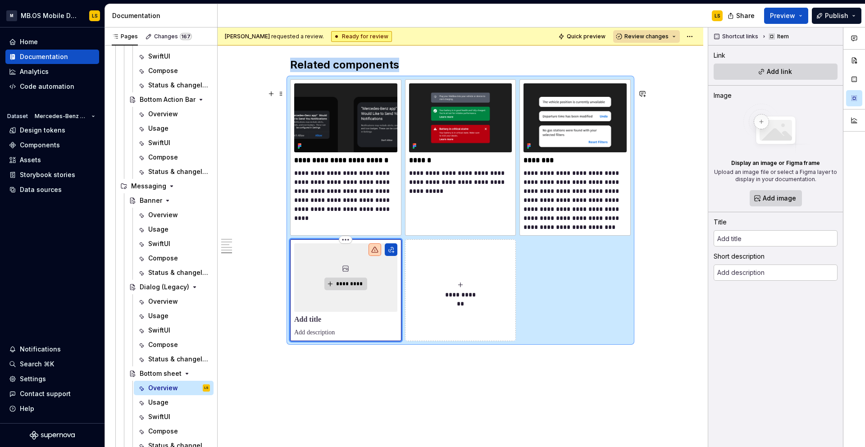
scroll to position [3425, 0]
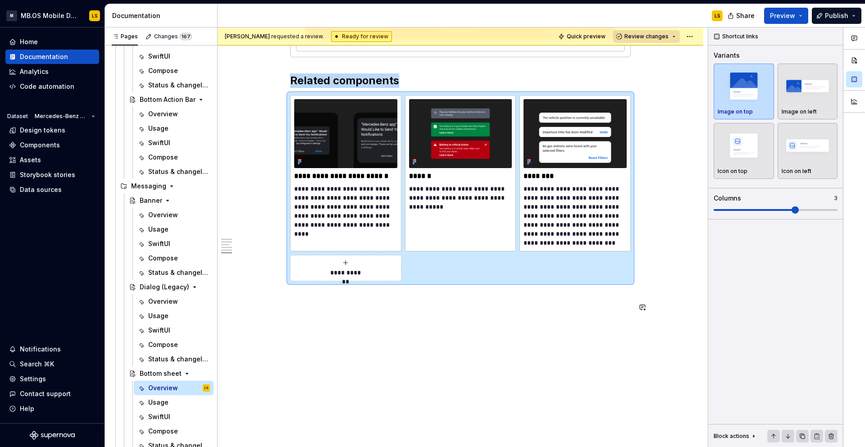
click at [179, 374] on icon "Page tree" at bounding box center [179, 373] width 7 height 7
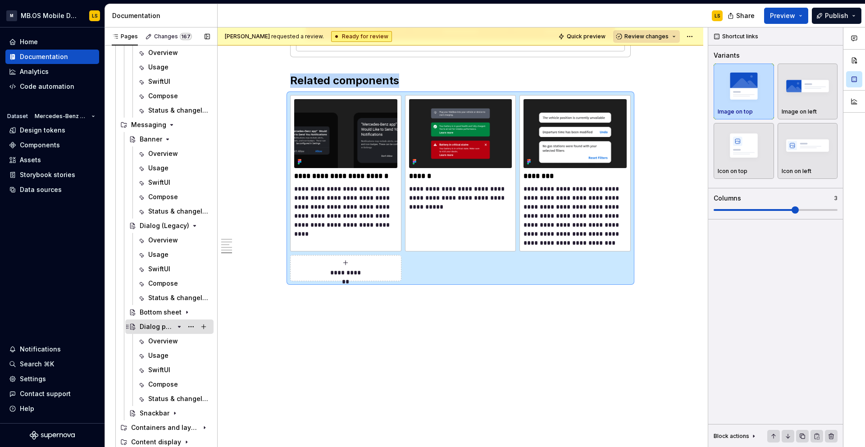
scroll to position [569, 0]
click at [179, 325] on icon "Page tree" at bounding box center [179, 324] width 2 height 1
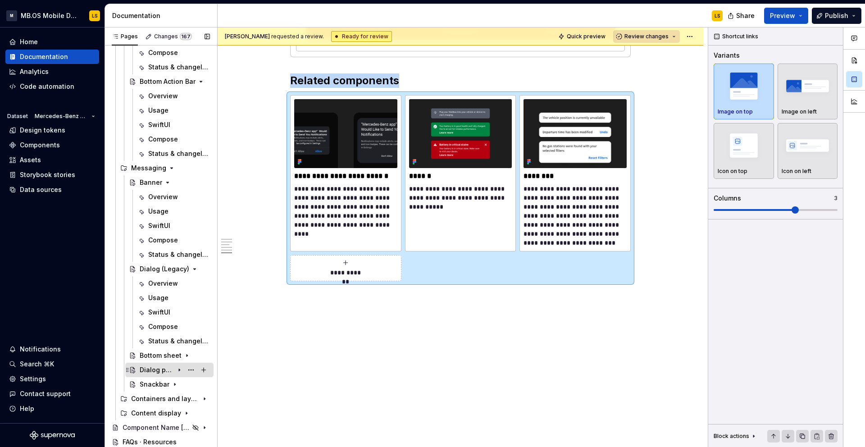
click at [168, 367] on div "Dialog permission (native)" at bounding box center [157, 369] width 34 height 9
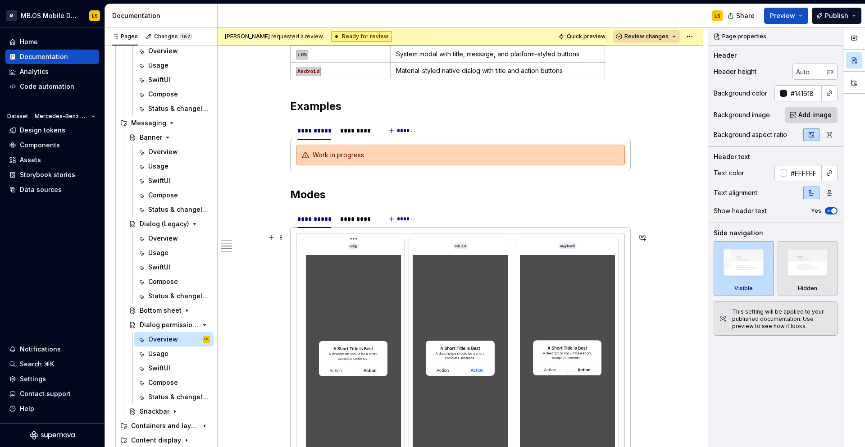
scroll to position [1003, 0]
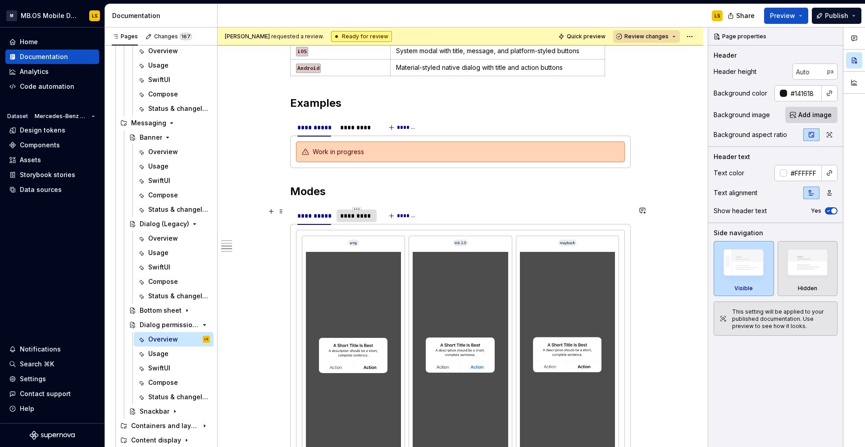
click at [351, 218] on div "*********" at bounding box center [356, 215] width 33 height 9
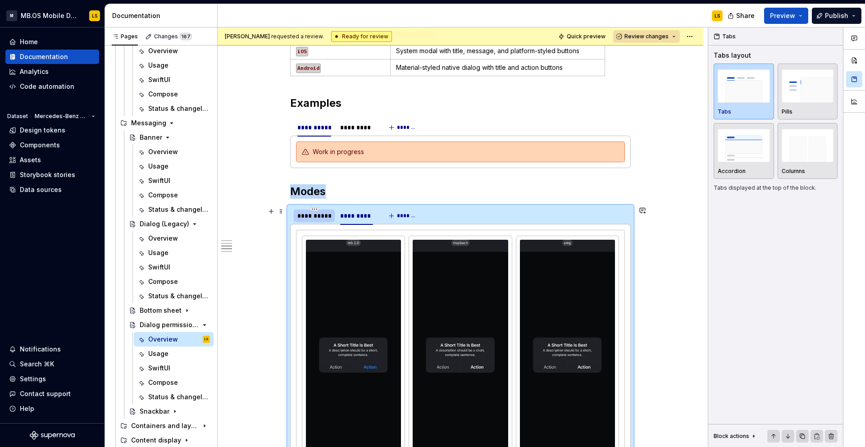
click at [317, 218] on div "**********" at bounding box center [314, 215] width 34 height 9
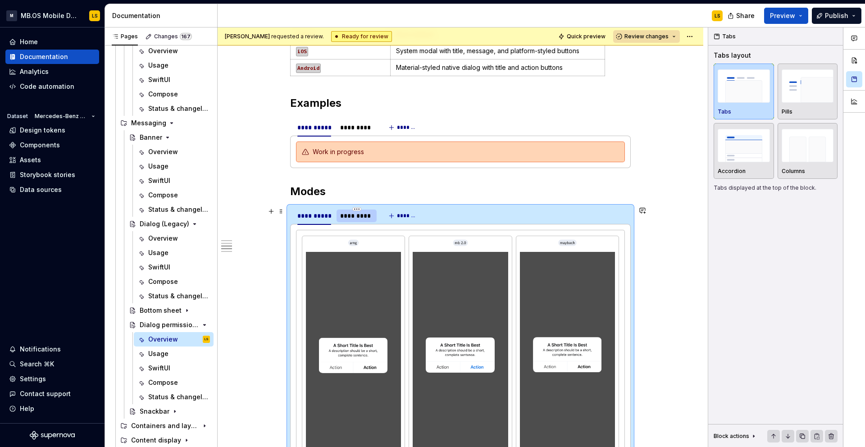
click at [346, 218] on div "*********" at bounding box center [356, 215] width 33 height 9
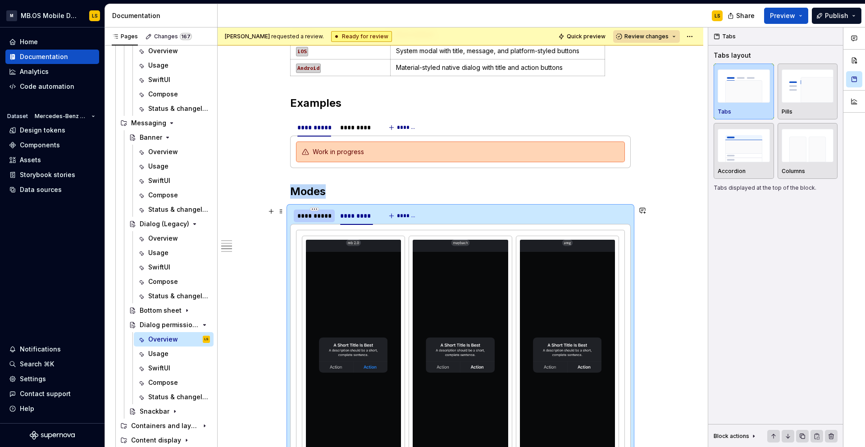
click at [317, 215] on div "**********" at bounding box center [314, 215] width 34 height 9
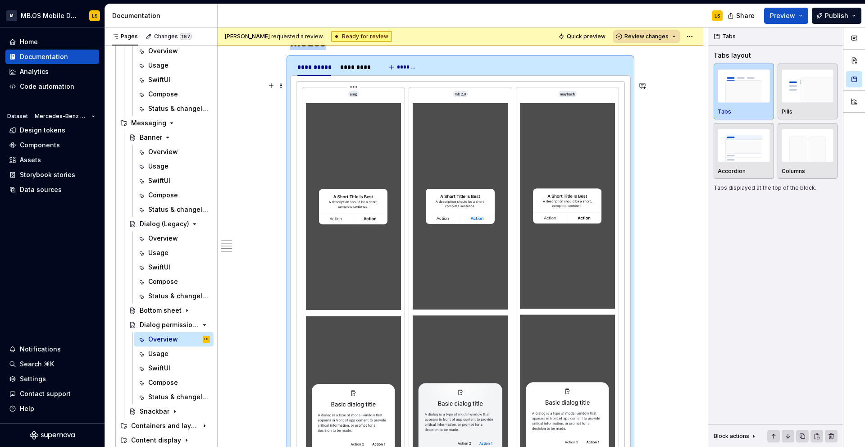
scroll to position [1105, 0]
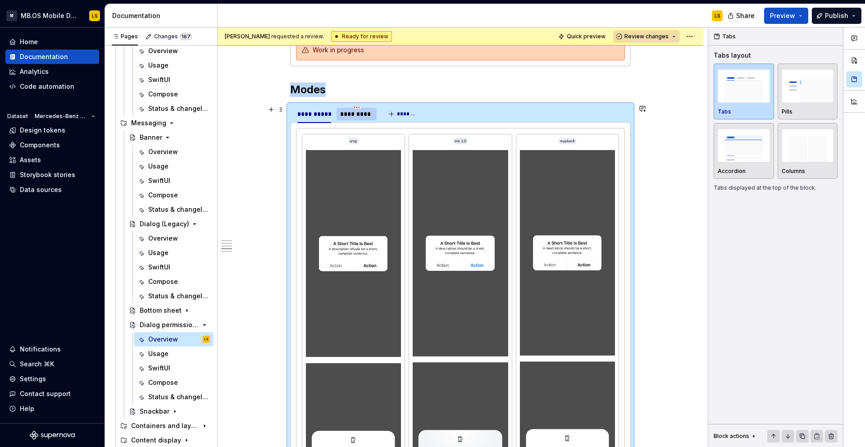
click at [354, 112] on div "*********" at bounding box center [356, 113] width 33 height 9
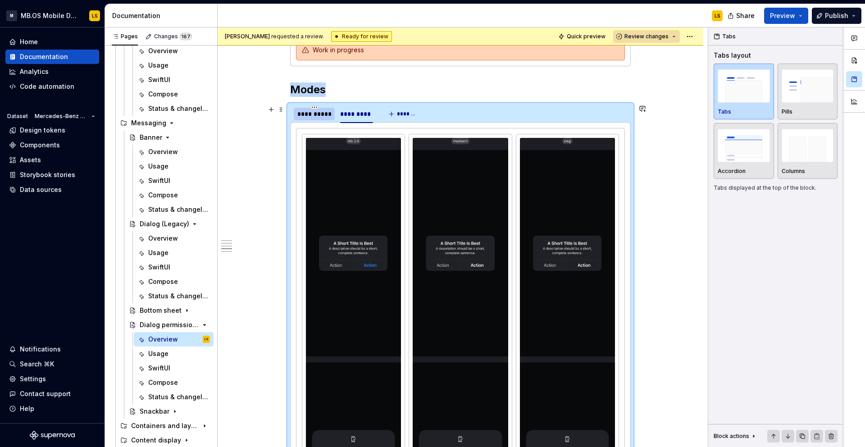
click at [327, 112] on div "**********" at bounding box center [314, 113] width 34 height 9
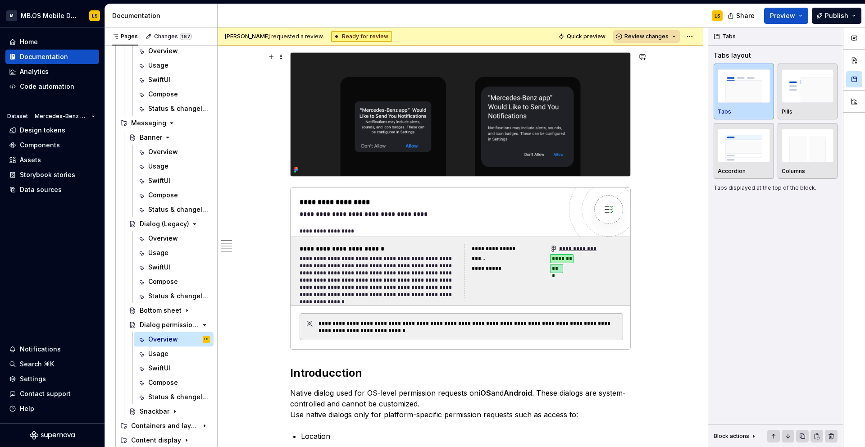
scroll to position [0, 0]
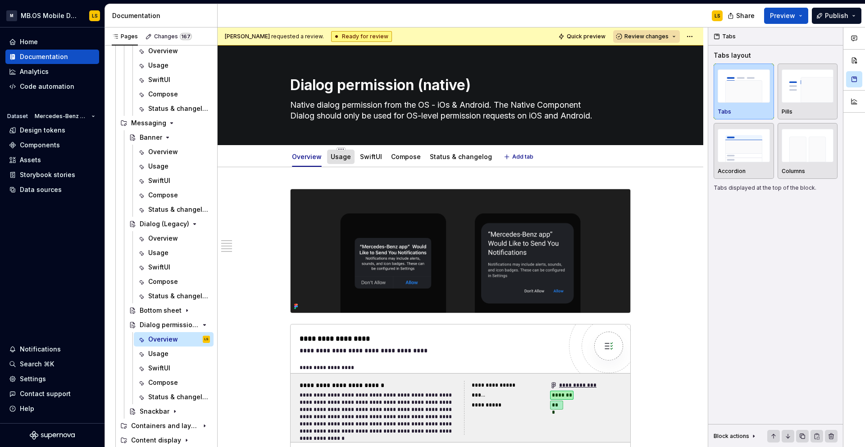
click at [336, 160] on div "Usage" at bounding box center [341, 156] width 20 height 9
click at [343, 157] on link "Usage" at bounding box center [341, 157] width 20 height 8
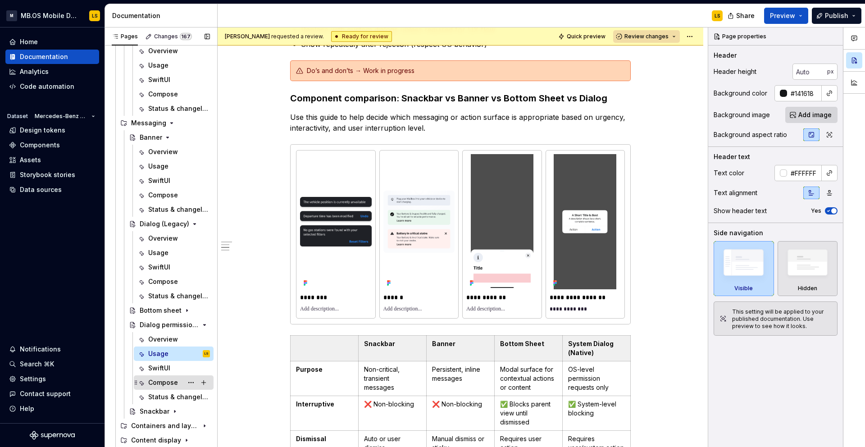
scroll to position [596, 0]
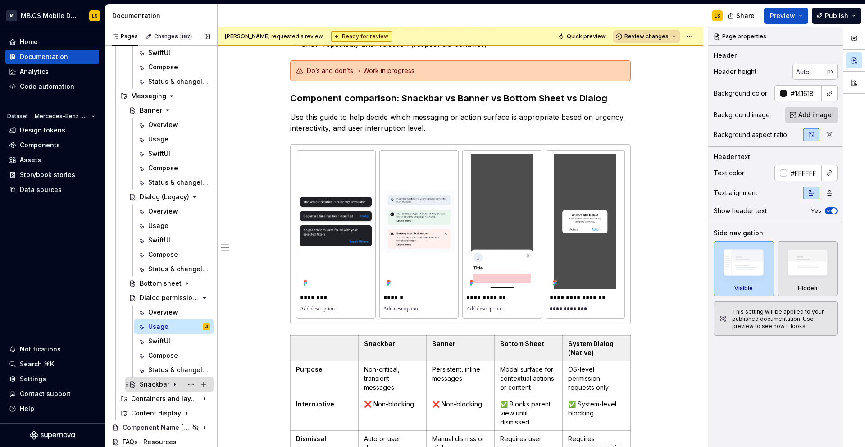
click at [151, 381] on div "Snackbar" at bounding box center [155, 384] width 30 height 9
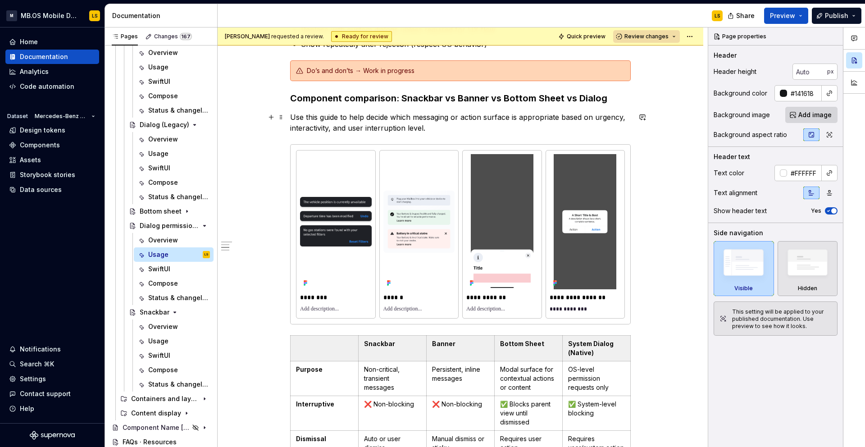
scroll to position [0, 0]
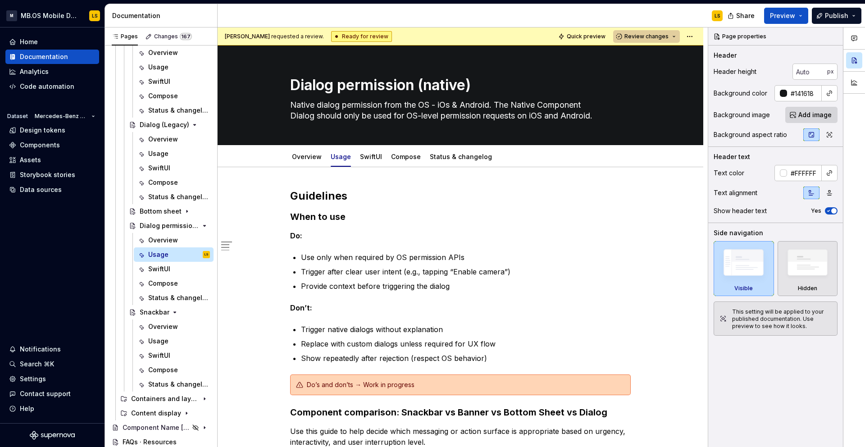
click at [639, 37] on span "Review changes" at bounding box center [646, 36] width 44 height 7
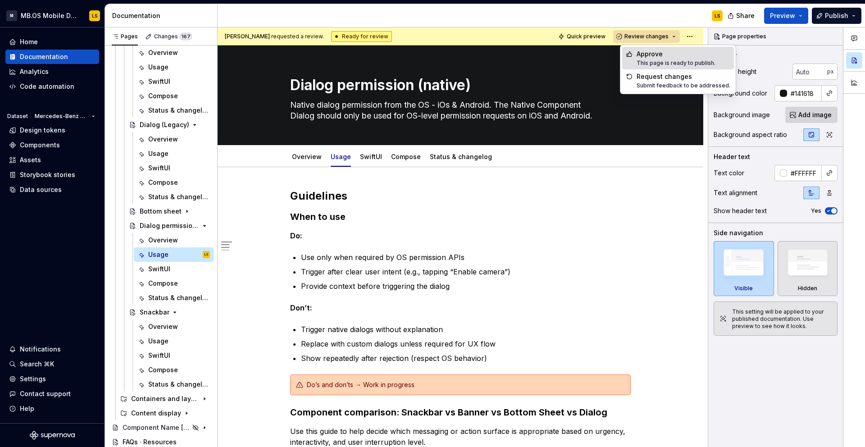
click at [643, 55] on div "Approve" at bounding box center [675, 54] width 79 height 9
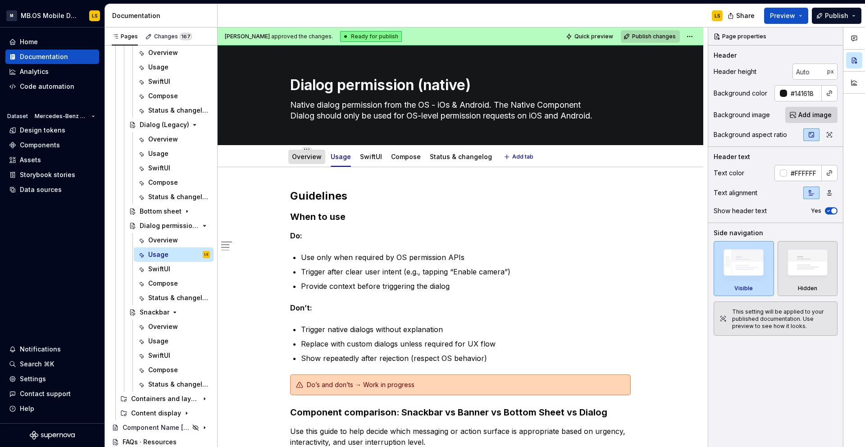
click at [310, 153] on link "Overview" at bounding box center [307, 157] width 30 height 8
click at [311, 158] on link "Overview" at bounding box center [307, 157] width 30 height 8
type textarea "*"
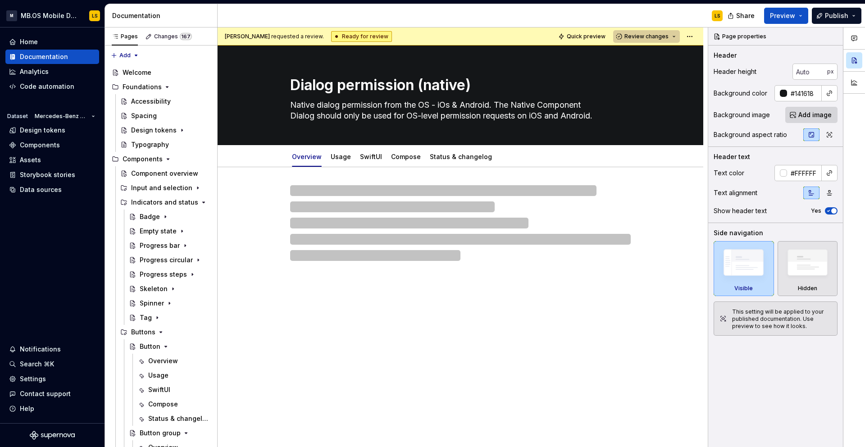
click at [662, 34] on span "Review changes" at bounding box center [646, 36] width 44 height 7
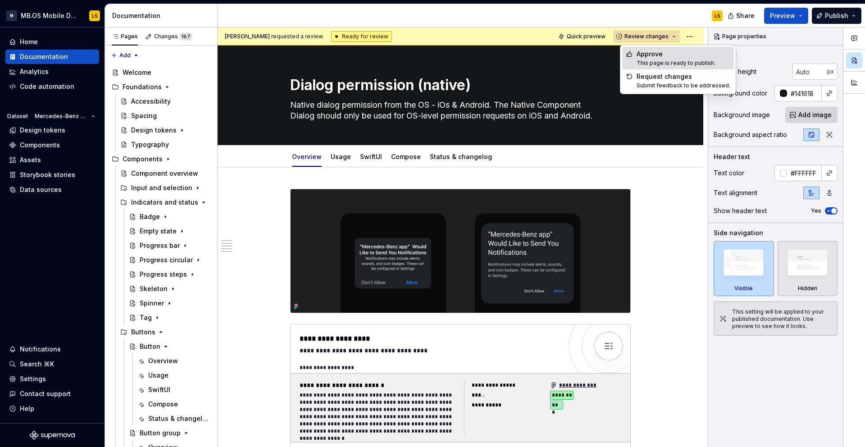
click at [656, 54] on div "Approve" at bounding box center [675, 54] width 79 height 9
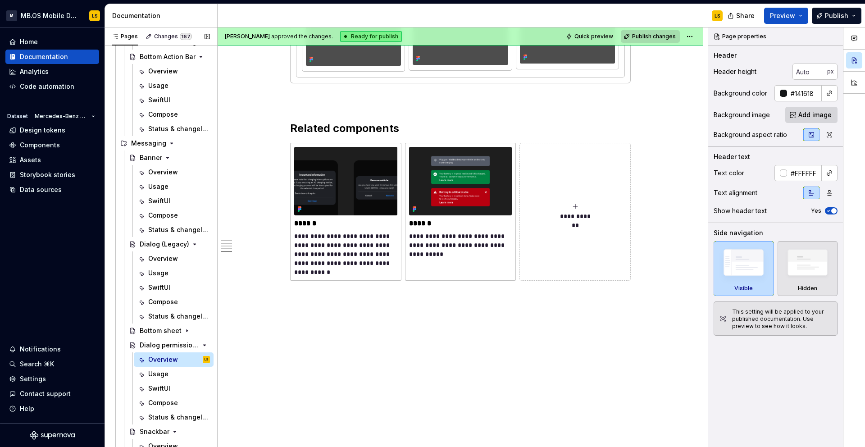
scroll to position [668, 0]
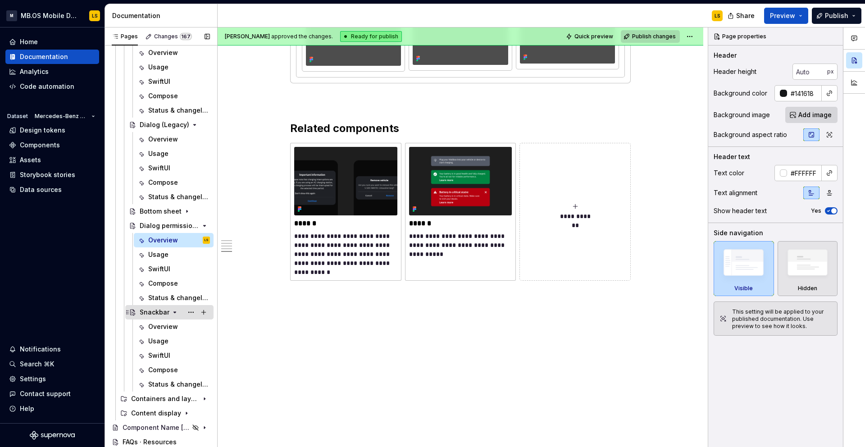
click at [163, 313] on div "Snackbar" at bounding box center [155, 312] width 30 height 9
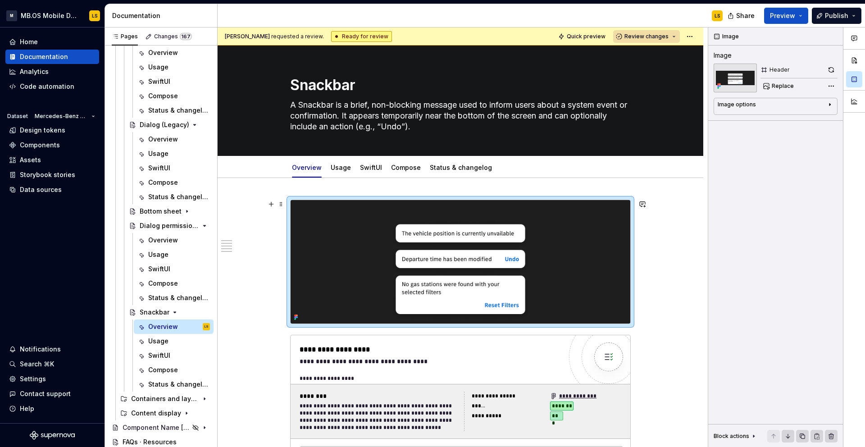
click at [561, 245] on img at bounding box center [460, 261] width 340 height 123
click at [647, 204] on button "button" at bounding box center [642, 204] width 13 height 13
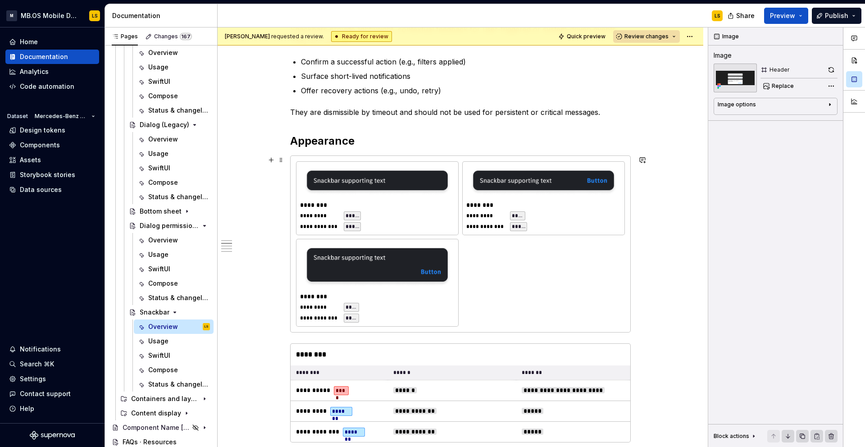
scroll to position [586, 0]
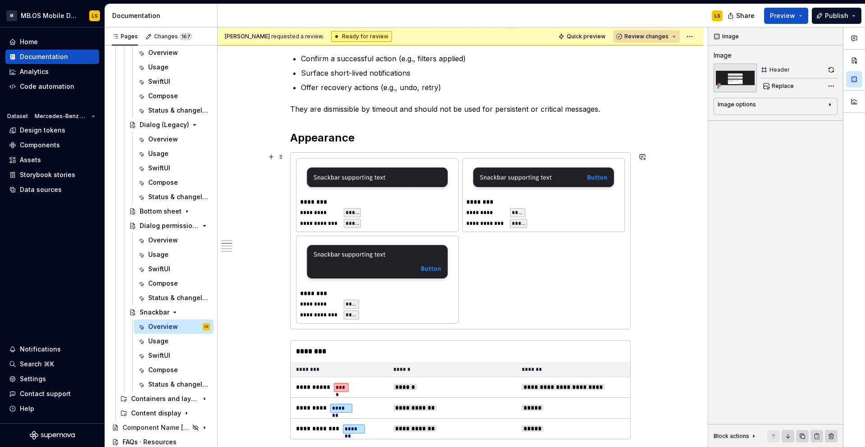
click at [497, 290] on div "**********" at bounding box center [460, 240] width 329 height 165
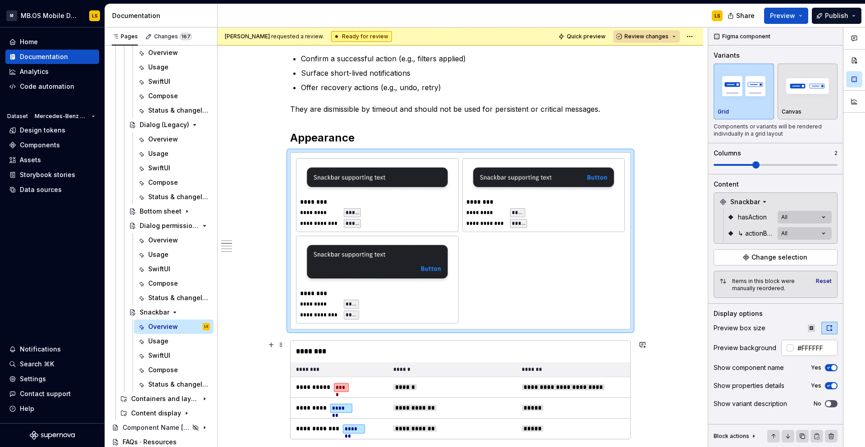
click at [484, 344] on div "********" at bounding box center [460, 351] width 340 height 22
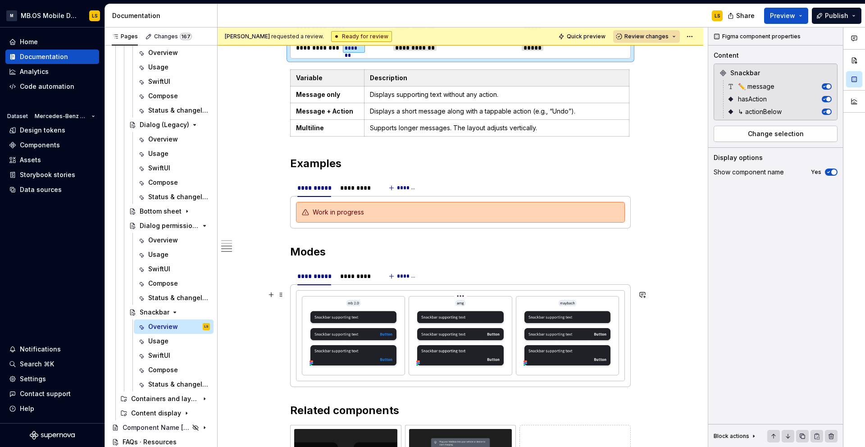
scroll to position [967, 0]
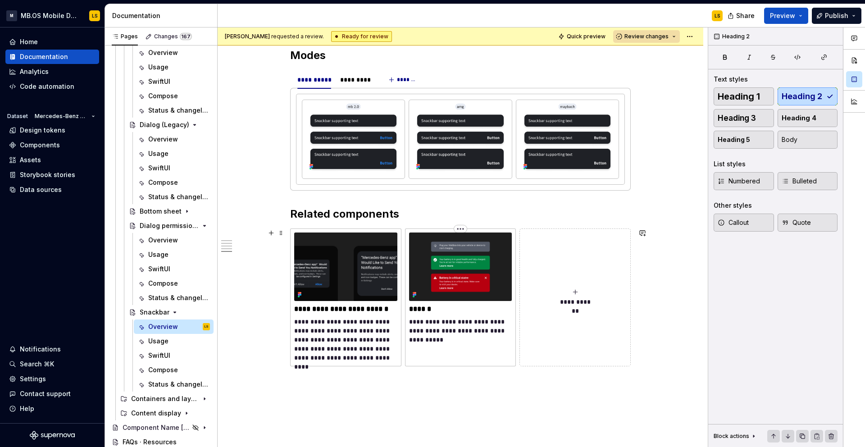
scroll to position [1219, 0]
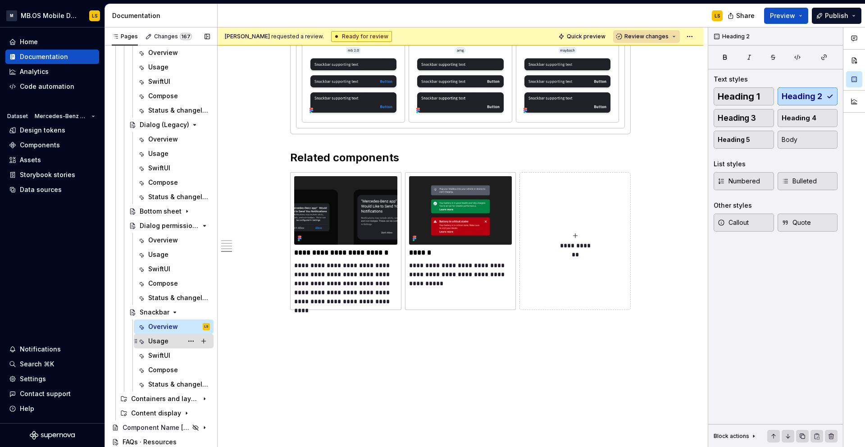
click at [158, 342] on div "Usage" at bounding box center [158, 340] width 20 height 9
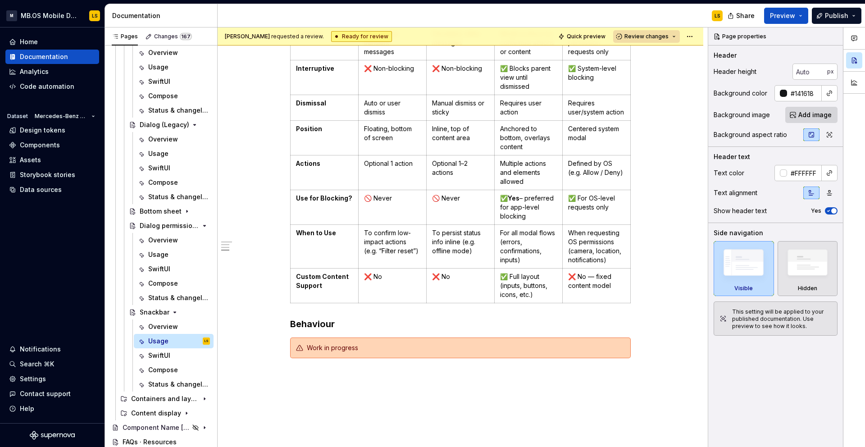
scroll to position [738, 0]
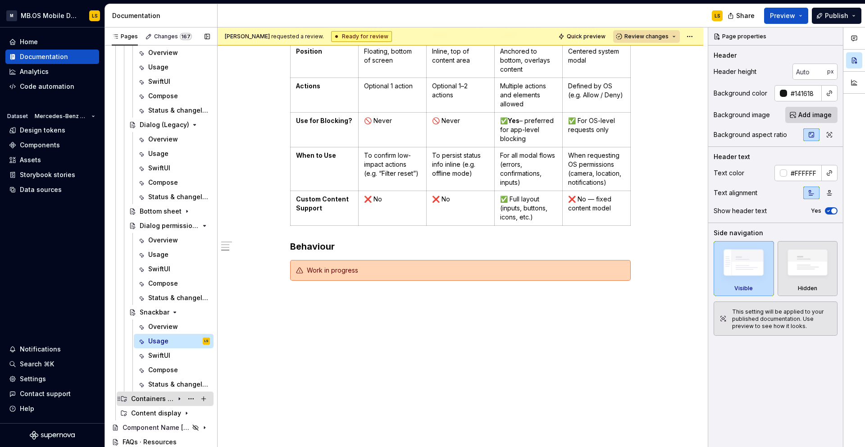
click at [156, 398] on div "Containers and layout" at bounding box center [152, 398] width 43 height 9
type textarea "*"
